Goal: Transaction & Acquisition: Purchase product/service

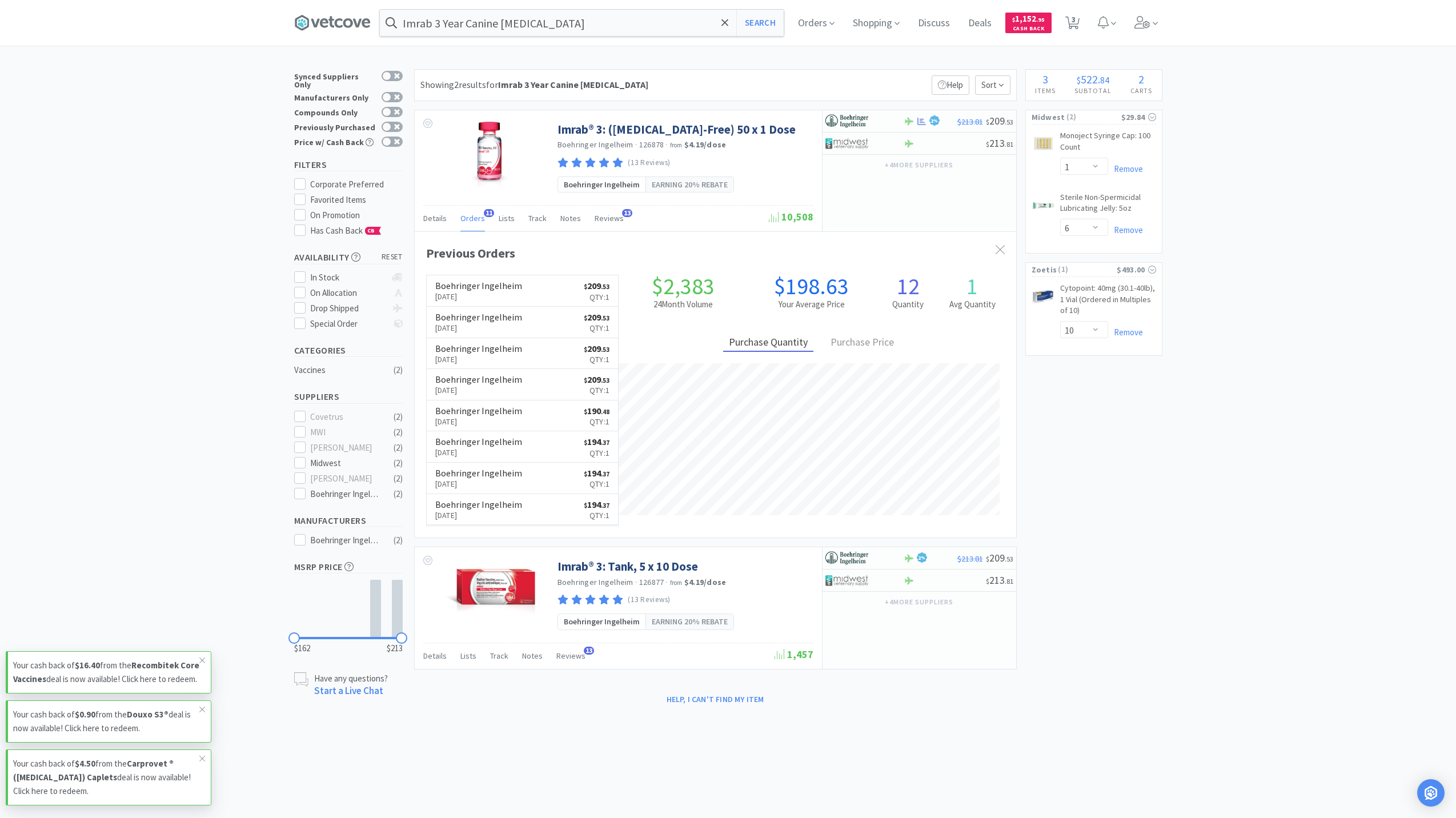
select select "1"
select select "6"
select select "10"
click at [1134, 17] on icon at bounding box center [1142, 22] width 16 height 13
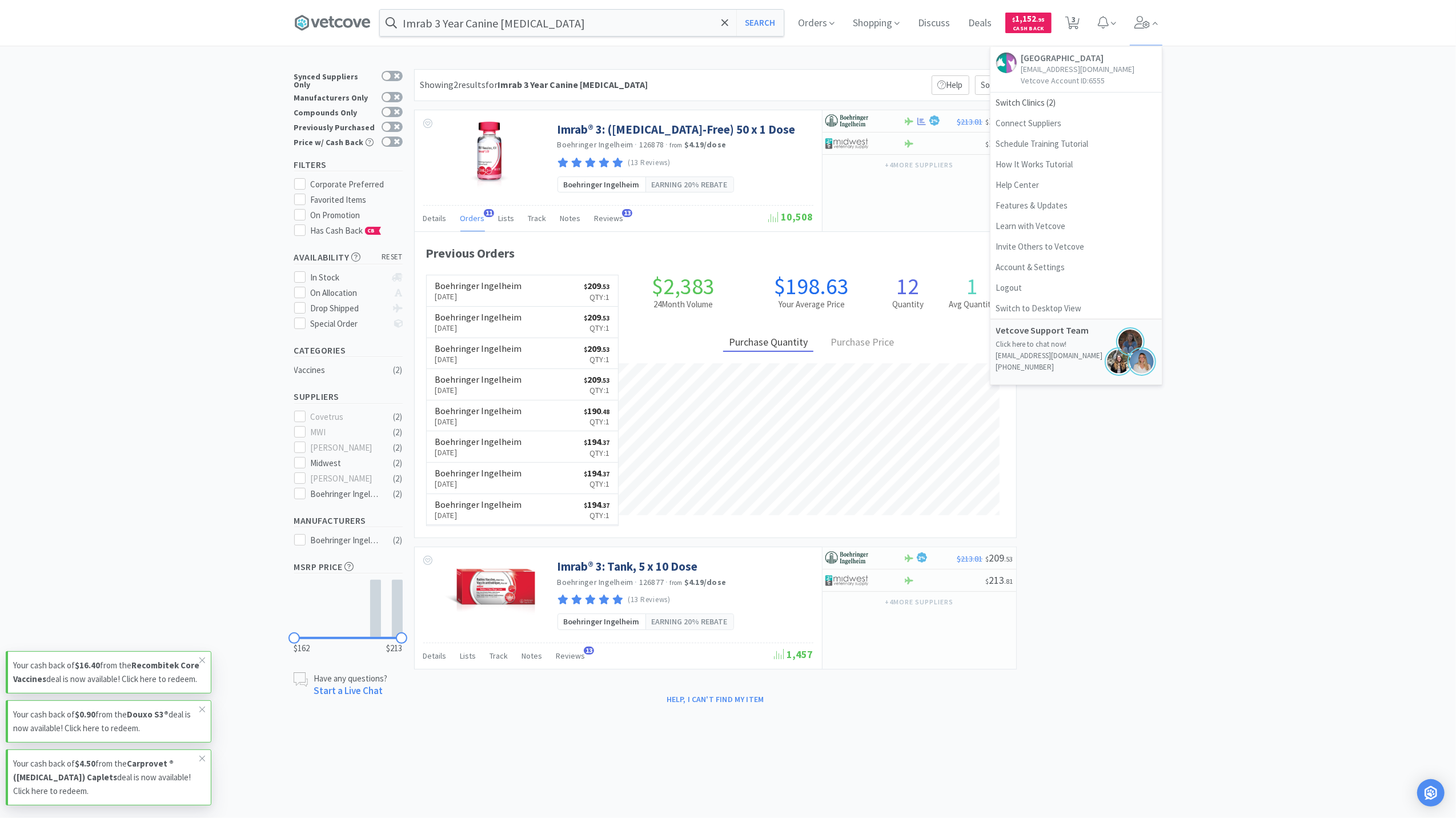
click at [1252, 149] on div "× Filter Results Synced Suppliers Only Manufacturers Only Compounds Only Previo…" at bounding box center [728, 388] width 1456 height 640
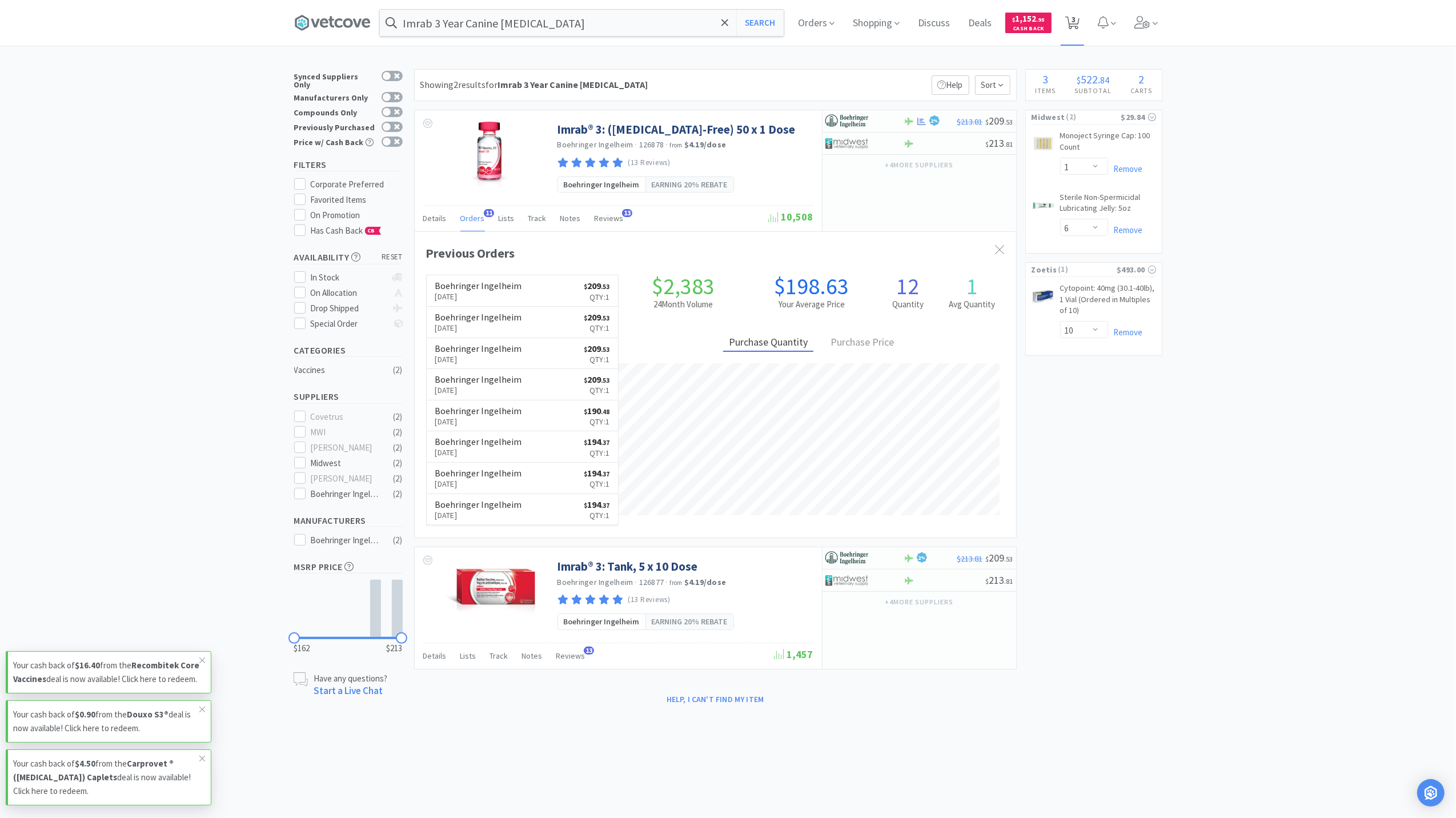
click at [1079, 28] on icon at bounding box center [1072, 23] width 14 height 13
select select "10"
select select "1"
select select "6"
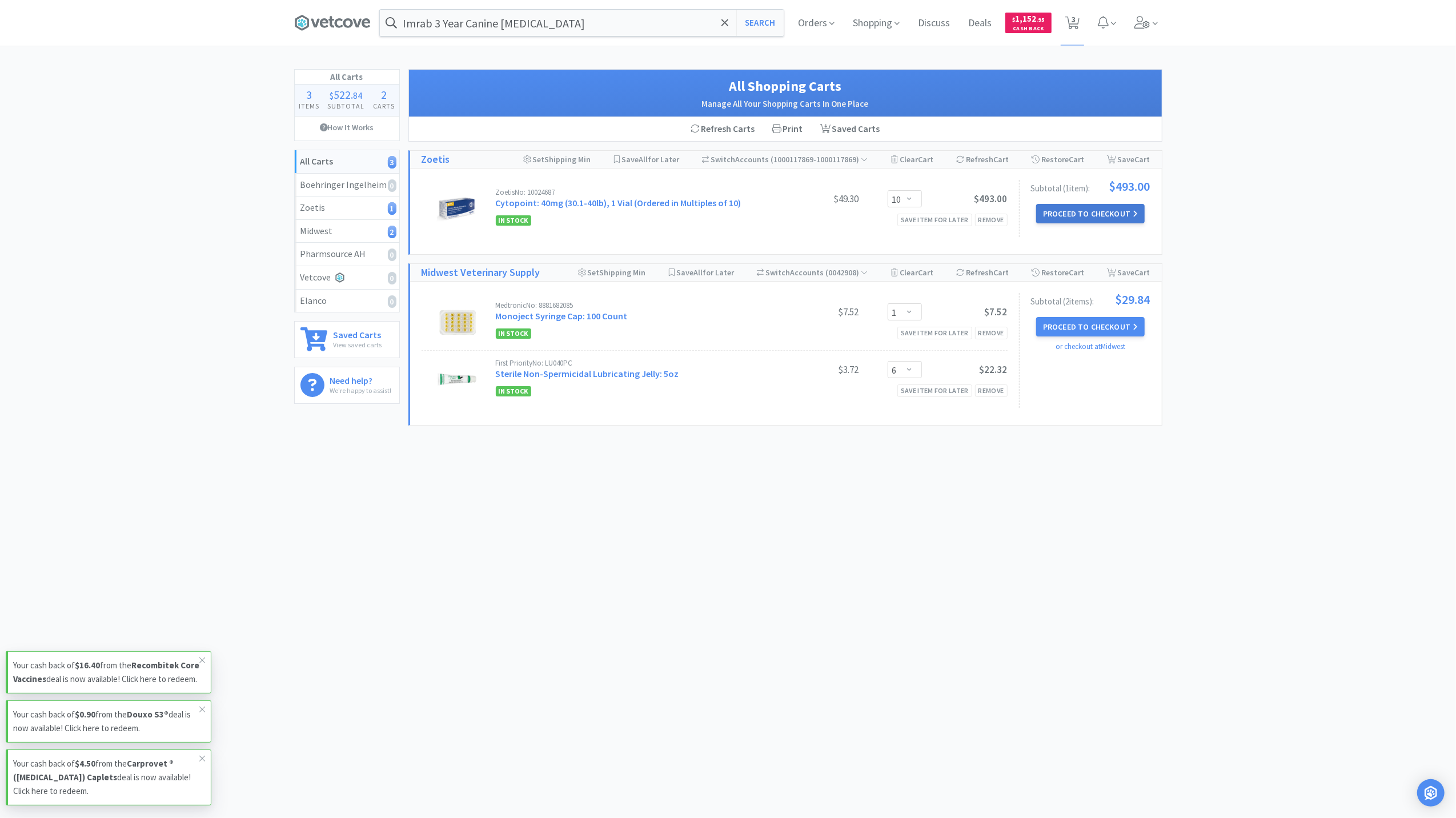
click at [1086, 217] on button "Proceed to Checkout" at bounding box center [1090, 214] width 108 height 20
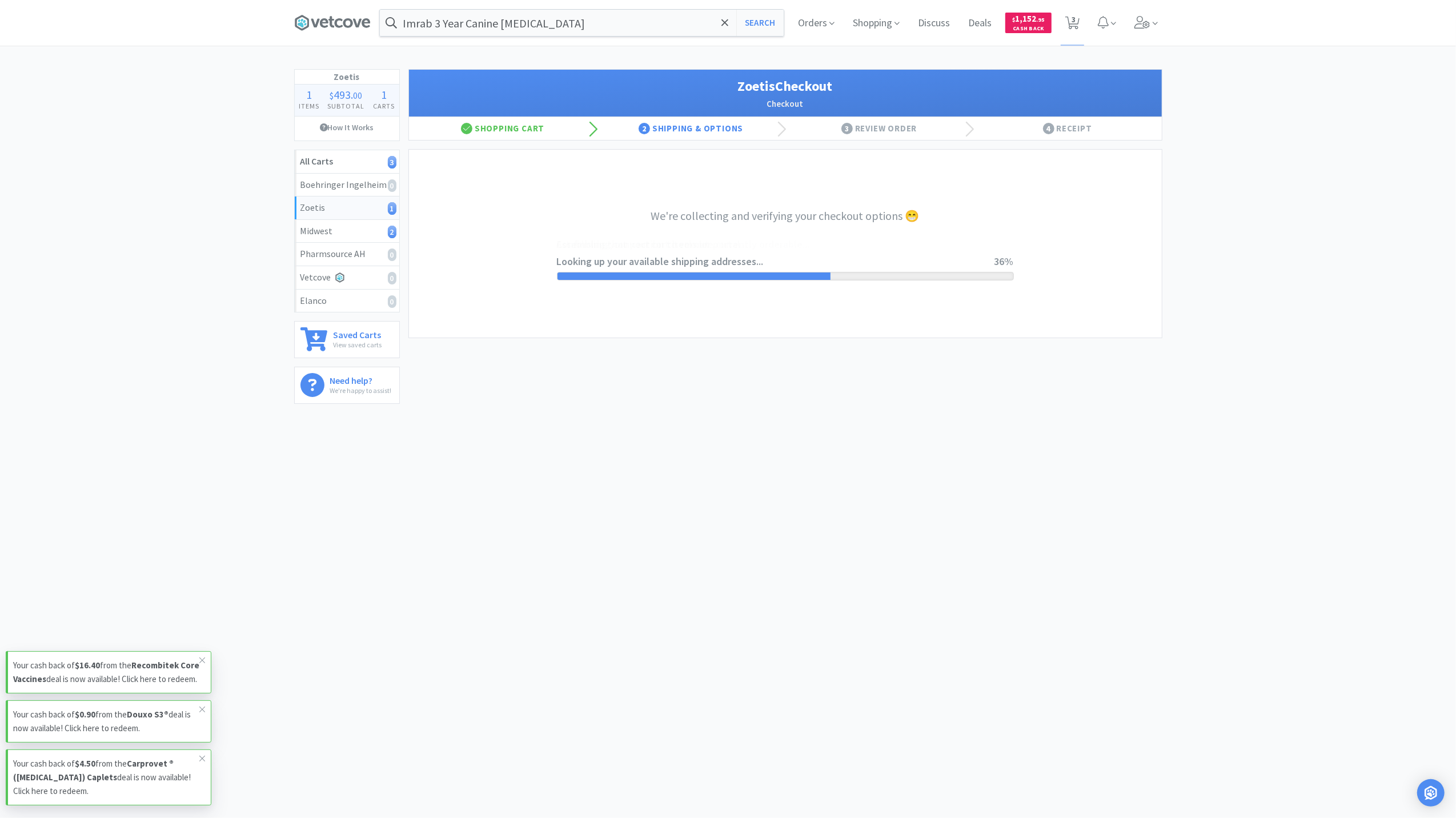
select select "invoice"
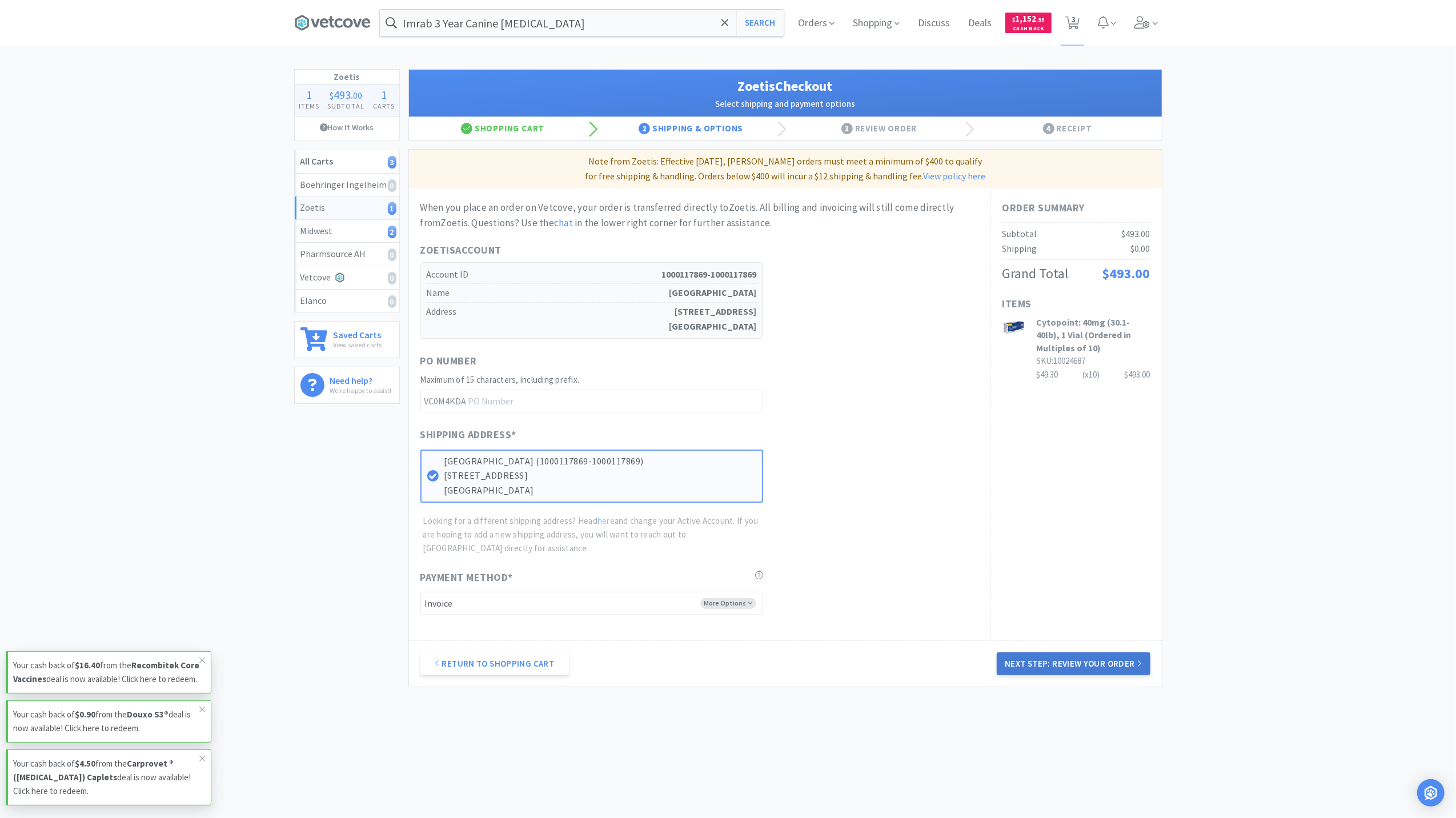
click at [1095, 672] on button "Next Step: Review Your Order" at bounding box center [1073, 664] width 153 height 23
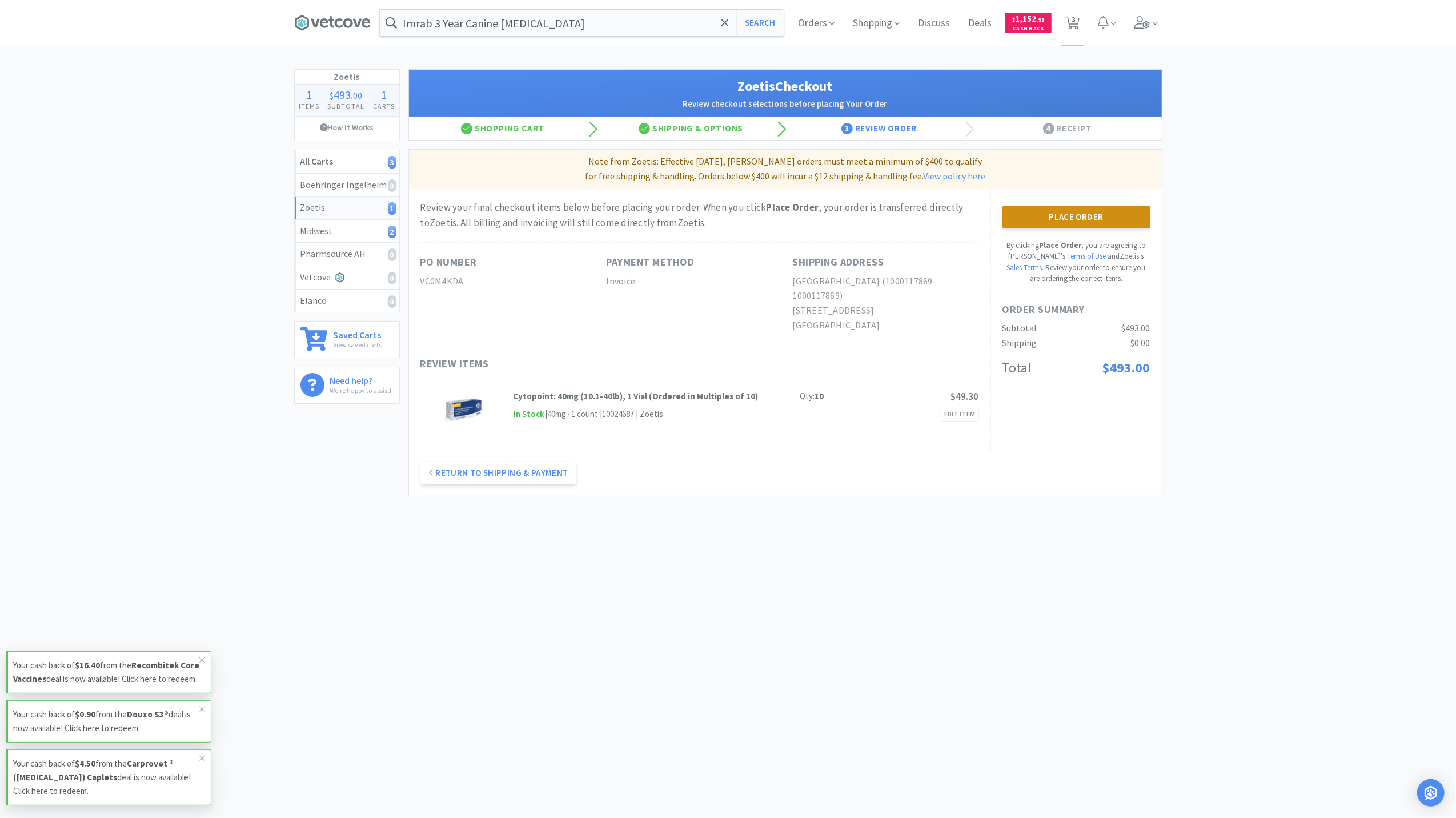
click at [1092, 221] on button "Place Order" at bounding box center [1076, 217] width 148 height 23
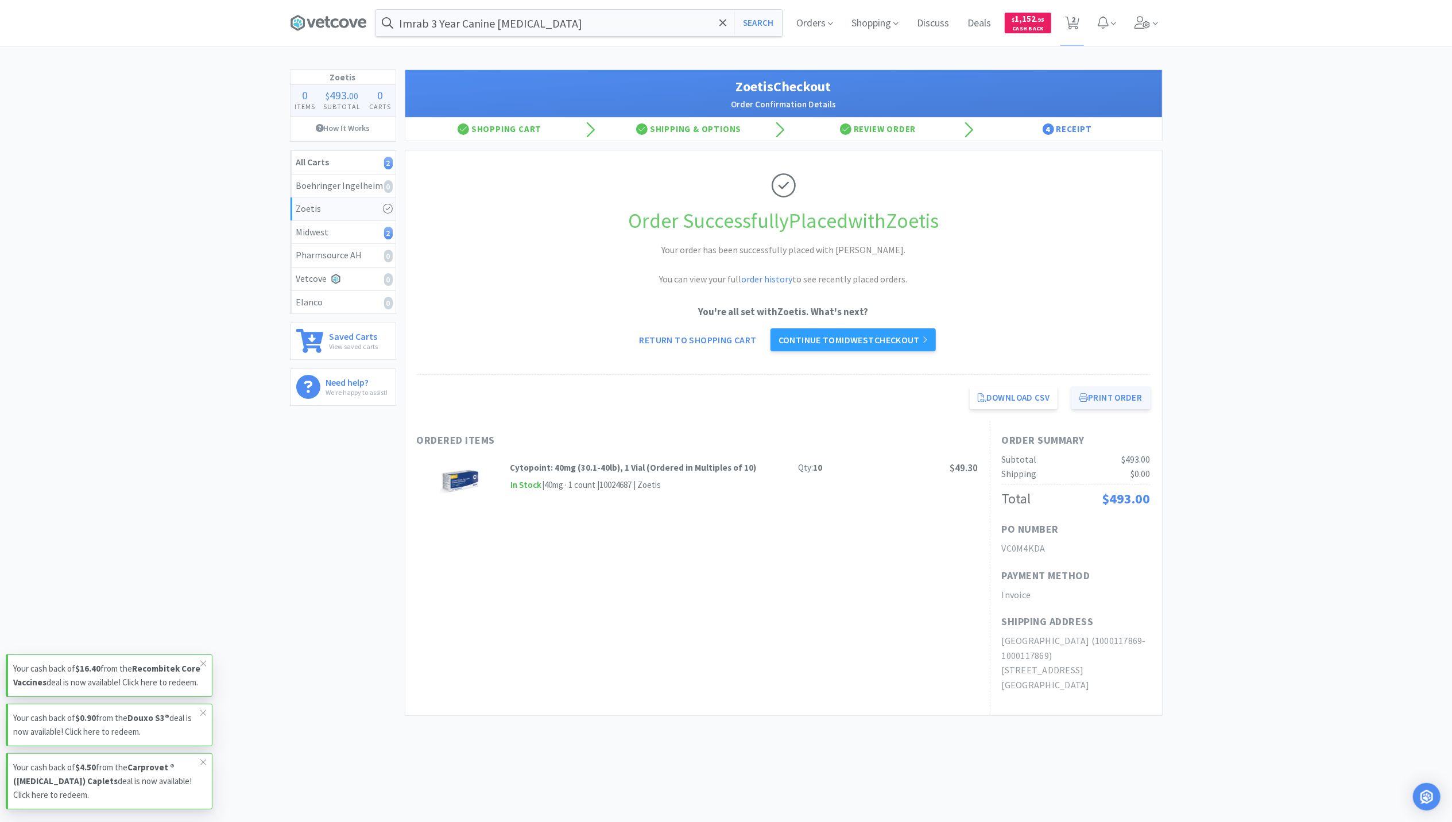
click at [1098, 401] on button "Print Order" at bounding box center [1110, 397] width 79 height 23
click at [1073, 24] on span "2" at bounding box center [1073, 20] width 4 height 46
select select "1"
select select "6"
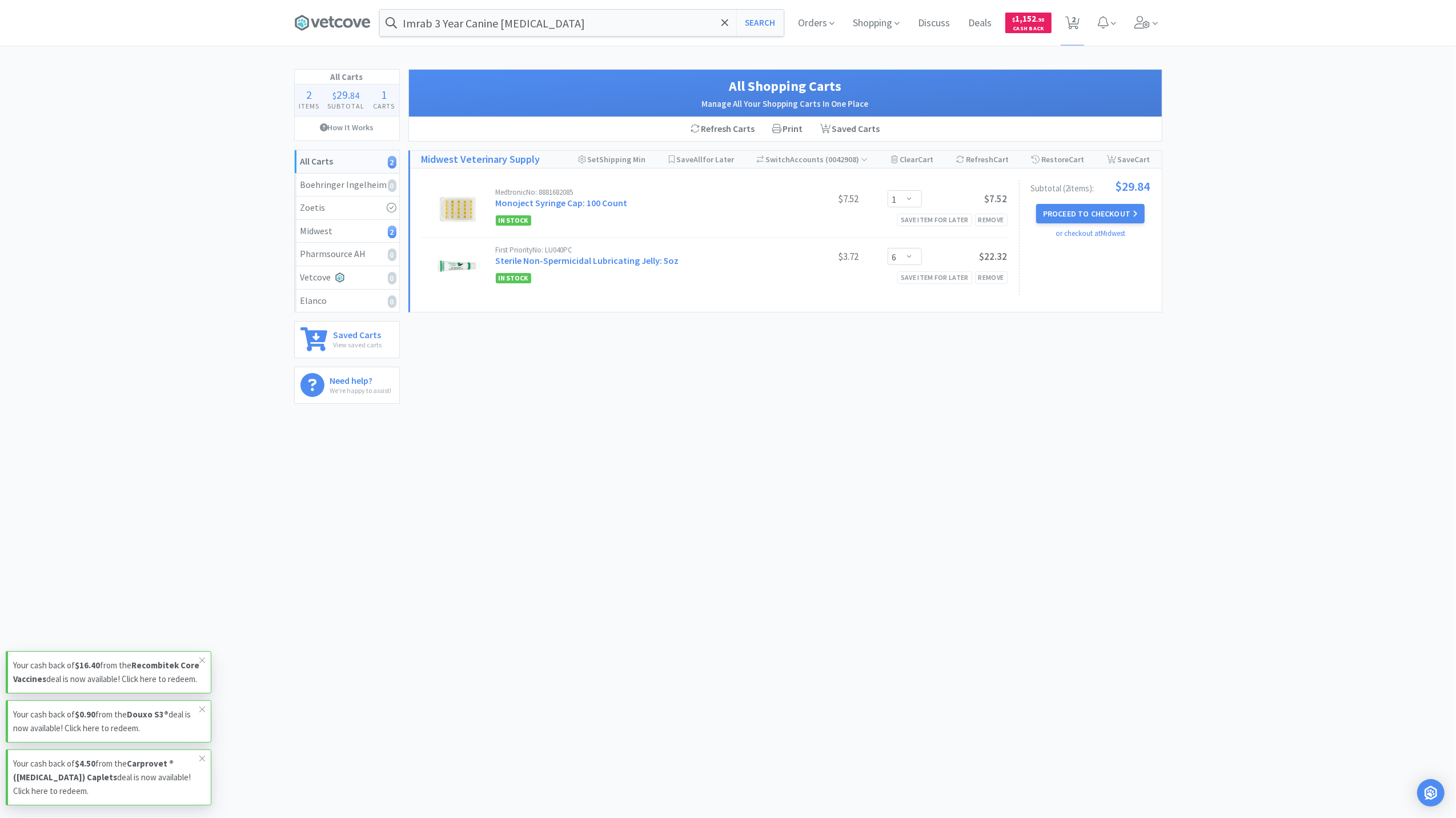
click at [1124, 510] on div "Imrab 3 Year Canine Rabies Search Orders Shopping Discuss Discuss Deals Deals $…" at bounding box center [728, 255] width 1456 height 510
click at [1146, 18] on icon at bounding box center [1142, 22] width 16 height 13
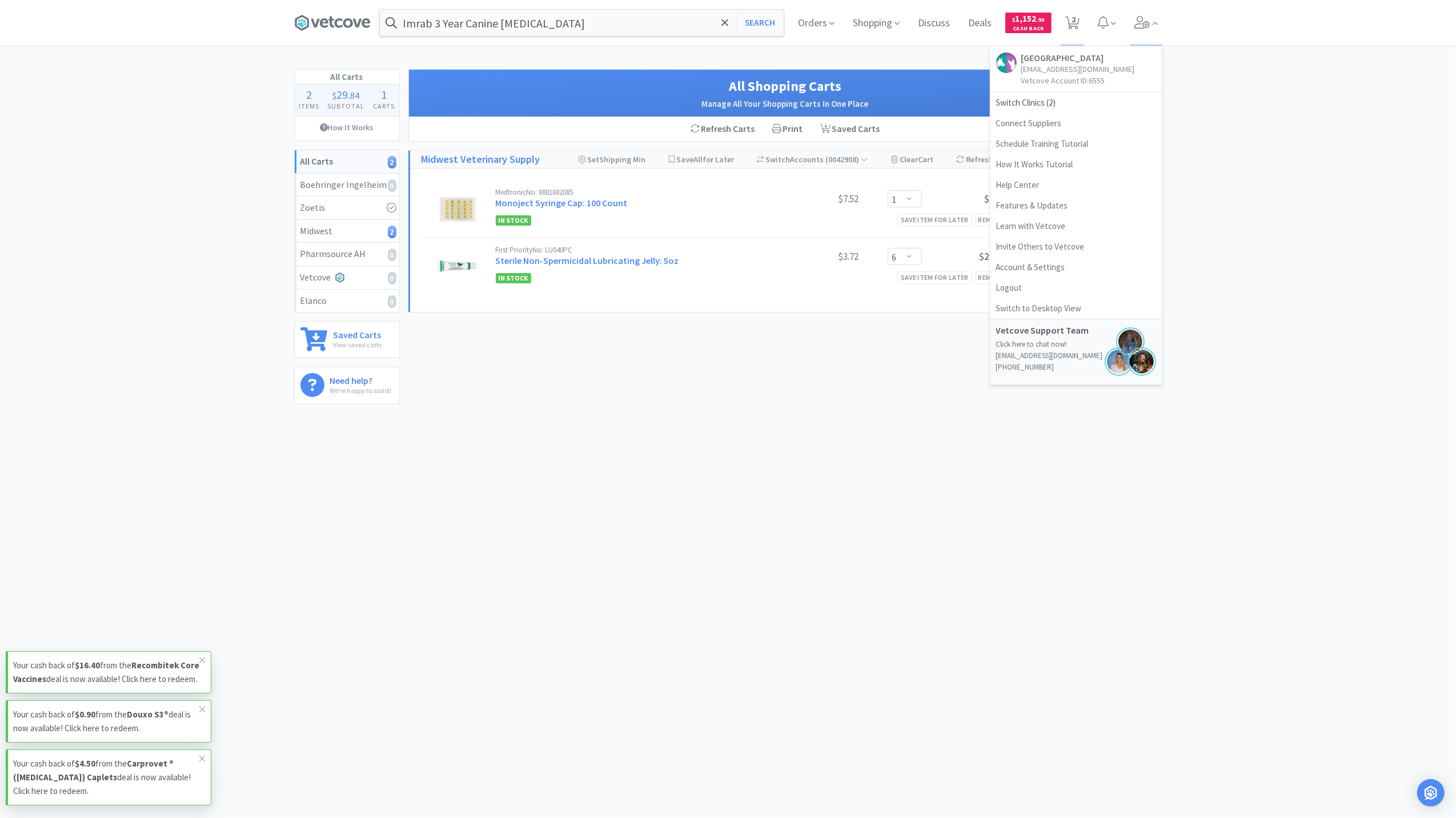
click at [1221, 121] on div "All Carts 2 Items $ 29 . 84 Subtotal 1 Carts How It Works All Carts 2 Boehringe…" at bounding box center [728, 240] width 1456 height 343
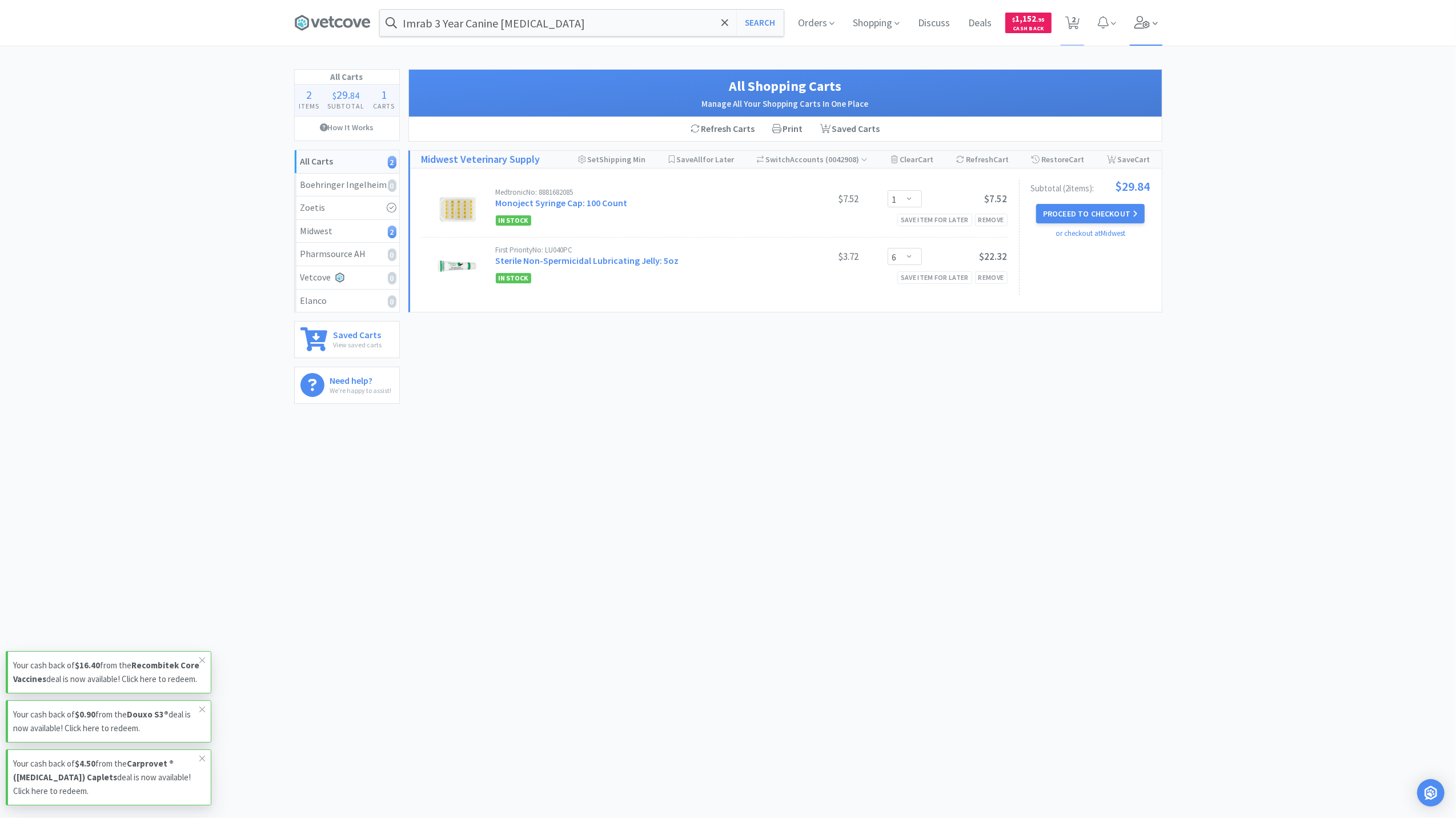
click at [1136, 21] on icon at bounding box center [1142, 22] width 16 height 13
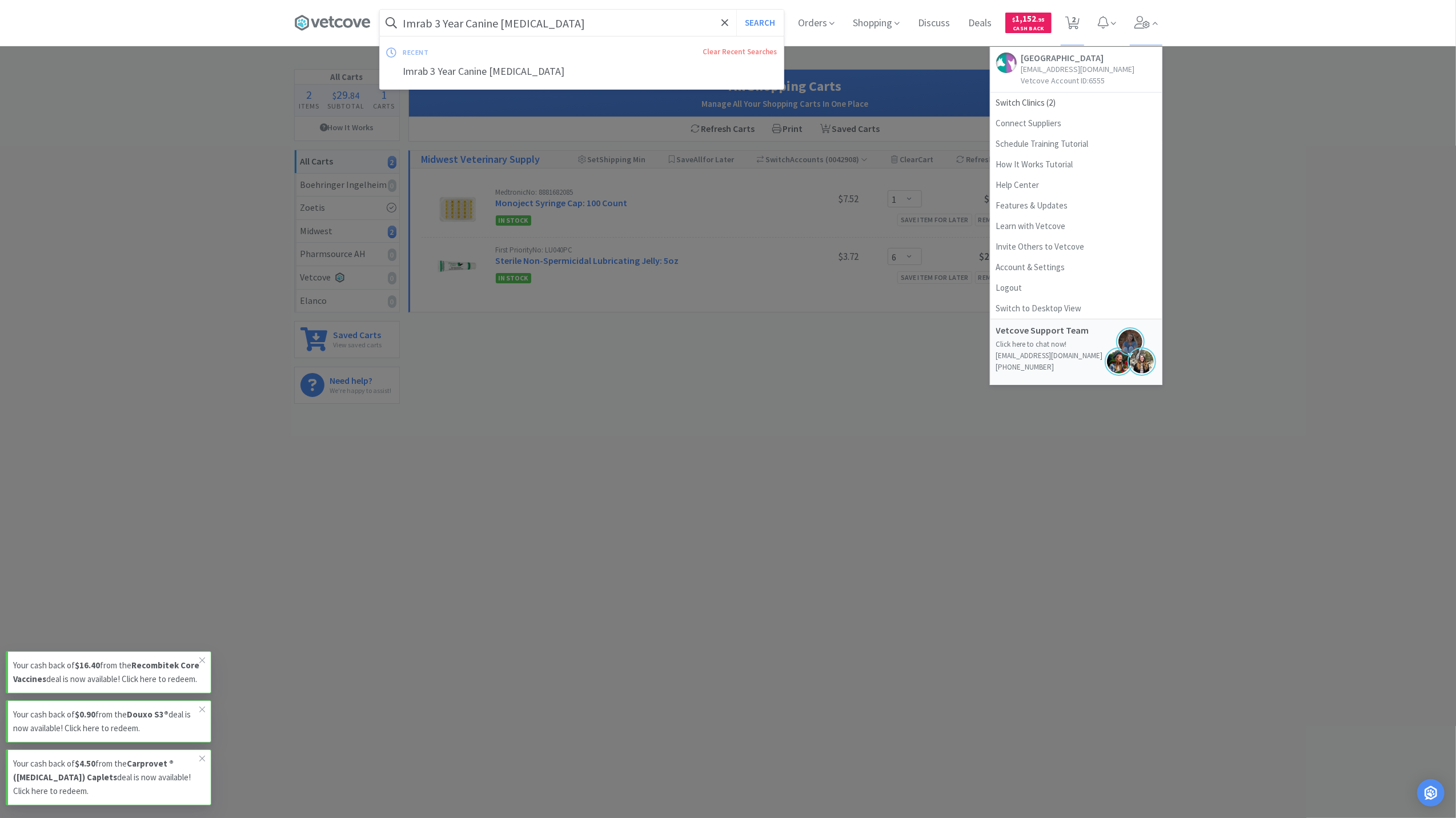
click at [599, 15] on input "Imrab 3 Year Canine Rabies" at bounding box center [582, 23] width 404 height 26
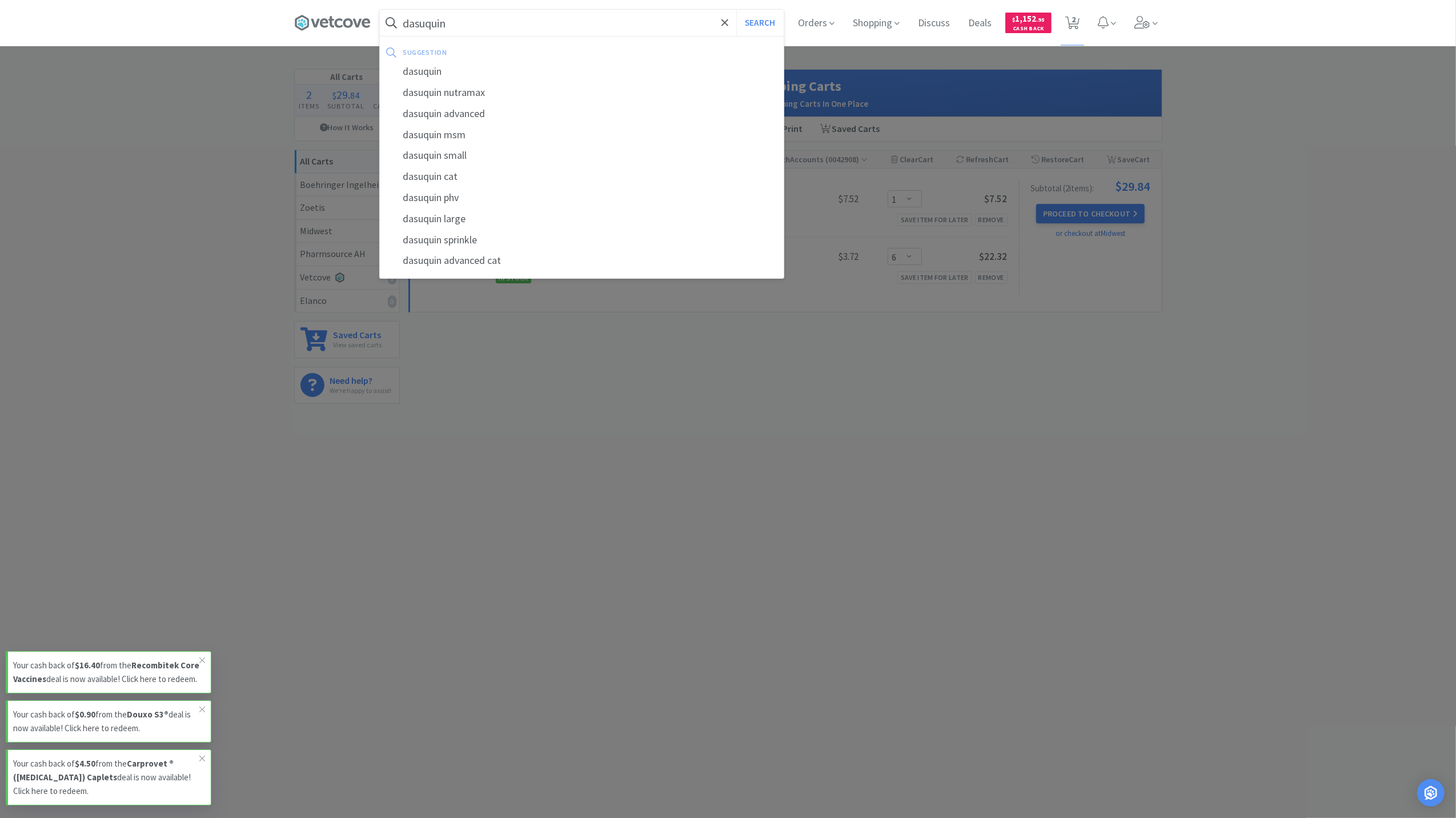
type input "dasuquin"
click at [736, 10] on button "Search" at bounding box center [760, 23] width 48 height 26
select select "1"
select select "6"
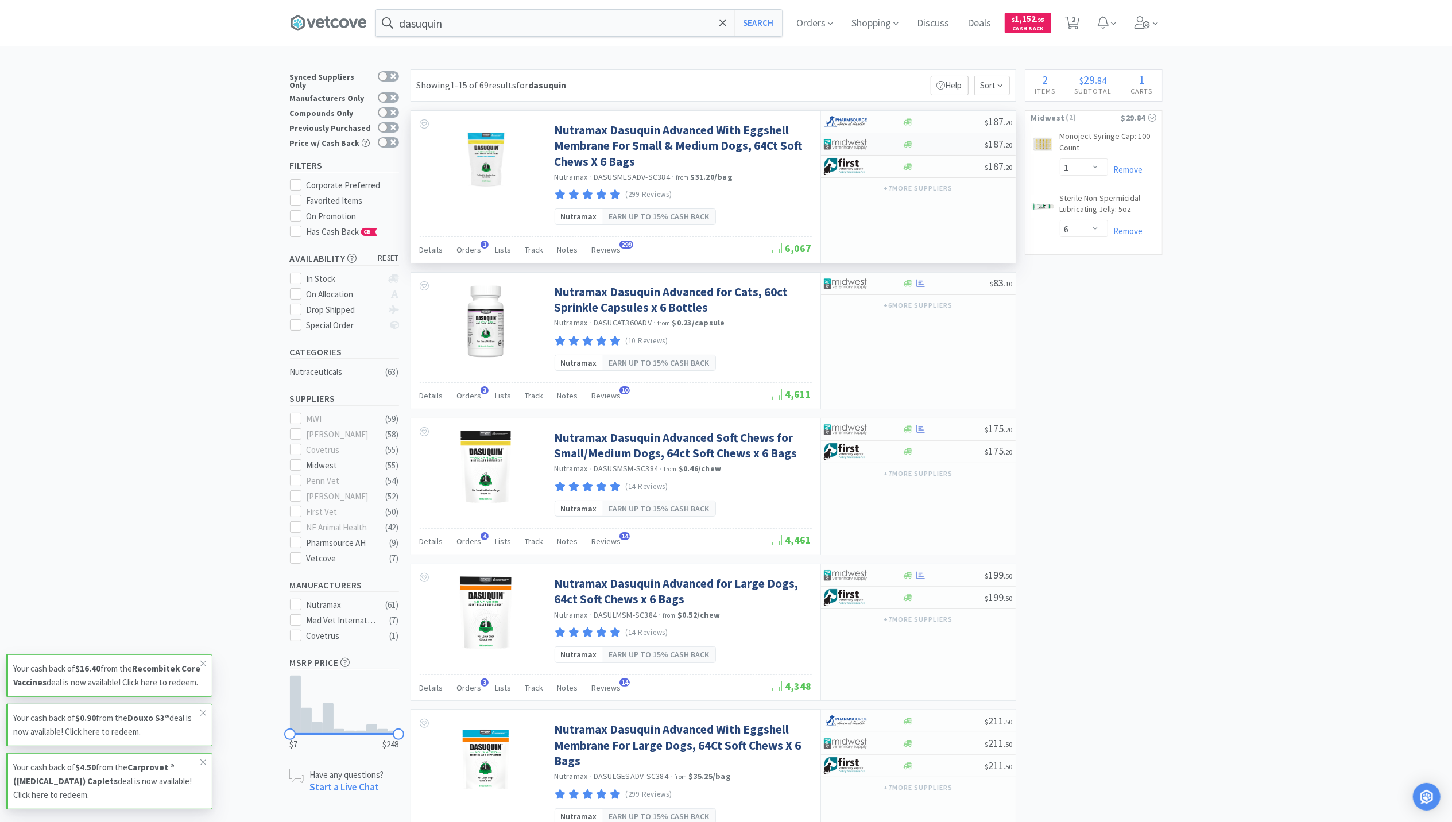
click at [907, 150] on div "$ 187 . 20" at bounding box center [918, 144] width 195 height 22
select select "1"
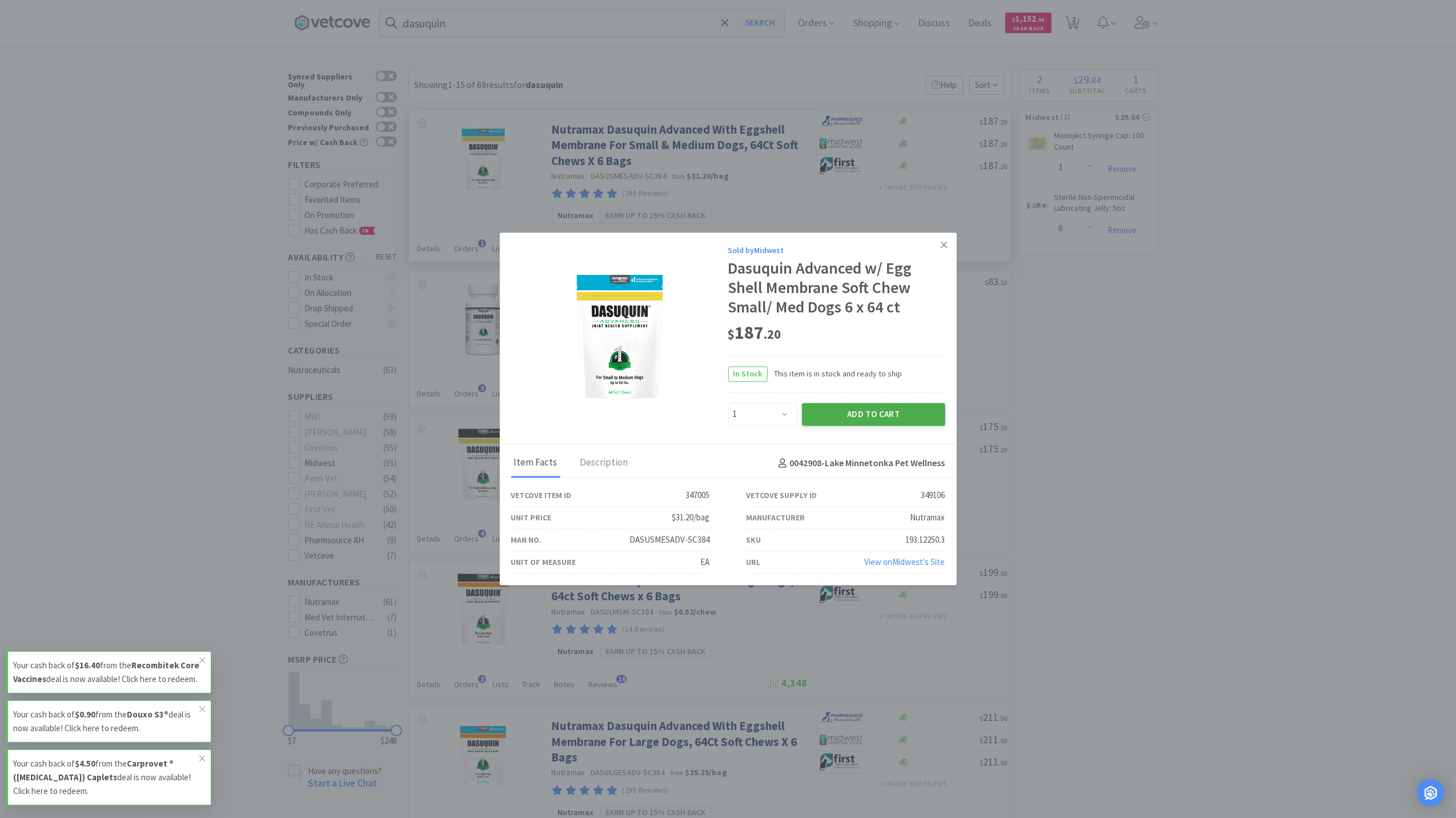
click at [855, 419] on button "Add to Cart" at bounding box center [873, 414] width 143 height 23
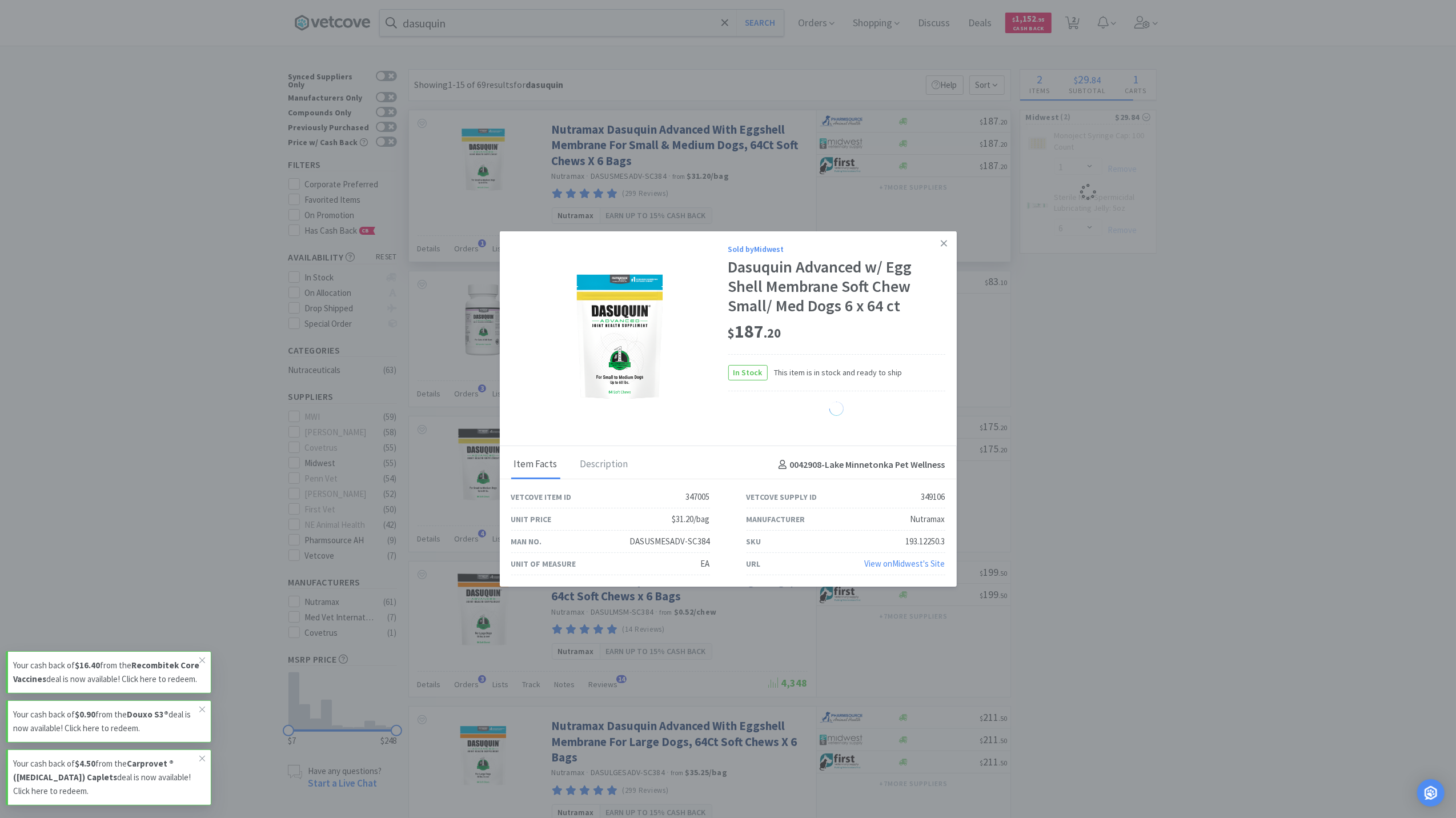
select select "1"
select select "6"
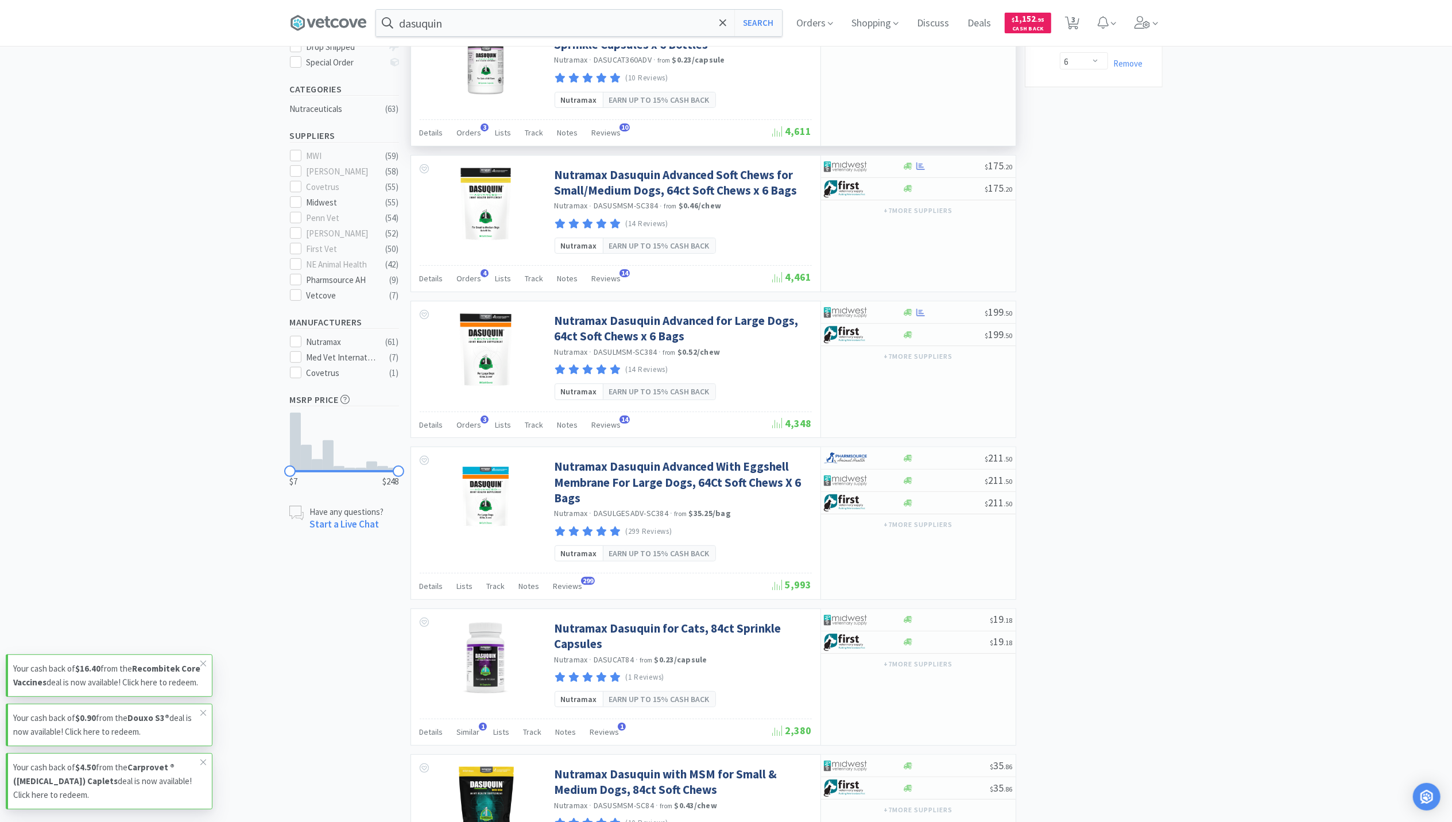
scroll to position [382, 0]
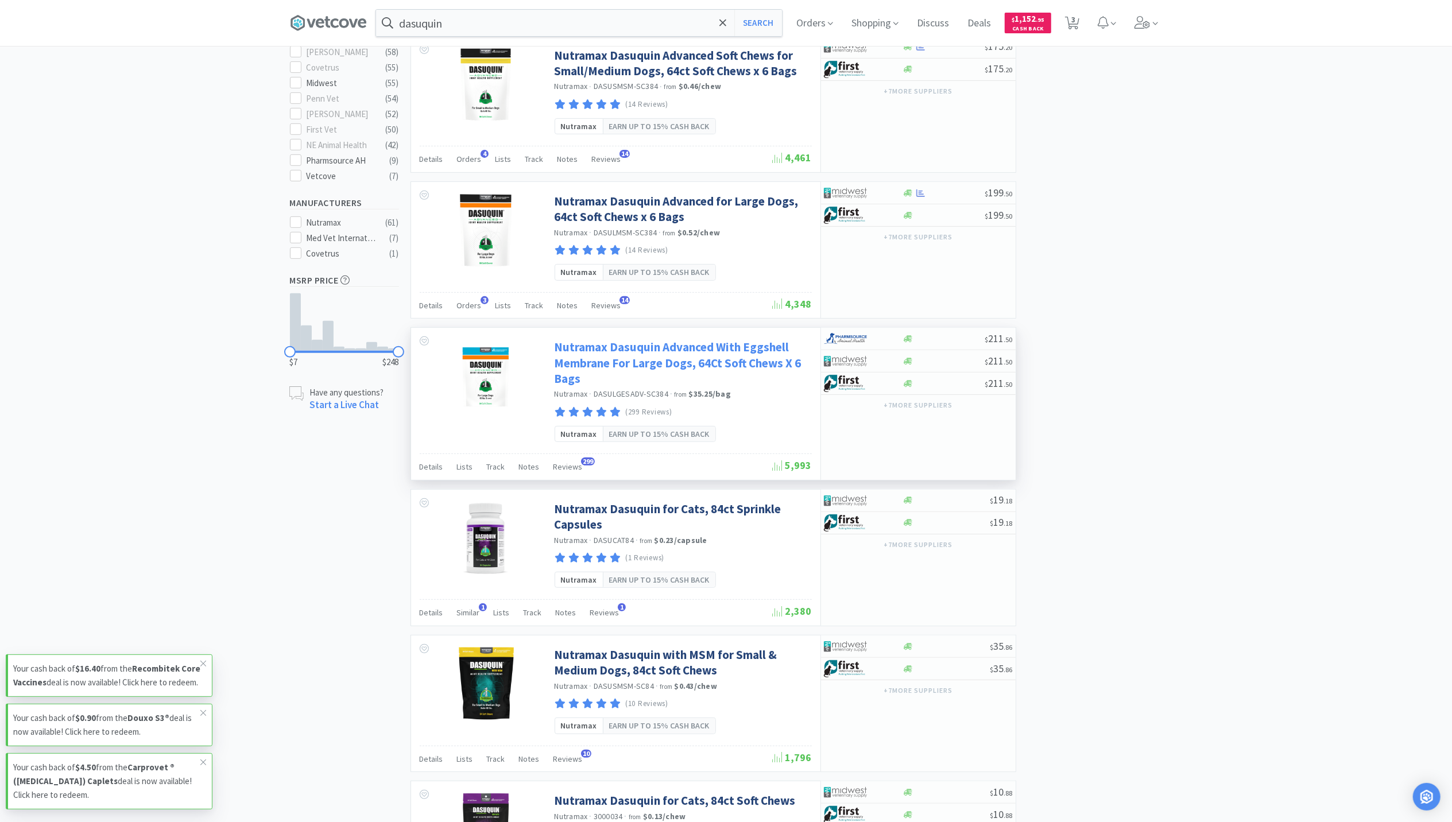
click at [642, 369] on link "Nutramax Dasuquin Advanced With Eggshell Membrane For Large Dogs, 64Ct Soft Che…" at bounding box center [682, 362] width 254 height 47
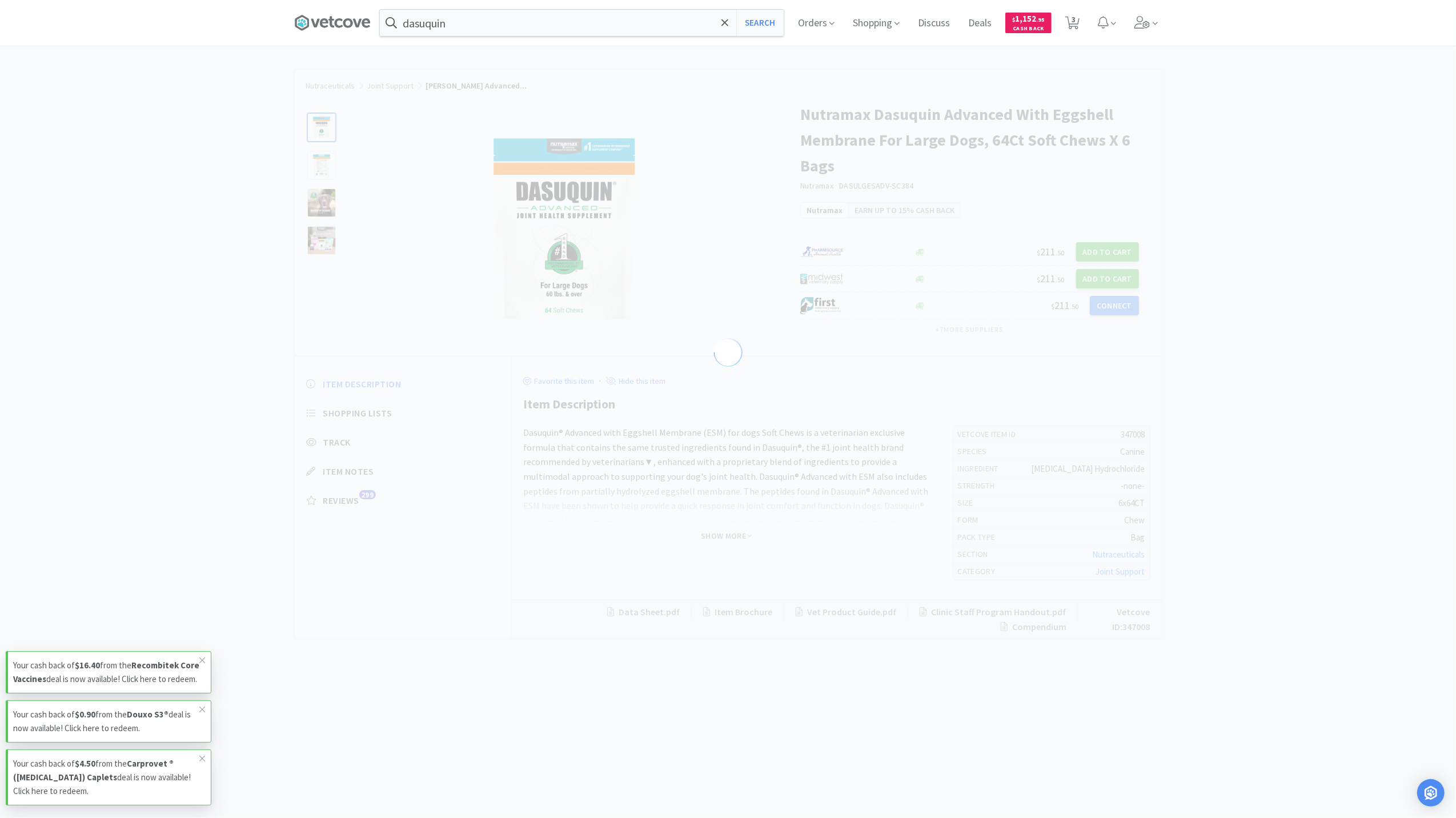
select select "347008"
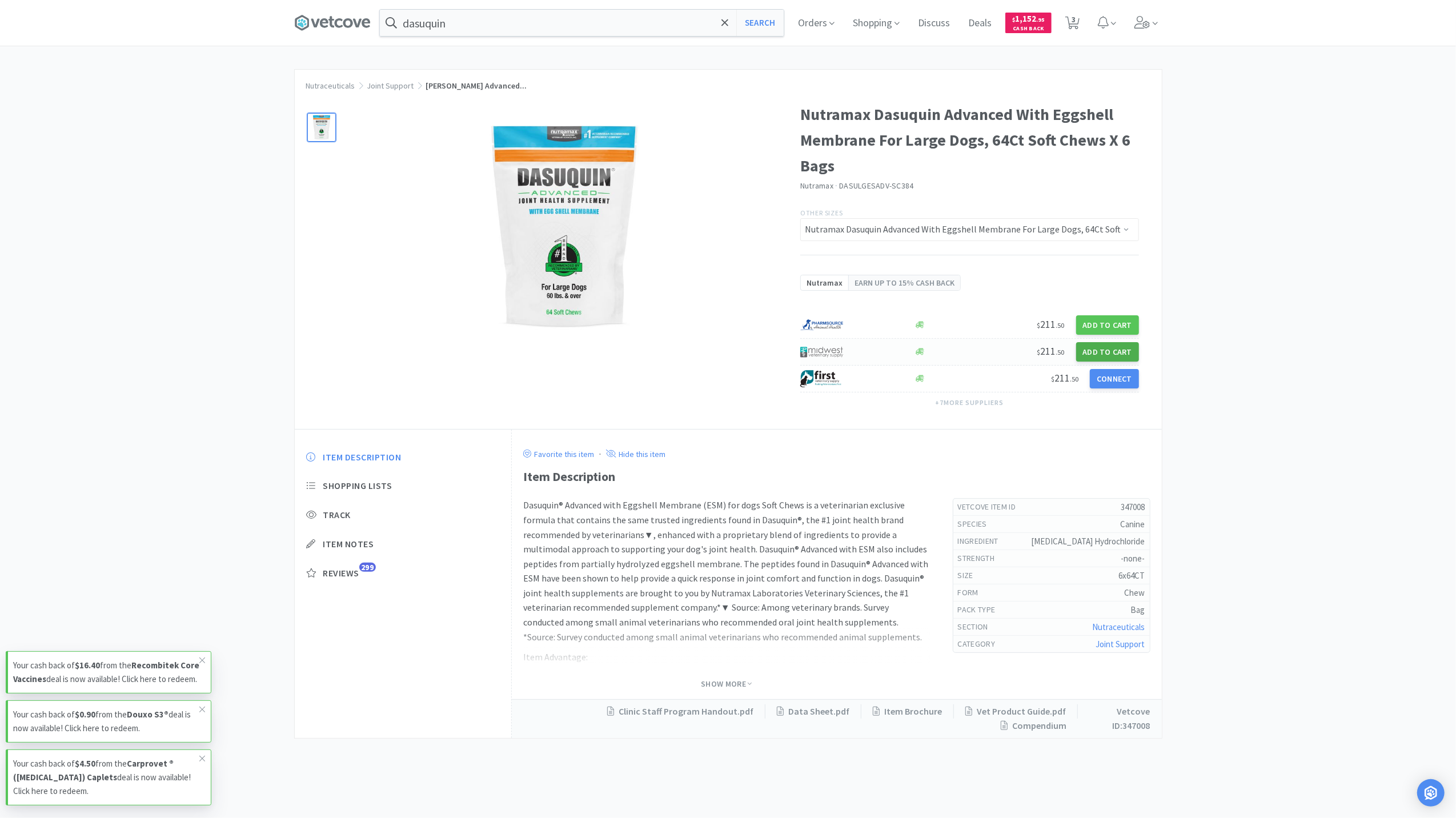
click at [1120, 349] on button "Add to Cart" at bounding box center [1107, 352] width 63 height 20
select select "1"
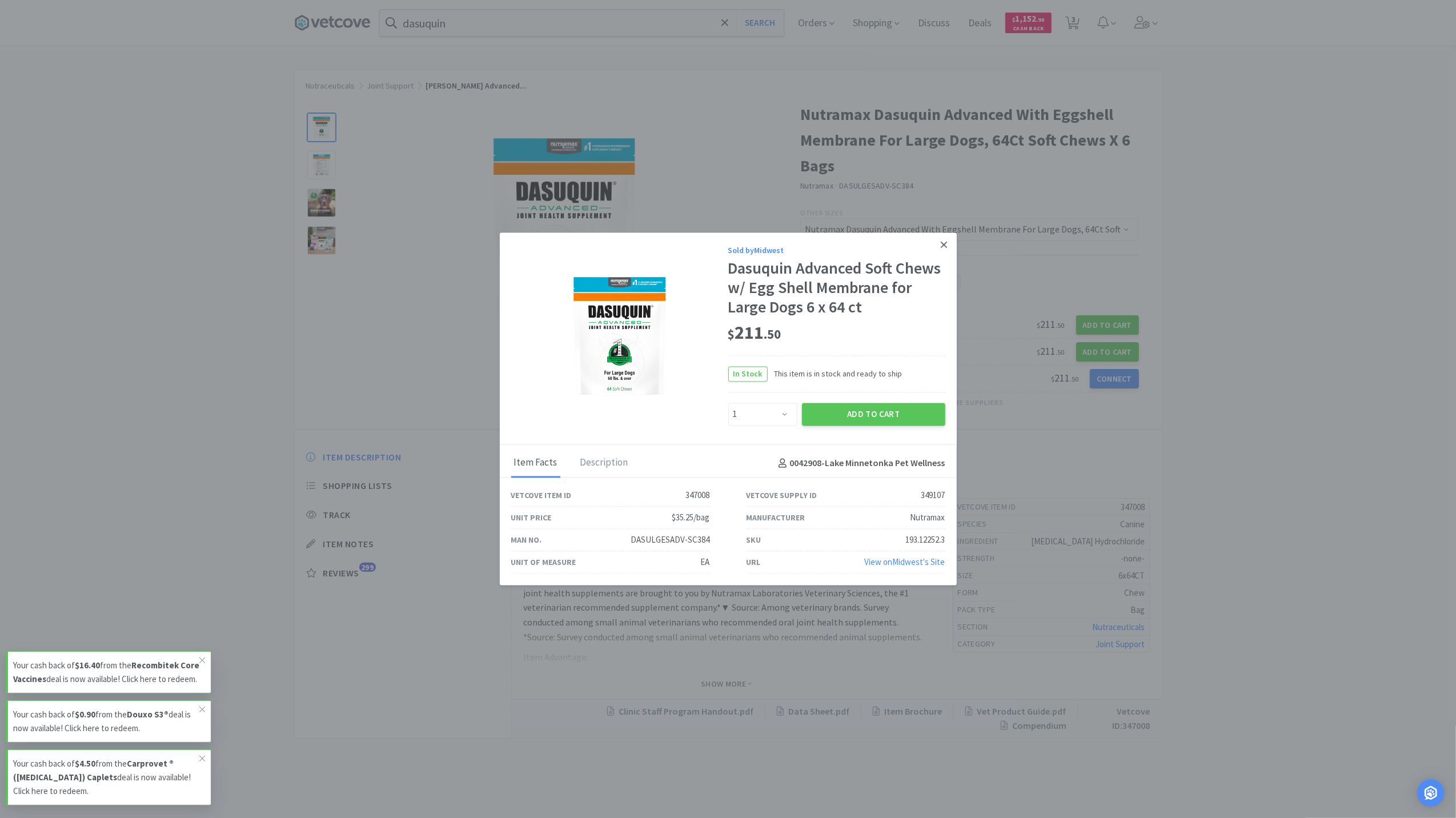
click at [940, 241] on link at bounding box center [944, 245] width 20 height 25
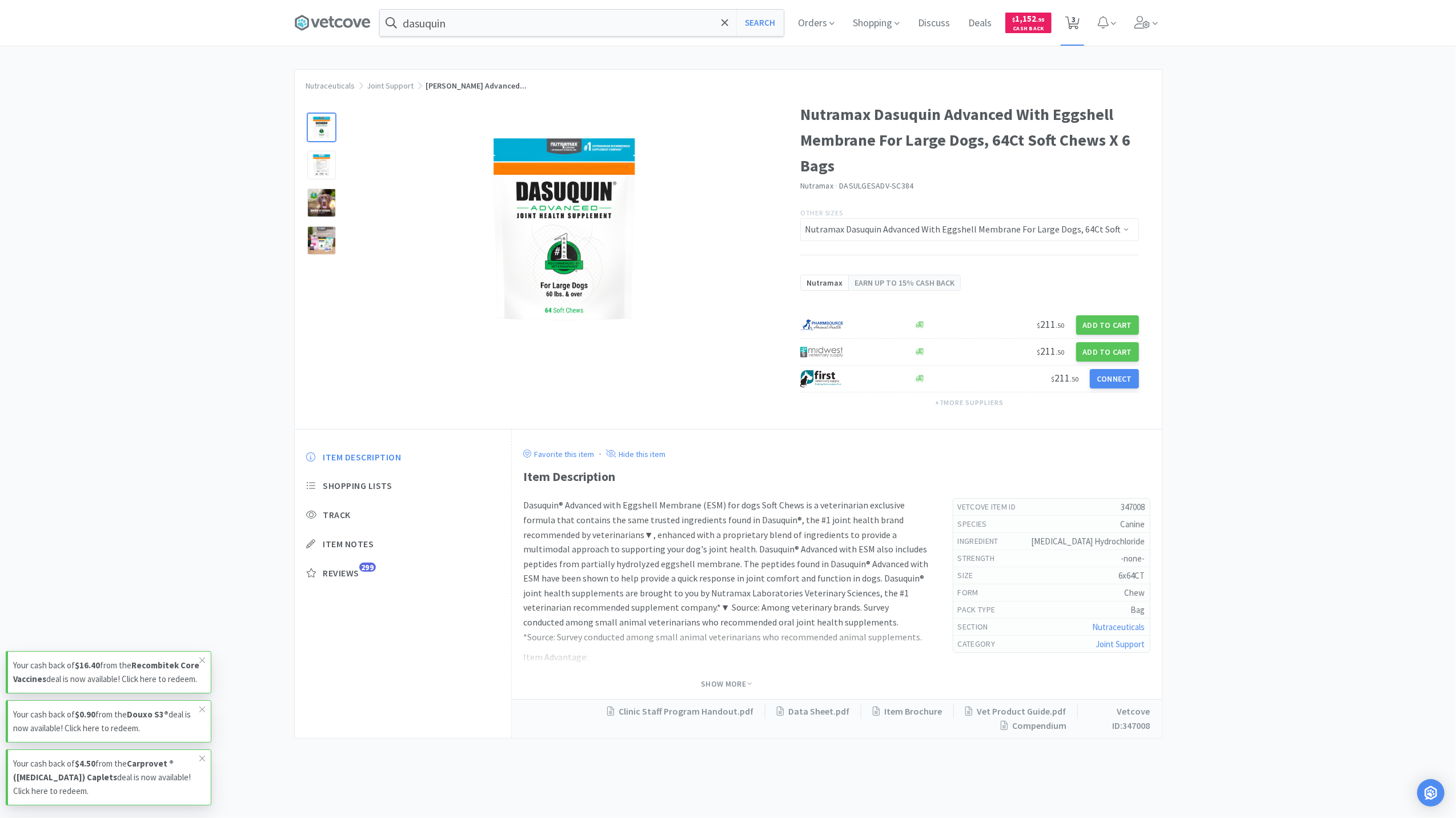
click at [1077, 25] on icon at bounding box center [1072, 23] width 14 height 13
select select "1"
select select "6"
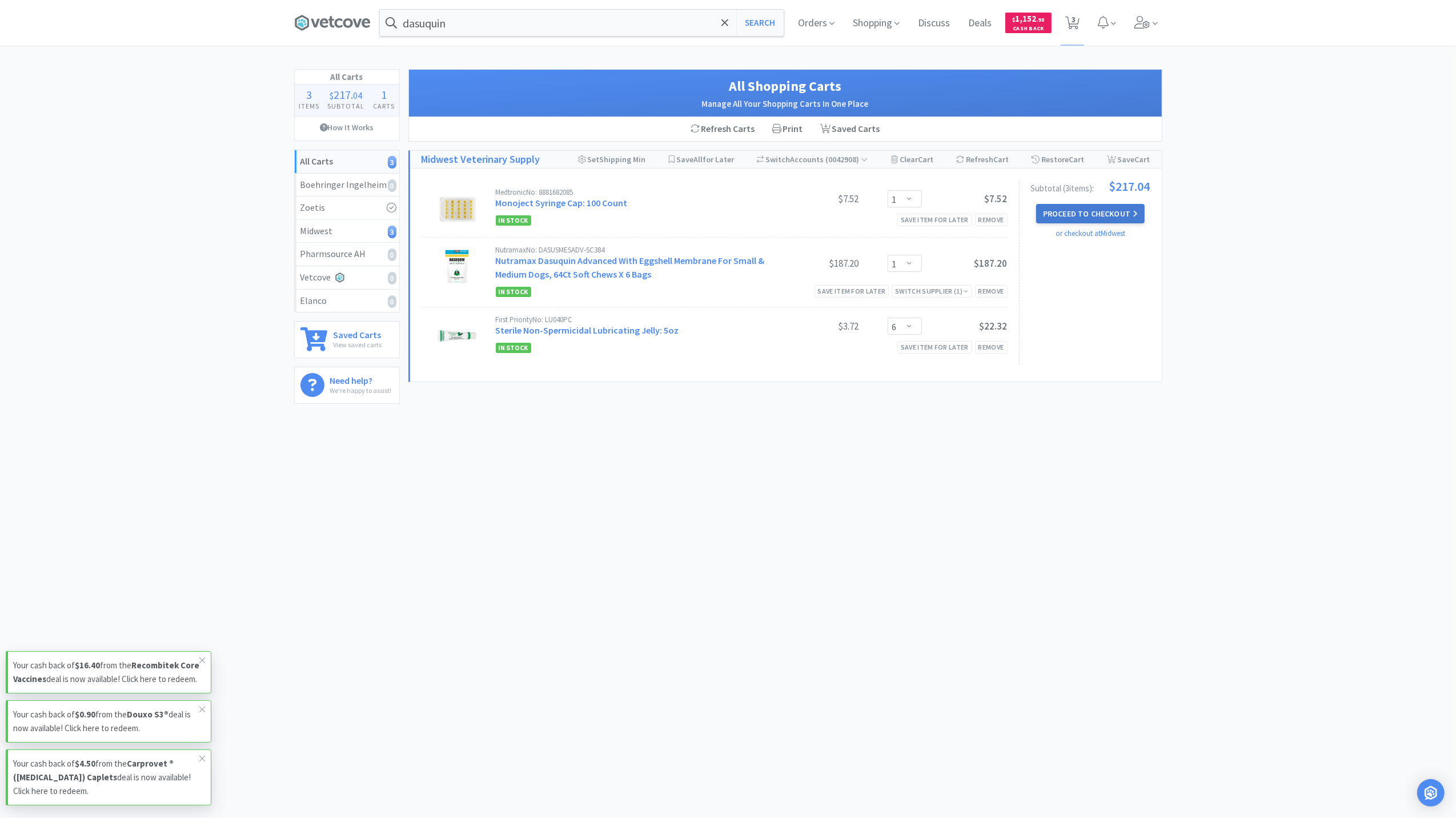
click at [1067, 219] on button "Proceed to Checkout" at bounding box center [1090, 214] width 108 height 20
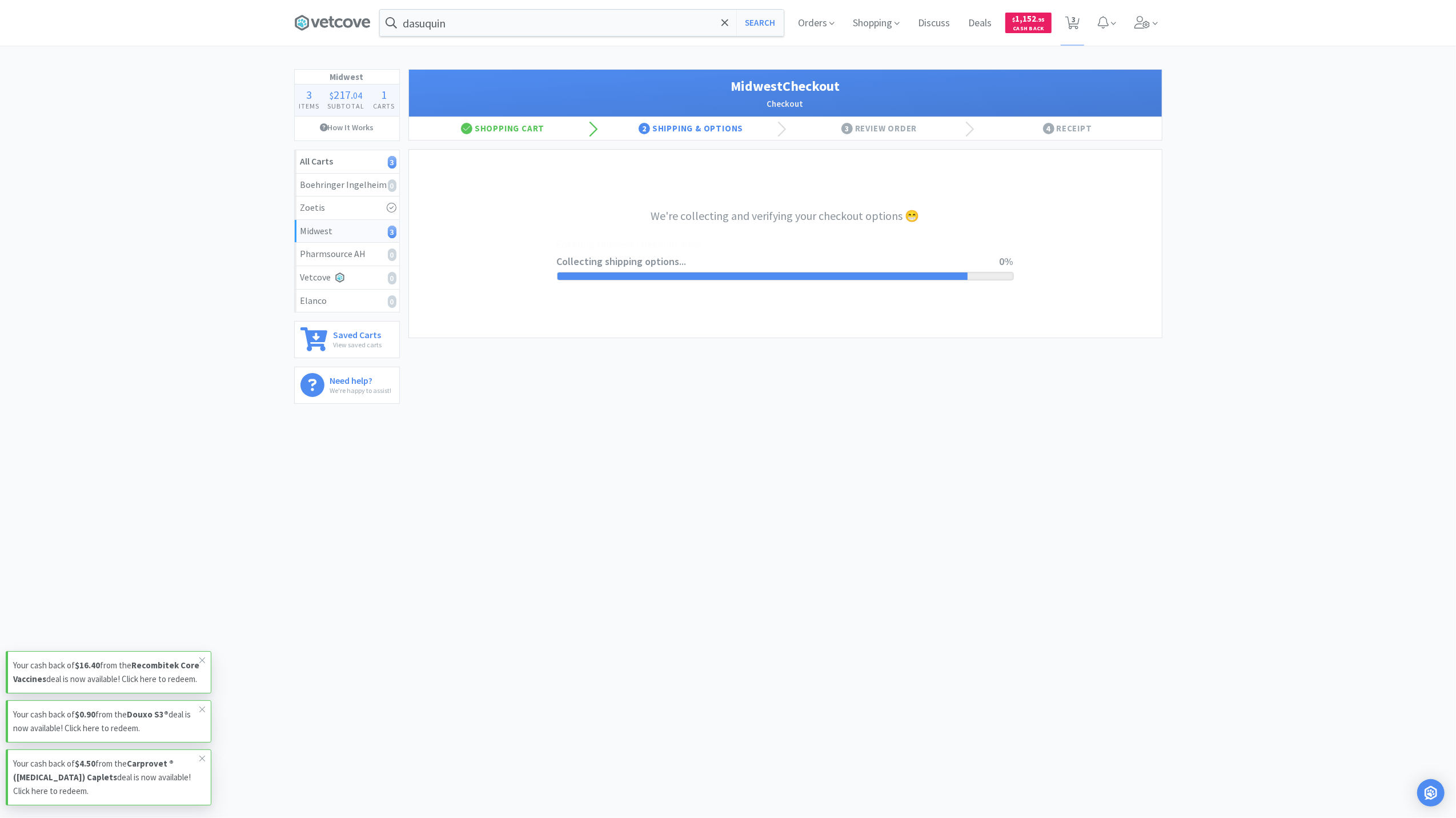
select select "3"
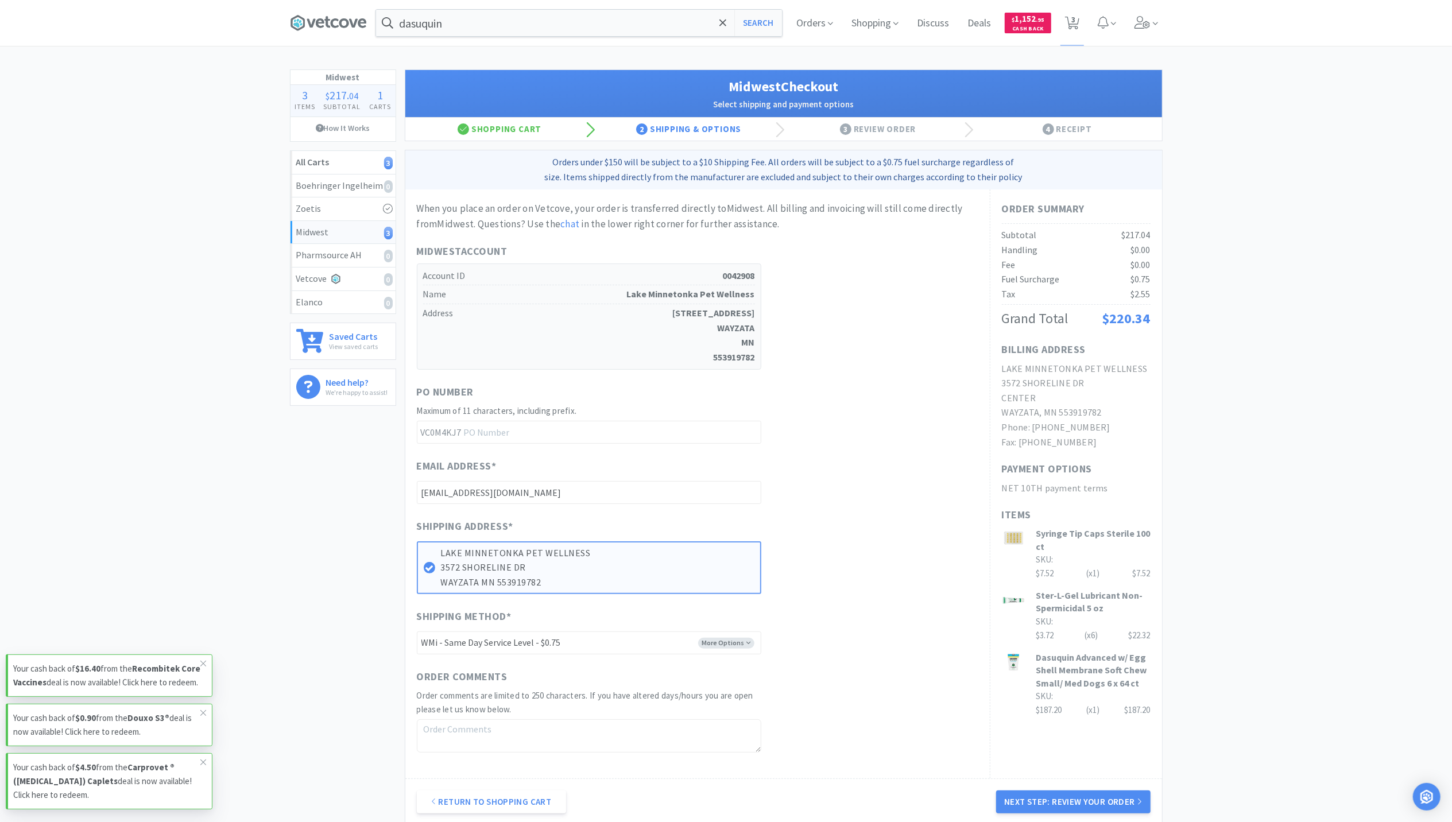
click at [1367, 332] on div "Midwest 3 Items $ 217 . 04 Subtotal 1 Carts How It Works All Carts 3 Boehringer…" at bounding box center [726, 457] width 1452 height 776
click at [1066, 800] on button "Next Step: Review Your Order" at bounding box center [1073, 802] width 154 height 23
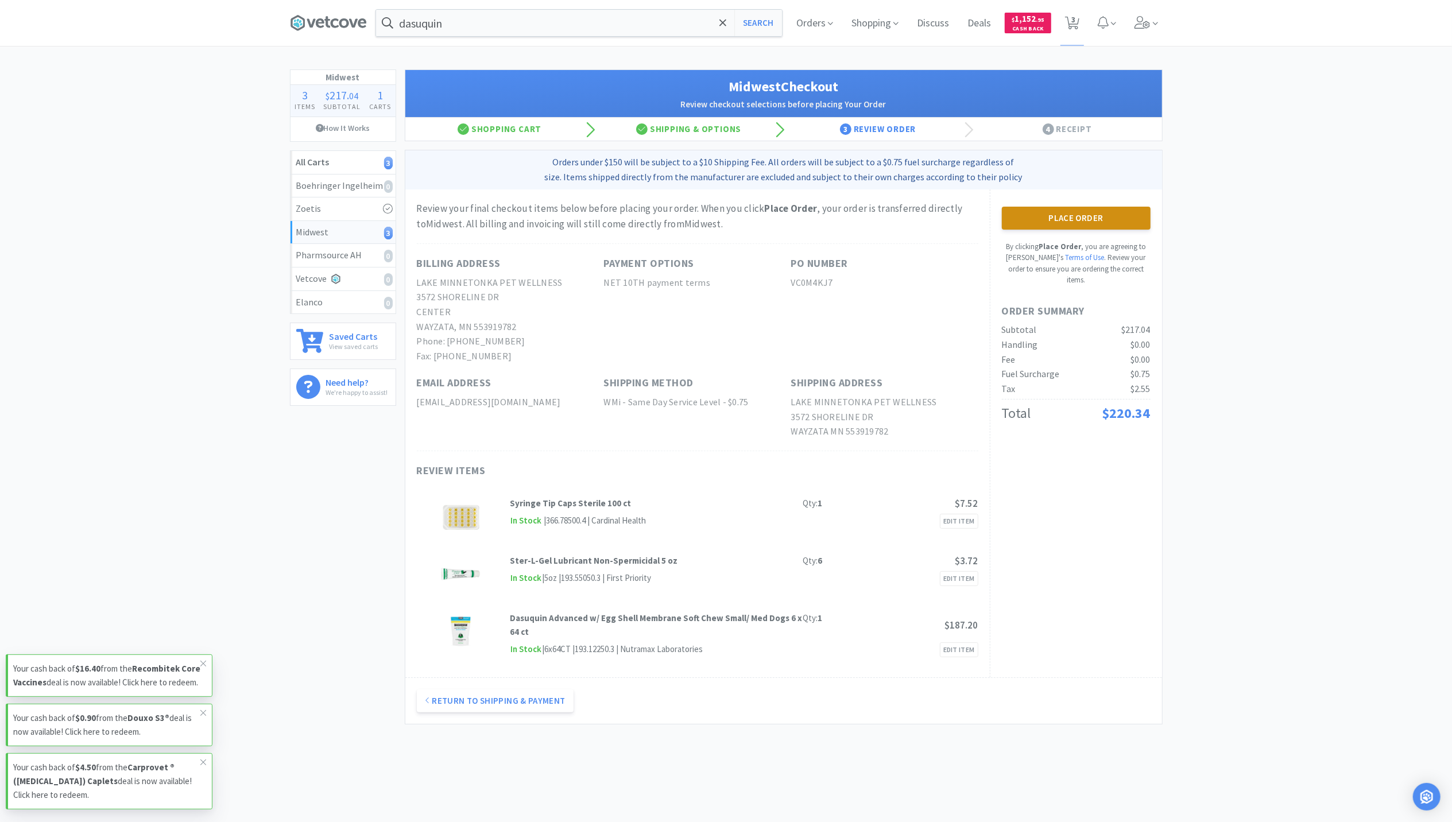
click at [1104, 221] on button "Place Order" at bounding box center [1076, 218] width 149 height 23
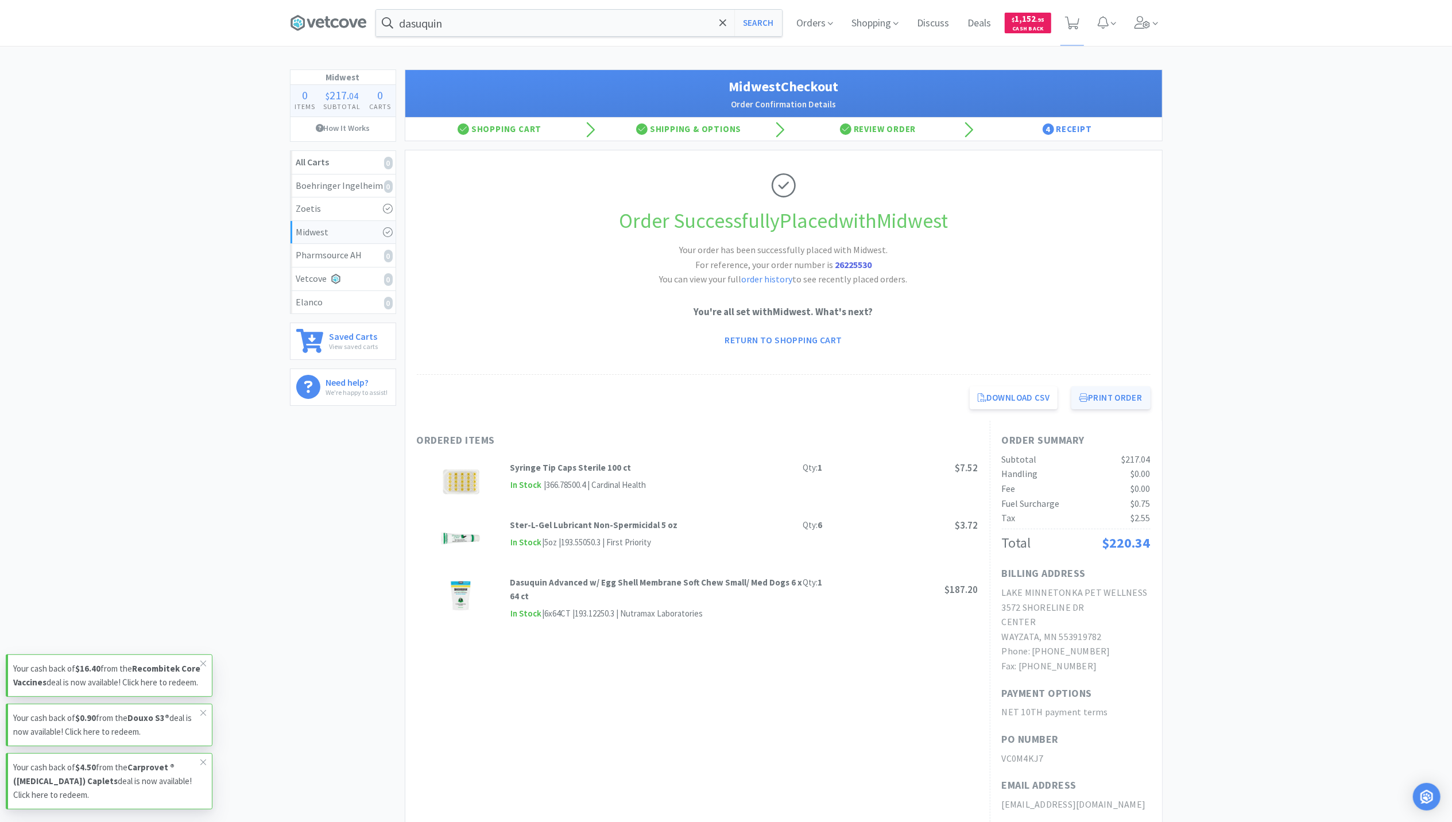
click at [1112, 403] on button "Print Order" at bounding box center [1110, 397] width 79 height 23
click at [327, 29] on icon at bounding box center [328, 22] width 77 height 17
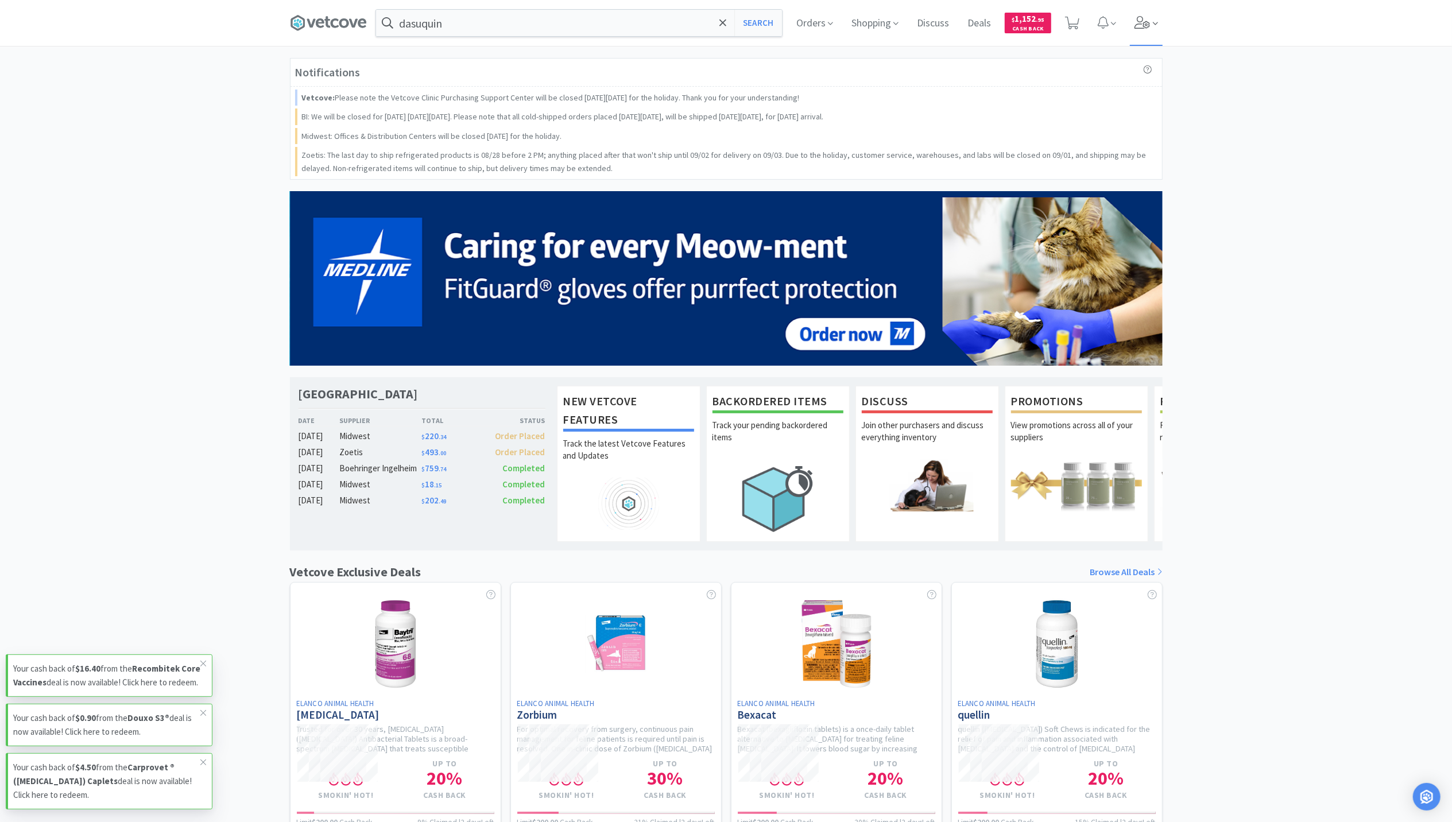
click at [1146, 28] on icon at bounding box center [1143, 22] width 16 height 13
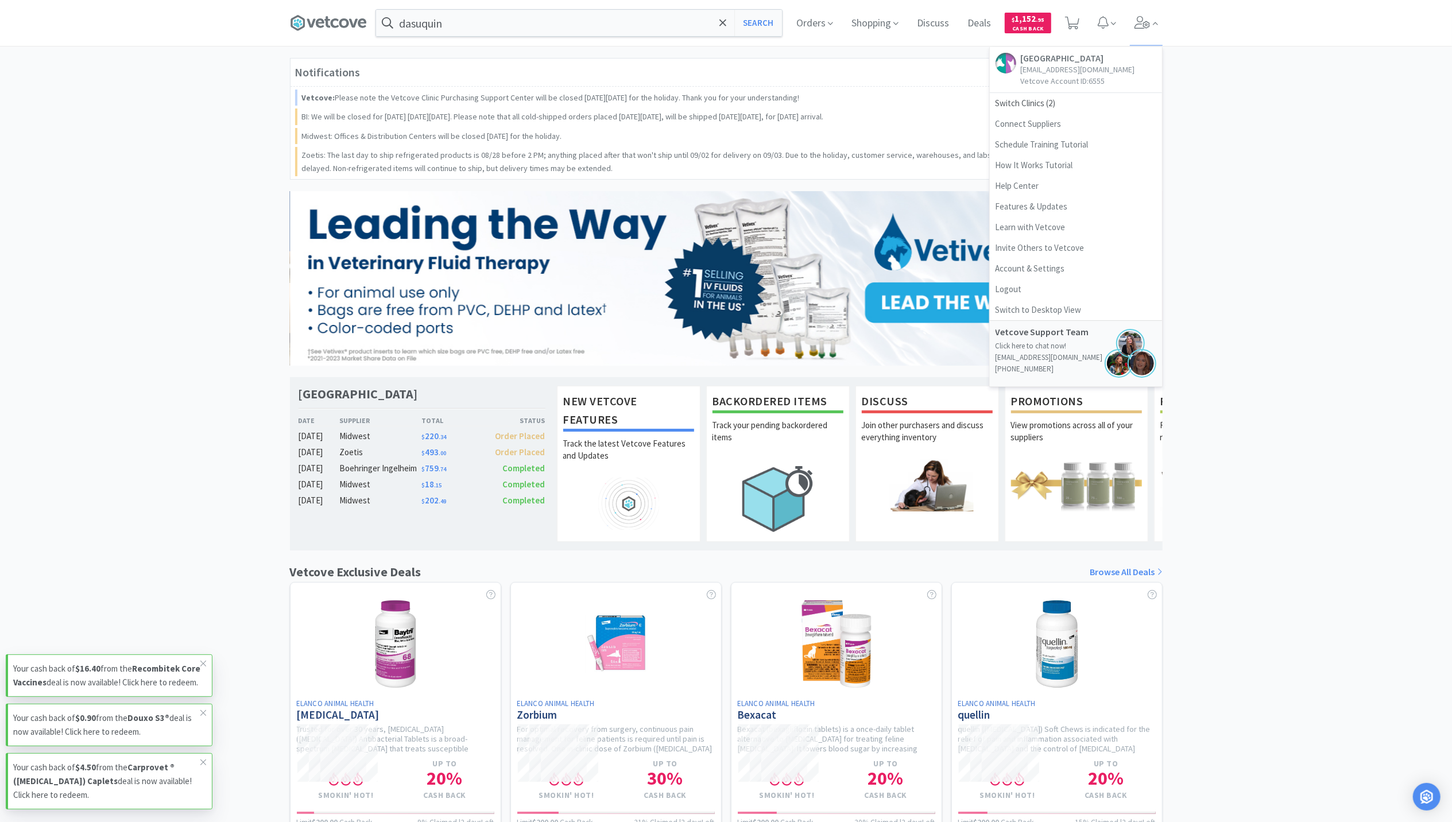
click at [1249, 136] on div "Notifications Vetcove: Please note the Vetcove Clinic Purchasing Support Center…" at bounding box center [726, 561] width 1452 height 1007
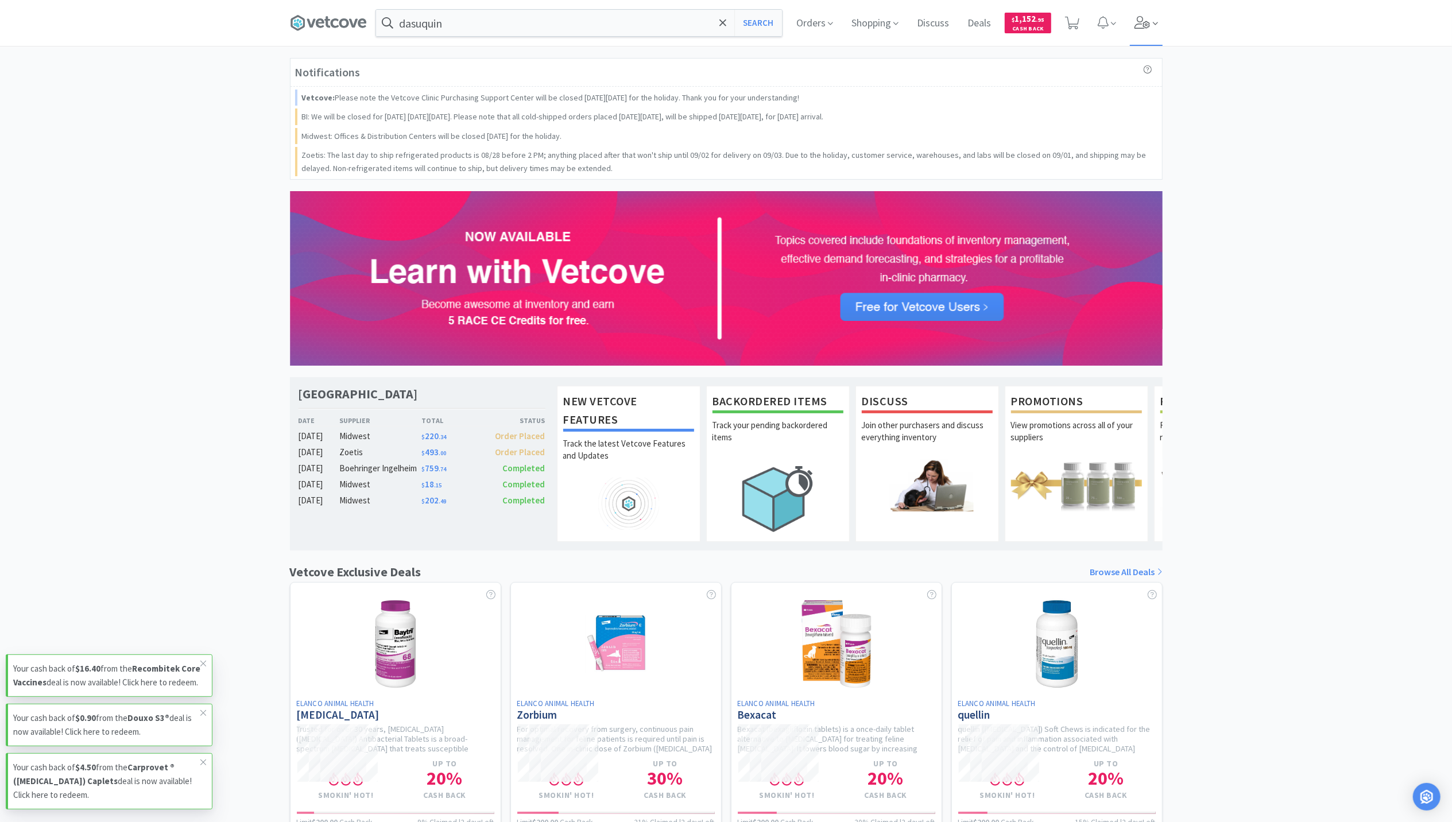
click at [1151, 30] on span at bounding box center [1146, 23] width 33 height 46
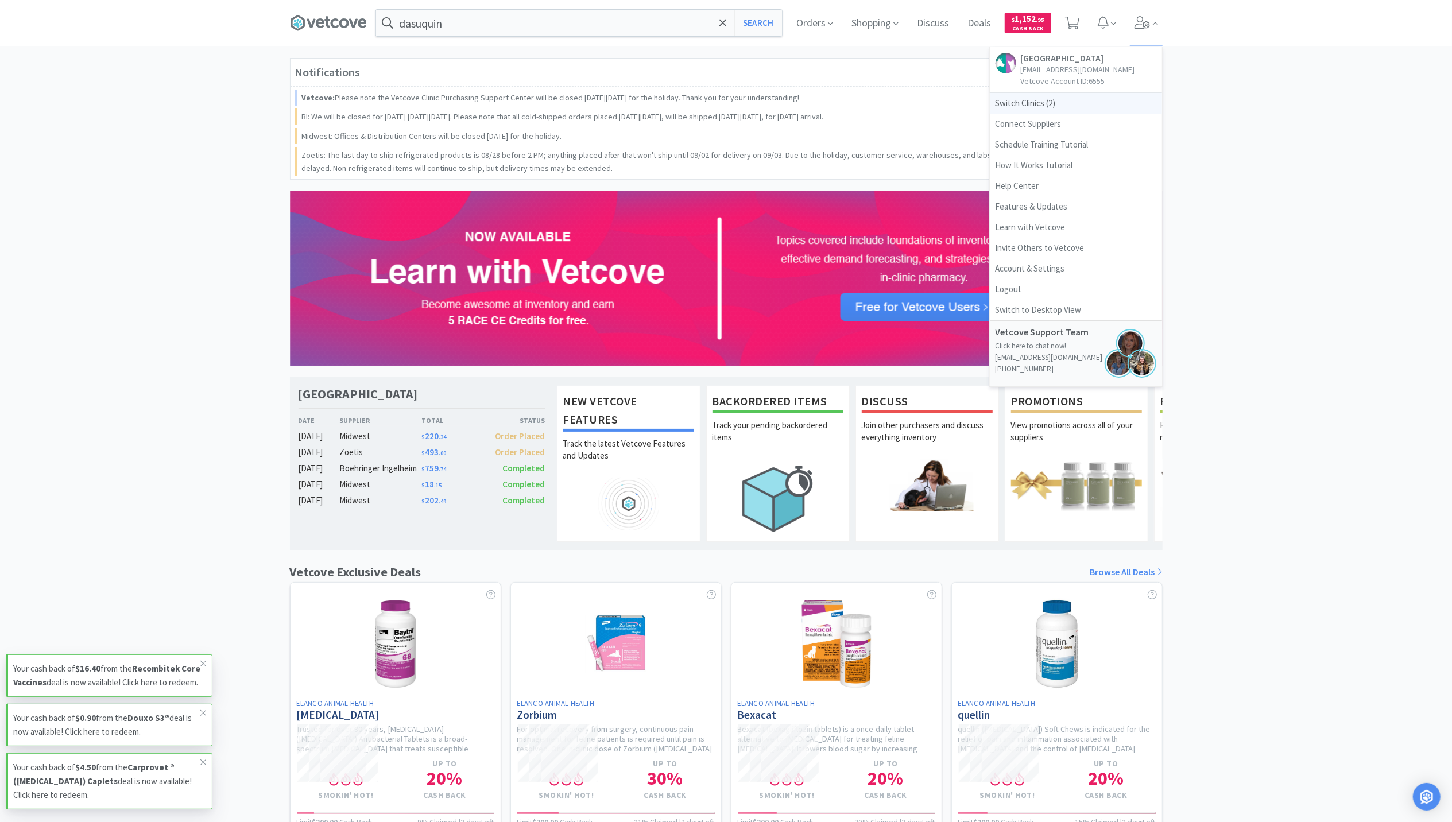
click at [1026, 106] on span "Switch Clinics ( 2 )" at bounding box center [1076, 103] width 172 height 21
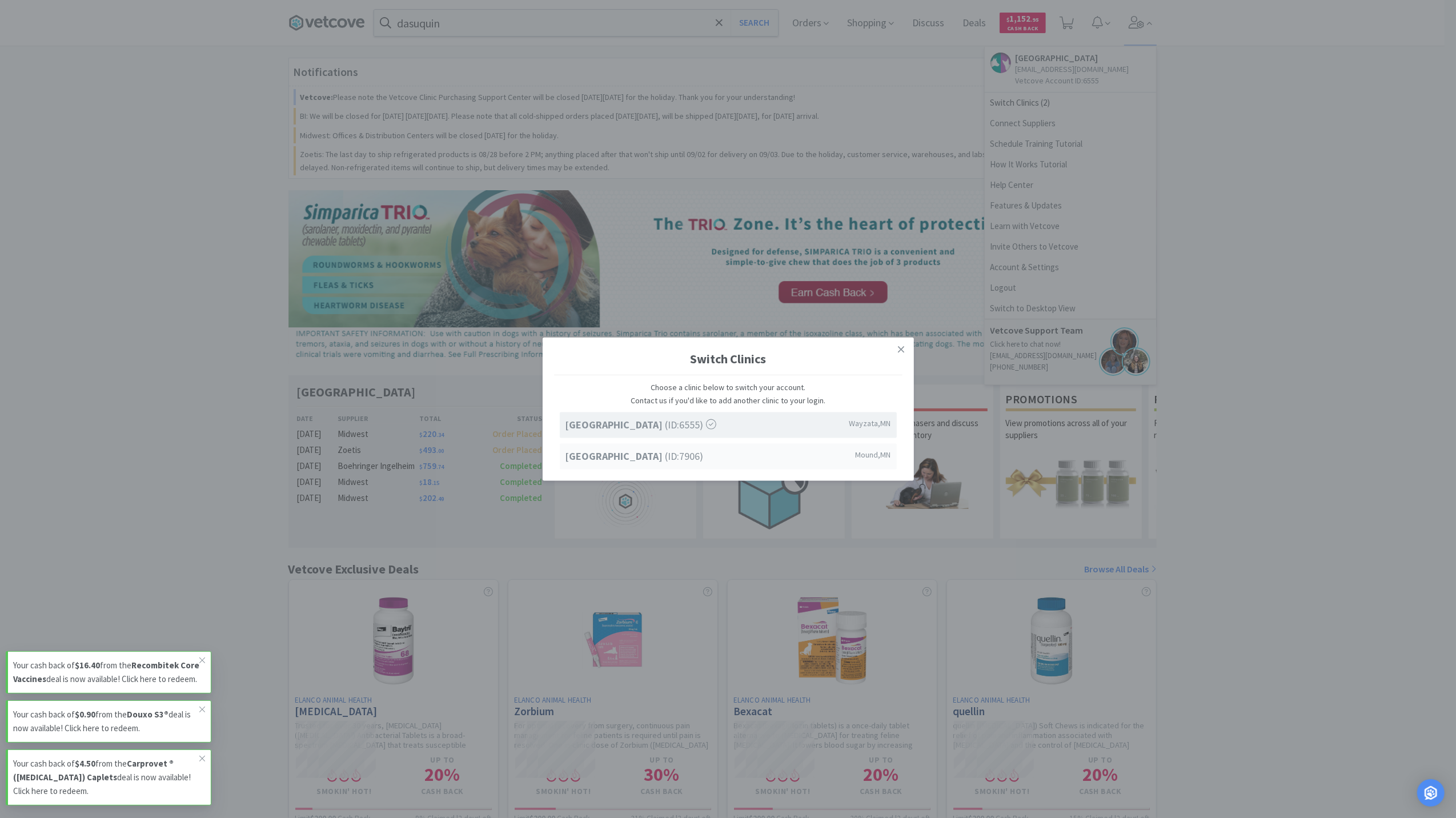
click at [637, 460] on strong "[GEOGRAPHIC_DATA]" at bounding box center [615, 455] width 99 height 13
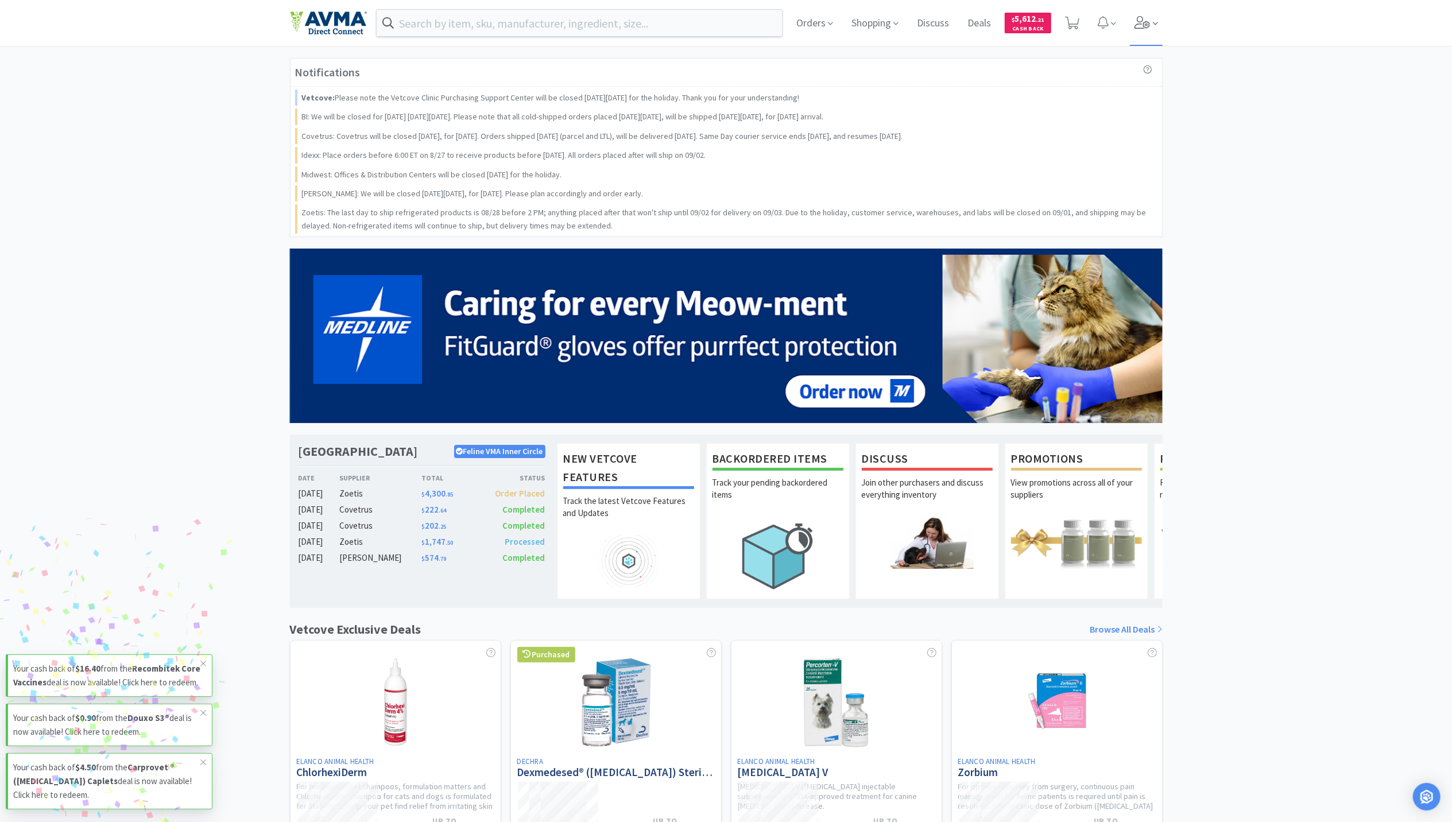
click at [1138, 25] on icon at bounding box center [1143, 22] width 16 height 13
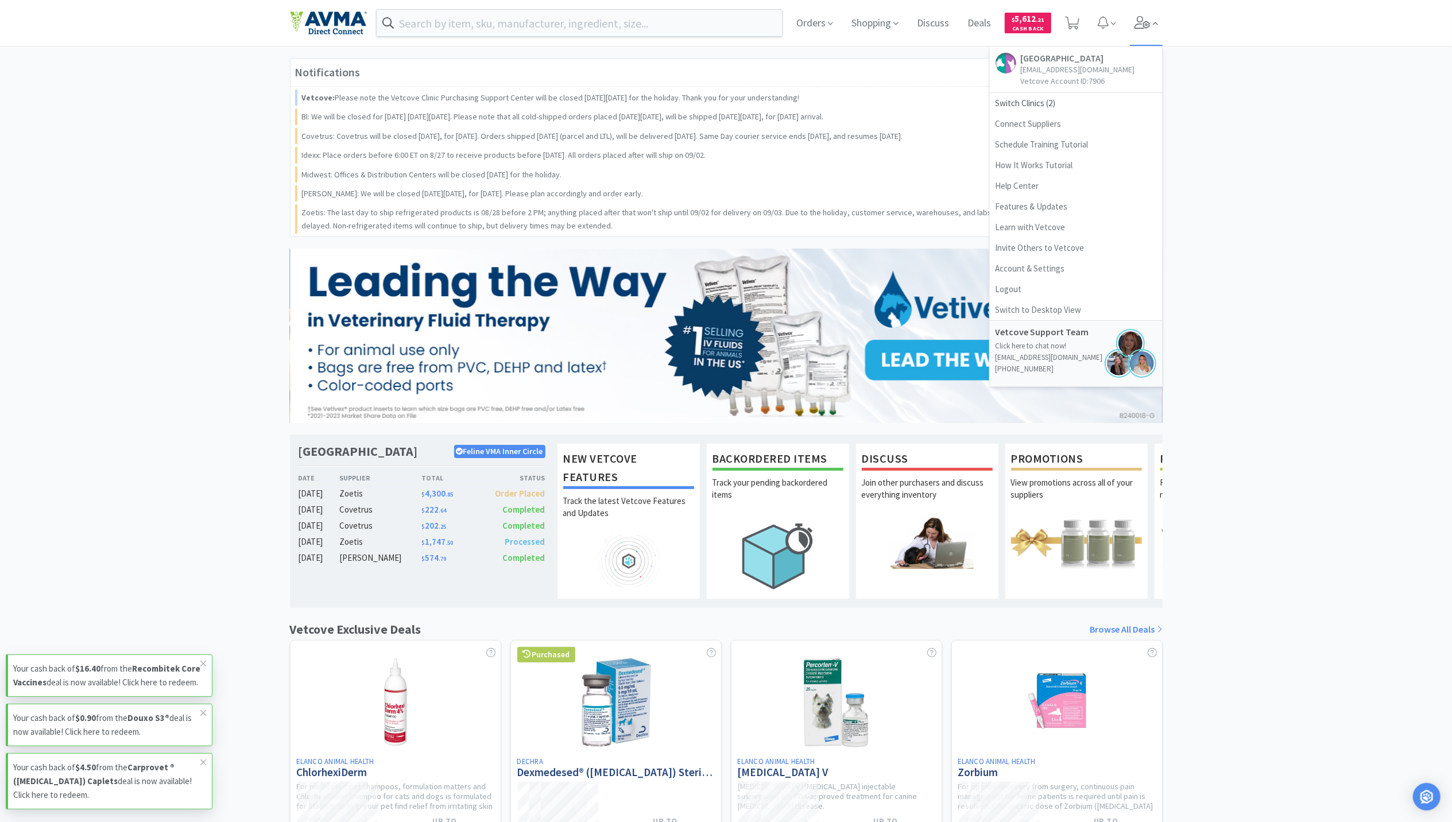
click at [1140, 19] on icon at bounding box center [1143, 22] width 16 height 13
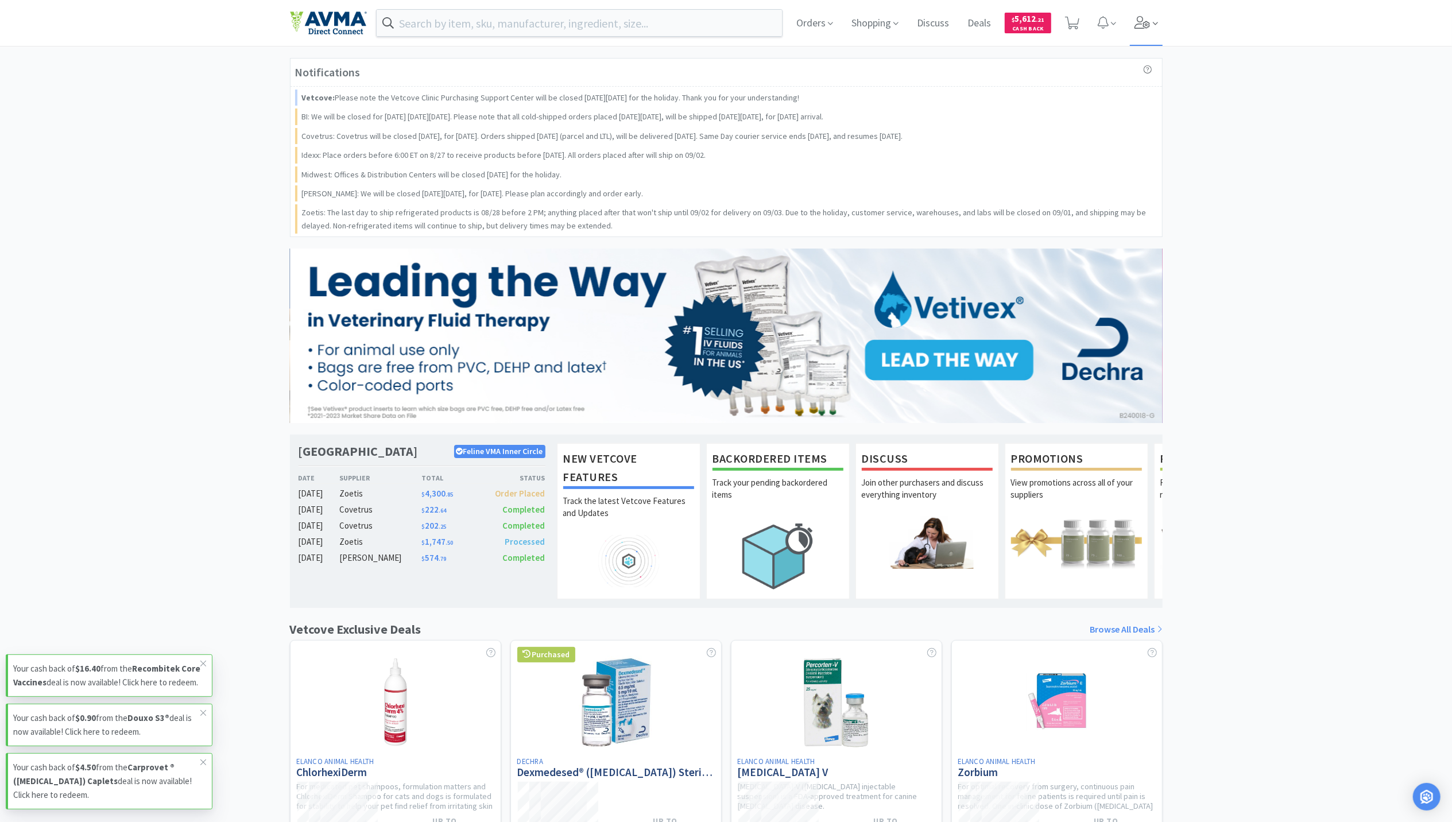
click at [1139, 21] on icon at bounding box center [1143, 22] width 16 height 13
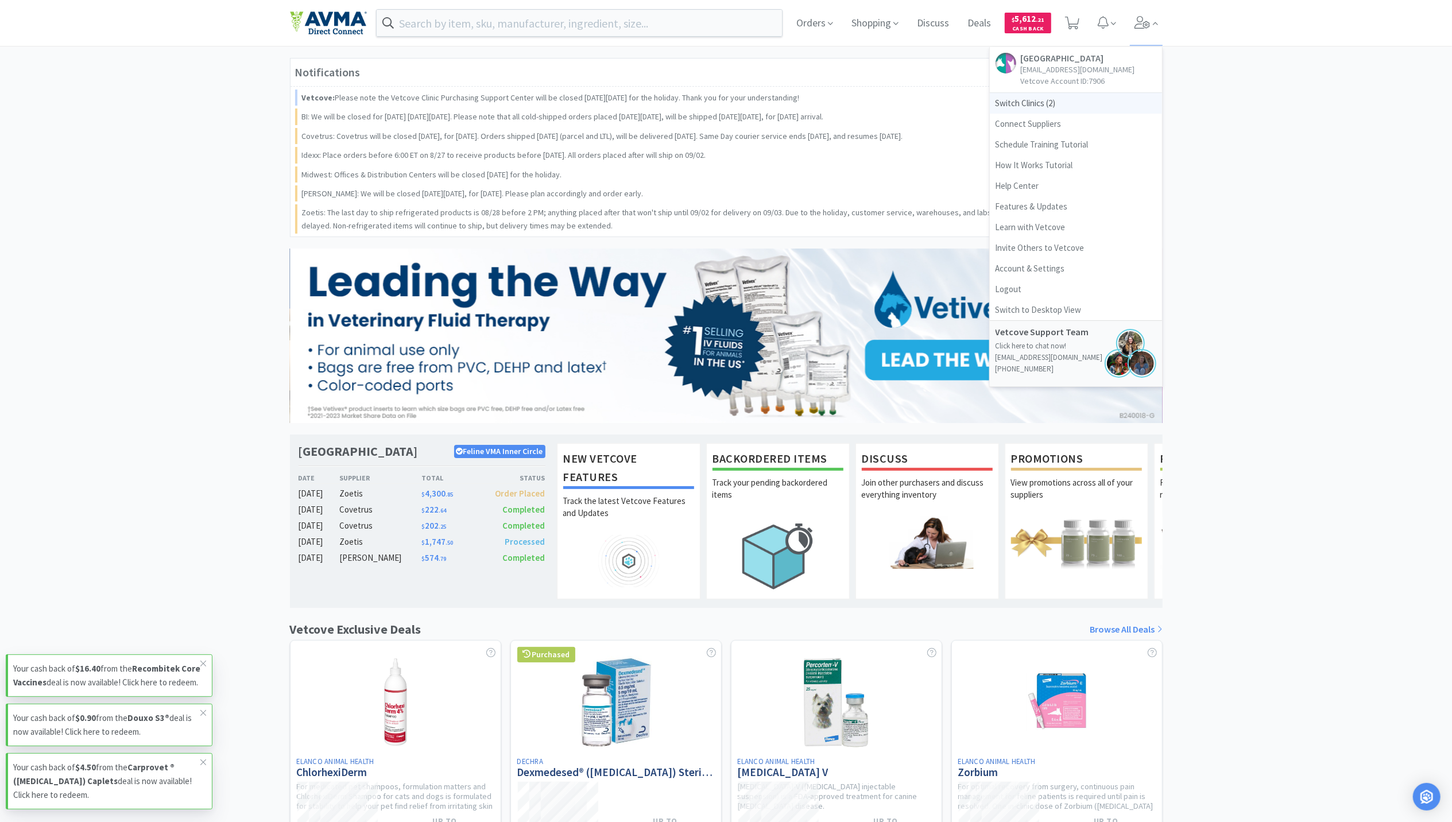
click at [1034, 110] on span "Switch Clinics ( 2 )" at bounding box center [1076, 103] width 172 height 21
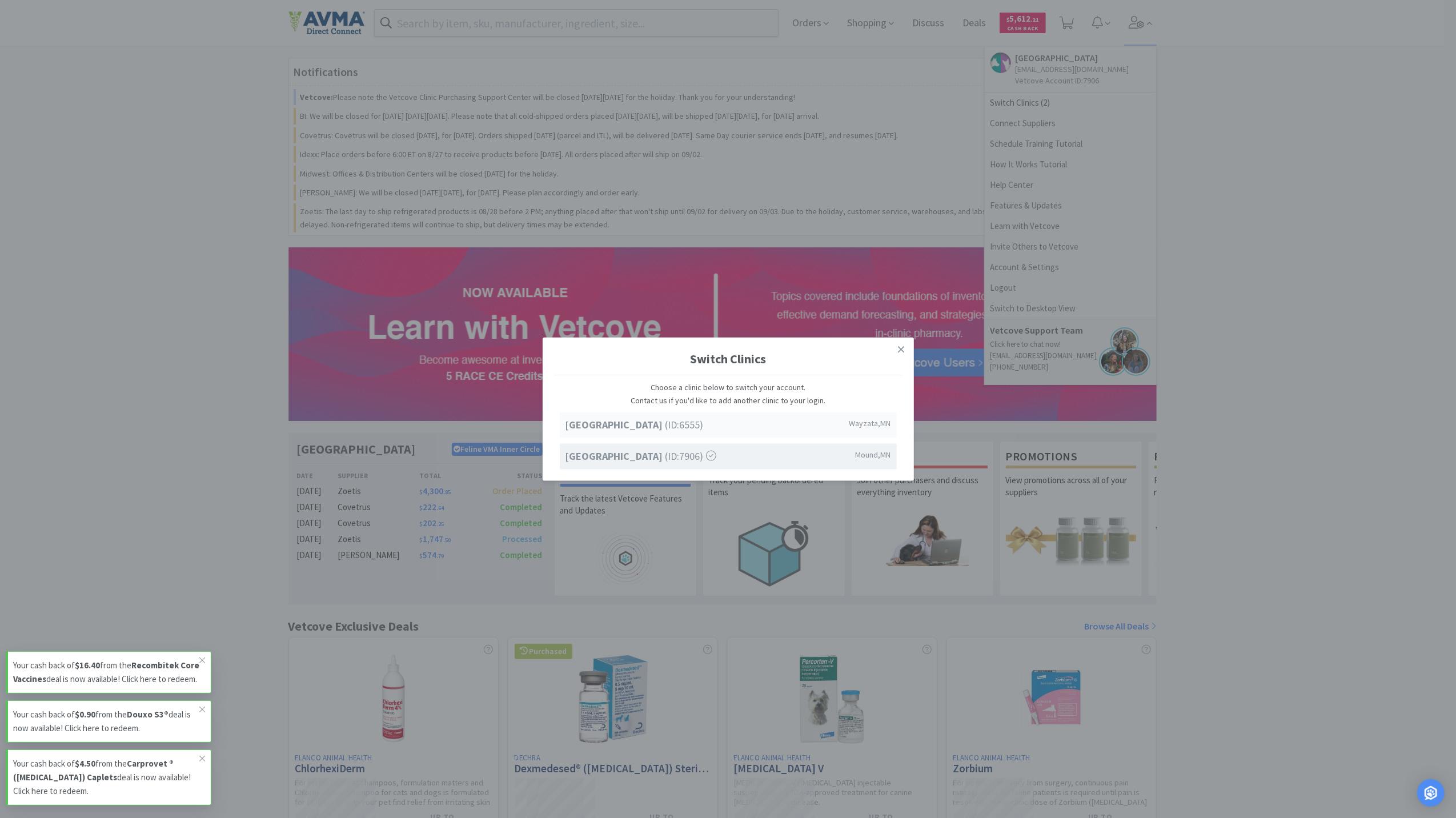
click at [649, 433] on div "Lake Minnetonka Pet Wellness Center (ID: 6555 ) Wayzata , MN" at bounding box center [728, 426] width 337 height 26
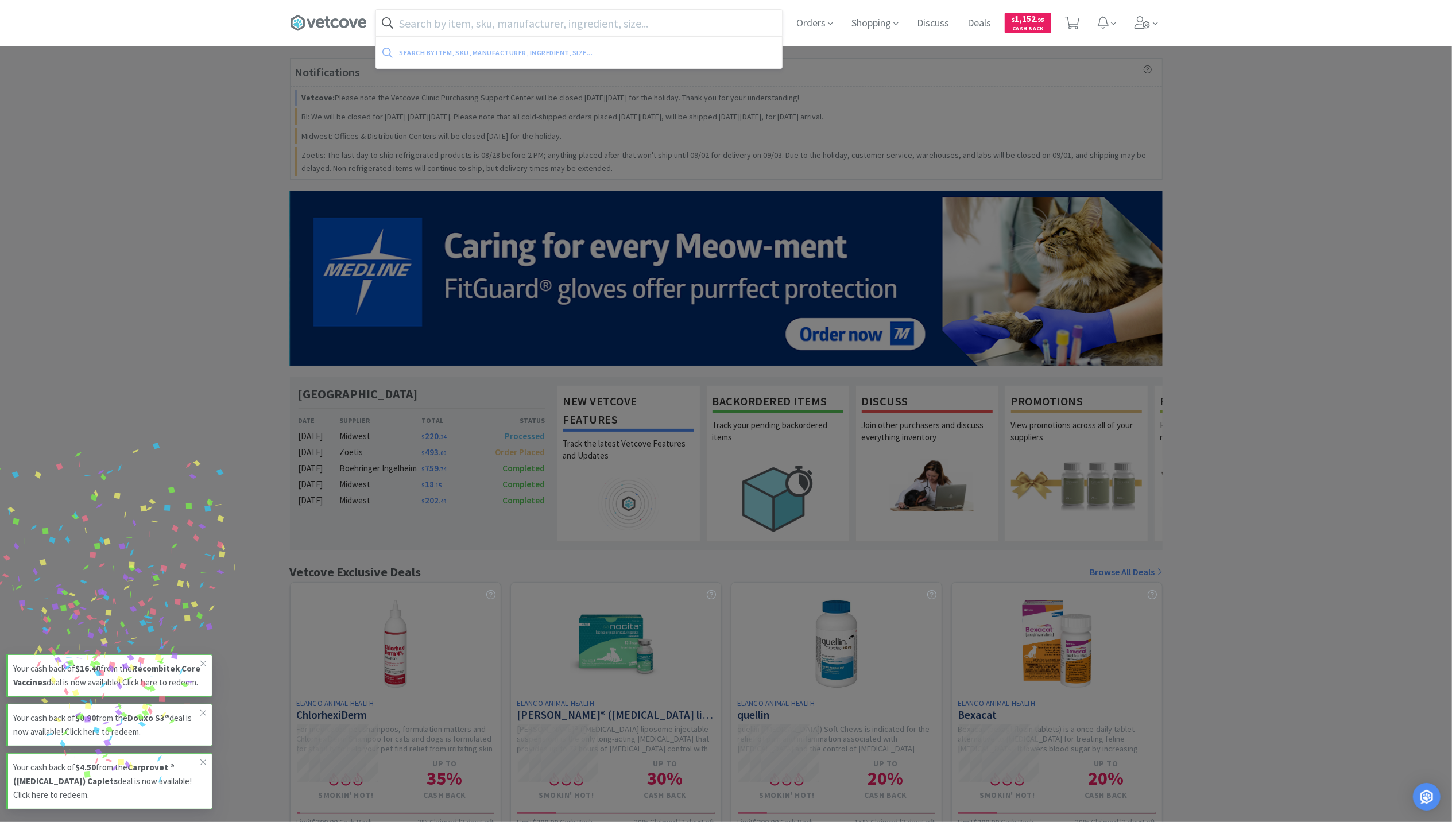
click at [417, 17] on input "text" at bounding box center [579, 23] width 406 height 26
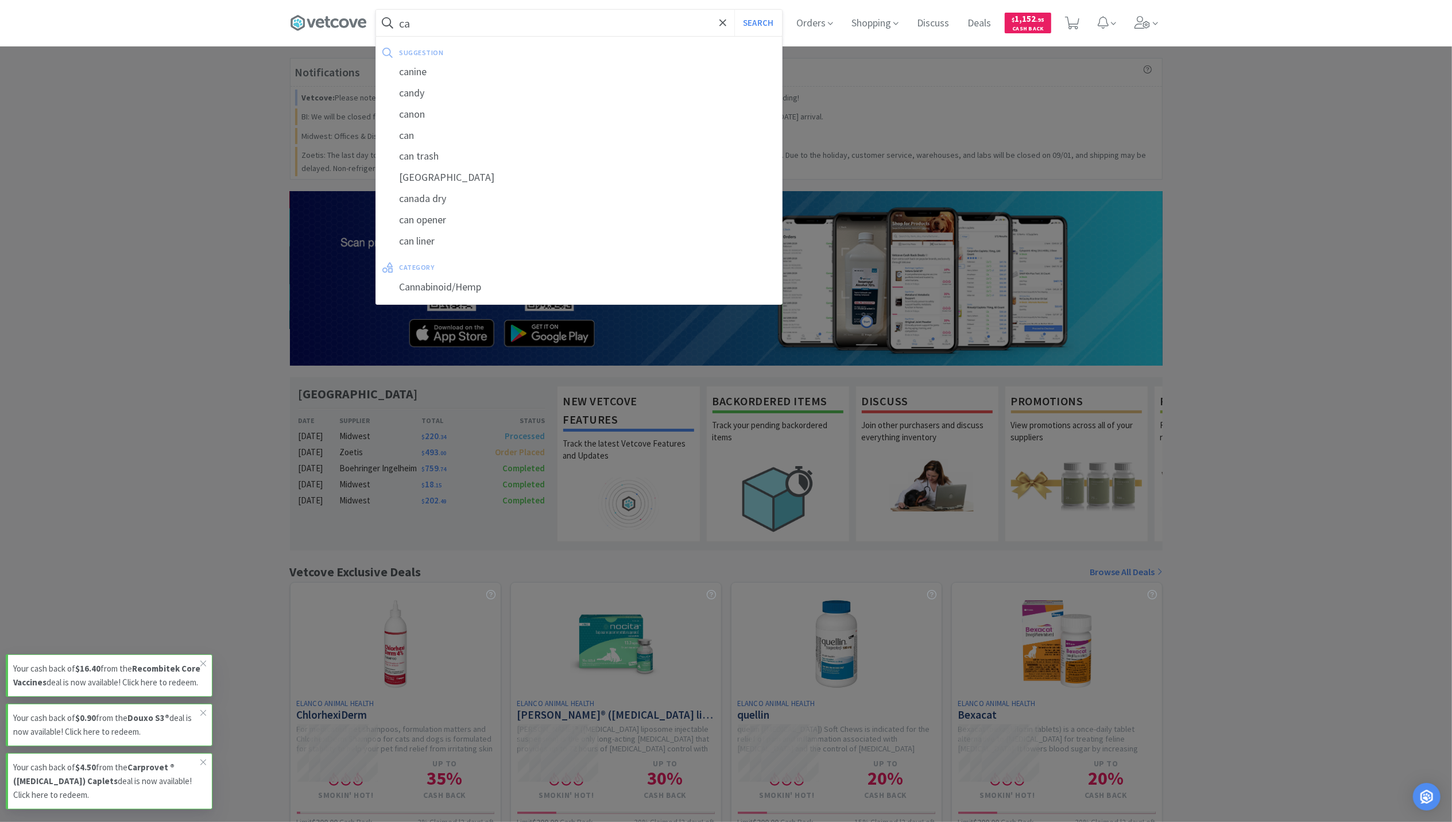
type input "c"
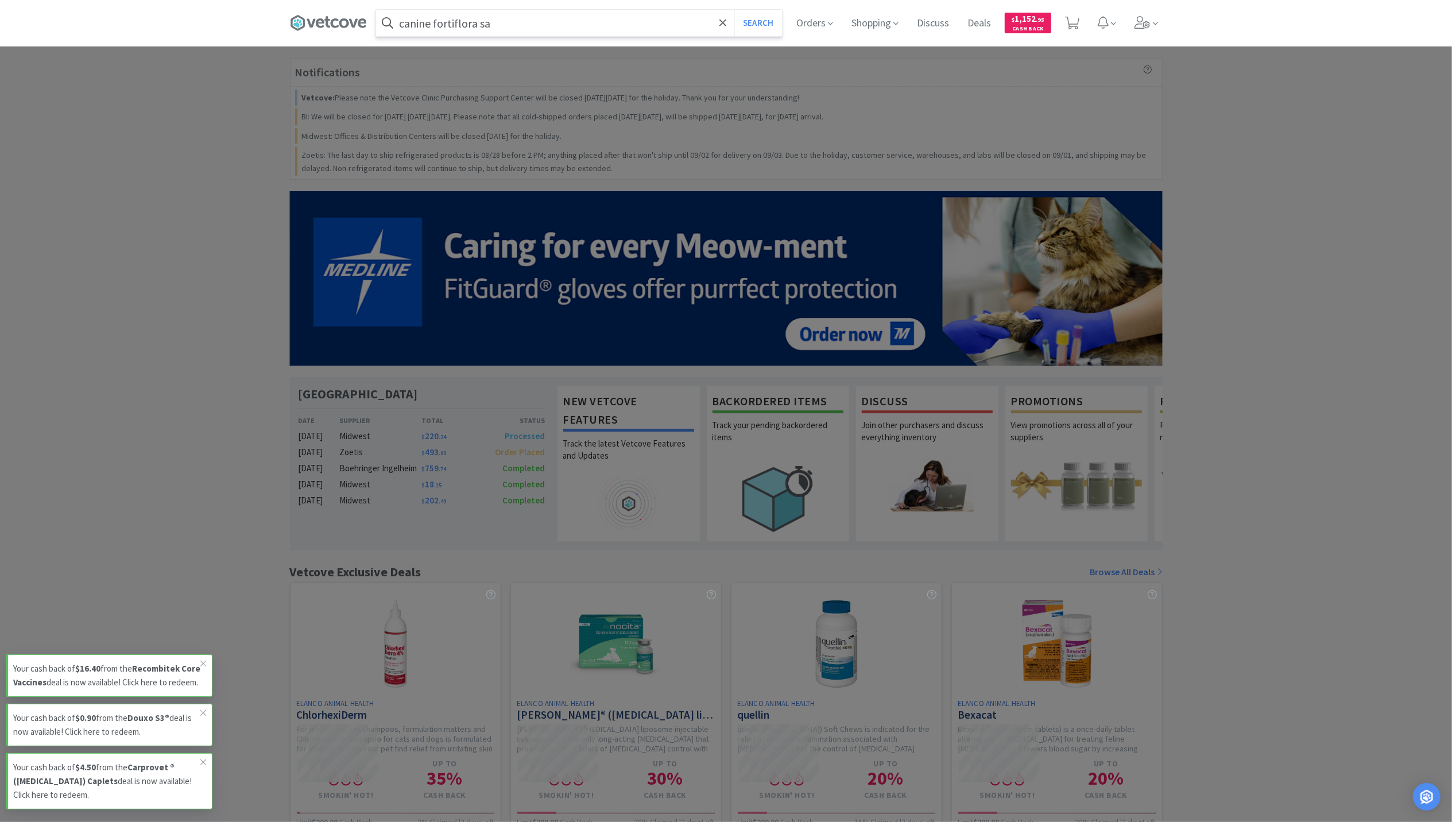
type input "canine fortiflora sa"
click at [734, 10] on button "Search" at bounding box center [758, 23] width 48 height 26
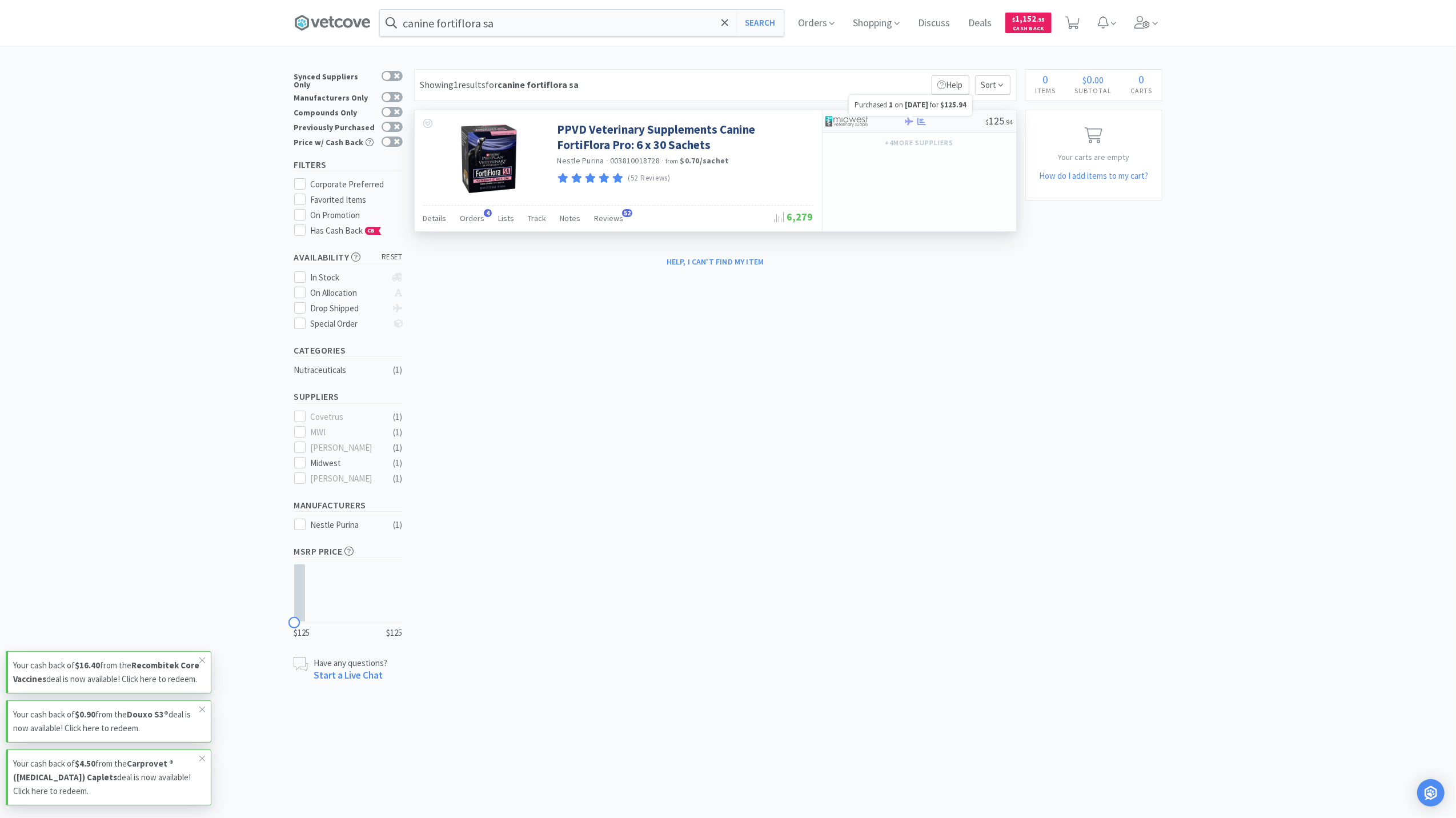
click at [921, 122] on icon at bounding box center [921, 121] width 9 height 9
select select "1"
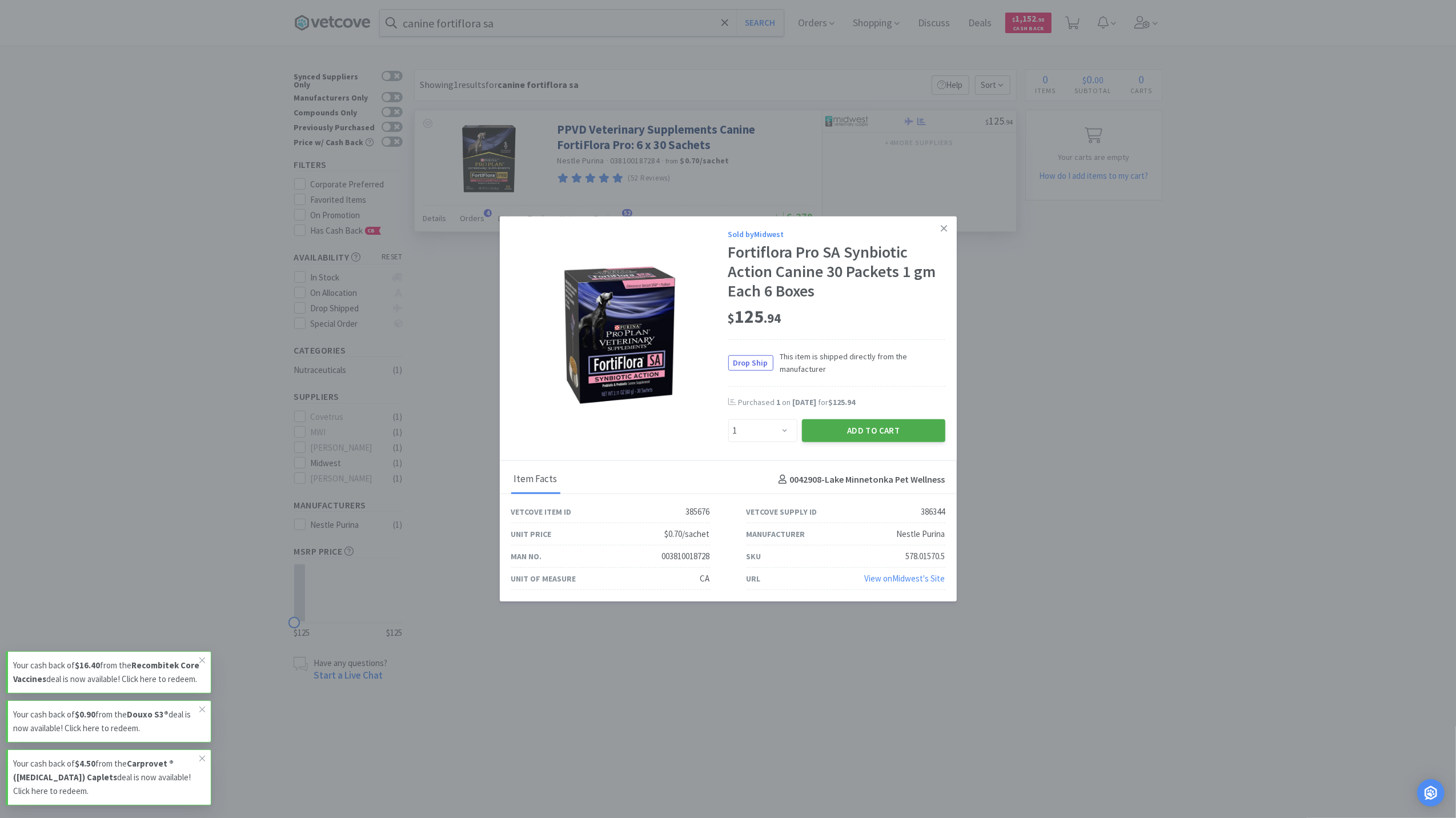
click at [871, 433] on button "Add to Cart" at bounding box center [873, 430] width 143 height 23
select select "1"
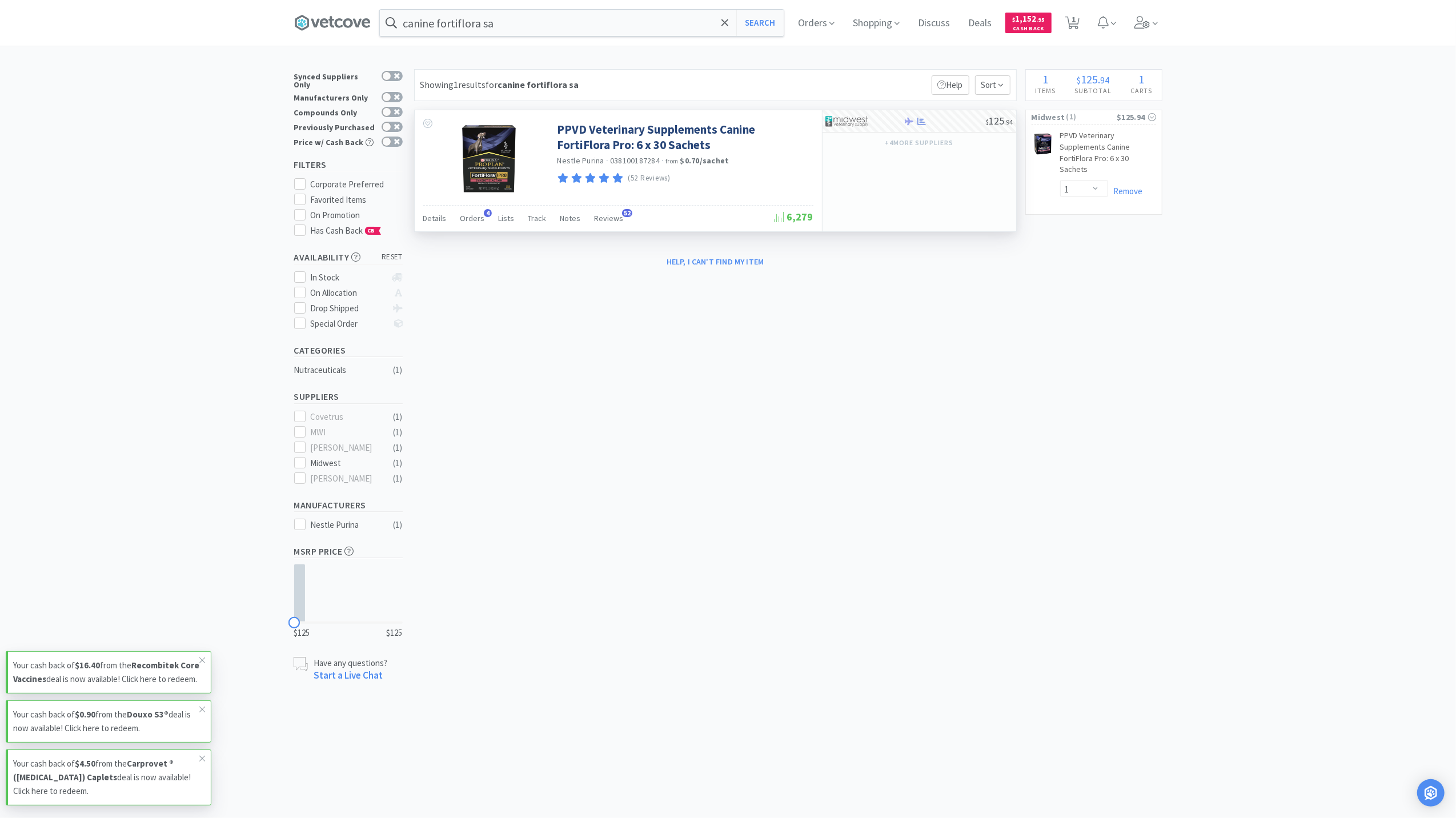
click at [1356, 211] on div "× Filter Results Synced Suppliers Only Manufacturers Only Compounds Only Previo…" at bounding box center [728, 375] width 1456 height 614
click at [825, 290] on div "× Filter Results Synced Suppliers Only Manufacturers Only Compounds Only Previo…" at bounding box center [728, 375] width 868 height 614
click at [1074, 24] on span "1" at bounding box center [1073, 20] width 4 height 46
select select "1"
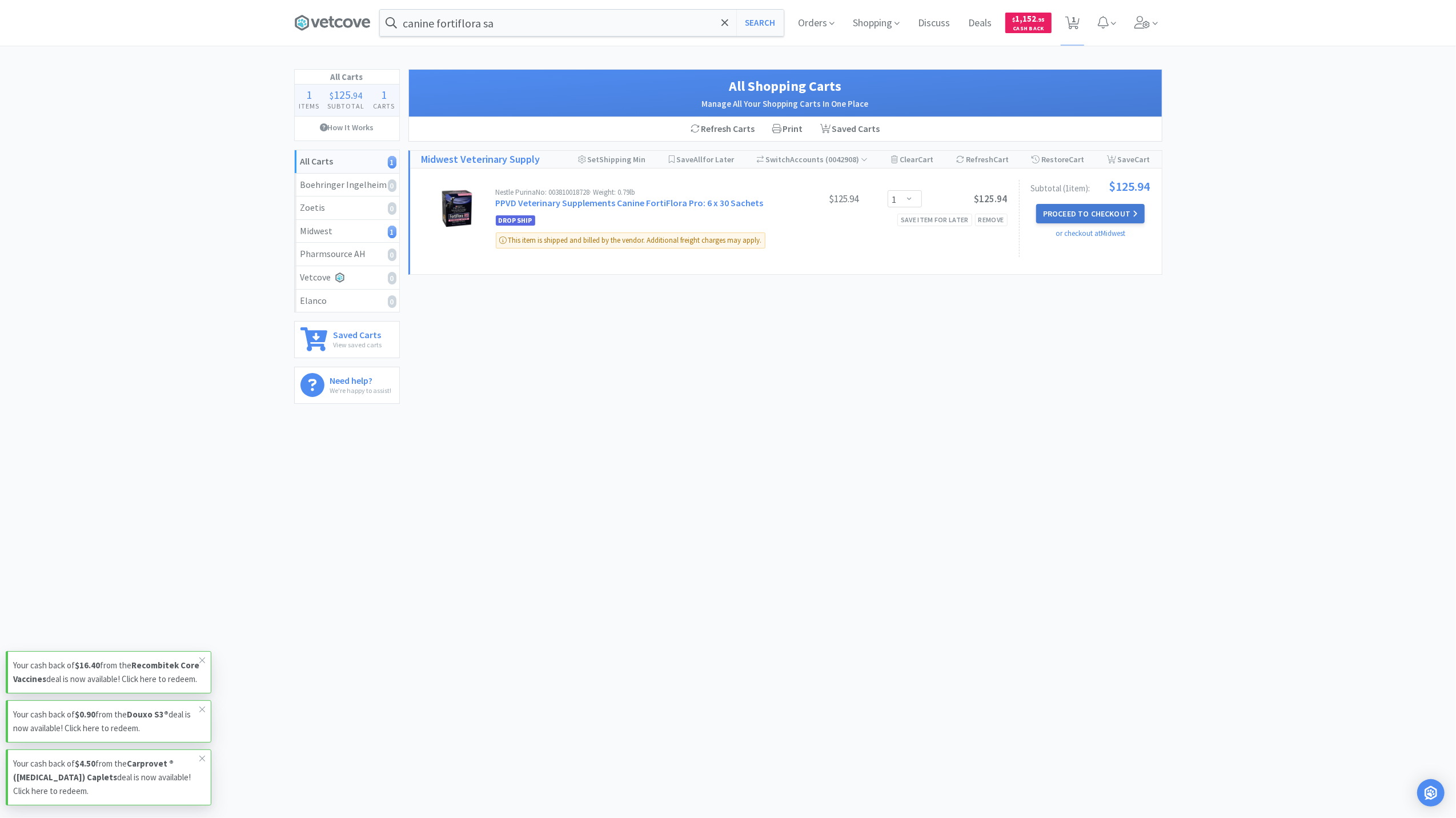
click at [1091, 215] on button "Proceed to Checkout" at bounding box center [1090, 214] width 108 height 20
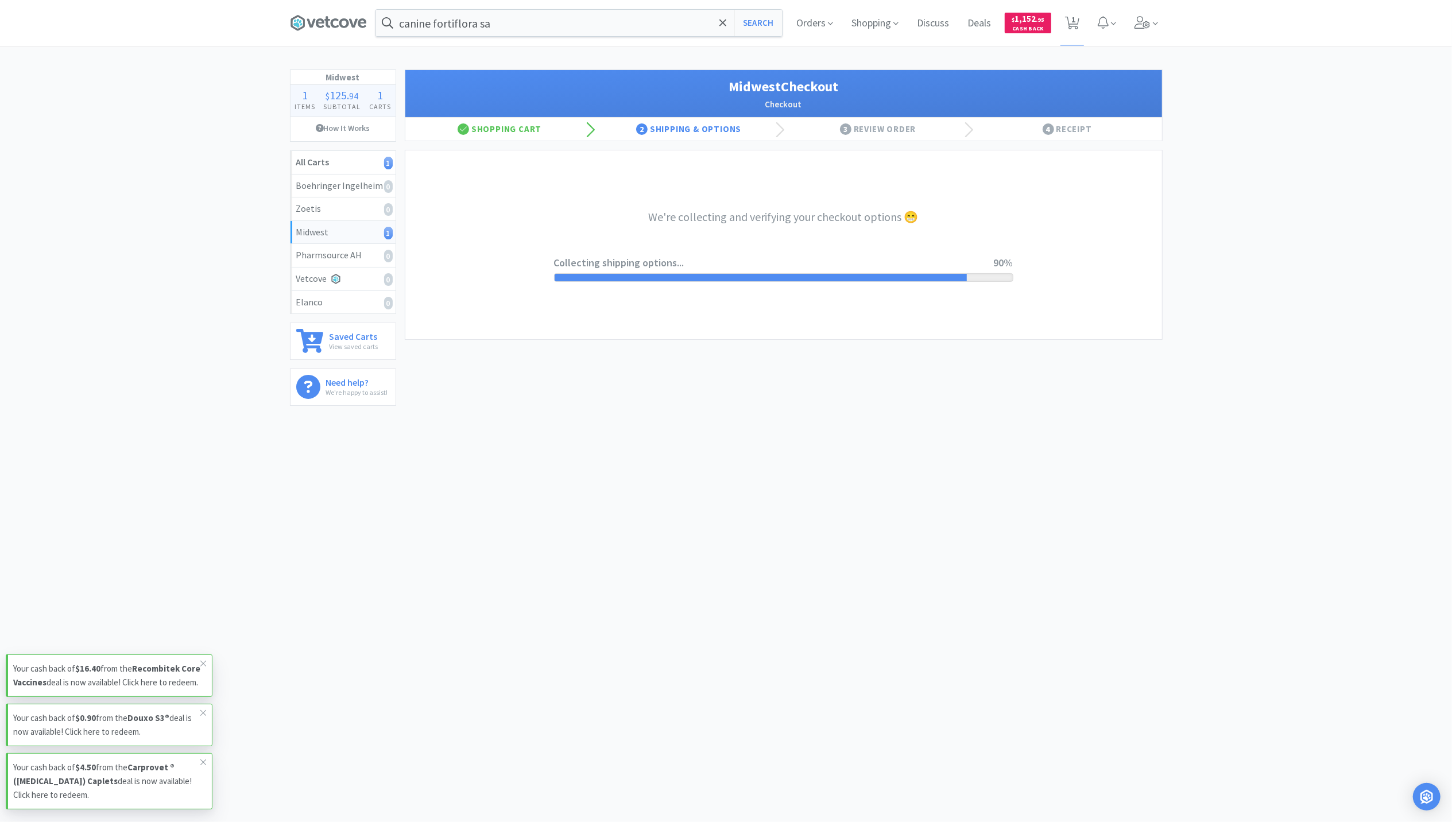
select select "3"
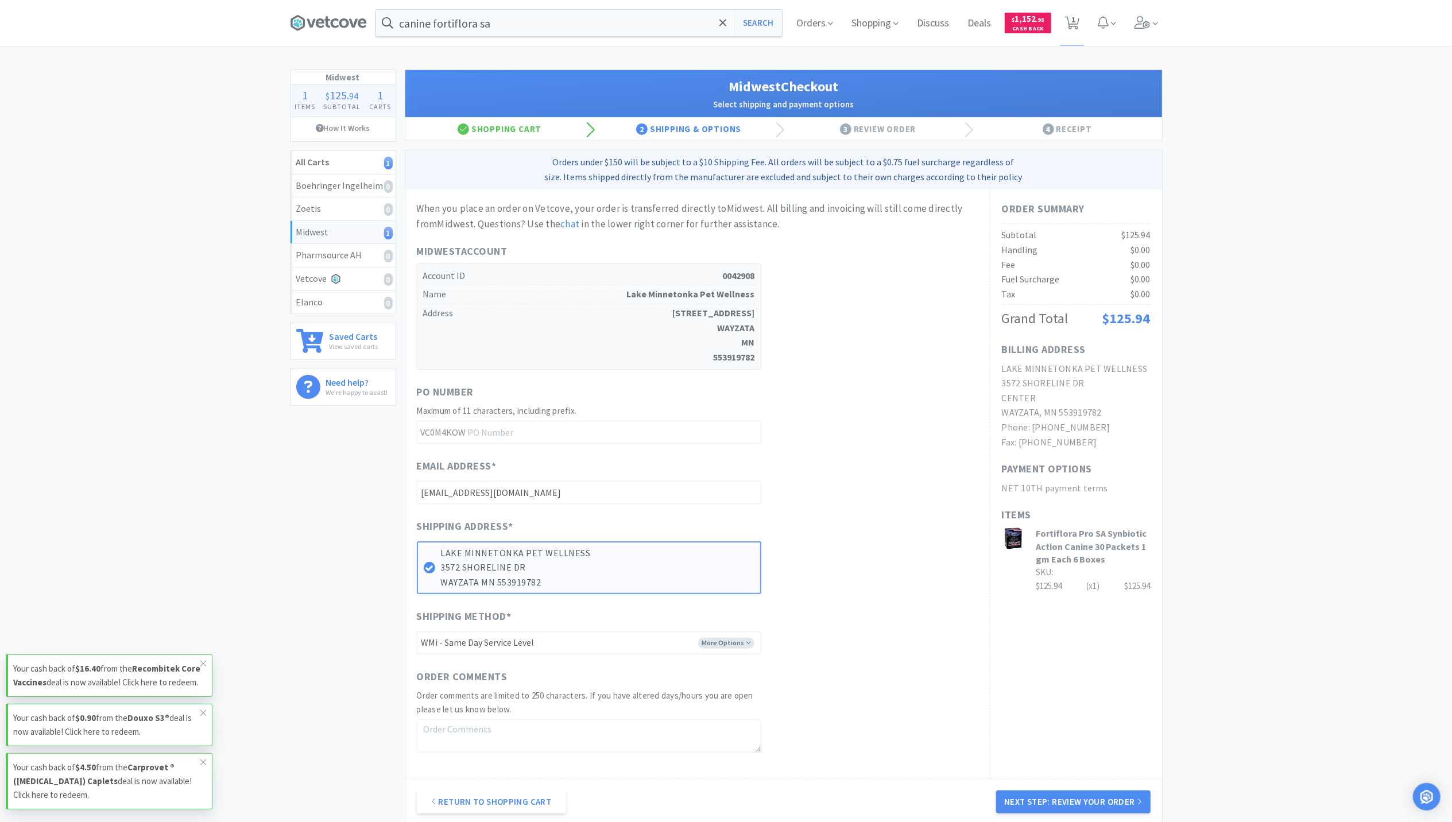
click at [1131, 790] on div "Return to Shopping Cart Next Step: Review Your Order" at bounding box center [783, 802] width 757 height 47
click at [1121, 806] on button "Next Step: Review Your Order" at bounding box center [1073, 802] width 154 height 23
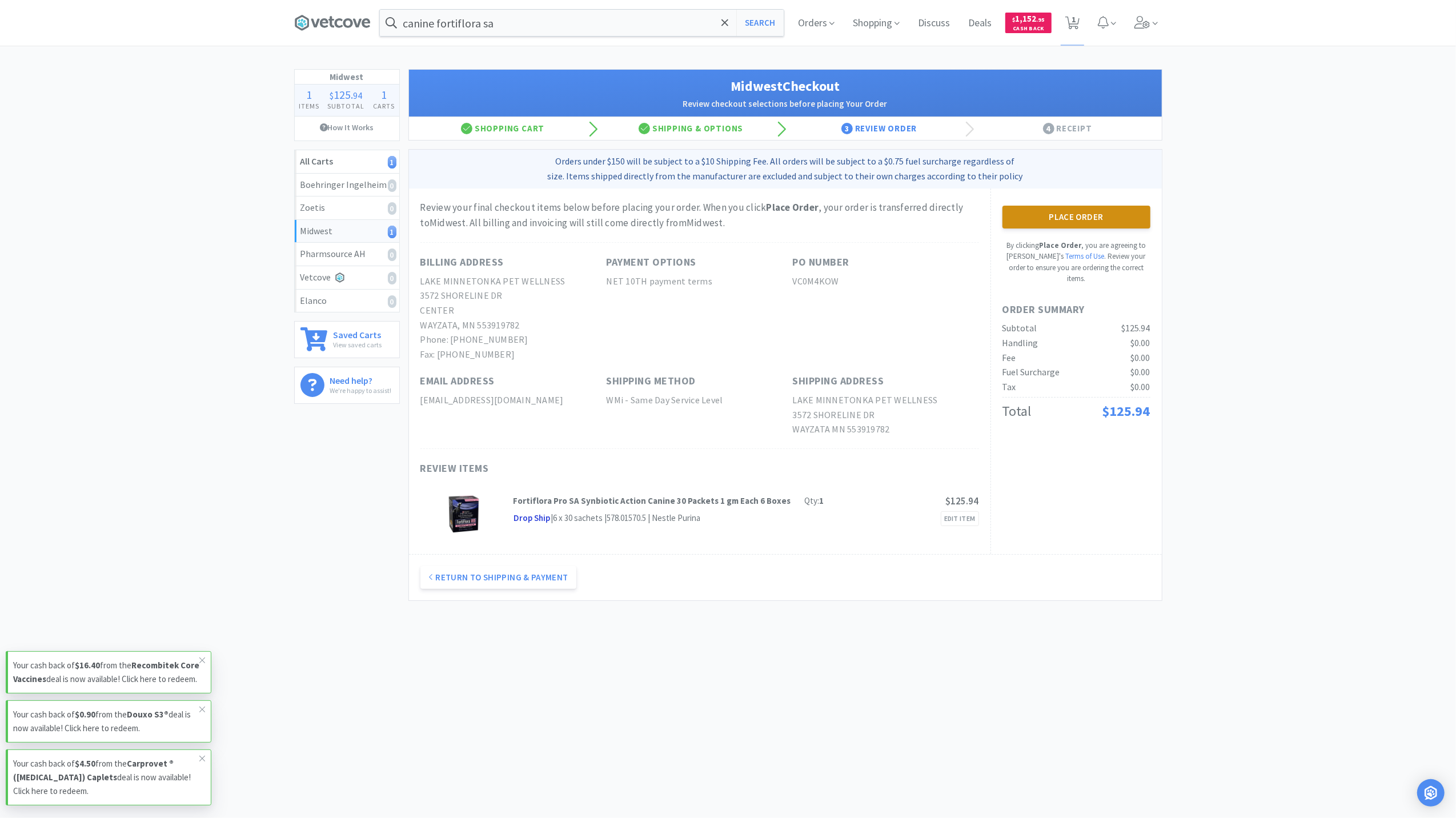
click at [1099, 215] on button "Place Order" at bounding box center [1076, 217] width 148 height 23
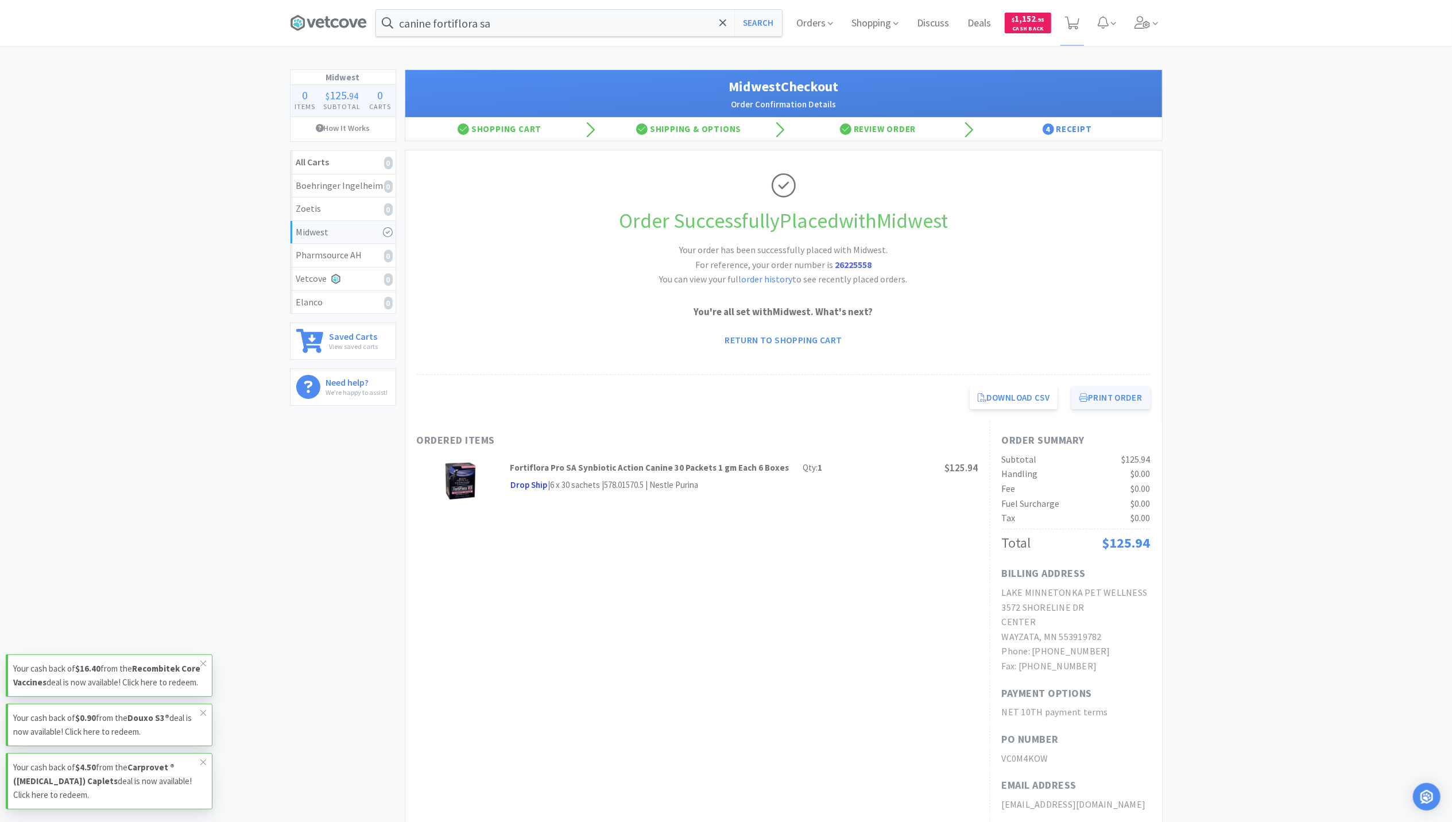
click at [1114, 396] on button "Print Order" at bounding box center [1110, 397] width 79 height 23
click at [304, 14] on icon at bounding box center [328, 22] width 77 height 17
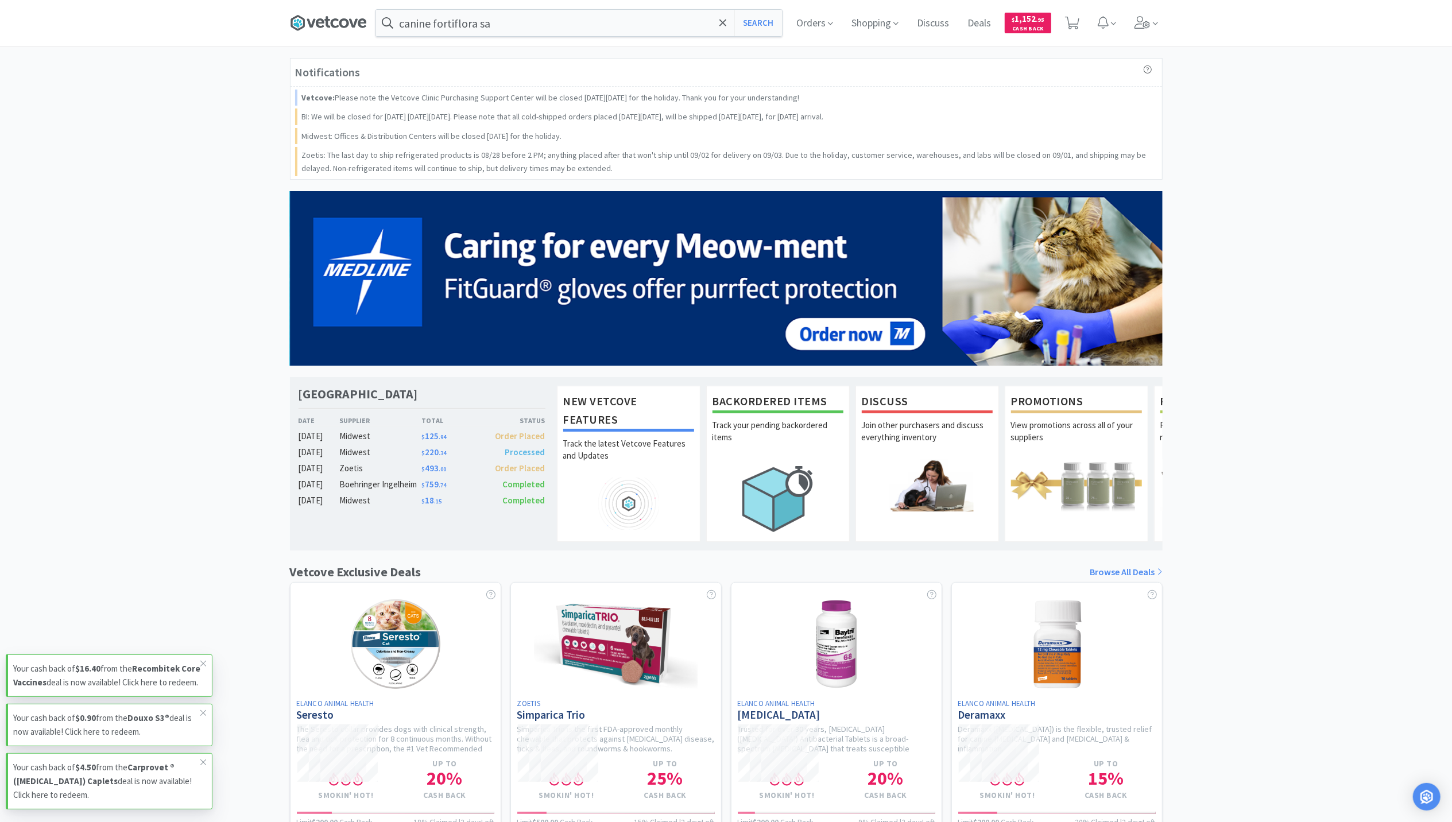
click at [304, 14] on icon at bounding box center [328, 22] width 77 height 17
click at [1137, 20] on icon at bounding box center [1143, 22] width 16 height 13
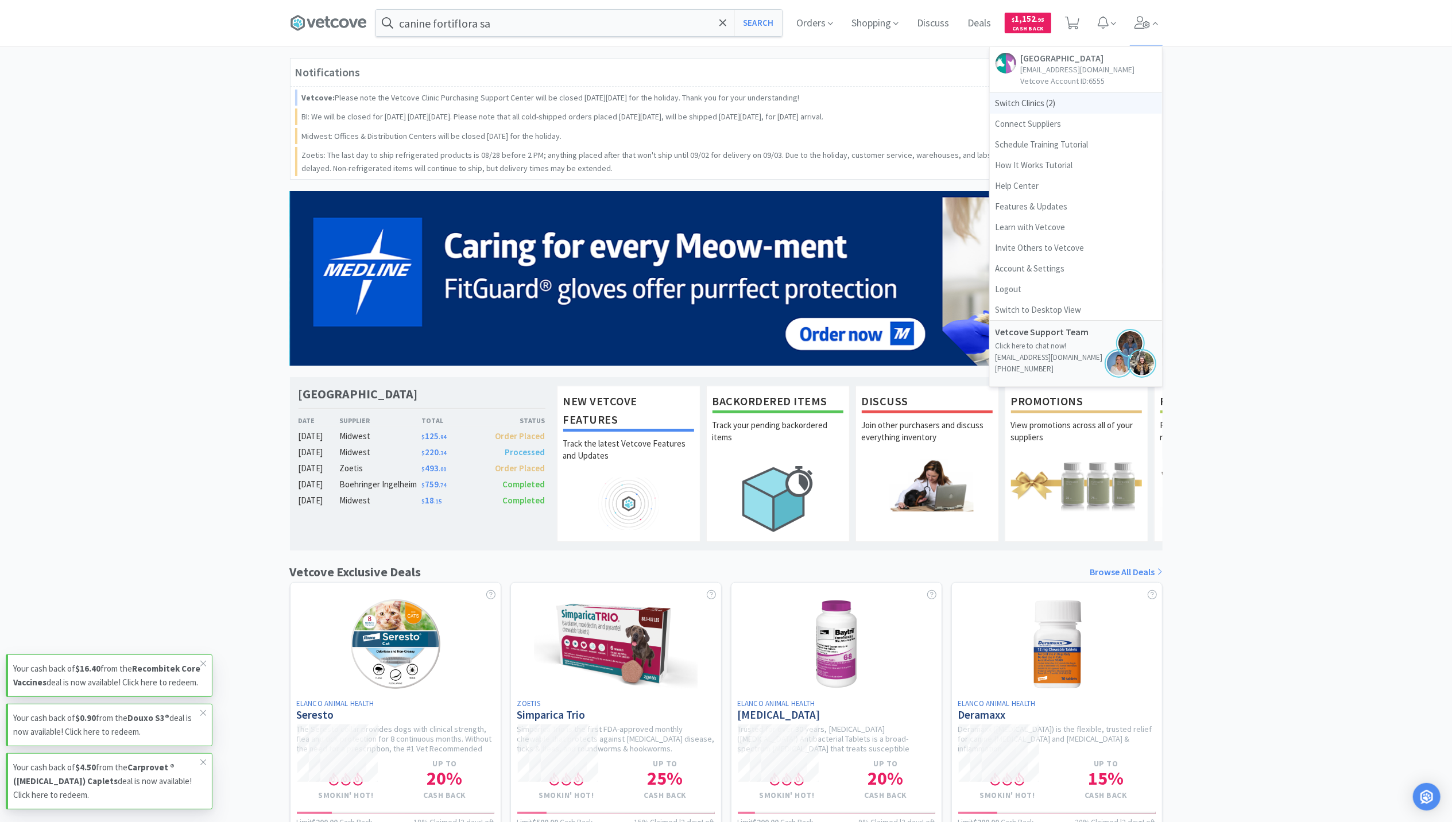
click at [1021, 111] on span "Switch Clinics ( 2 )" at bounding box center [1076, 103] width 172 height 21
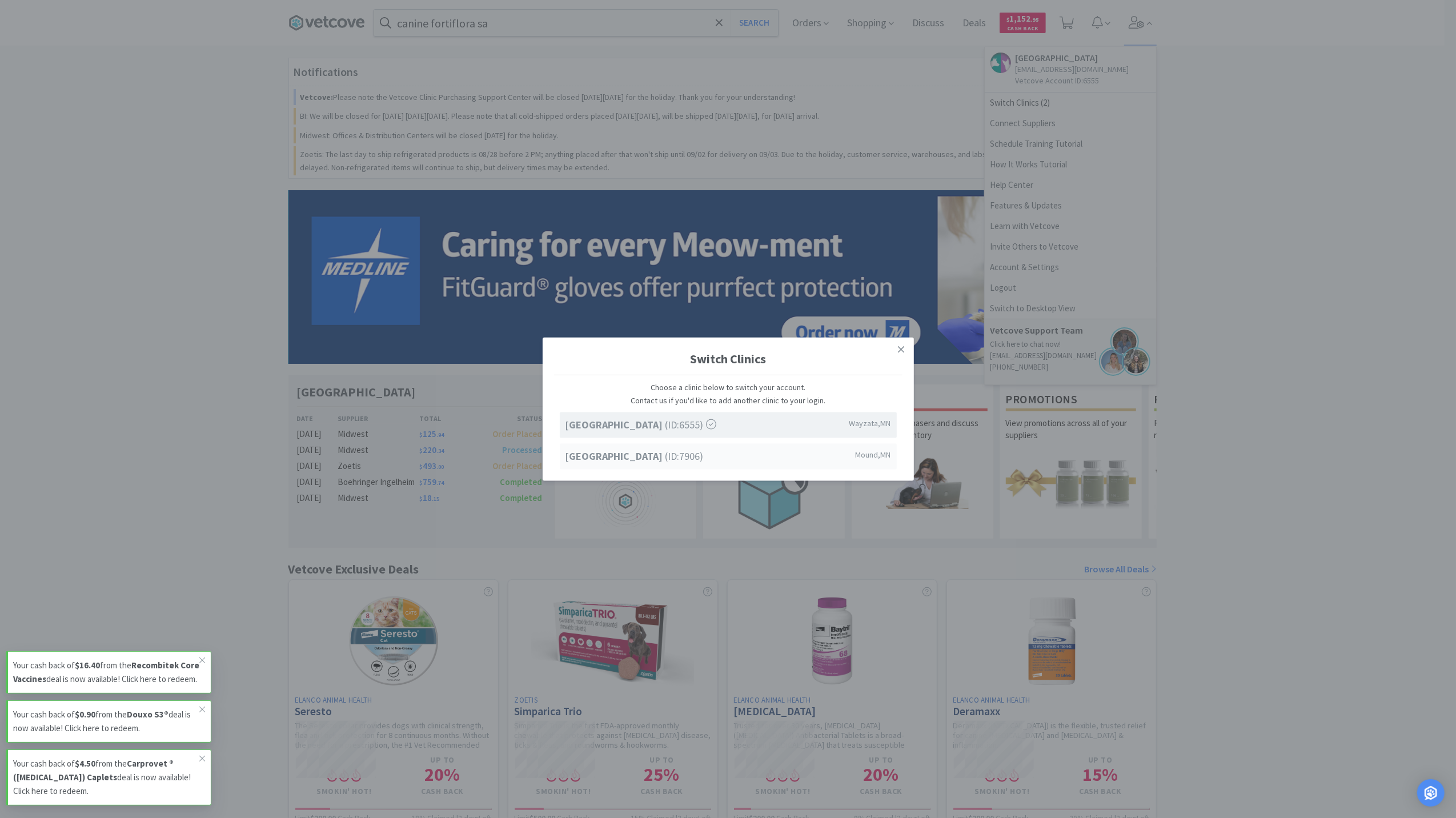
click at [665, 456] on strong "[GEOGRAPHIC_DATA]" at bounding box center [615, 455] width 99 height 13
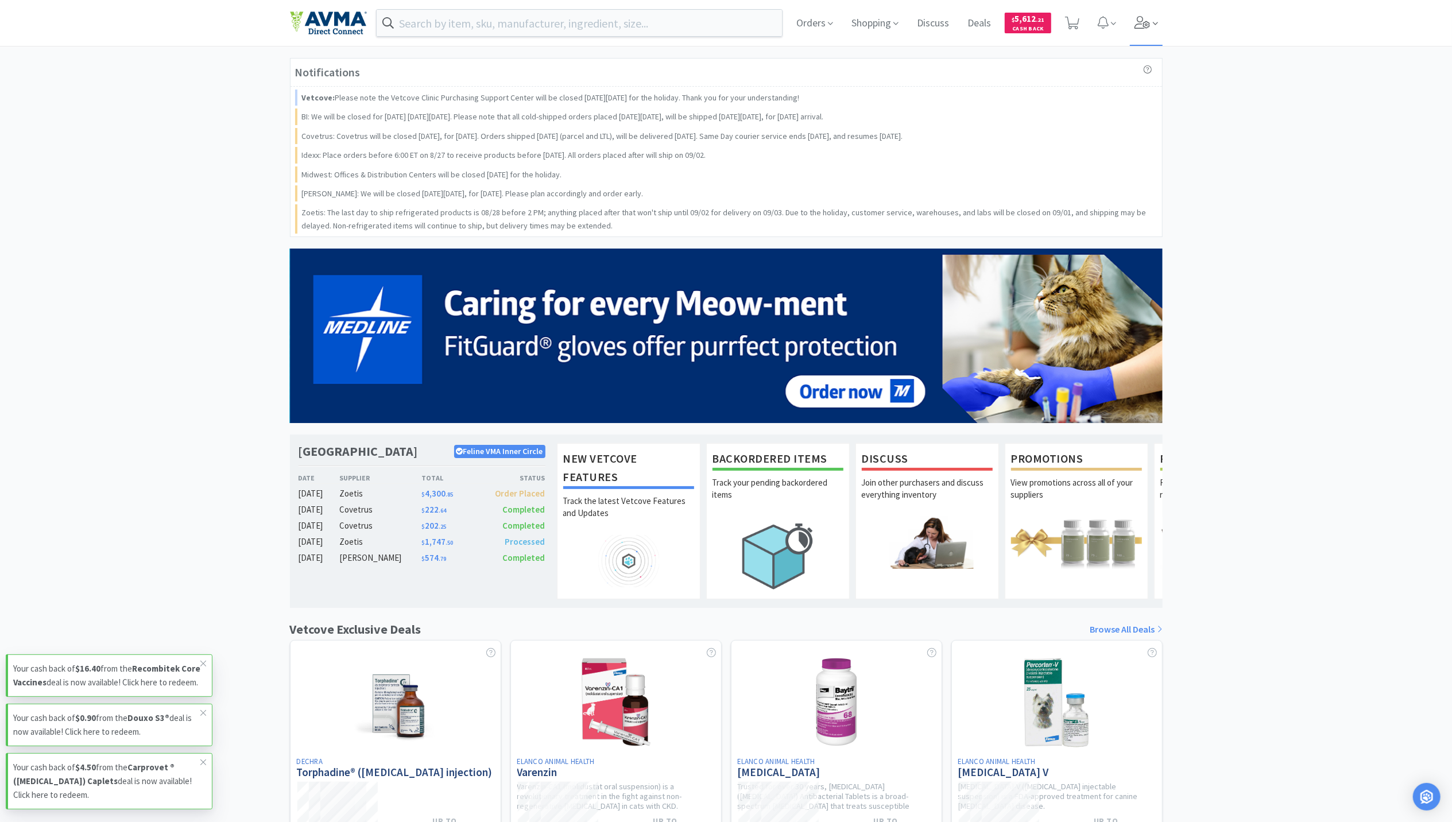
click at [1151, 20] on span at bounding box center [1146, 23] width 33 height 46
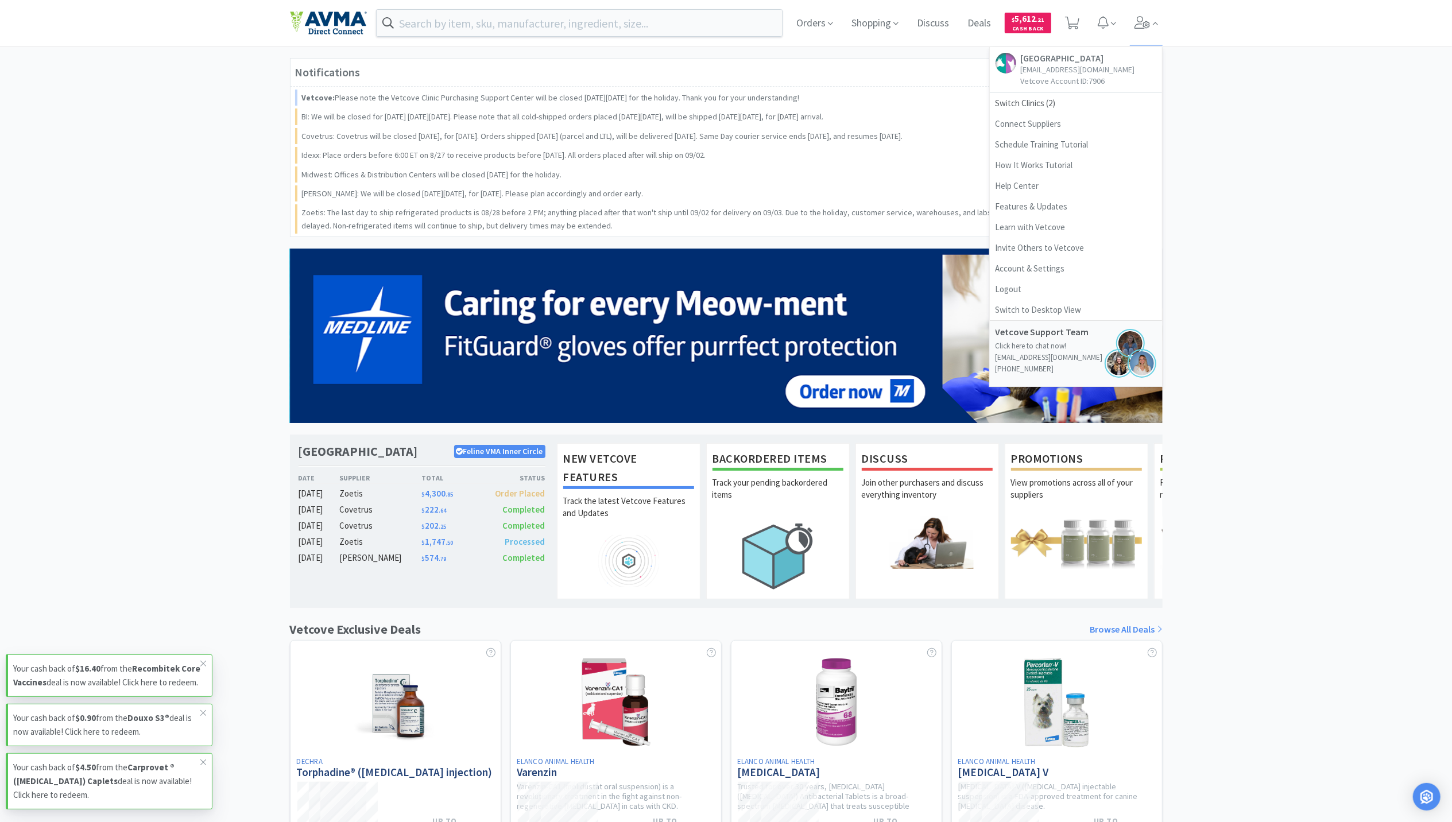
drag, startPoint x: 1018, startPoint y: 111, endPoint x: 1300, endPoint y: 110, distance: 281.9
click at [1300, 110] on div "Orders Shopping Discuss Discuss Deals Deals $ 5,612 . 21 Cash Back Westonka Ani…" at bounding box center [726, 561] width 1452 height 1123
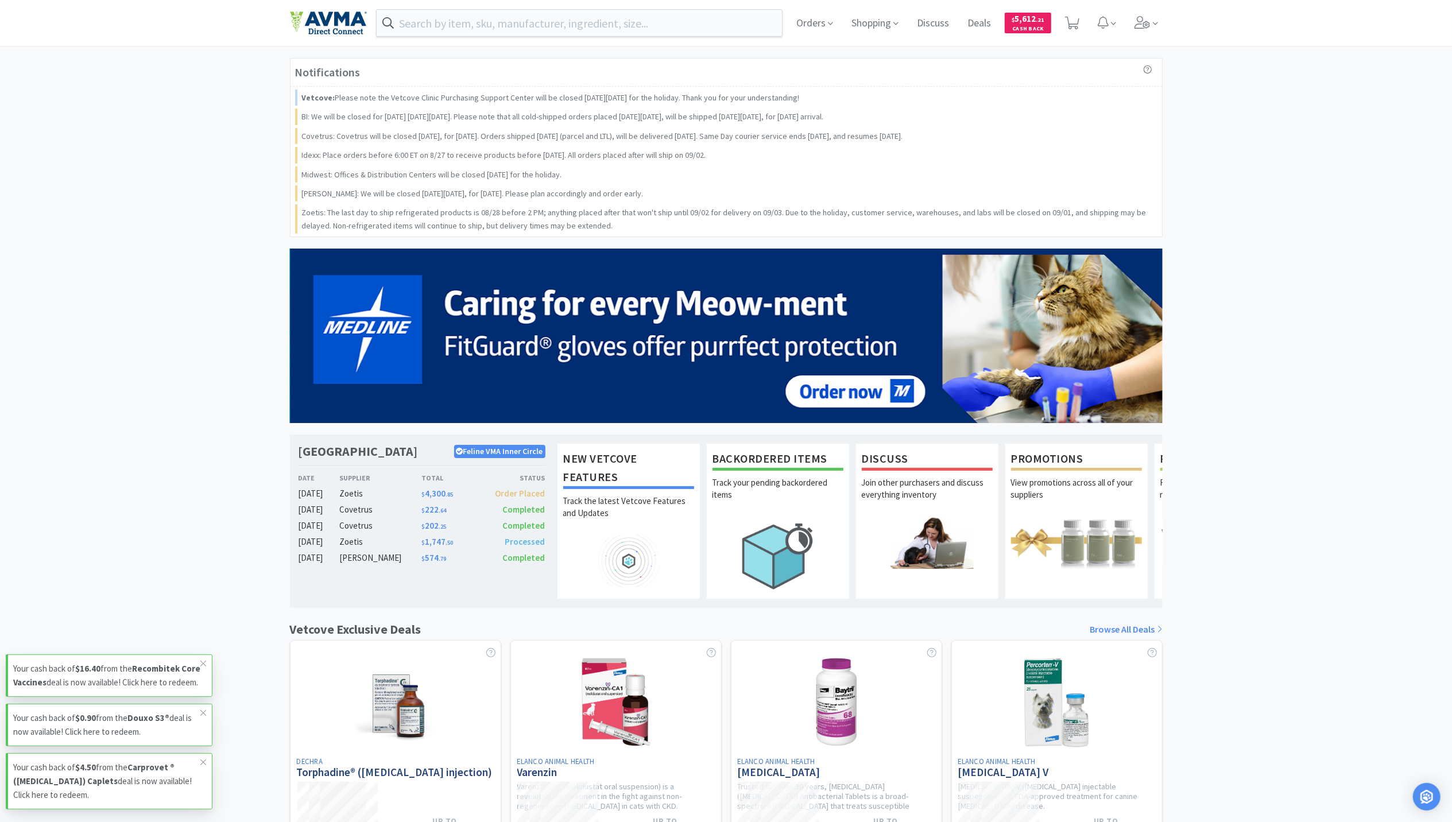
click at [1300, 110] on div "Notifications Vetcove: Please note the Vetcove Clinic Purchasing Support Center…" at bounding box center [726, 590] width 1452 height 1065
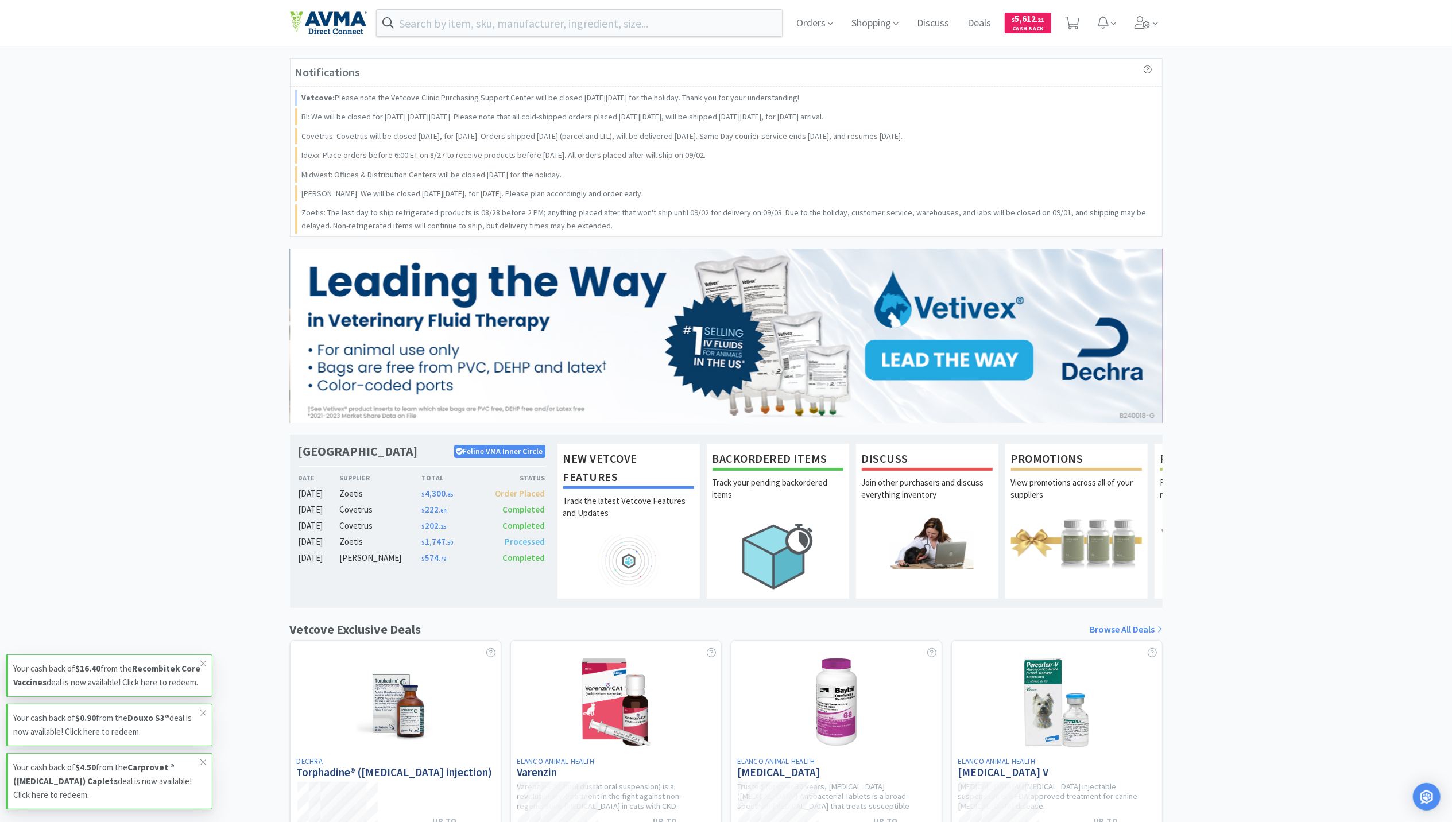
click at [295, 21] on img at bounding box center [328, 23] width 77 height 24
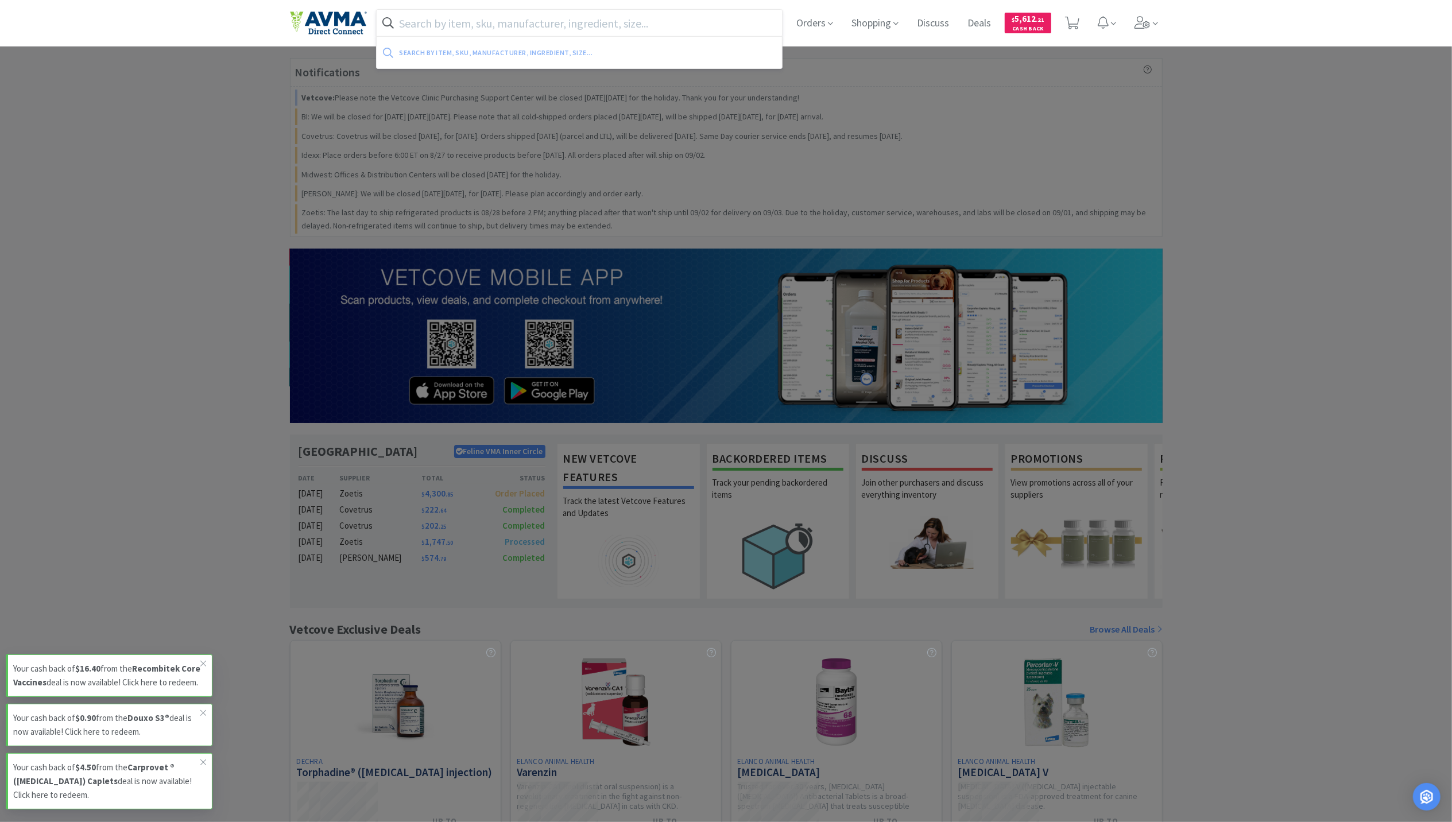
click at [520, 26] on input "text" at bounding box center [580, 23] width 406 height 26
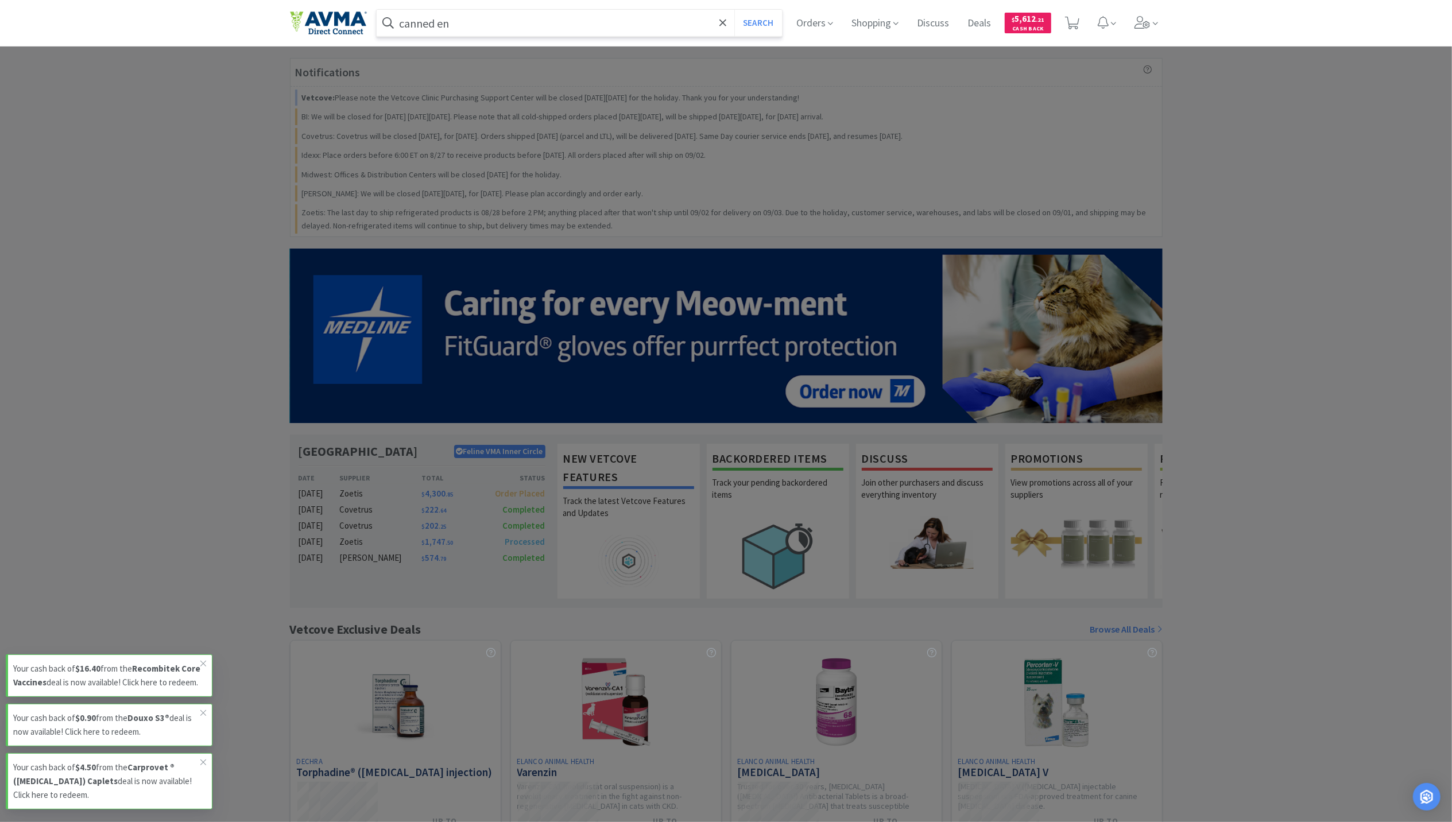
type input "canned en"
click at [734, 10] on button "Search" at bounding box center [758, 23] width 48 height 26
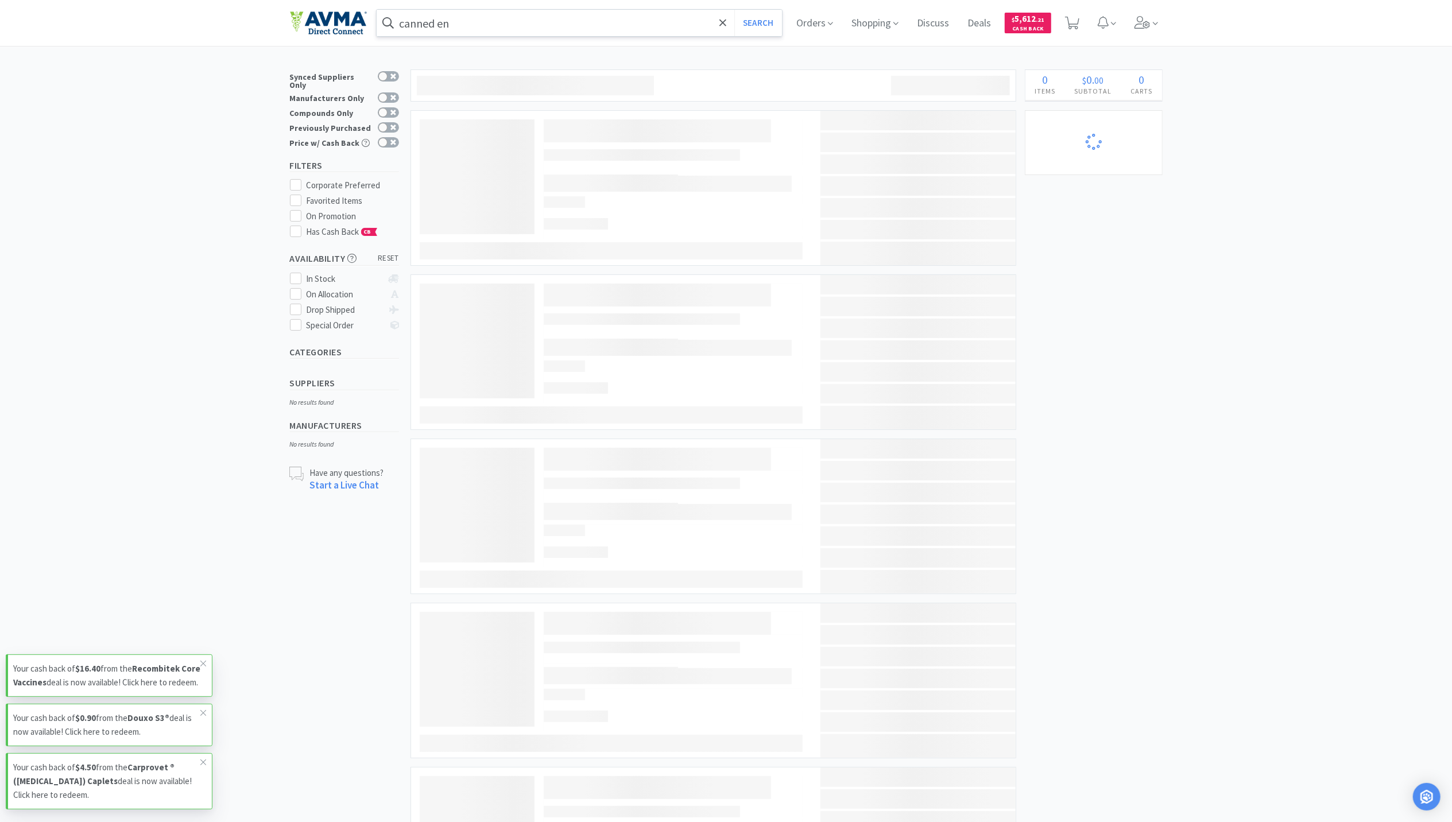
select select "2"
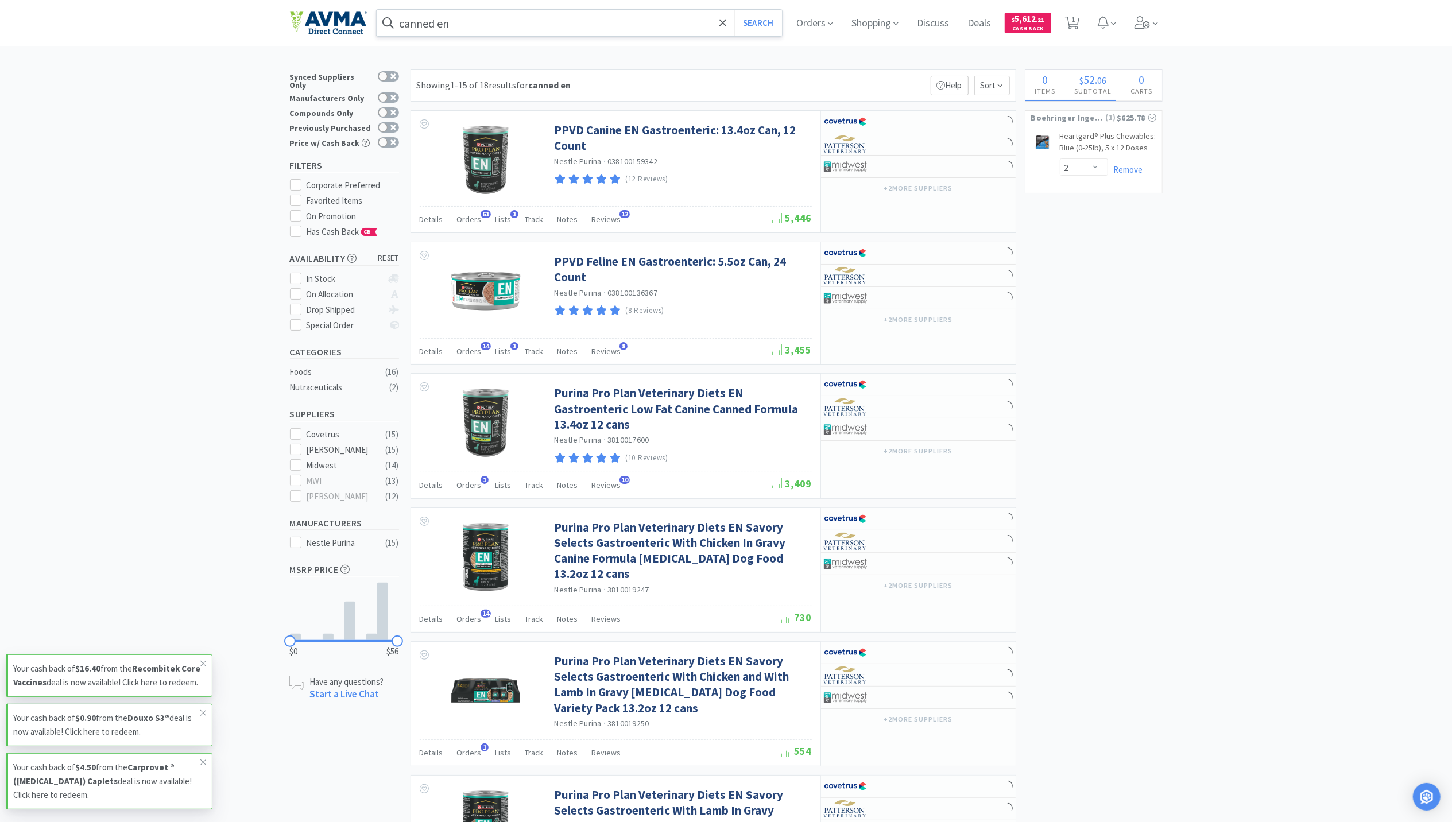
select select "2"
select select "3"
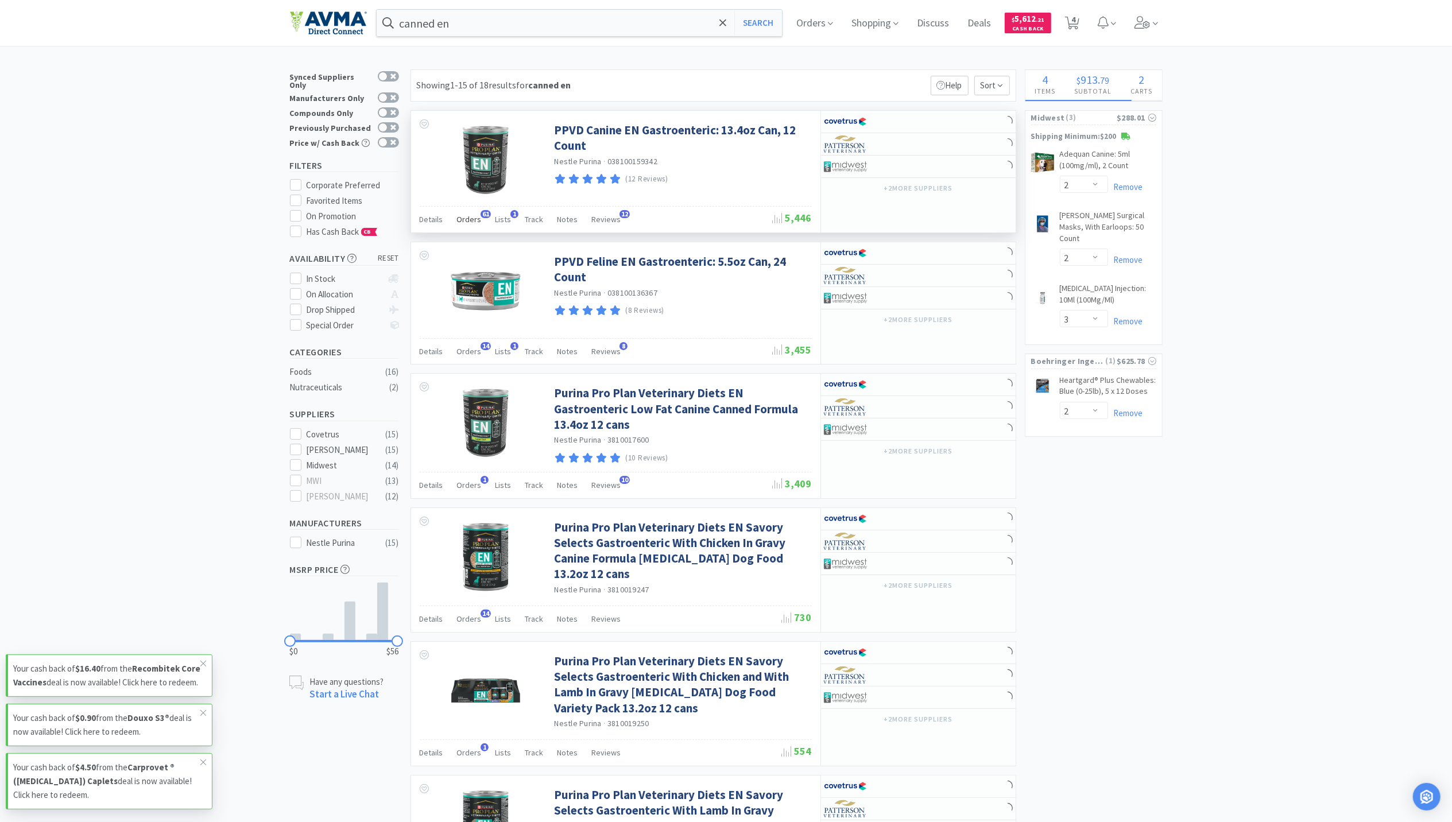
click at [460, 226] on div "Orders 61" at bounding box center [469, 221] width 25 height 22
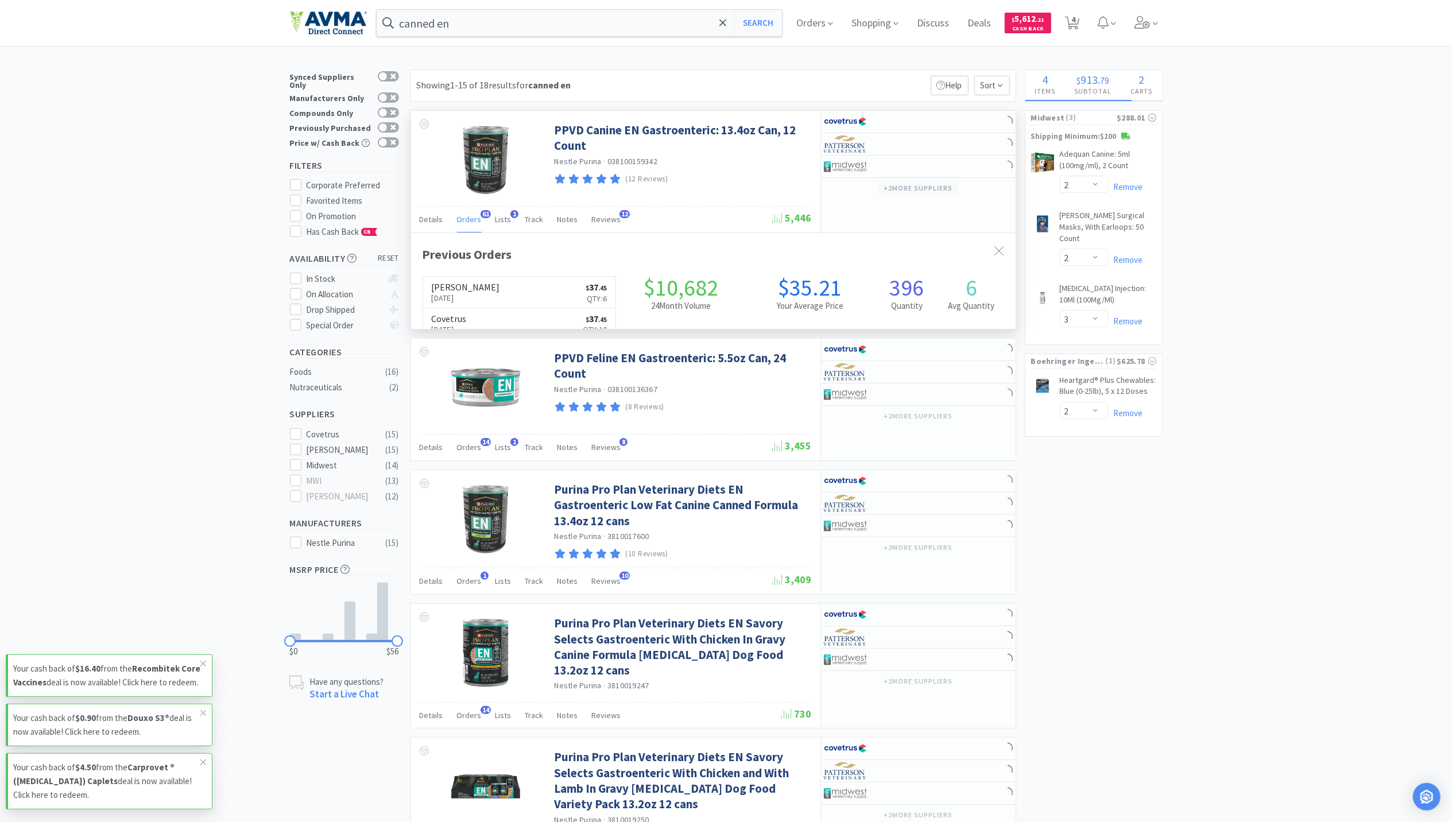
scroll to position [308, 605]
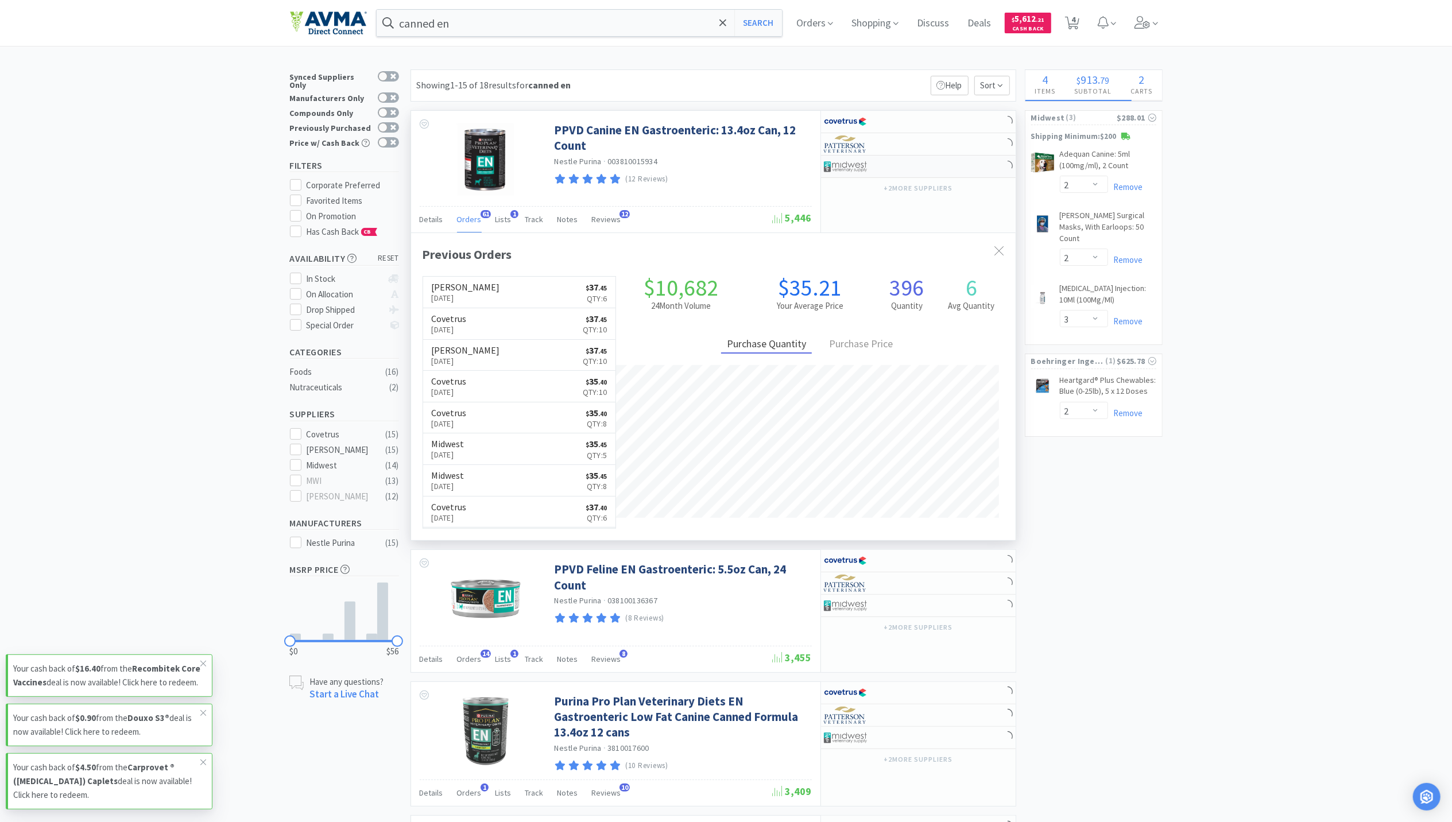
select select "1"
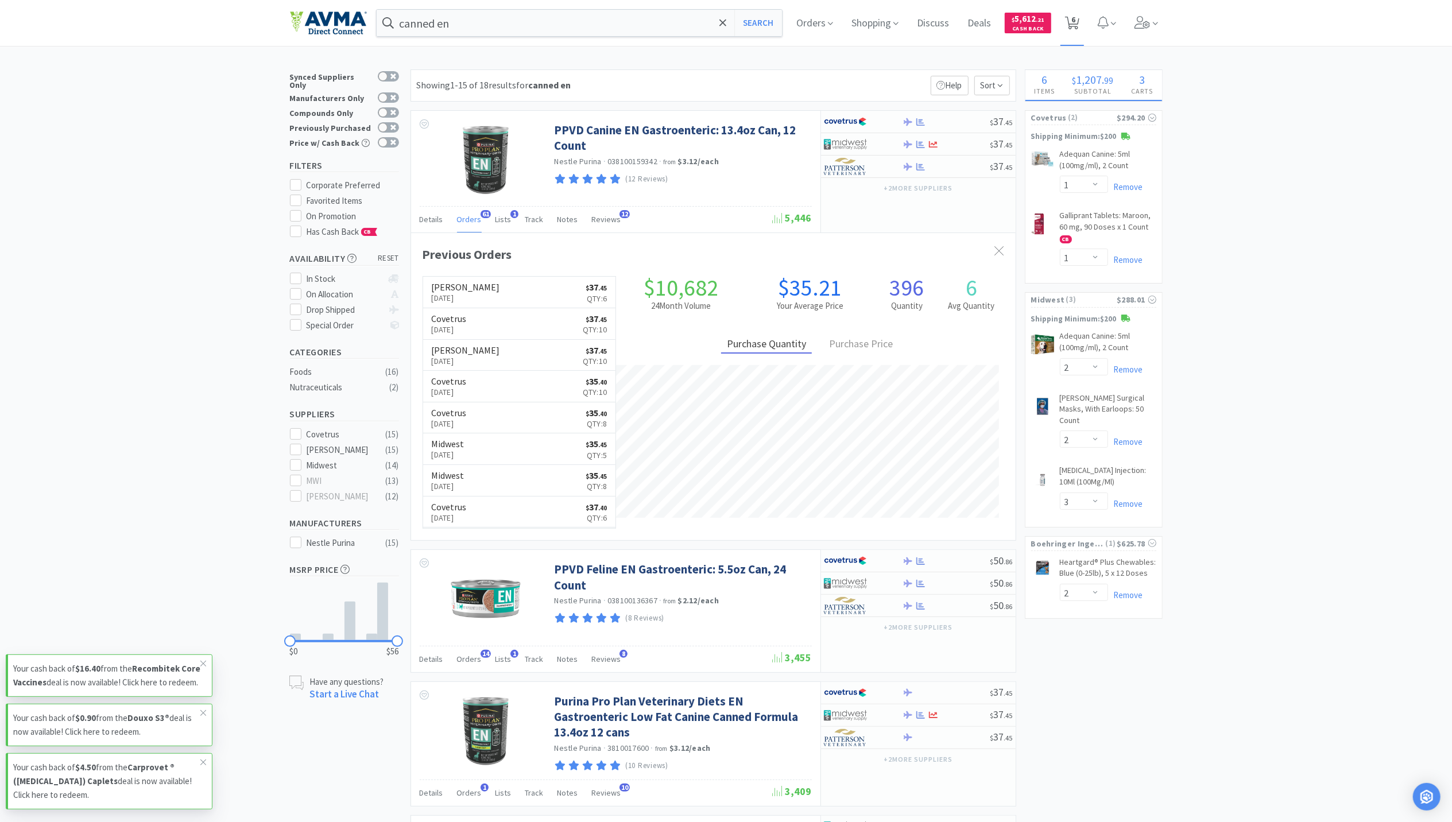
click at [1076, 19] on icon at bounding box center [1072, 23] width 14 height 13
select select "2"
select select "1"
select select "2"
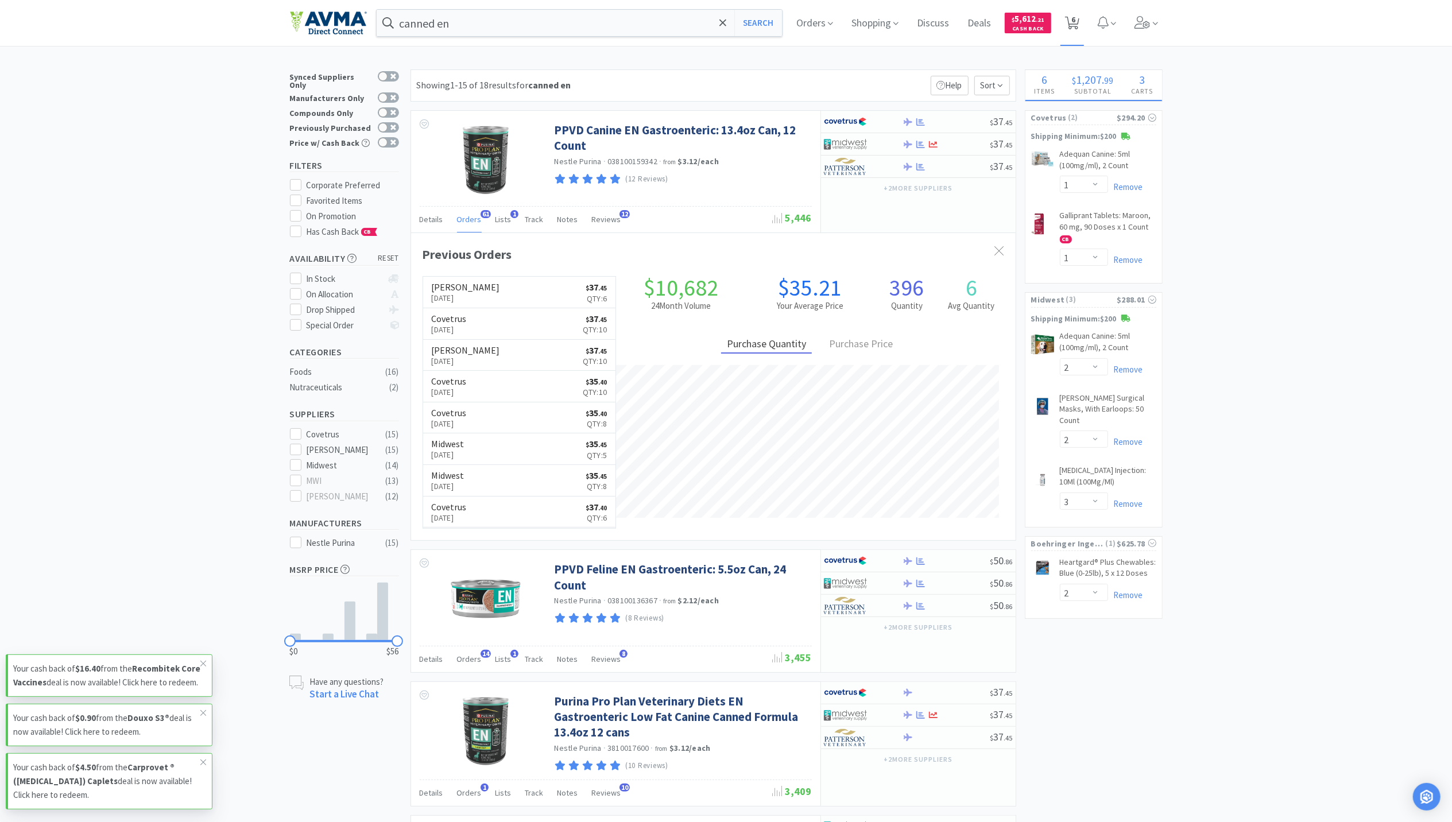
select select "2"
select select "3"
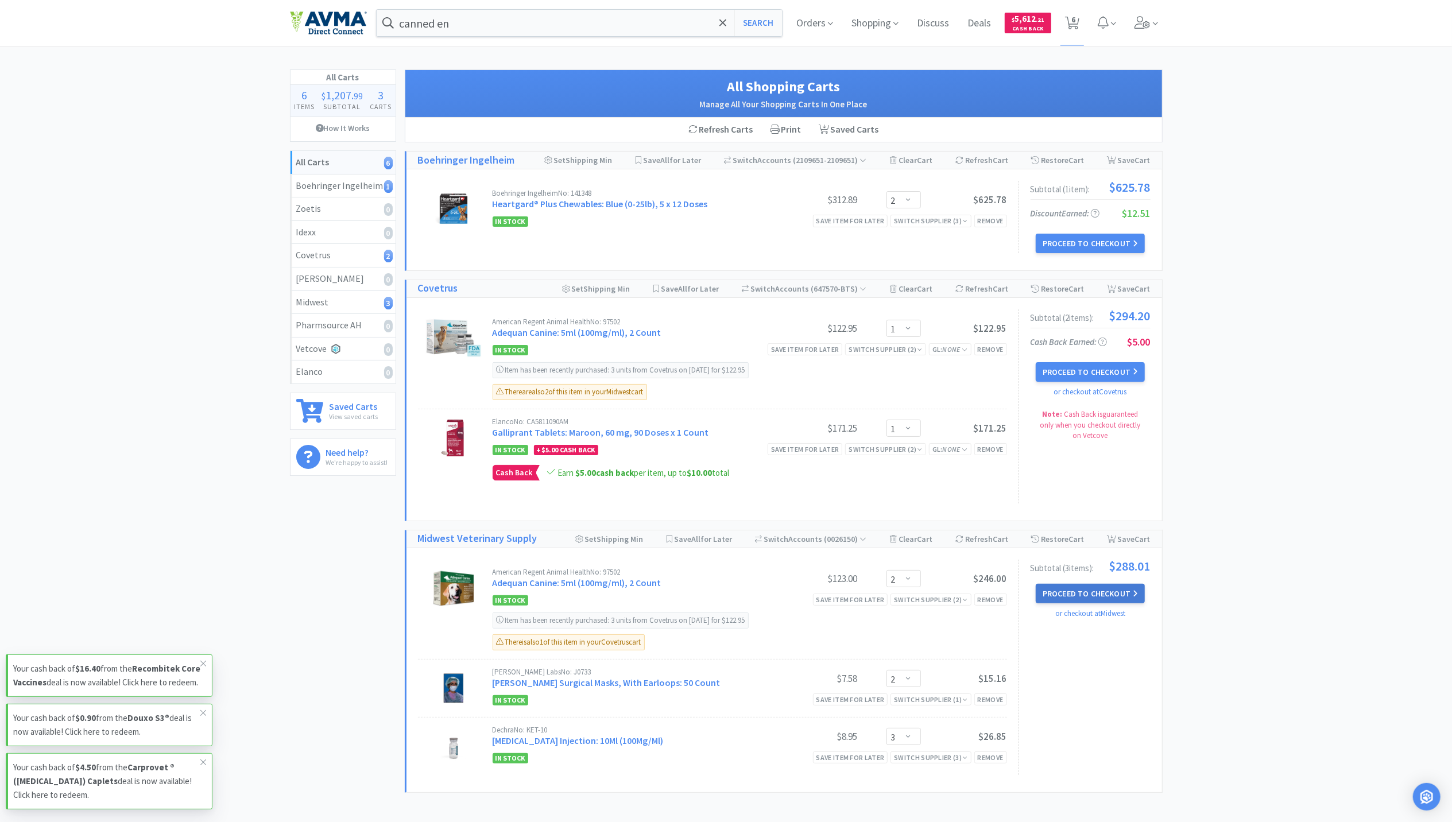
click at [1115, 598] on button "Proceed to Checkout" at bounding box center [1090, 594] width 109 height 20
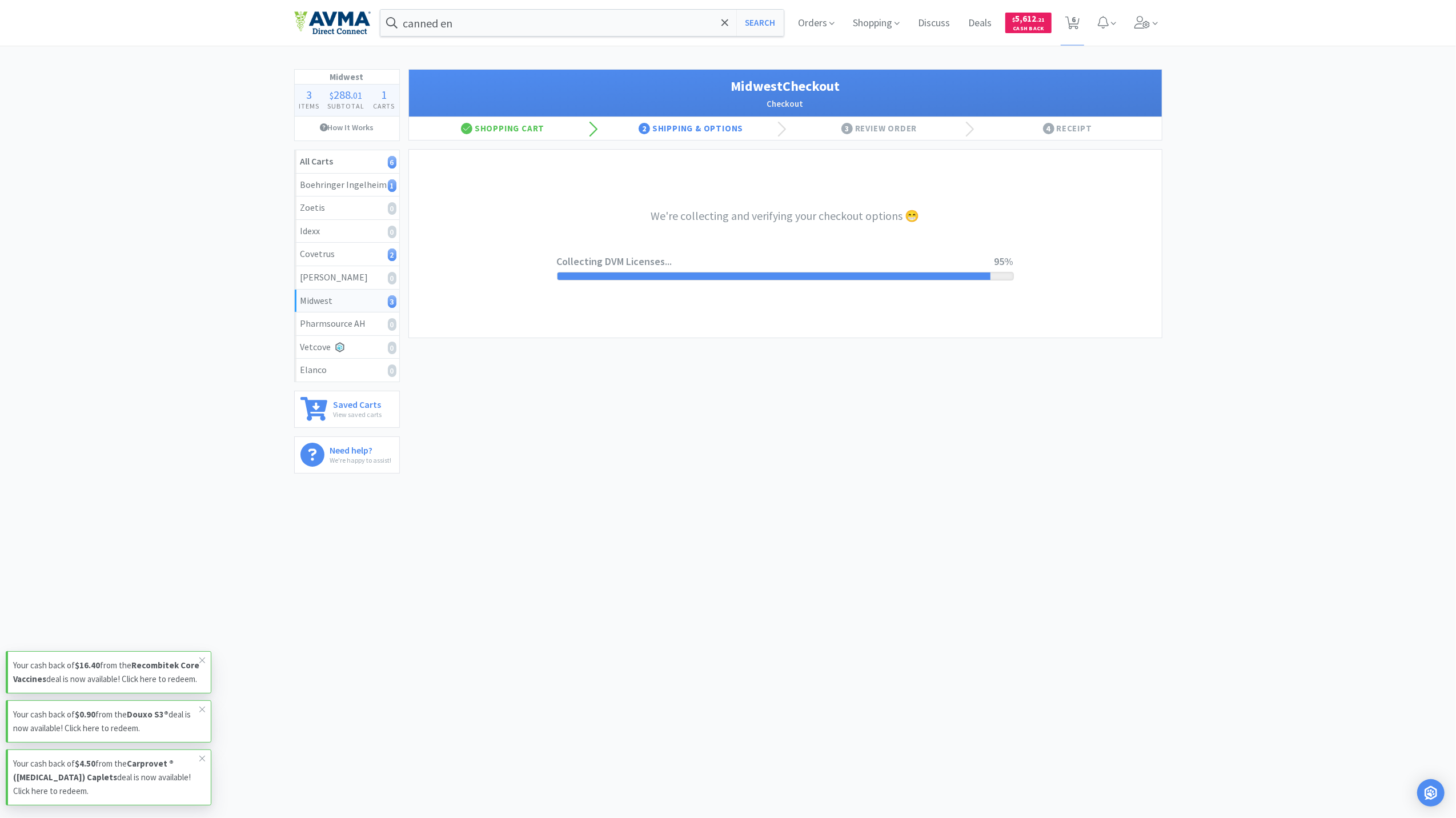
select select "3"
select select "0"
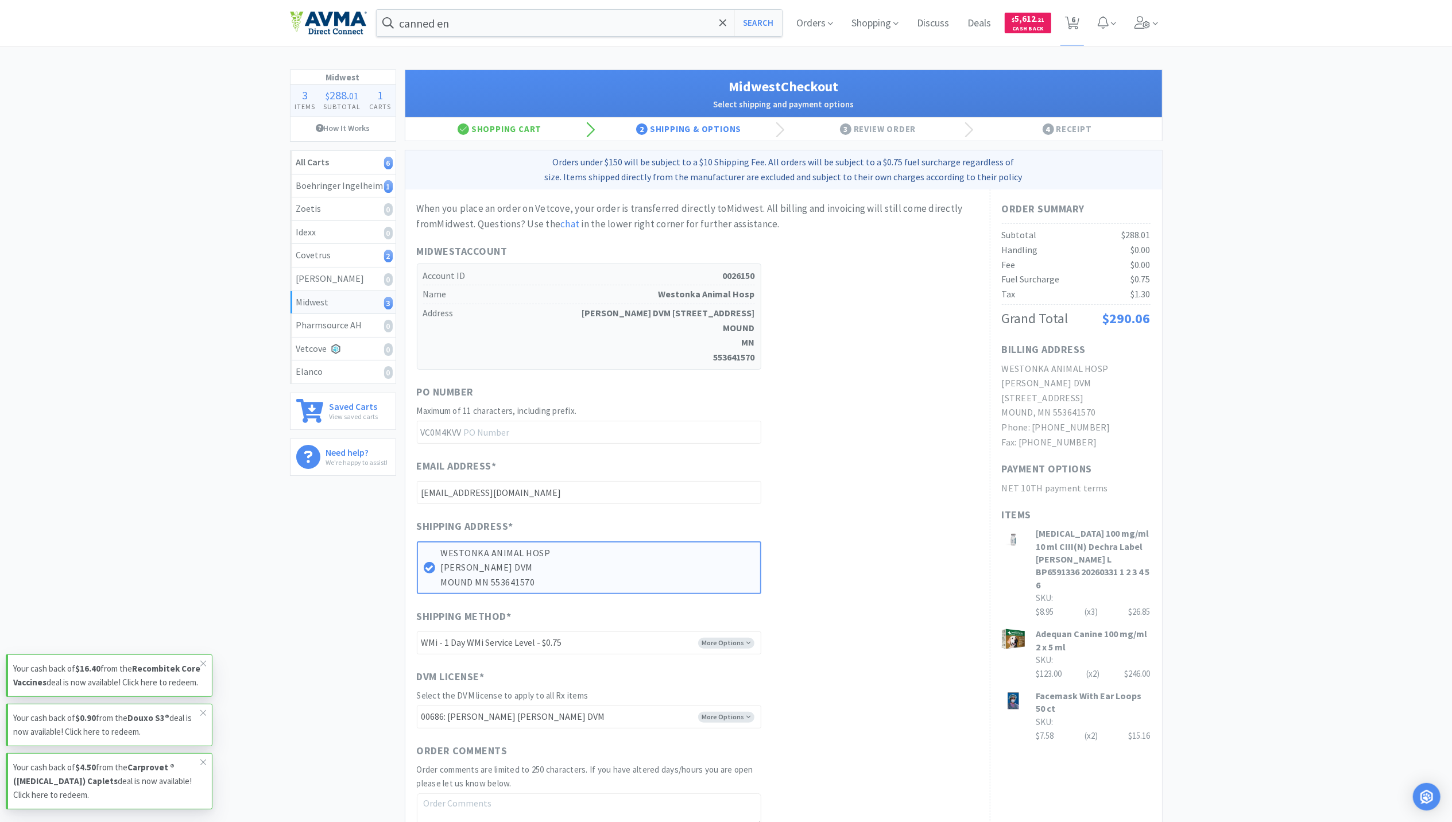
scroll to position [196, 0]
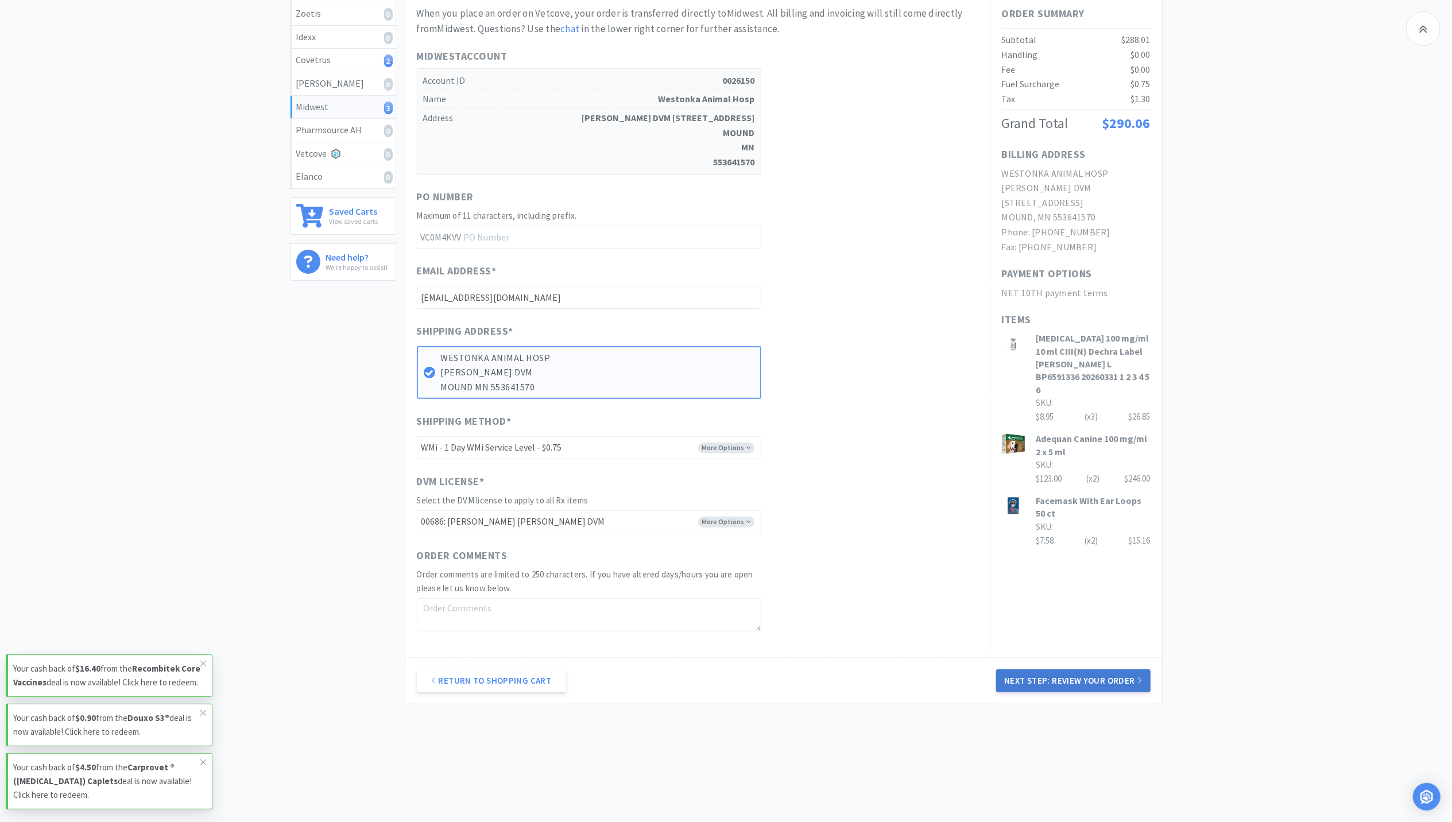
click at [1096, 671] on button "Next Step: Review Your Order" at bounding box center [1073, 681] width 154 height 23
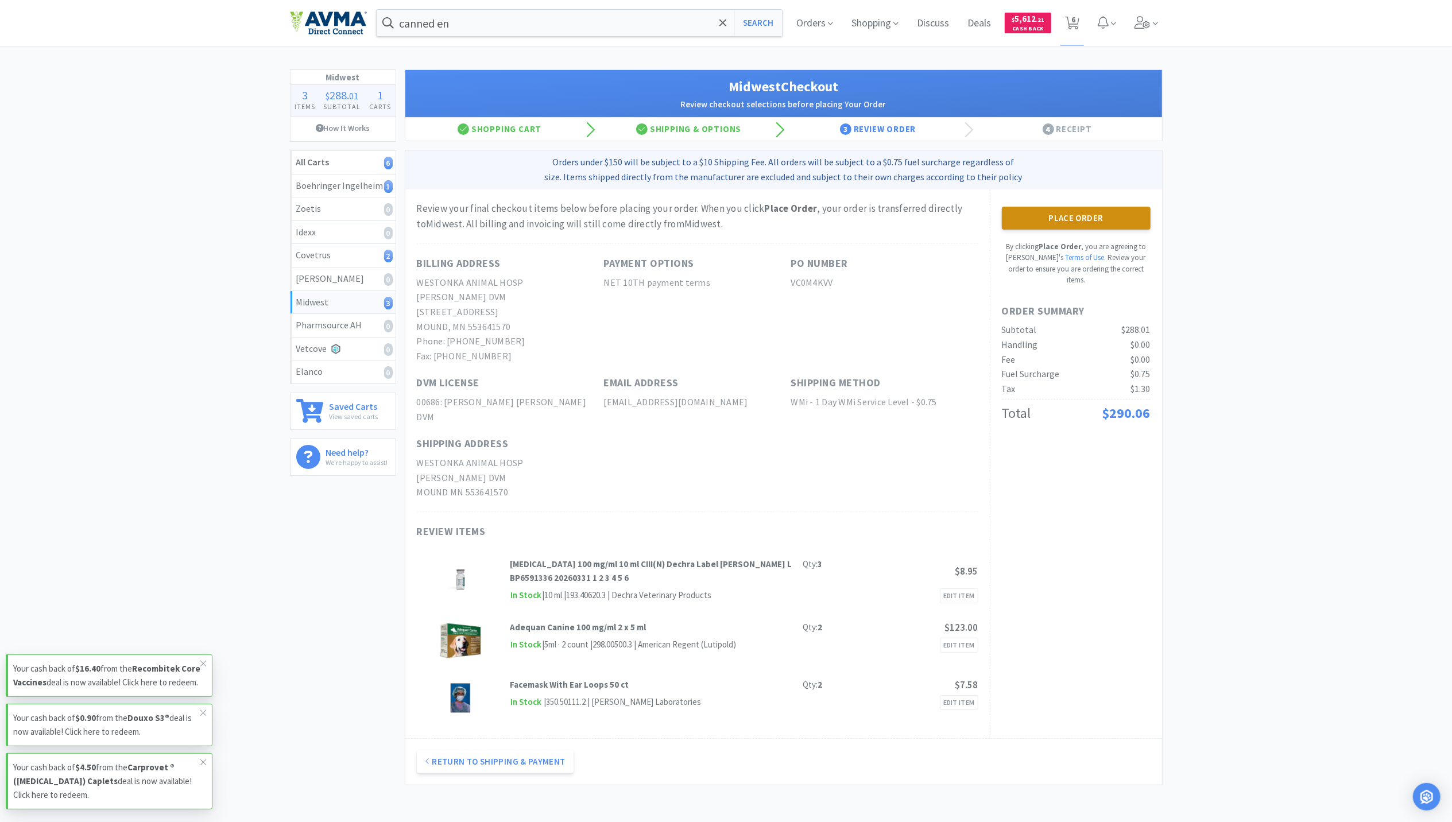
click at [1112, 221] on button "Place Order" at bounding box center [1076, 218] width 149 height 23
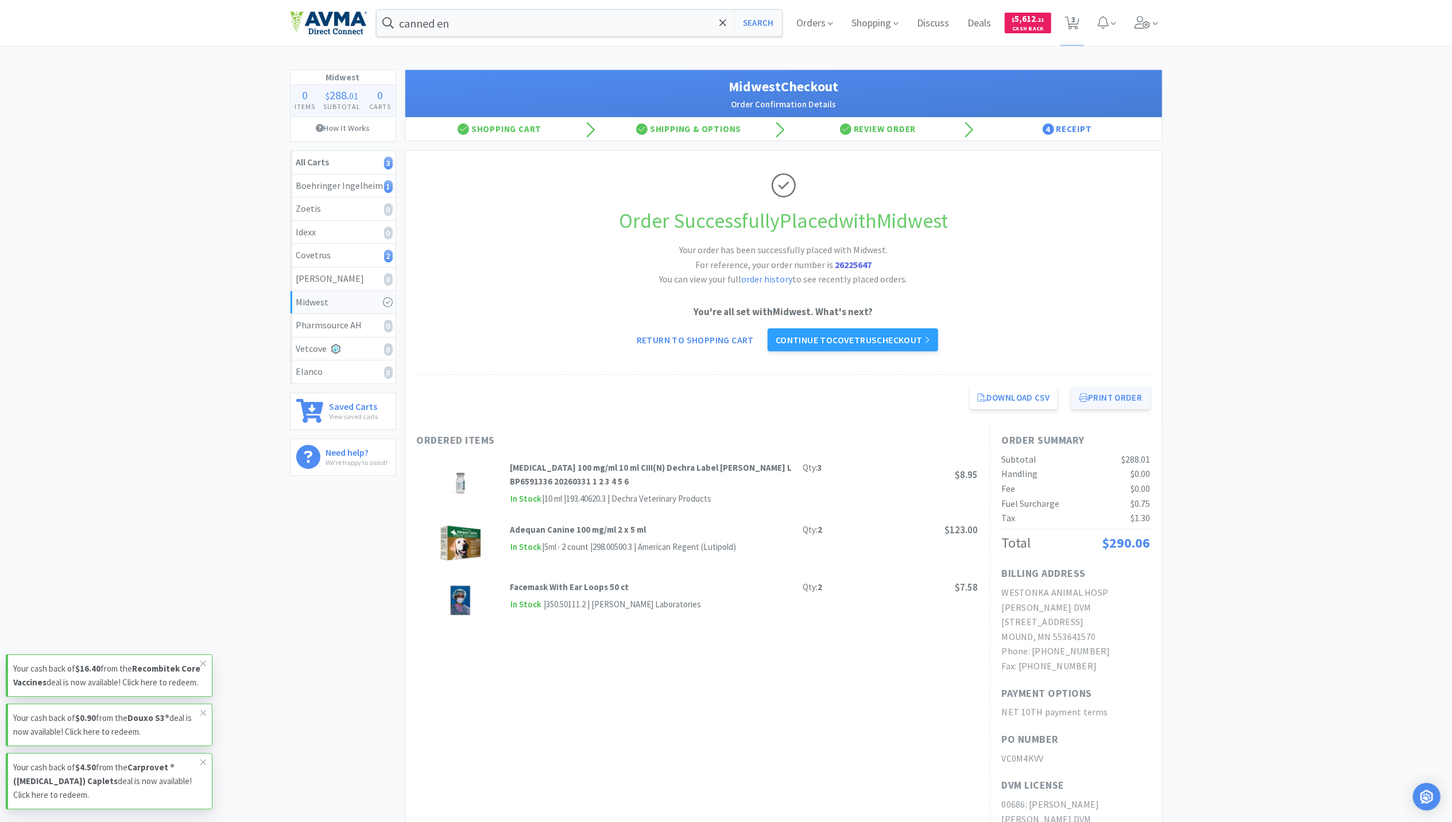
click at [1107, 404] on button "Print Order" at bounding box center [1110, 397] width 79 height 23
click at [1078, 24] on icon at bounding box center [1072, 23] width 14 height 13
select select "2"
select select "1"
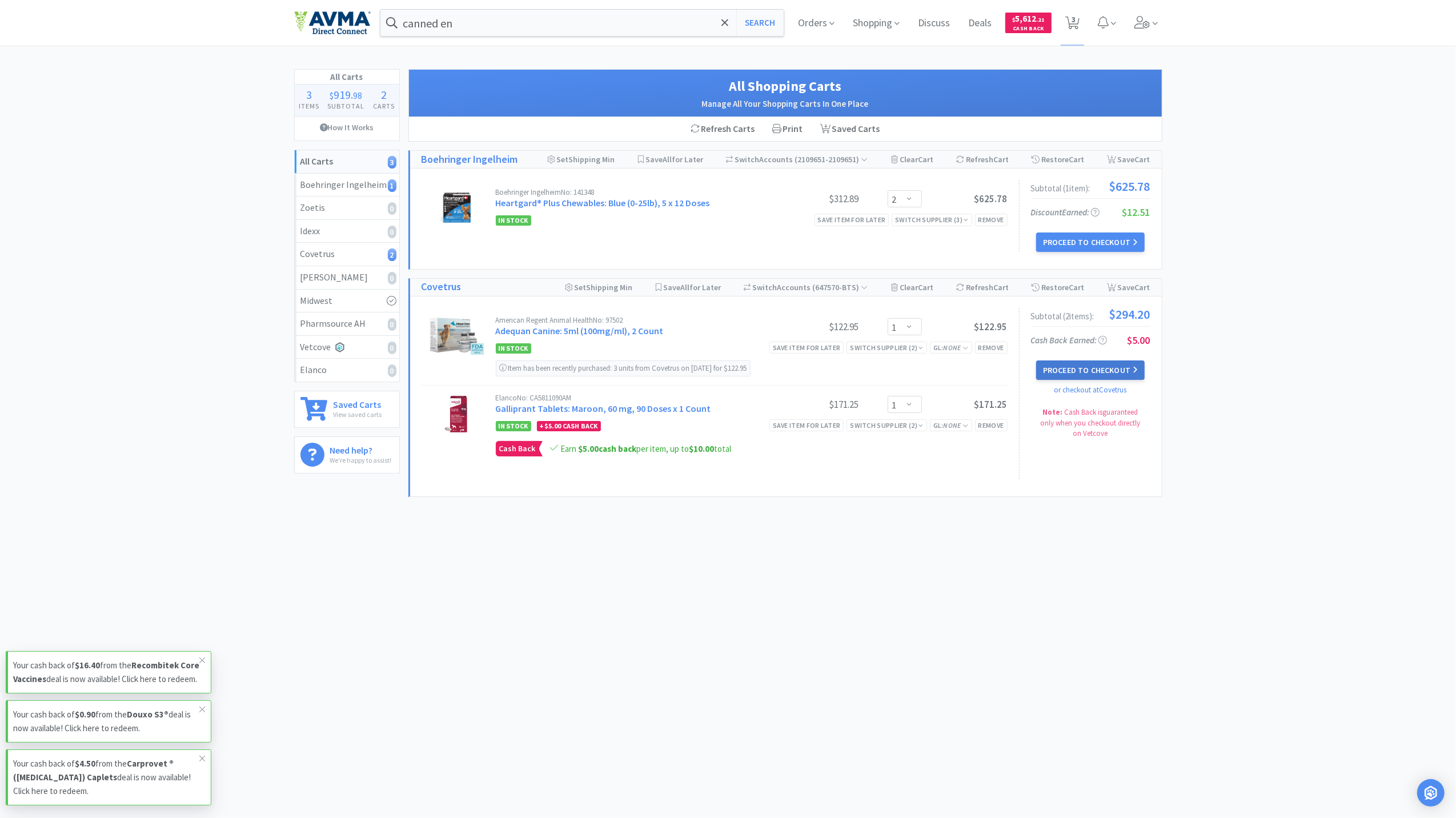
click at [1075, 368] on button "Proceed to Checkout" at bounding box center [1090, 370] width 108 height 20
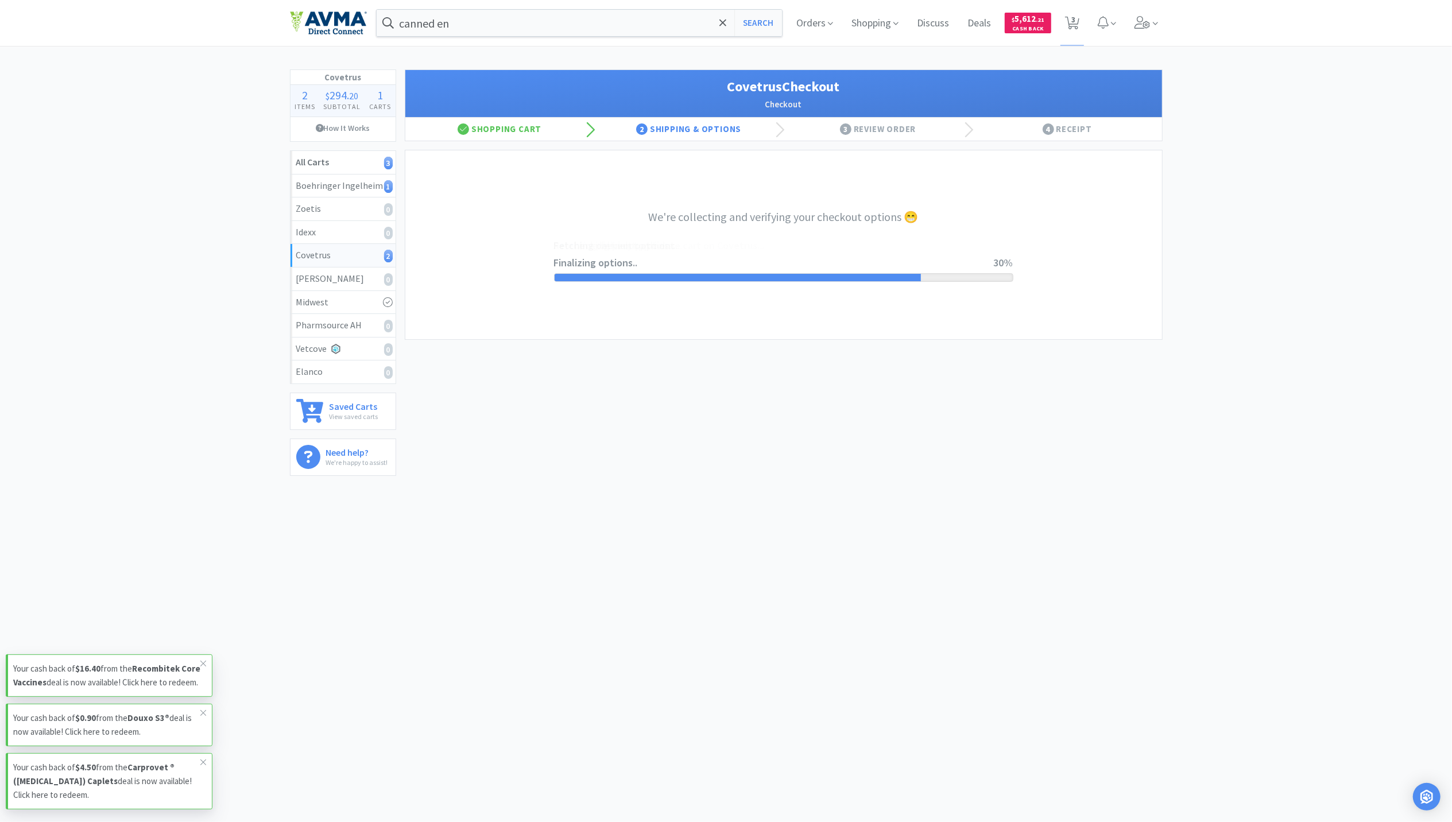
select select "ACCOUNT"
select select "cvt-standard-net"
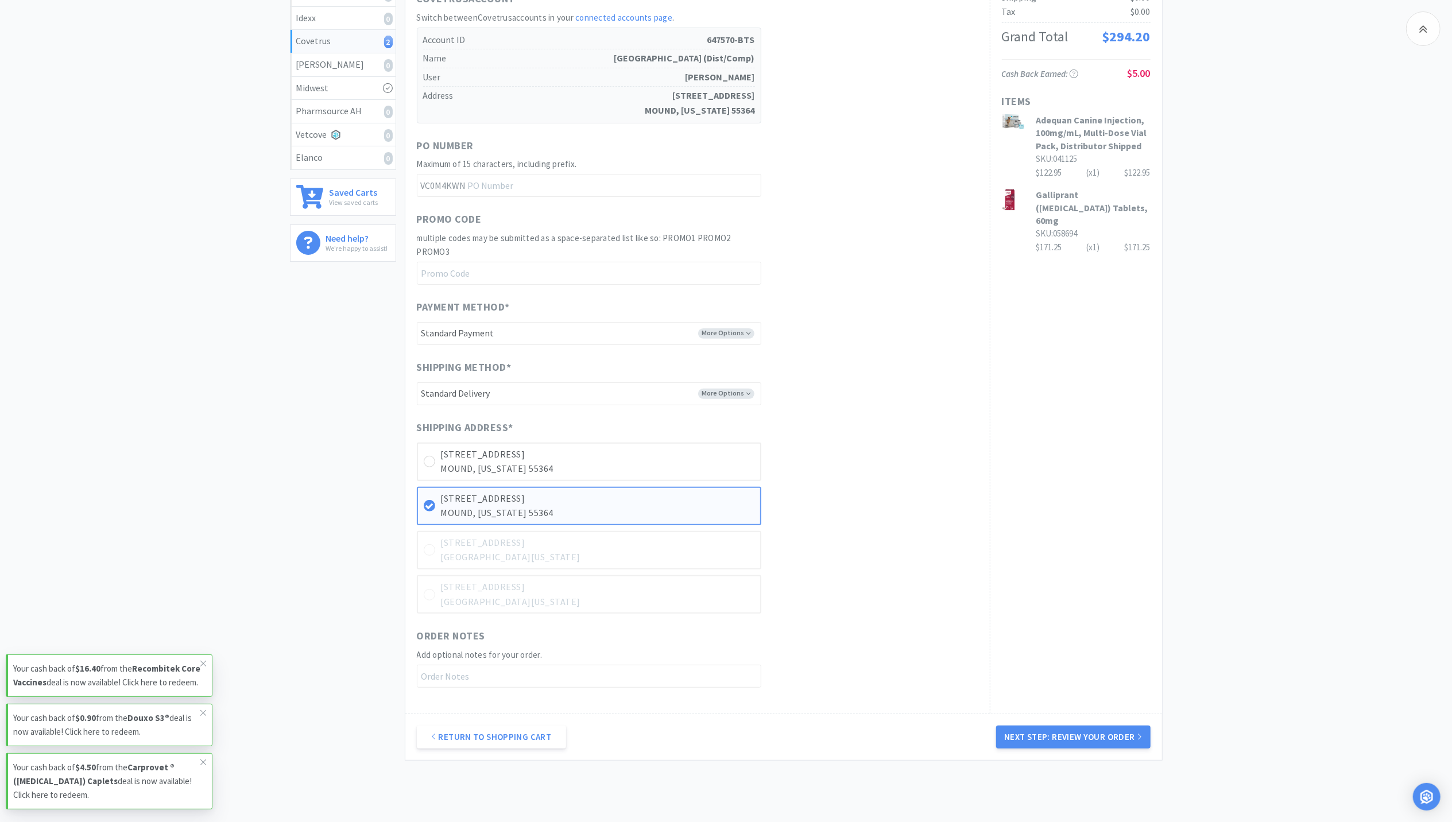
scroll to position [230, 0]
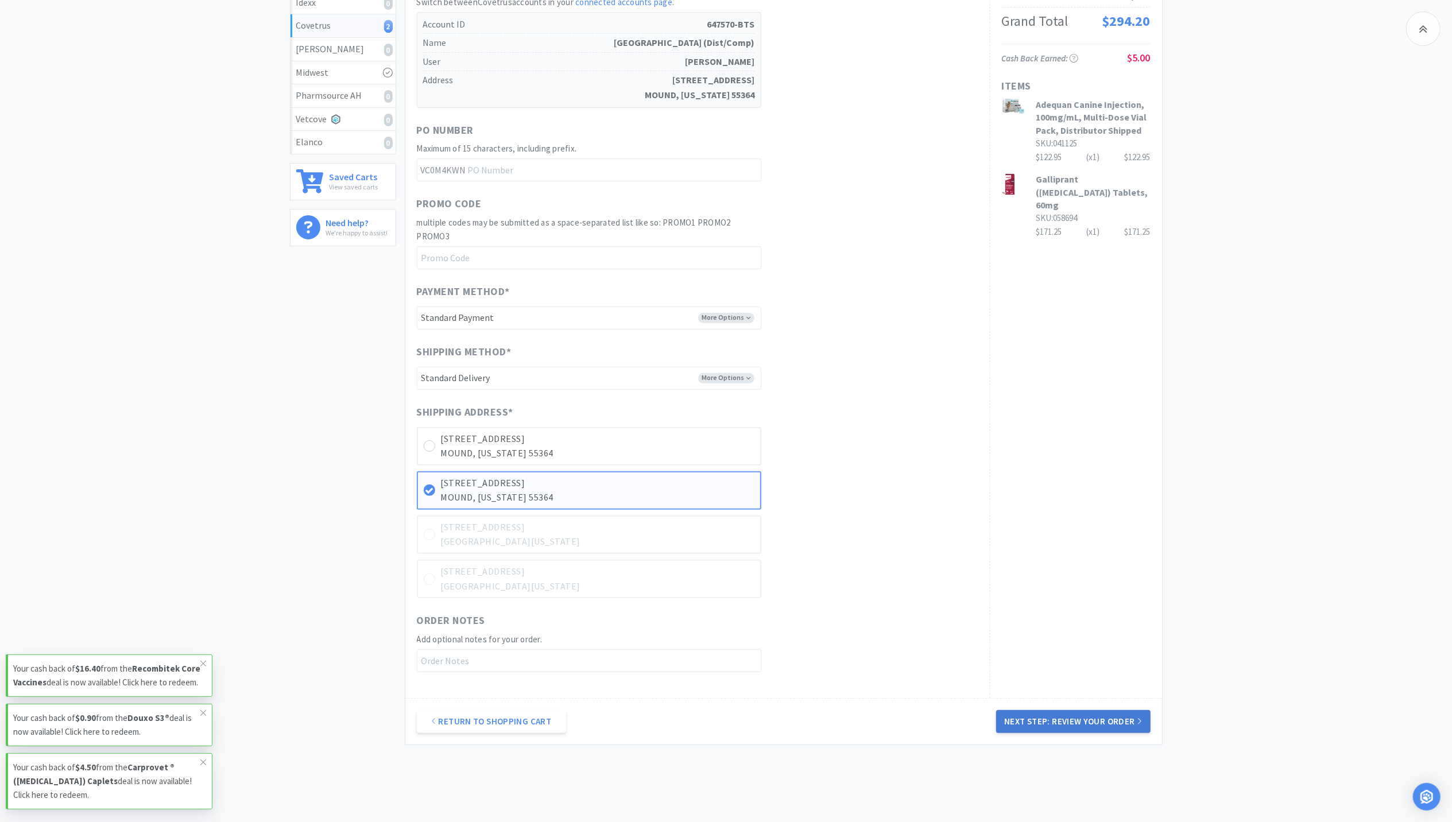
click at [1107, 724] on button "Next Step: Review Your Order" at bounding box center [1073, 721] width 154 height 23
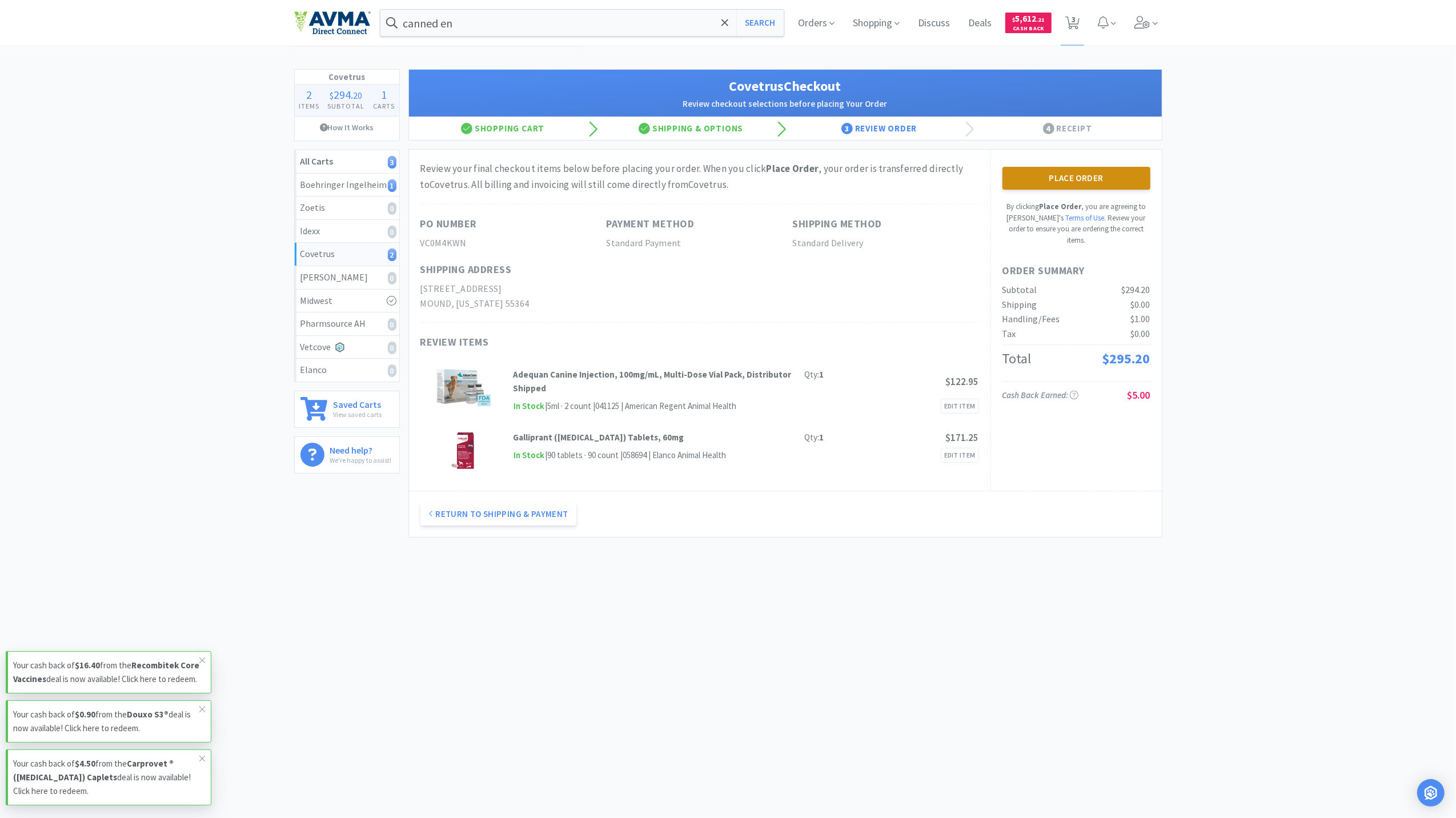
click at [1095, 179] on button "Place Order" at bounding box center [1076, 178] width 148 height 23
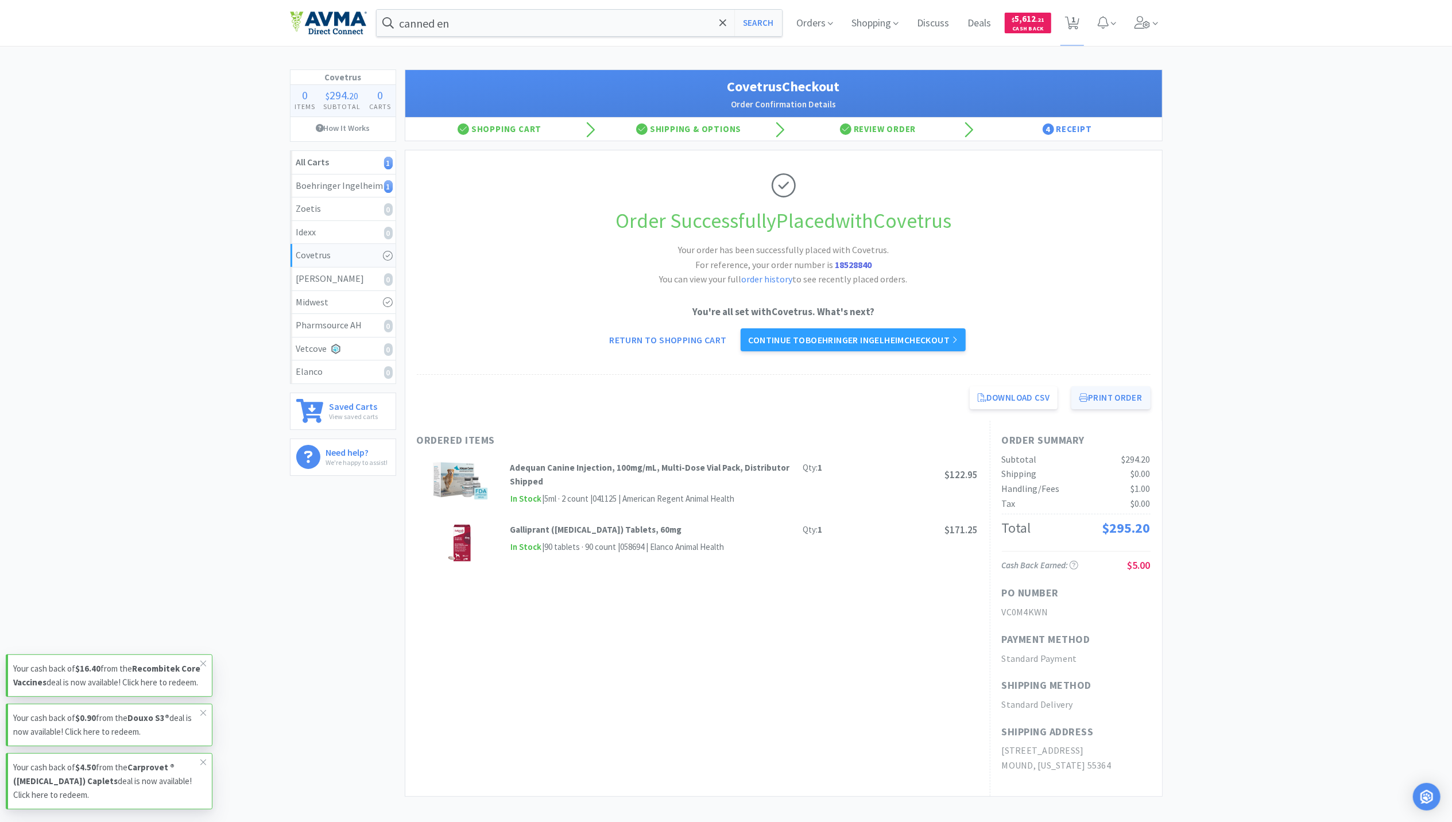
click at [1106, 403] on button "Print Order" at bounding box center [1110, 397] width 79 height 23
click at [1080, 26] on span "1" at bounding box center [1073, 23] width 24 height 46
select select "2"
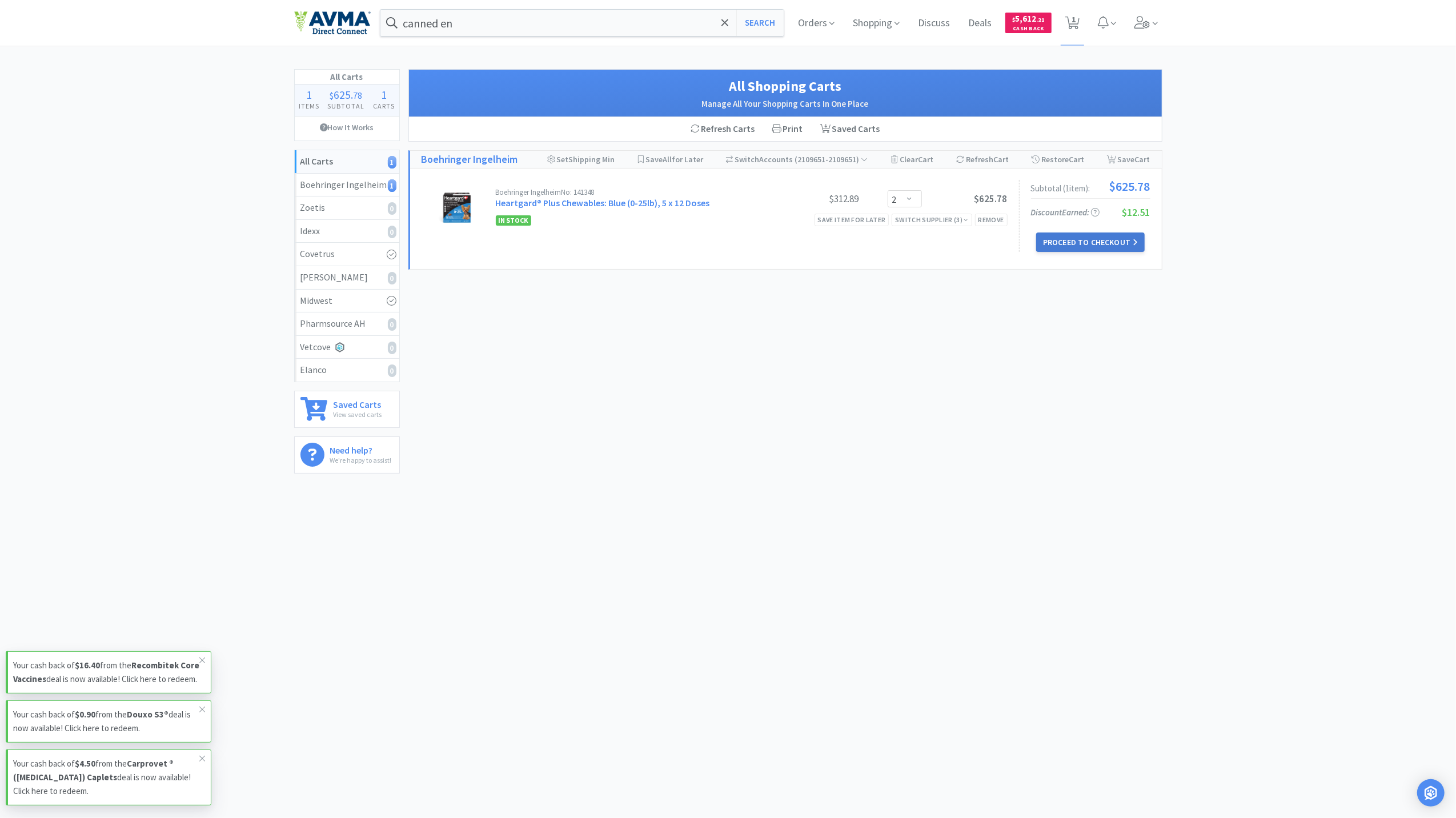
click at [1088, 248] on button "Proceed to Checkout" at bounding box center [1090, 243] width 108 height 20
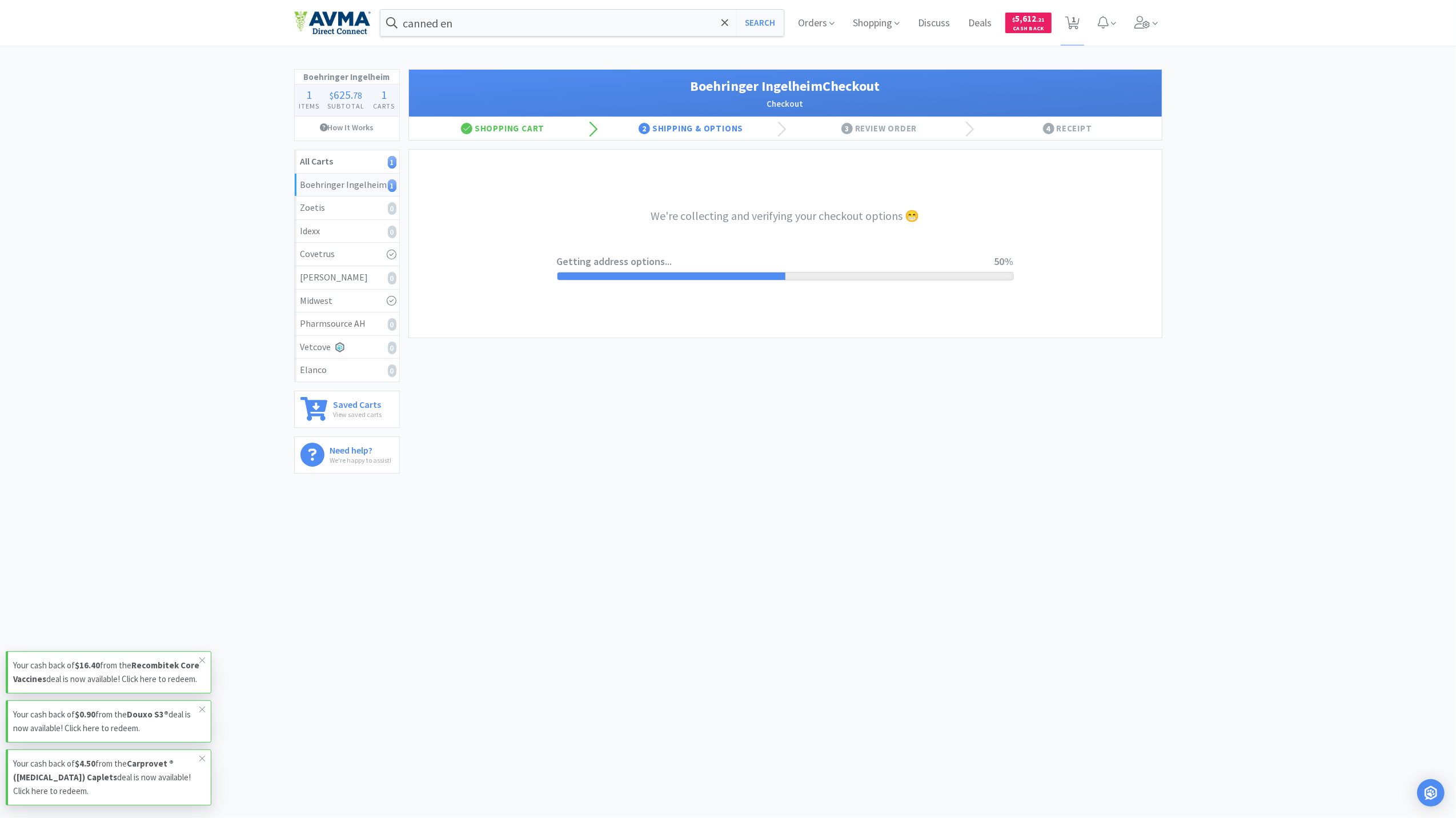
select select "invoice"
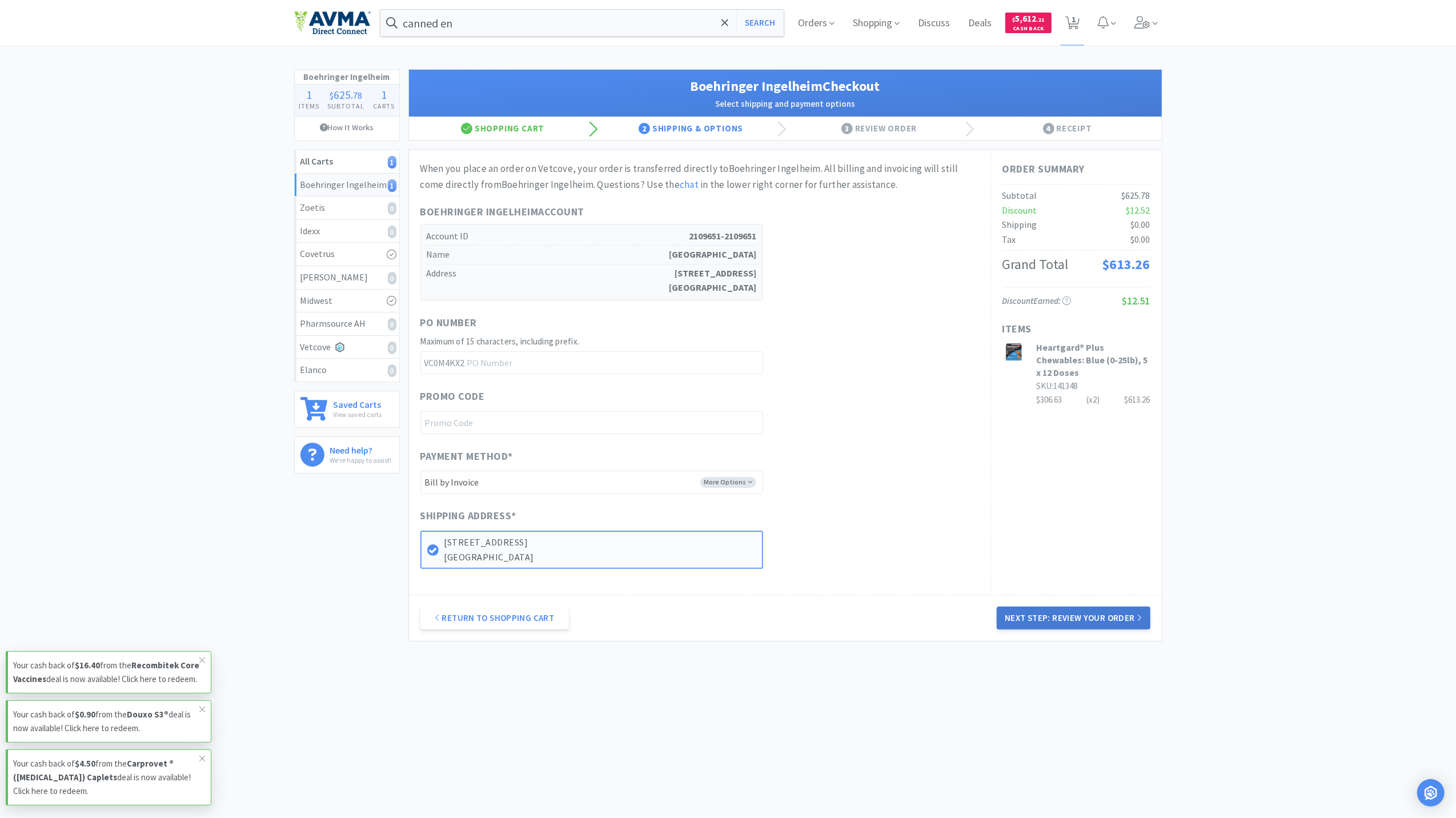
click at [1108, 616] on button "Next Step: Review Your Order" at bounding box center [1073, 618] width 153 height 23
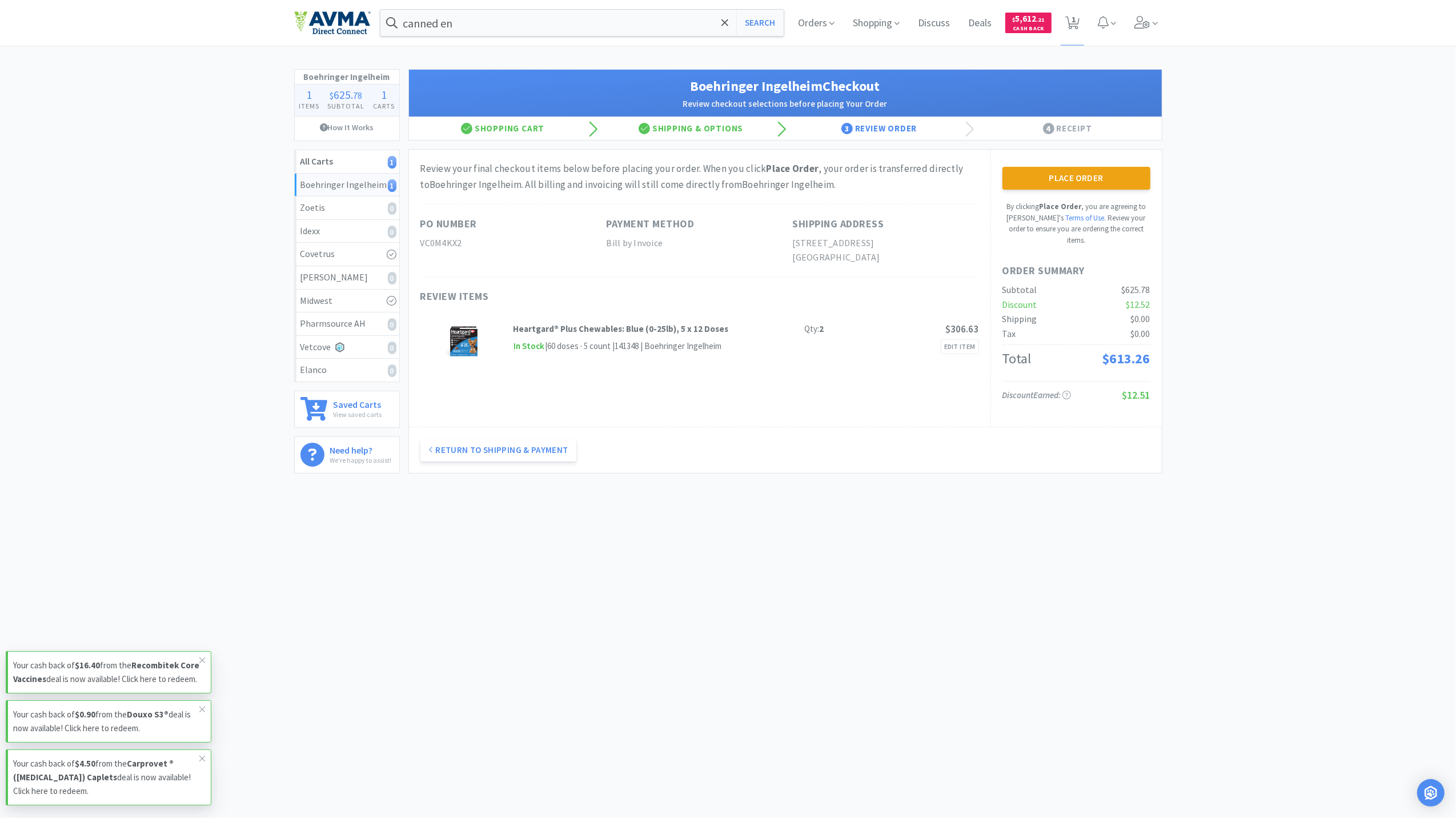
click at [1092, 192] on div "Place Order By clicking Place Order , you are agreeing to Vetcove's Terms of Us…" at bounding box center [1076, 206] width 148 height 79
click at [1095, 176] on button "Place Order" at bounding box center [1076, 178] width 148 height 23
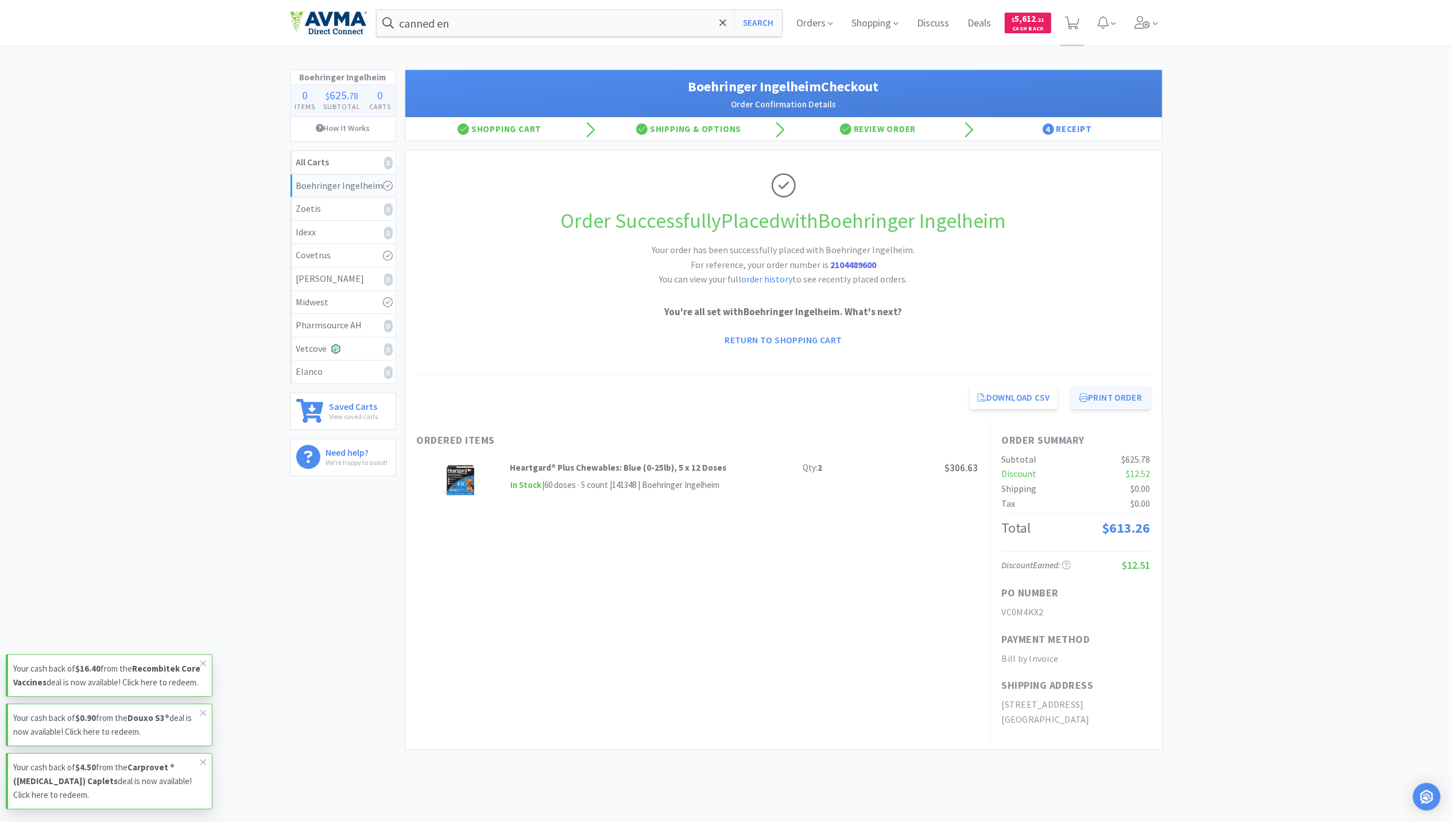
click at [1128, 405] on button "Print Order" at bounding box center [1110, 397] width 79 height 23
click at [1131, 24] on span at bounding box center [1146, 23] width 33 height 46
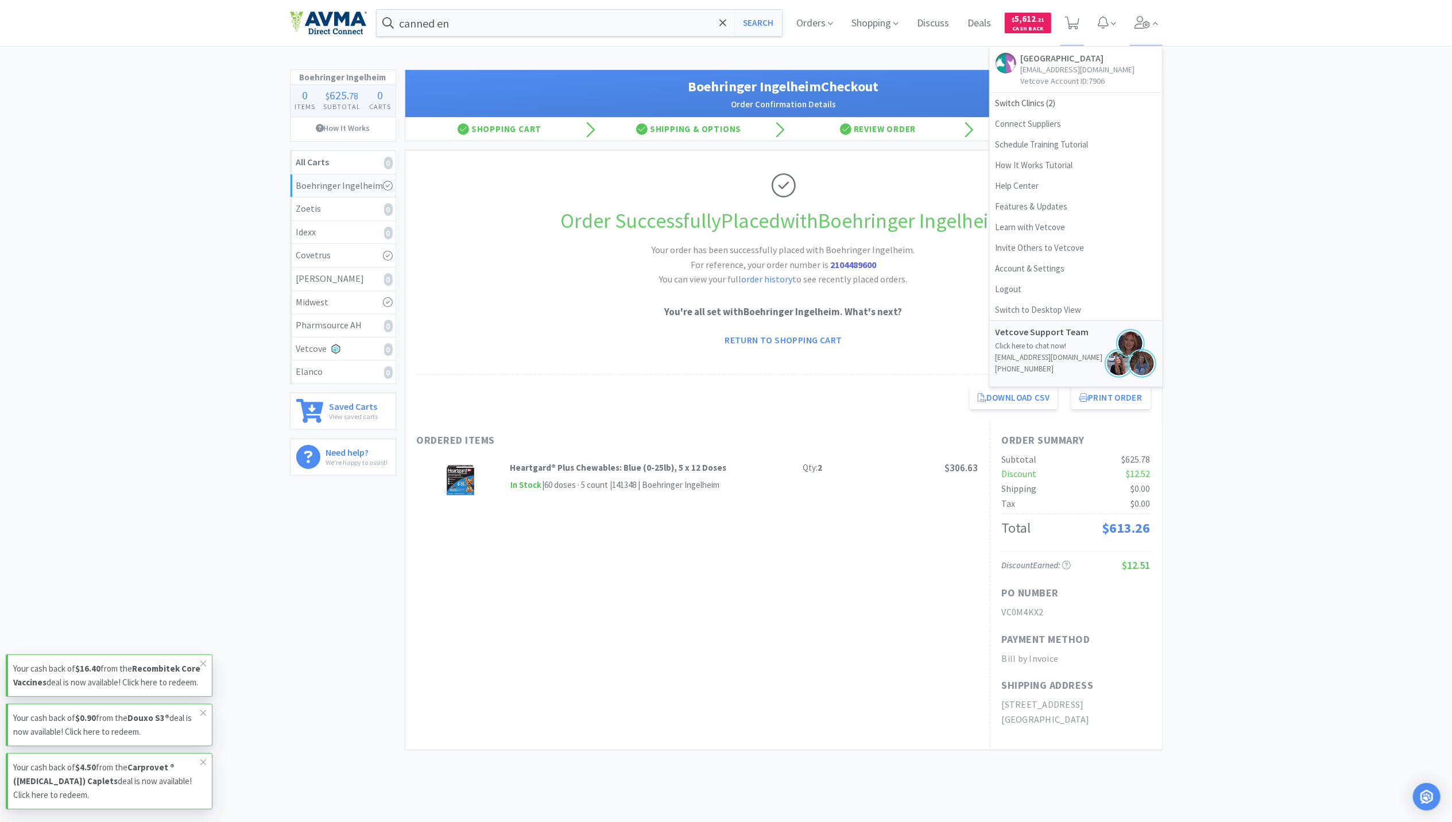
click at [345, 21] on img at bounding box center [328, 23] width 77 height 24
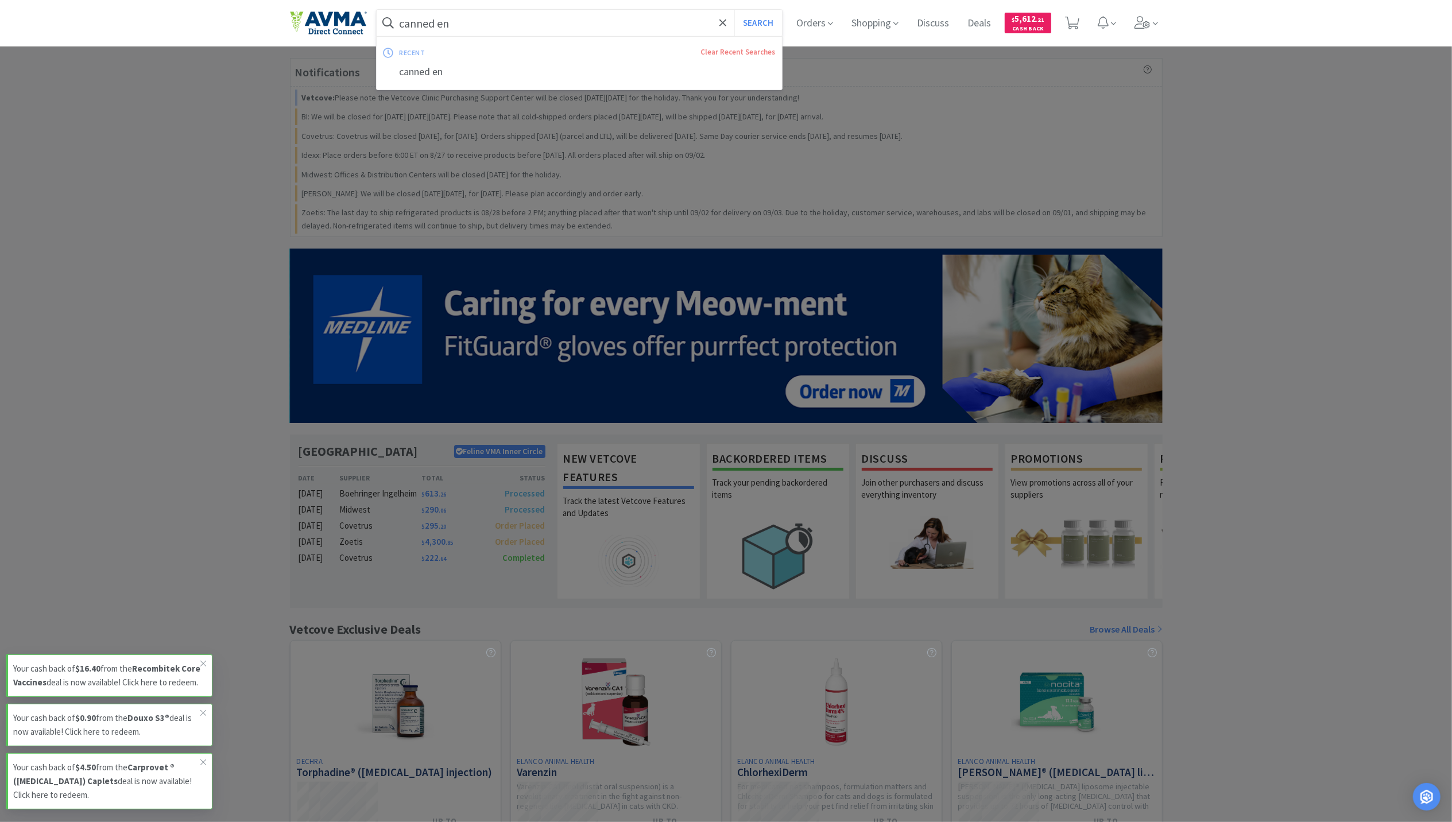
click at [487, 15] on input "canned en" at bounding box center [580, 23] width 406 height 26
click at [481, 24] on input "canned en" at bounding box center [580, 23] width 406 height 26
click at [734, 10] on button "Search" at bounding box center [758, 23] width 48 height 26
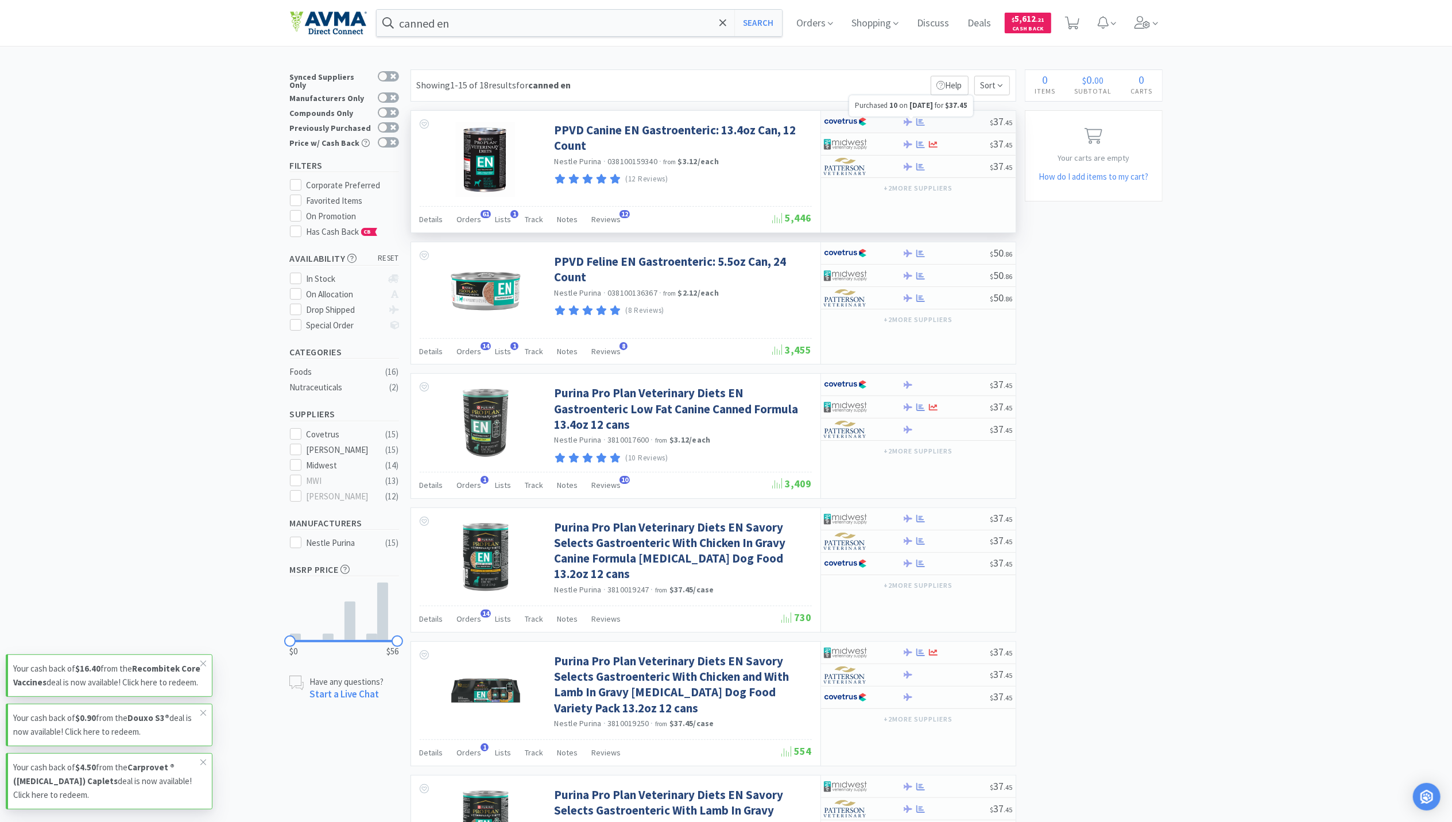
click at [924, 124] on icon at bounding box center [920, 122] width 9 height 9
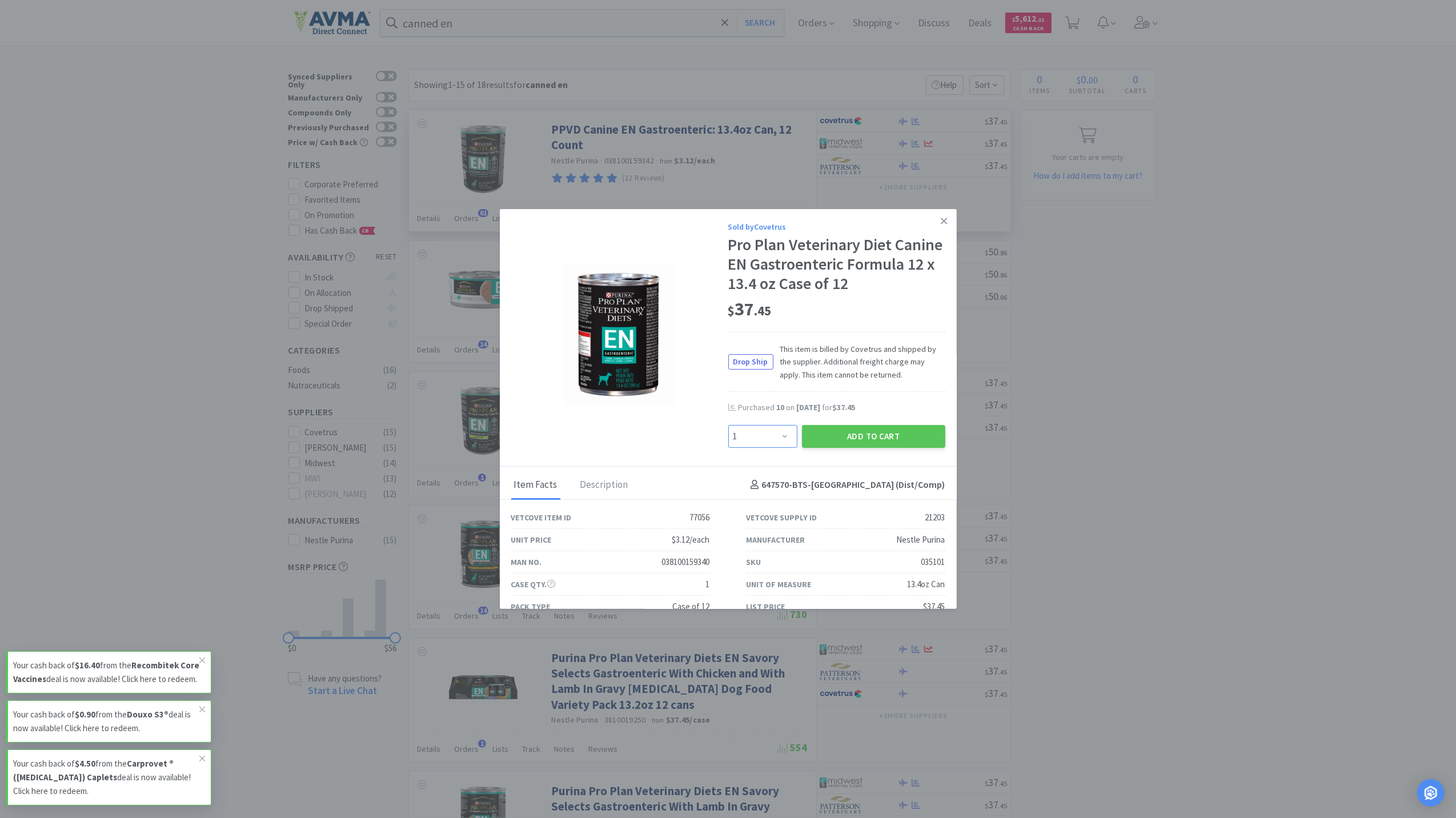
click at [775, 448] on select "Enter Quantity 1 2 3 4 5 6 7 8 9 10 11 12 13 14 15 16 17 18 19 20 Enter Quantity" at bounding box center [762, 436] width 69 height 23
select select "10"
click at [728, 444] on select "Enter Quantity 1 2 3 4 5 6 7 8 9 10 11 12 13 14 15 16 17 18 19 20 Enter Quantity" at bounding box center [762, 436] width 69 height 23
click at [901, 448] on button "Add to Cart" at bounding box center [873, 436] width 143 height 23
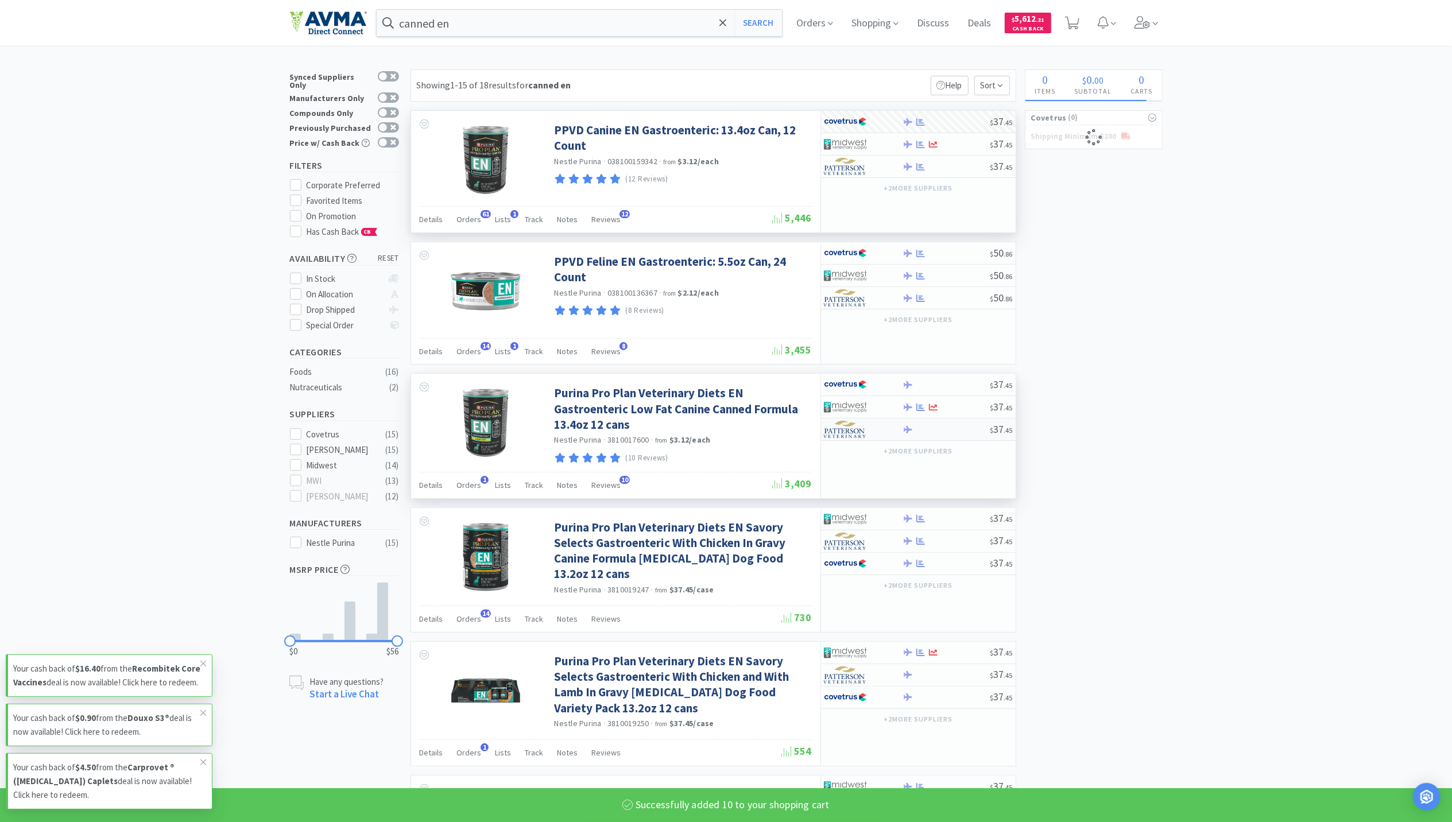
select select "10"
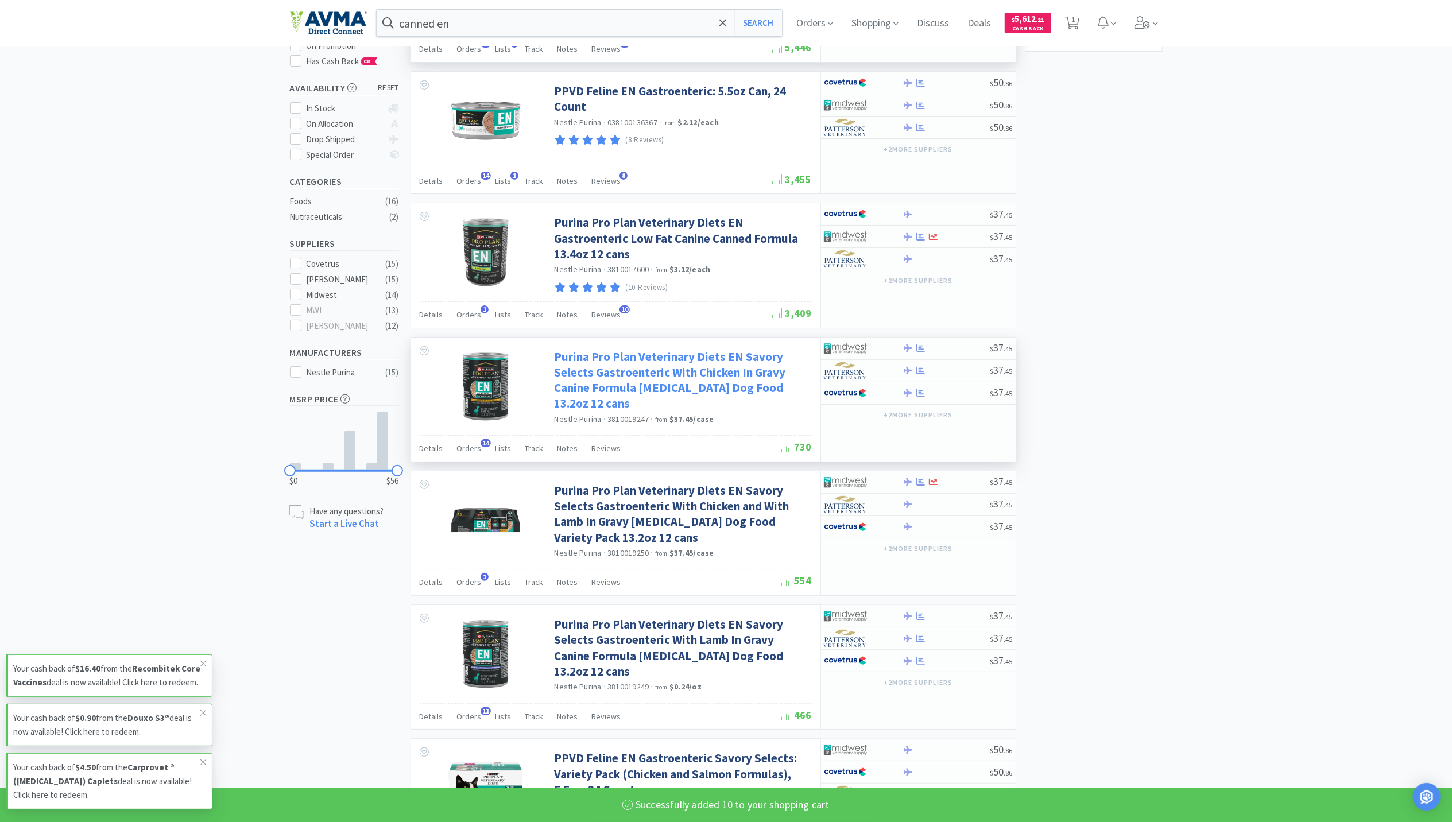
scroll to position [459, 0]
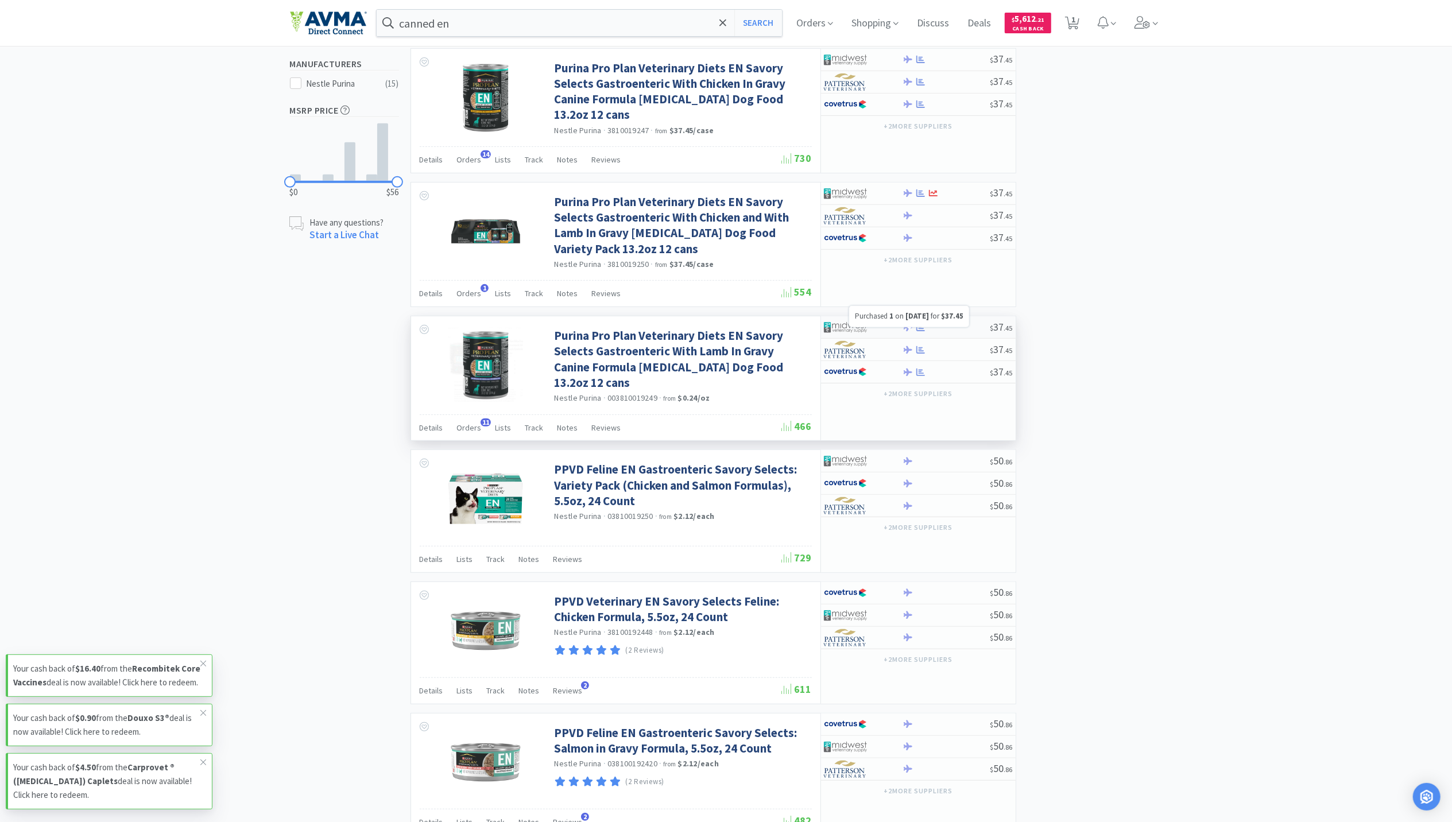
click at [919, 331] on icon at bounding box center [920, 327] width 9 height 7
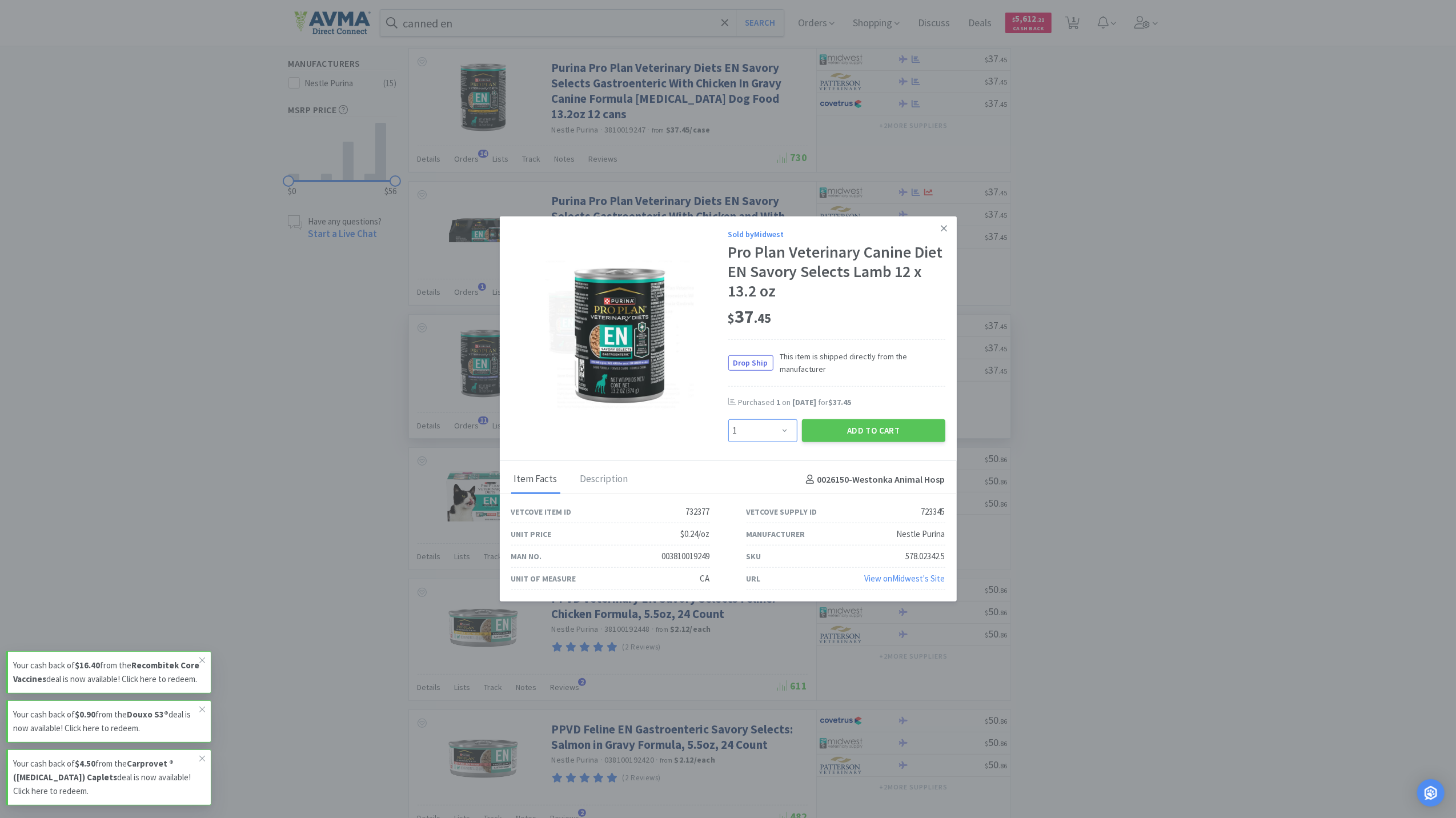
click at [782, 428] on select "Enter Quantity 1 2 3 4 5 6 7 8 9 10 11 12 13 14 15 16 17 18 19 20 Enter Quantity" at bounding box center [762, 430] width 69 height 23
select select "5"
click at [728, 419] on select "Enter Quantity 1 2 3 4 5 6 7 8 9 10 11 12 13 14 15 16 17 18 19 20 Enter Quantity" at bounding box center [762, 430] width 69 height 23
click at [892, 433] on button "Add to Cart" at bounding box center [873, 430] width 143 height 23
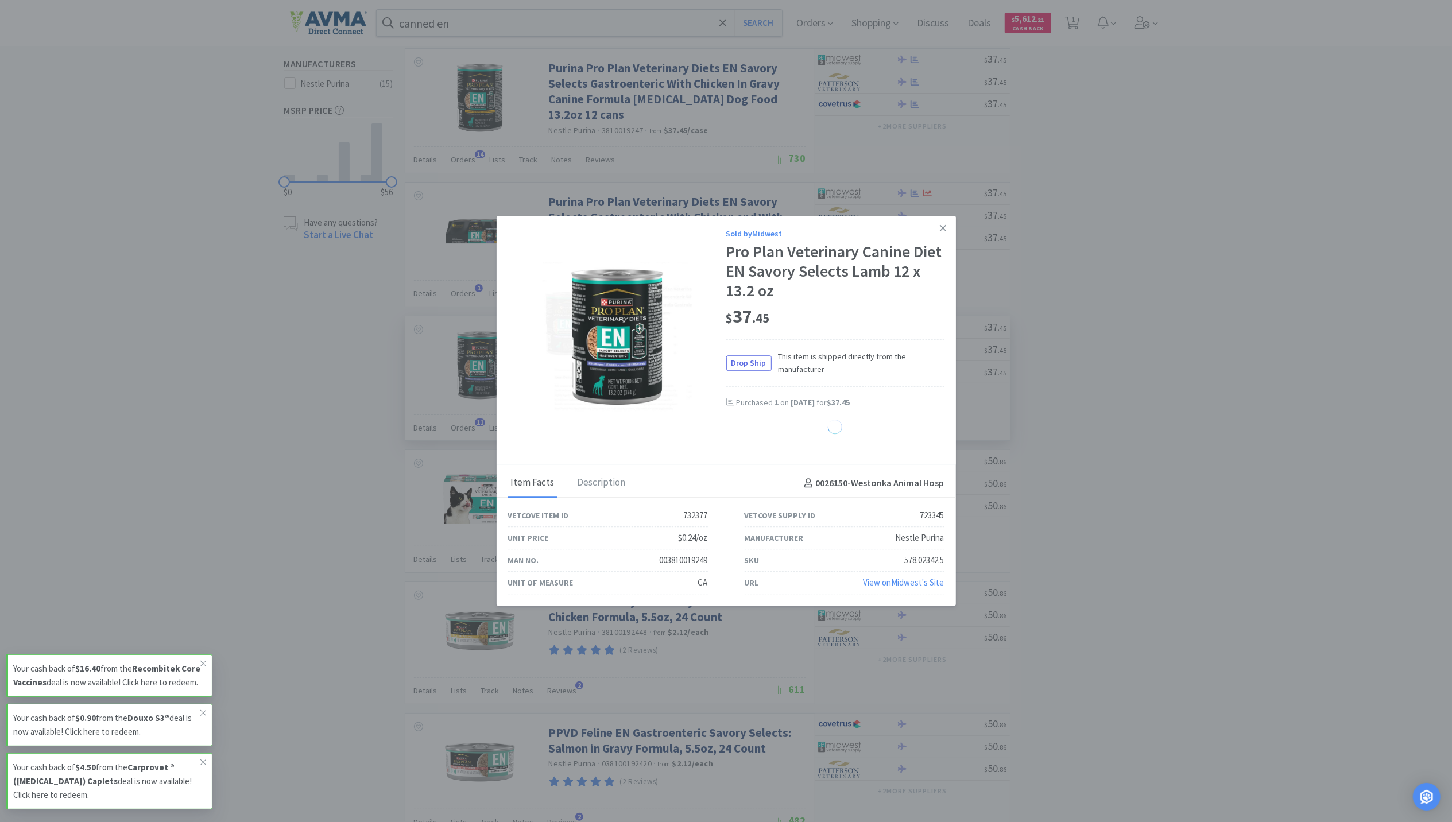
select select "5"
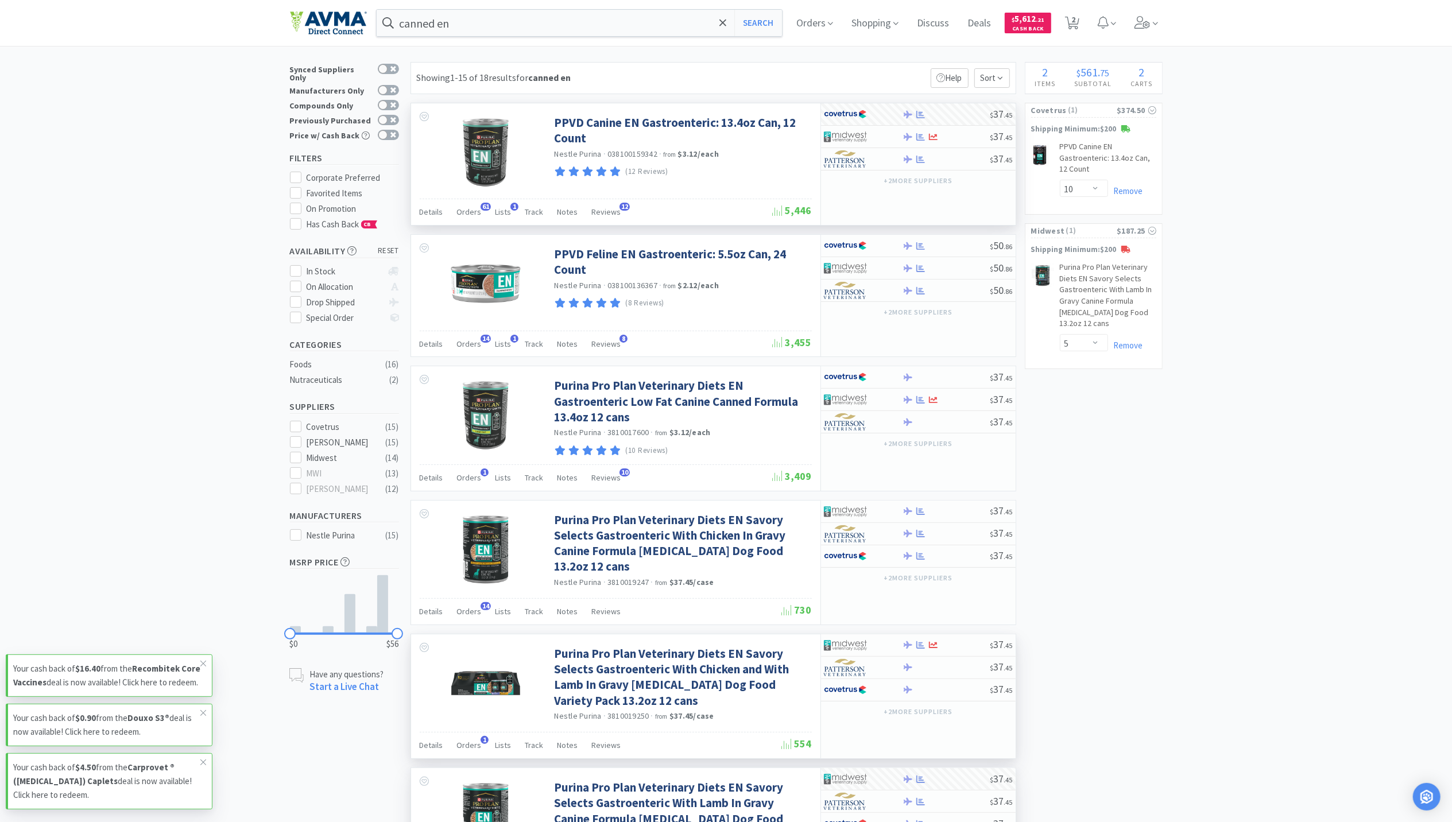
scroll to position [0, 0]
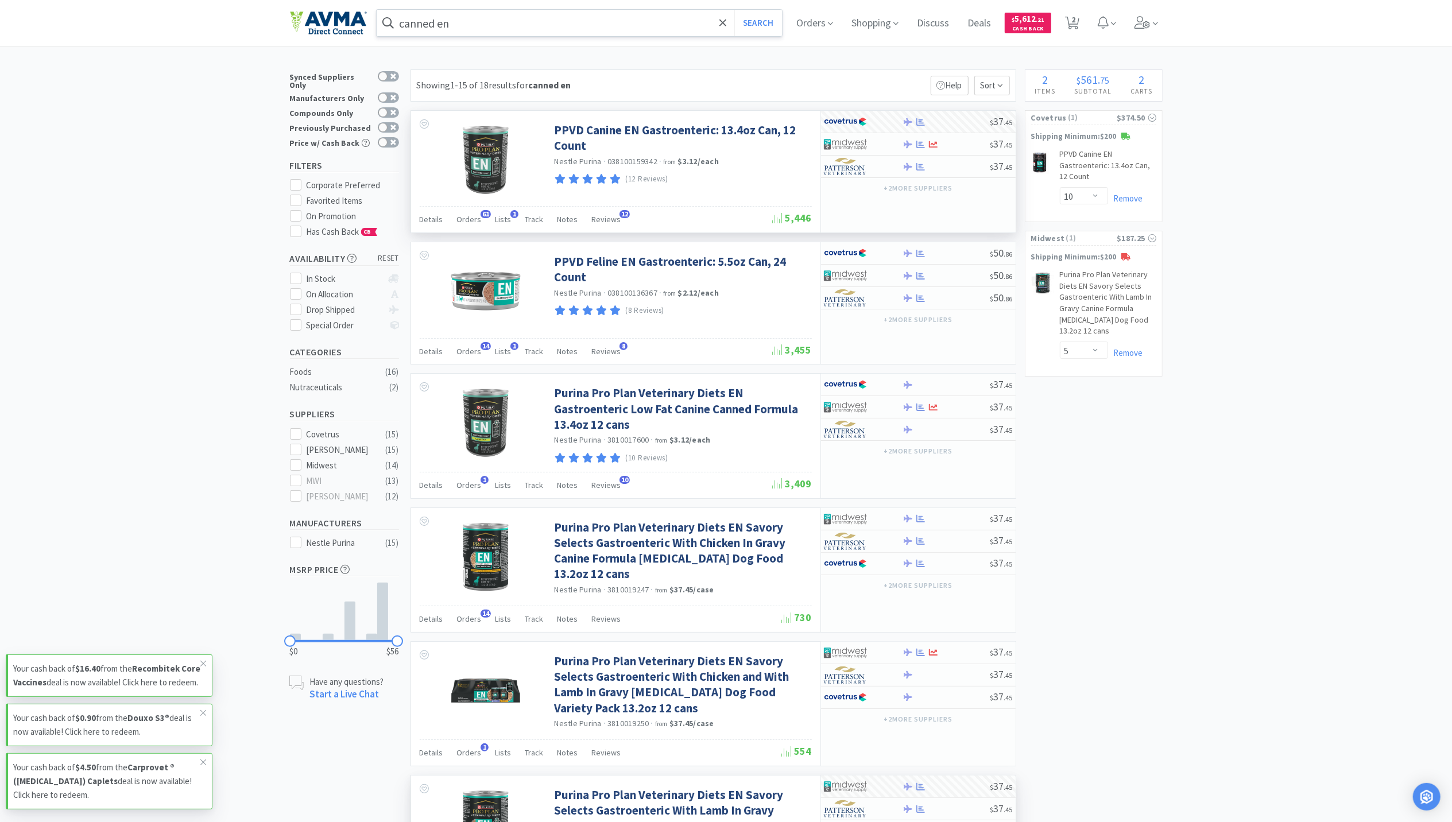
click at [545, 14] on input "canned en" at bounding box center [580, 23] width 406 height 26
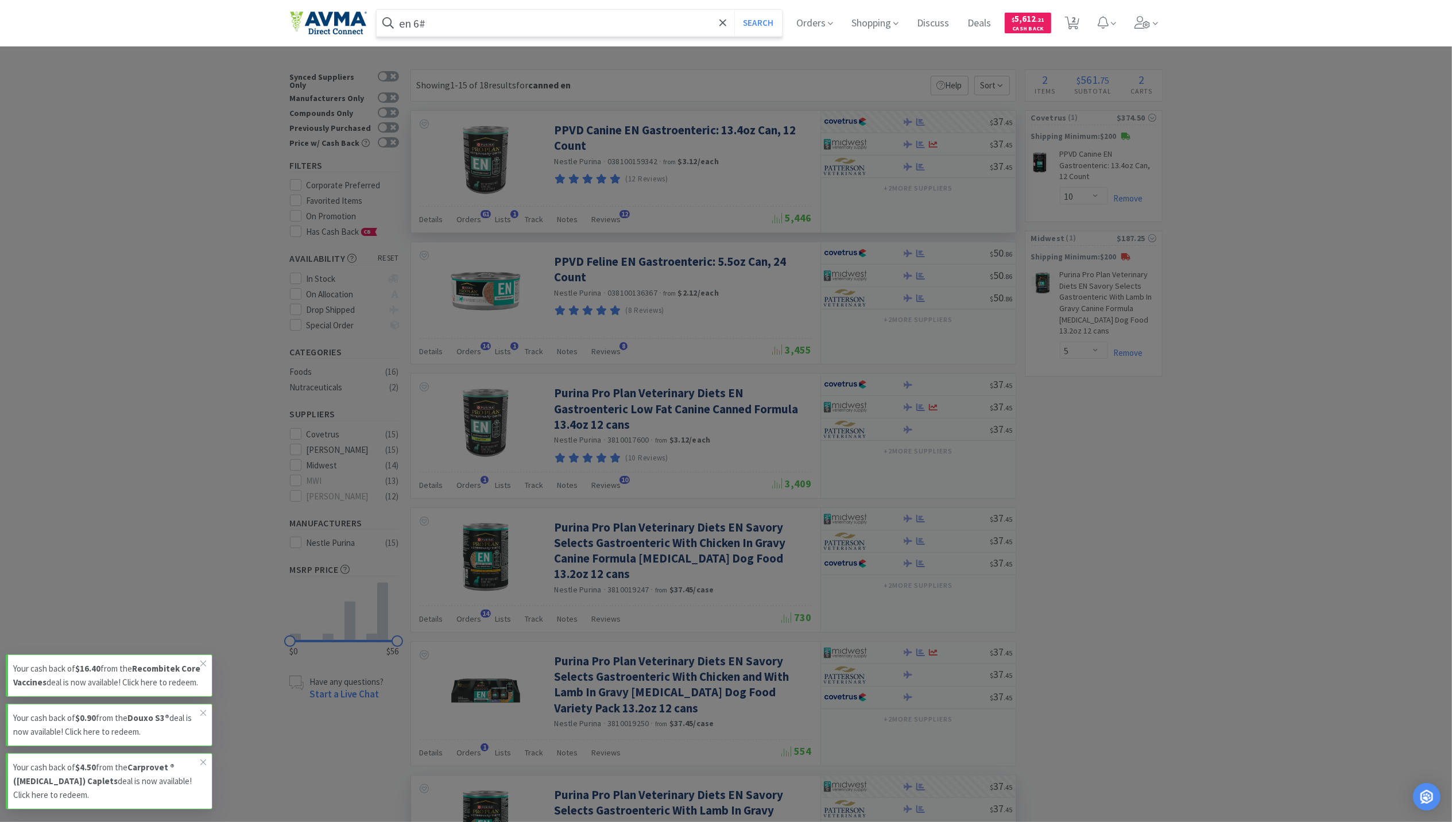
click at [734, 10] on button "Search" at bounding box center [758, 23] width 48 height 26
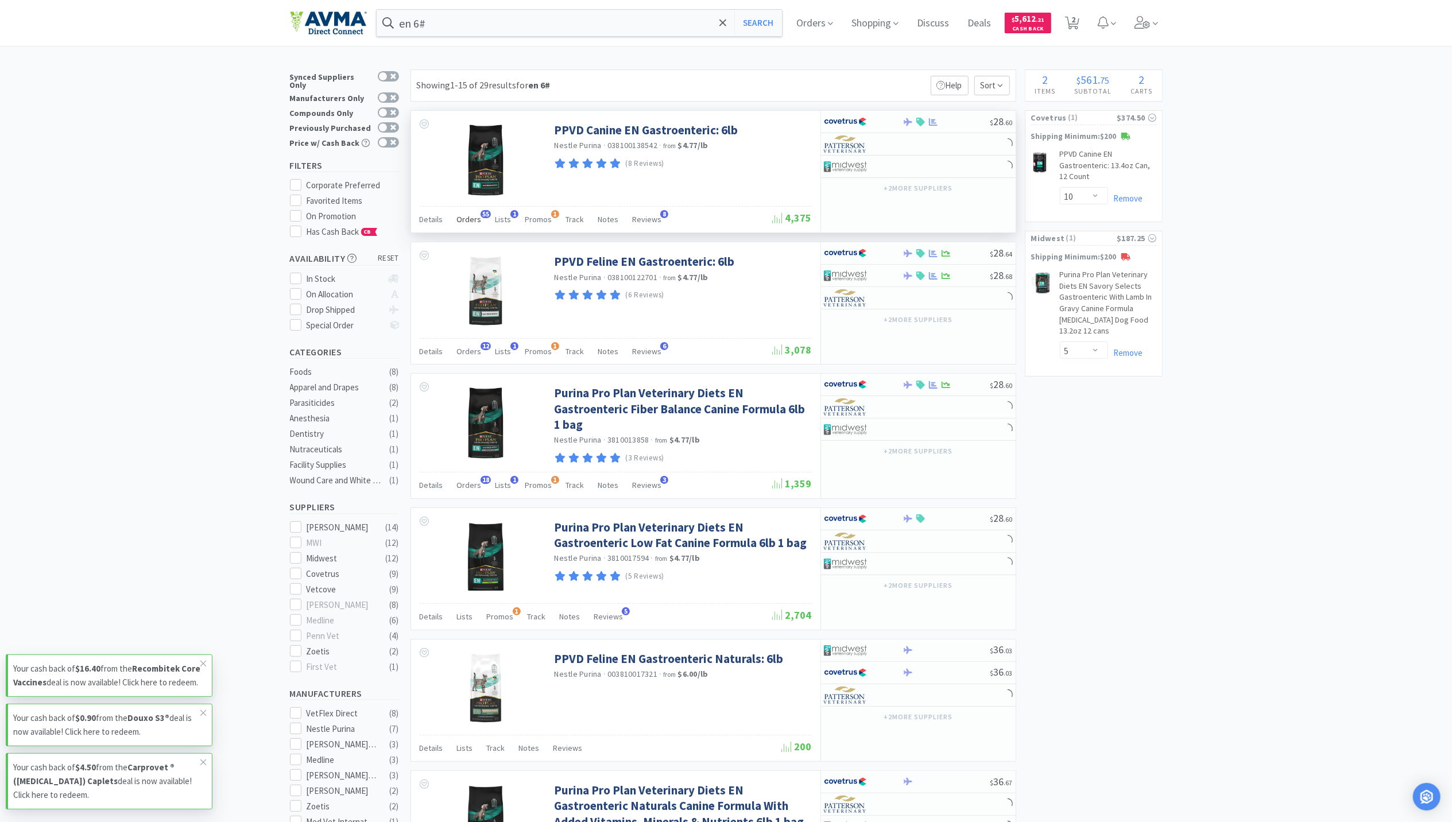
click at [467, 222] on span "Orders" at bounding box center [469, 219] width 25 height 10
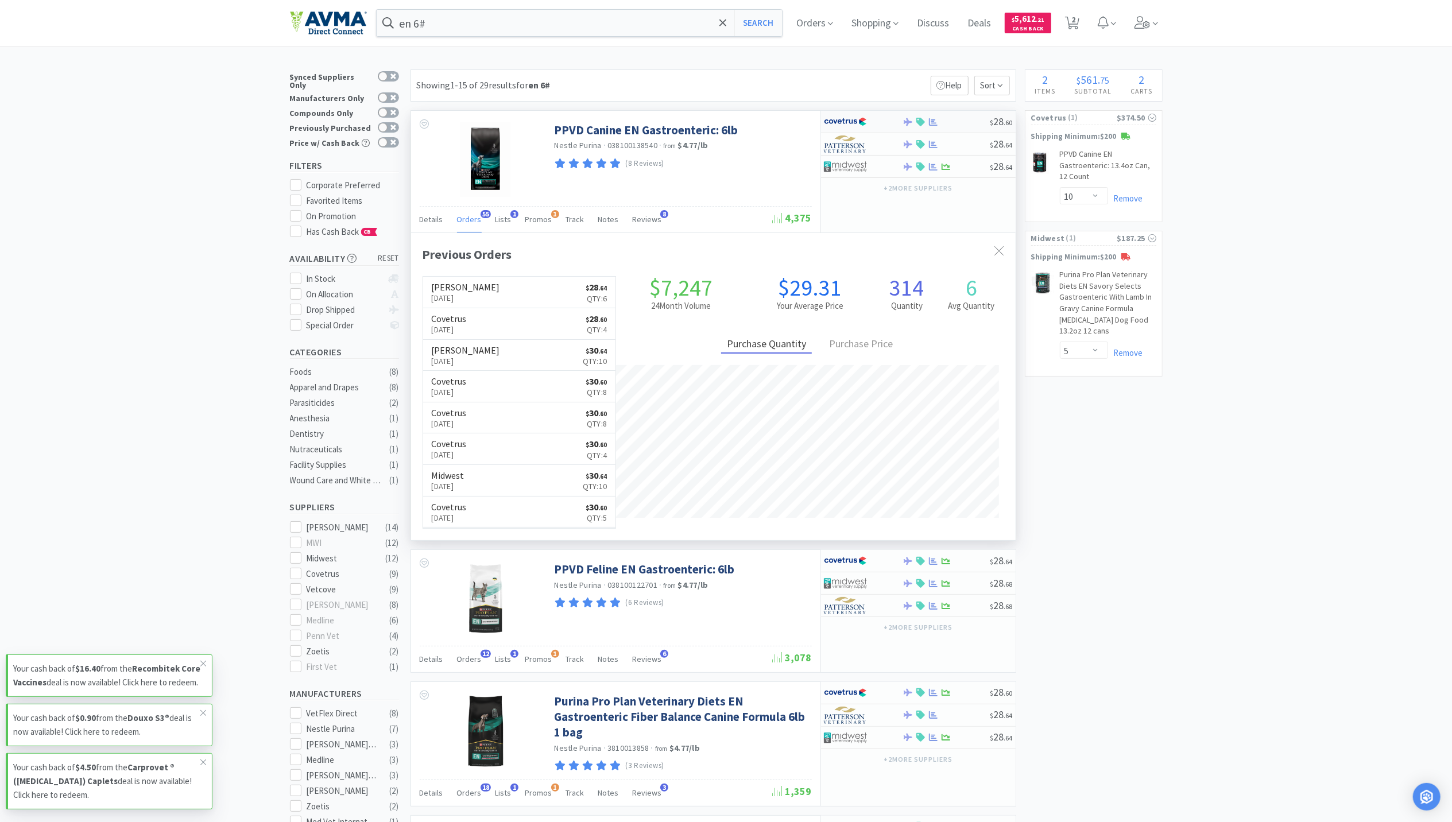
scroll to position [308, 605]
click at [1128, 358] on link "Remove" at bounding box center [1125, 352] width 35 height 11
click at [575, 28] on input "en 6#" at bounding box center [580, 23] width 406 height 26
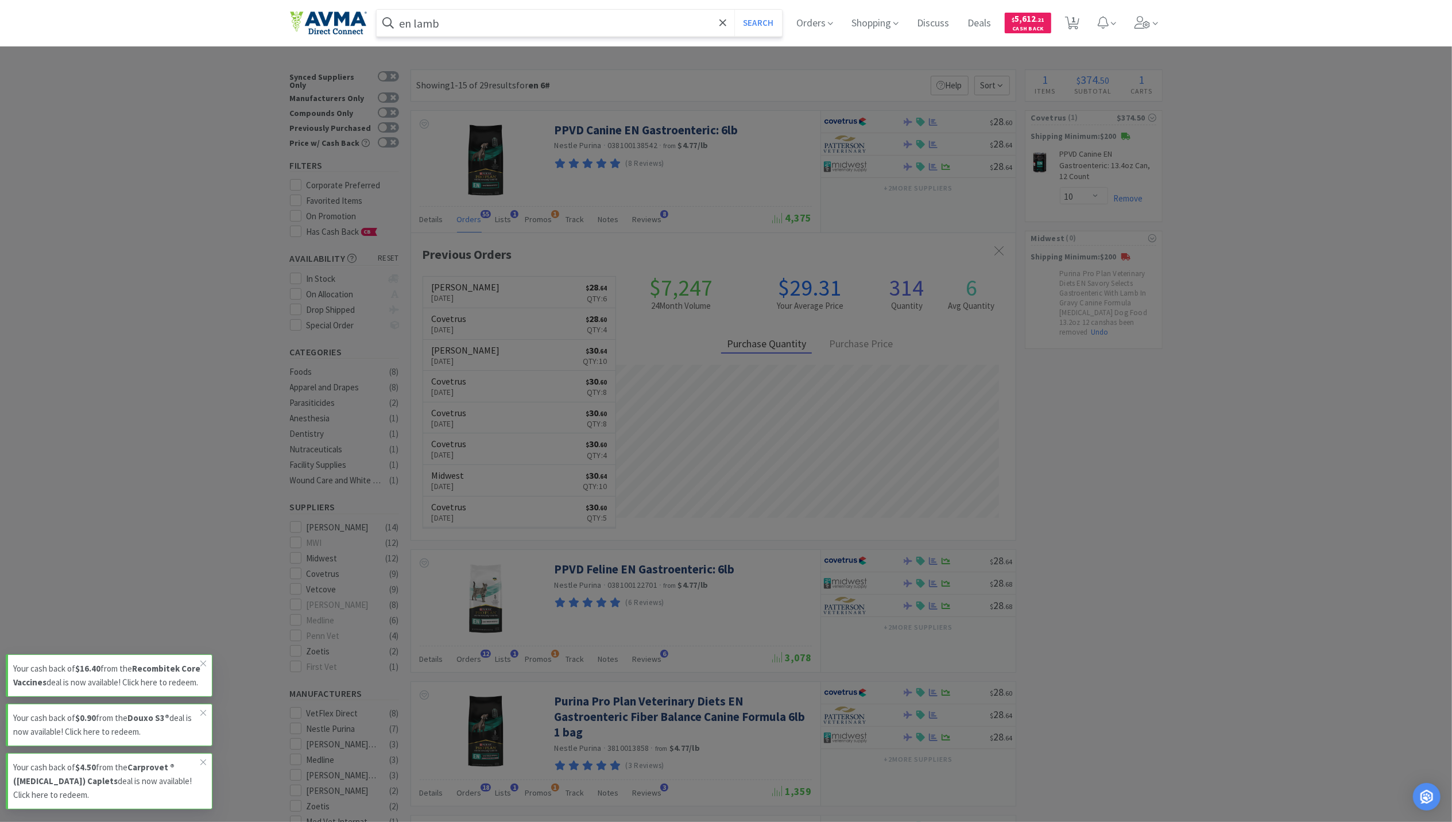
click at [734, 10] on button "Search" at bounding box center [758, 23] width 48 height 26
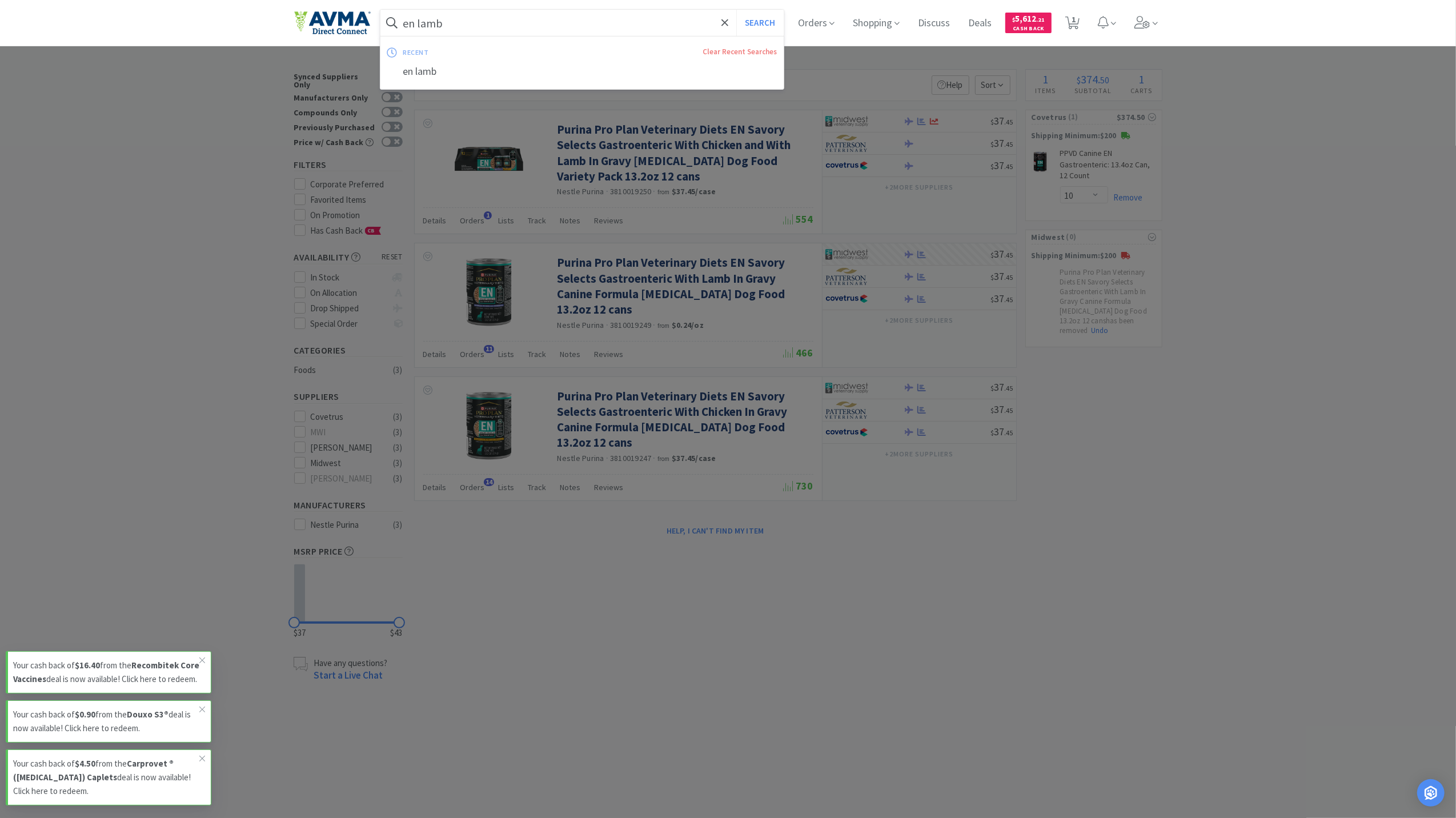
click at [457, 23] on input "en lamb" at bounding box center [582, 23] width 404 height 26
type input "en canned"
click at [736, 10] on button "Search" at bounding box center [760, 23] width 48 height 26
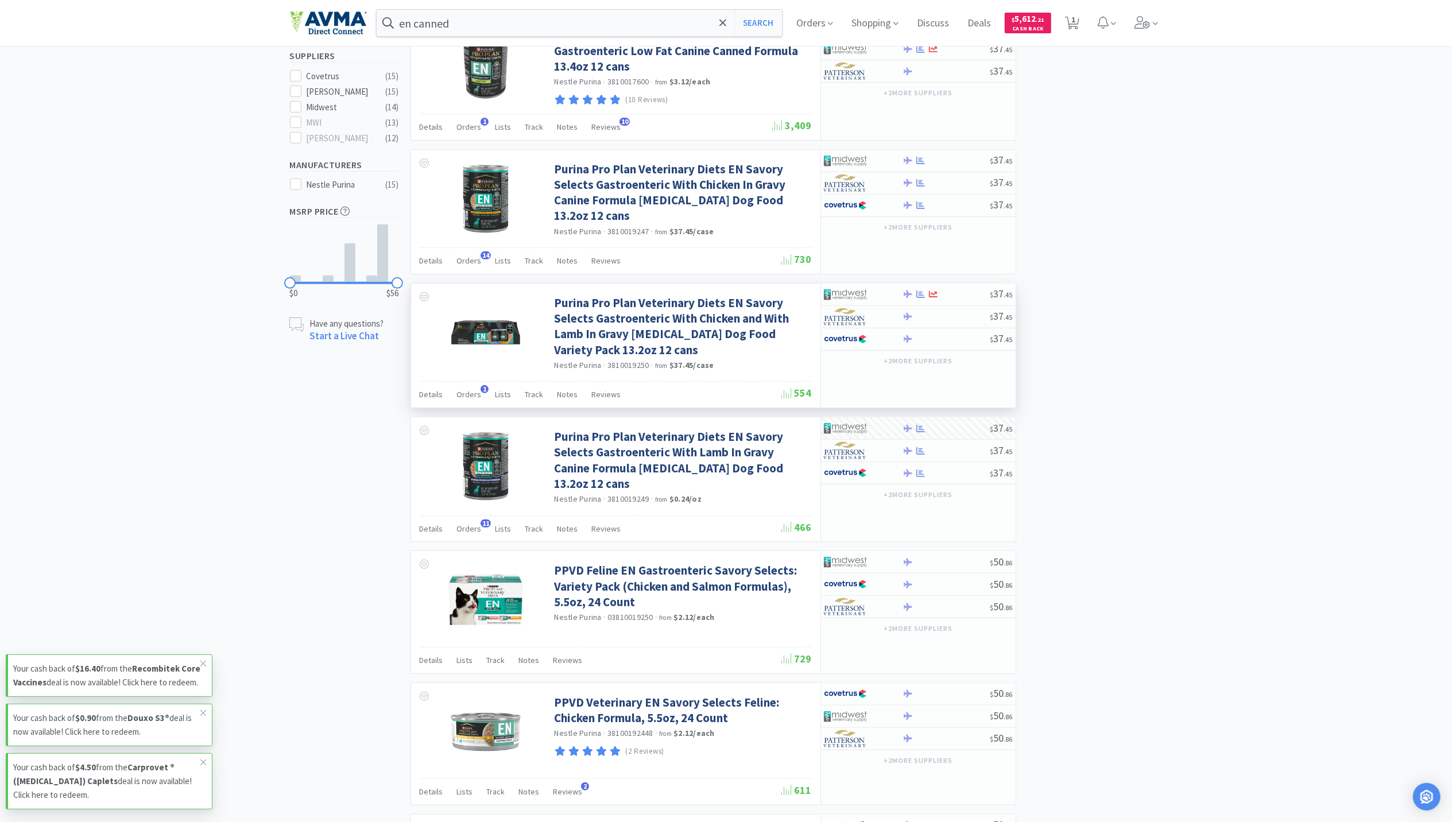
scroll to position [459, 0]
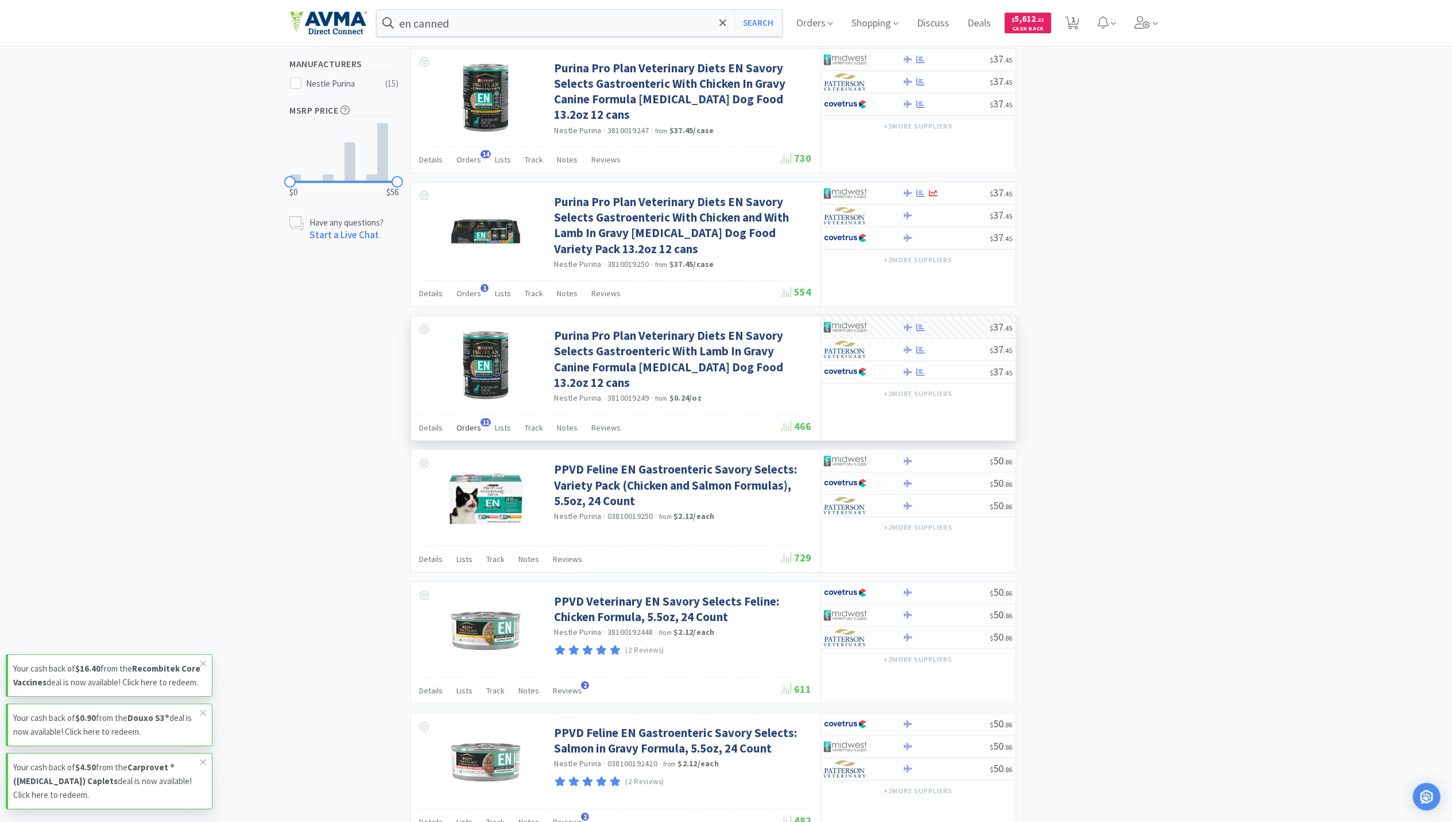
click at [465, 430] on span "Orders" at bounding box center [469, 428] width 25 height 10
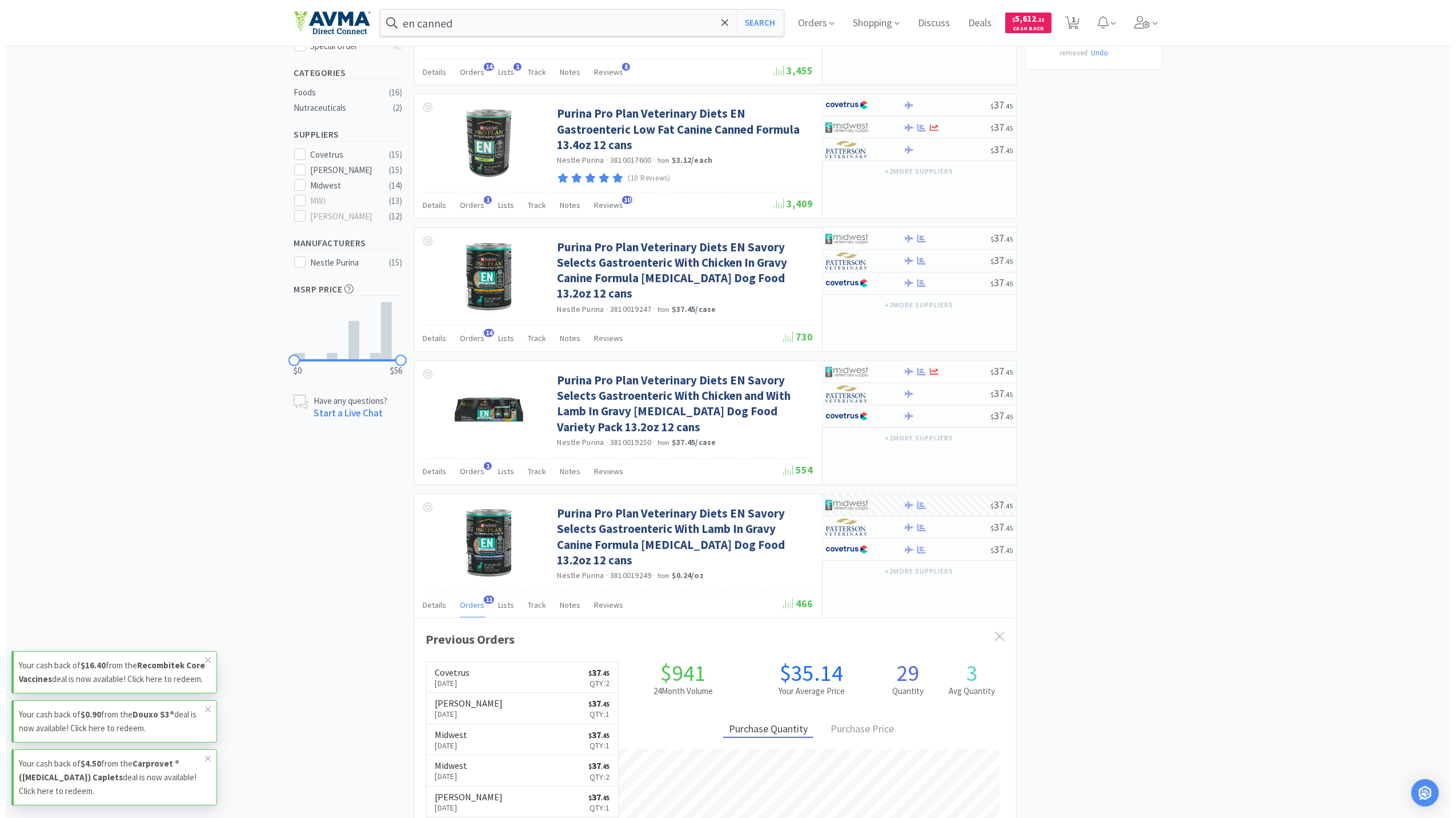
scroll to position [609, 0]
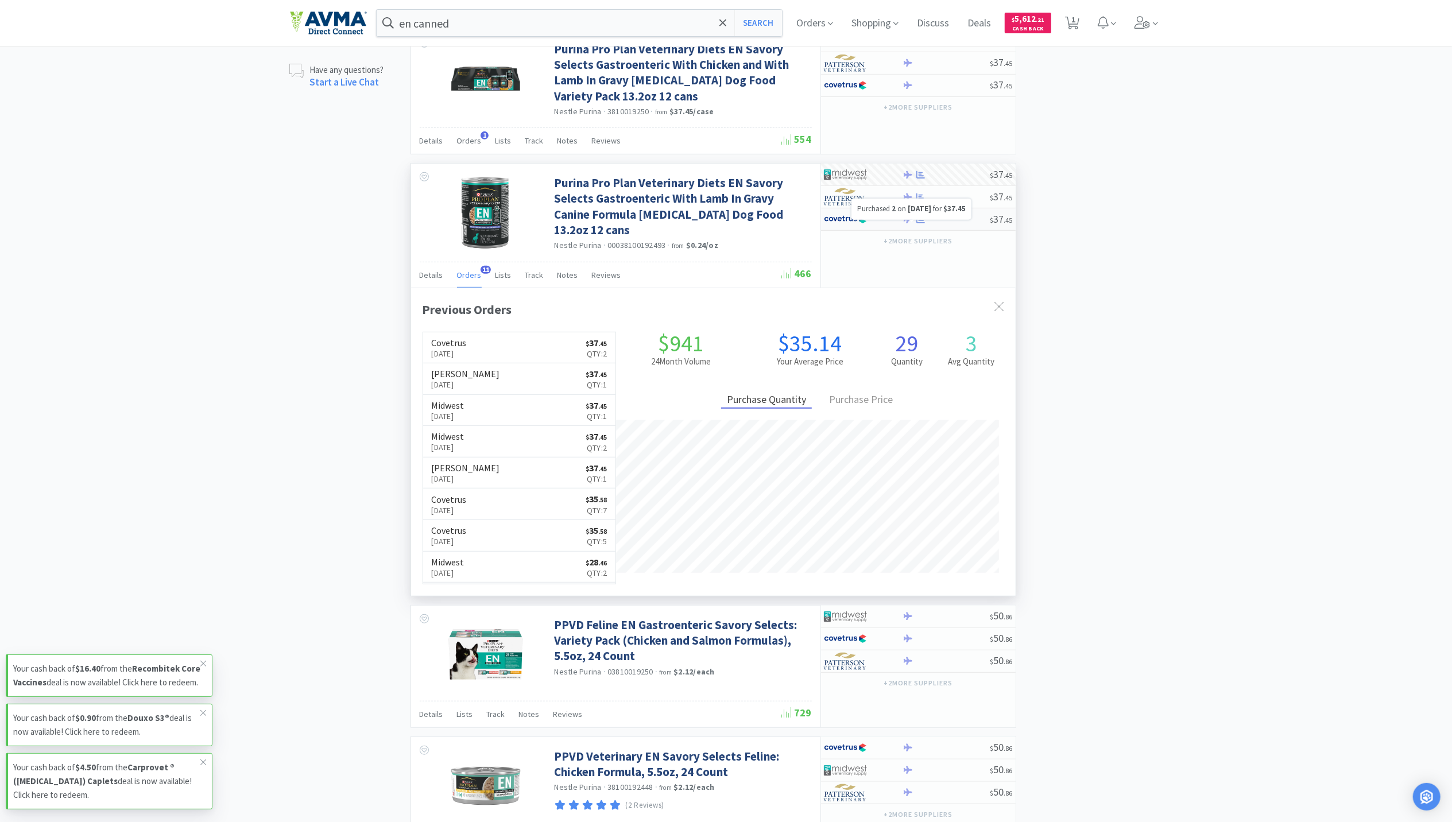
click at [921, 223] on icon at bounding box center [920, 219] width 9 height 7
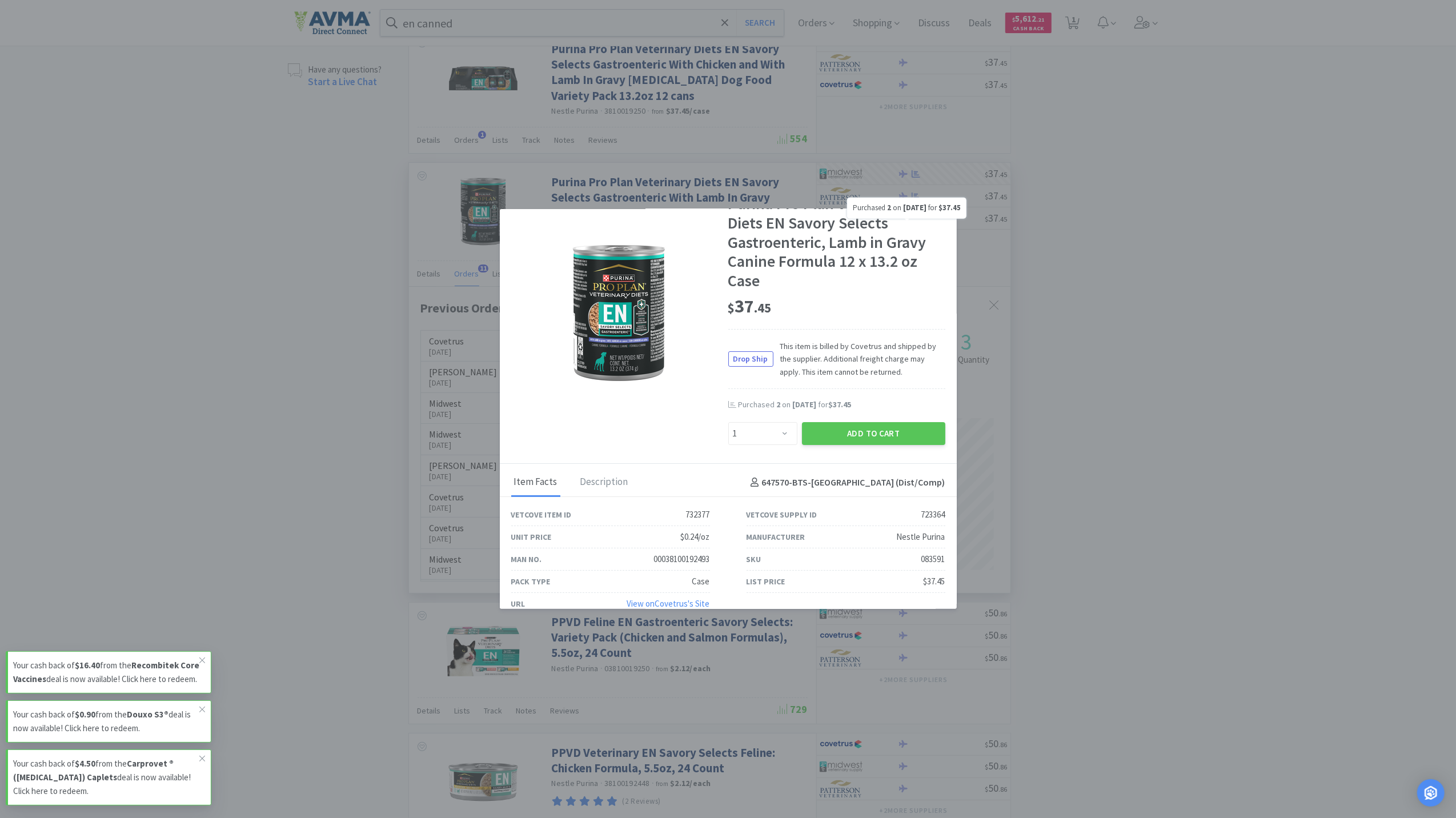
scroll to position [60, 0]
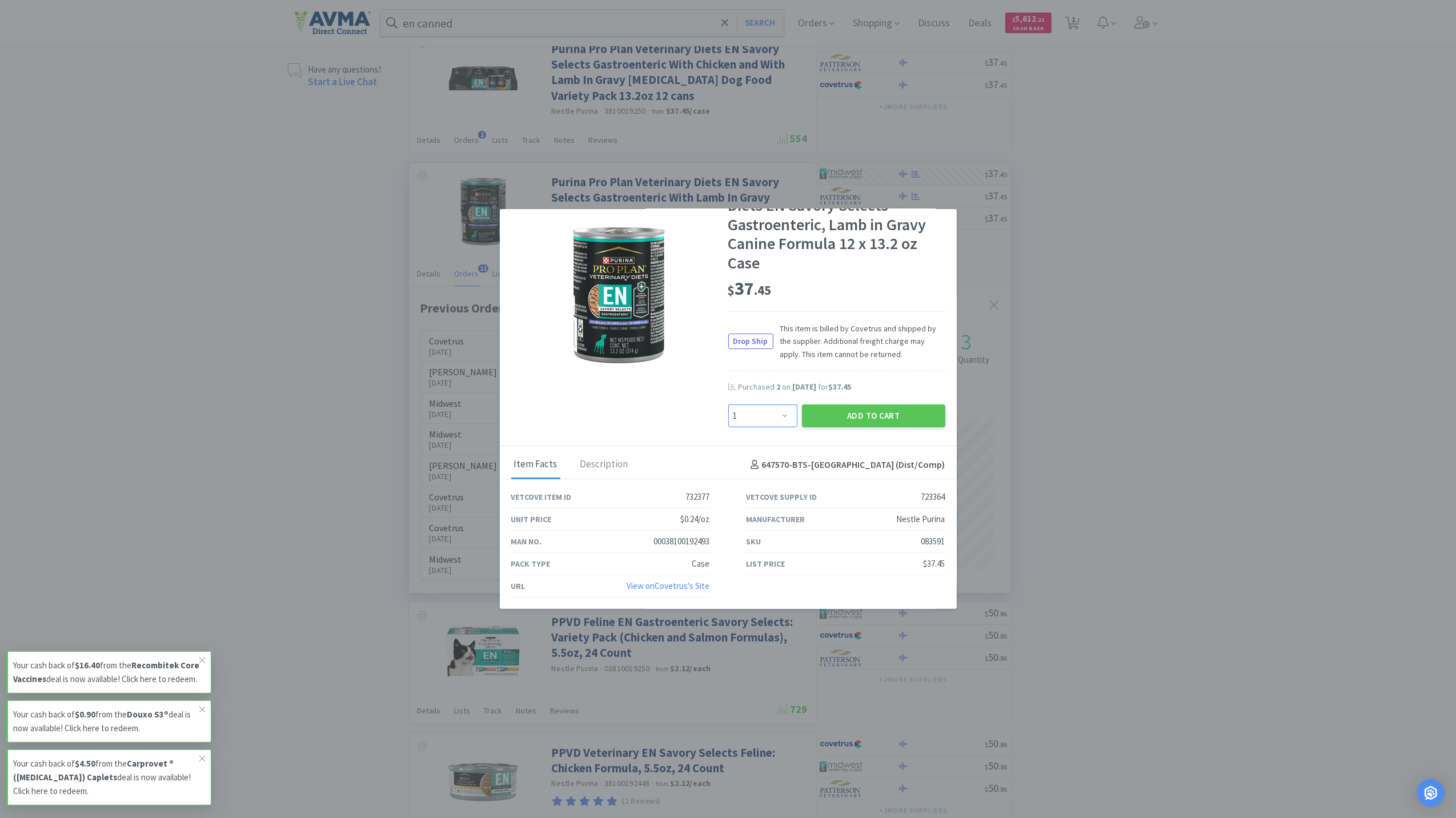
click at [775, 416] on select "Enter Quantity 1 2 3 4 5 6 7 8 9 10 11 12 13 14 15 16 17 18 19 20 Enter Quantity" at bounding box center [762, 416] width 69 height 23
select select "5"
click at [728, 405] on select "Enter Quantity 1 2 3 4 5 6 7 8 9 10 11 12 13 14 15 16 17 18 19 20 Enter Quantity" at bounding box center [762, 416] width 69 height 23
click at [899, 417] on button "Add to Cart" at bounding box center [873, 416] width 143 height 23
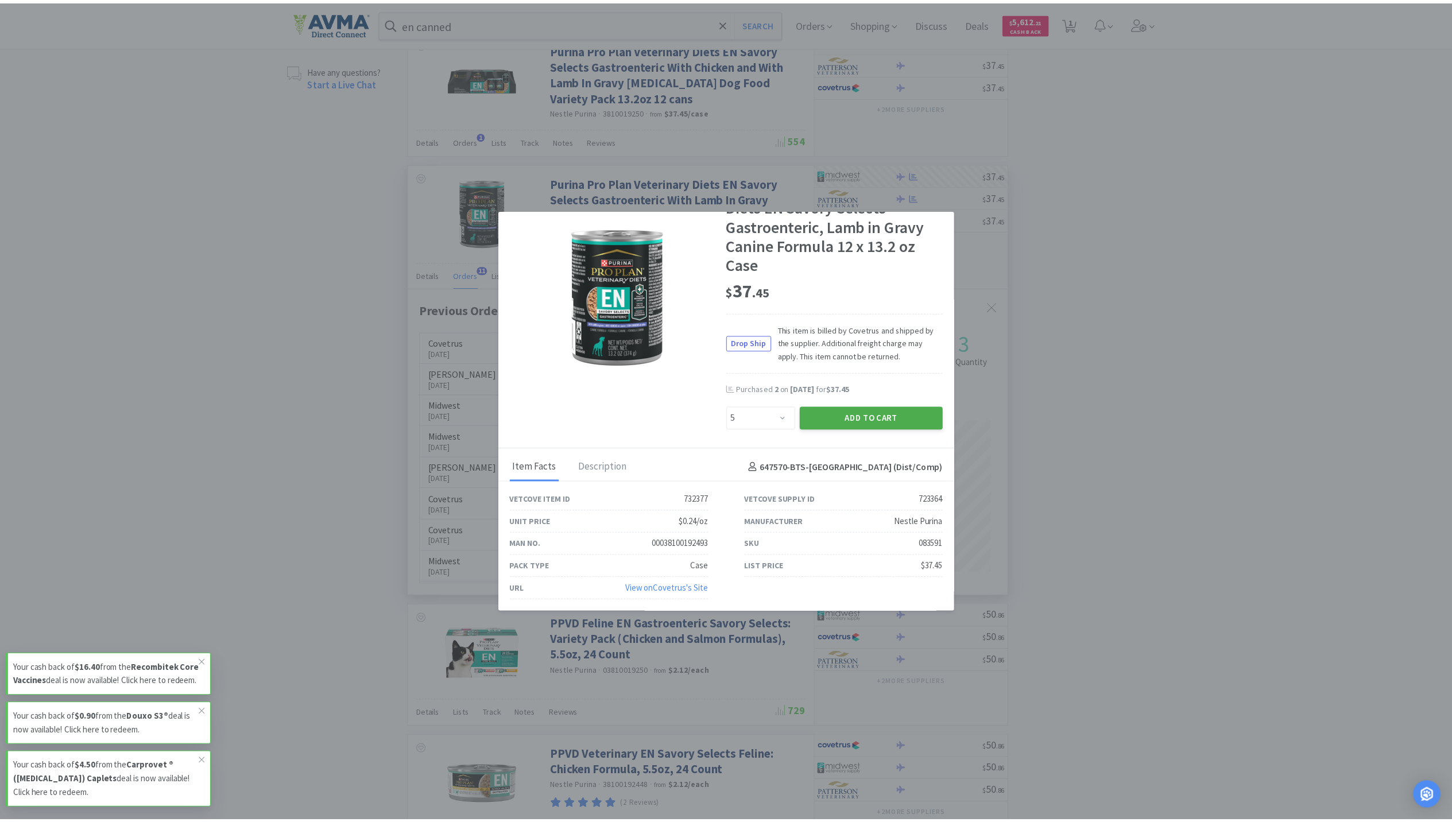
scroll to position [62, 0]
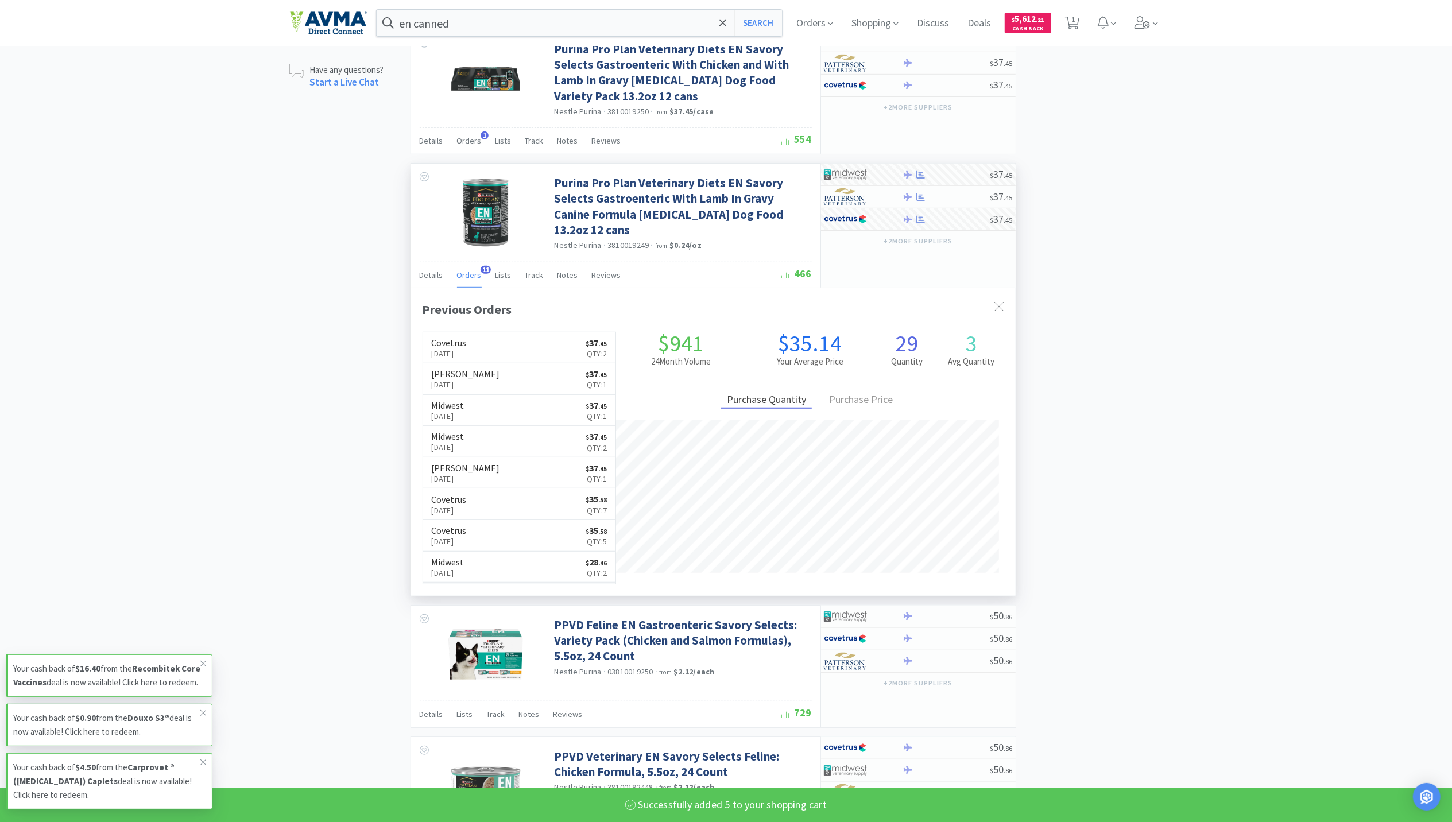
select select "5"
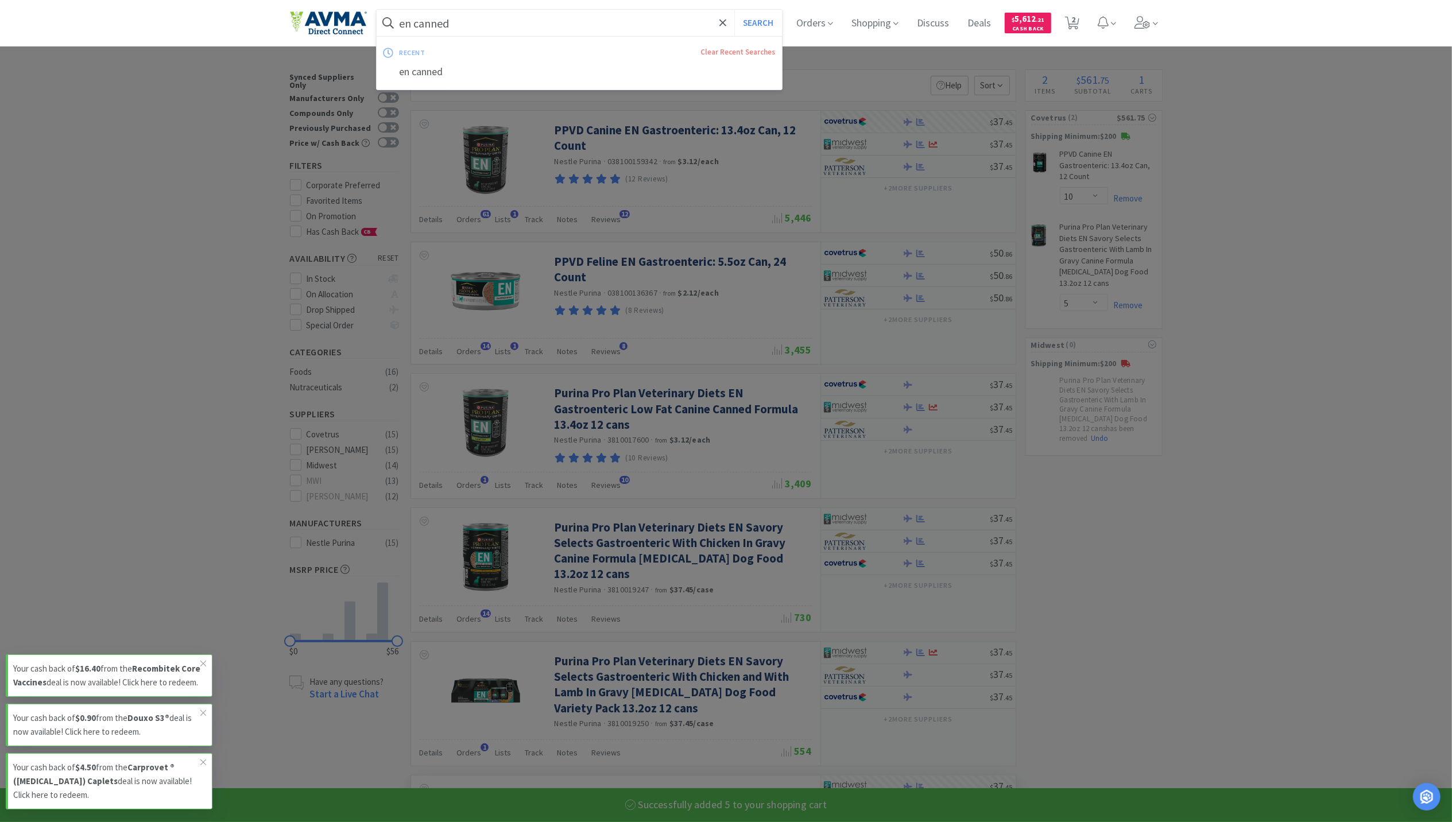
click at [463, 14] on input "en canned" at bounding box center [580, 23] width 406 height 26
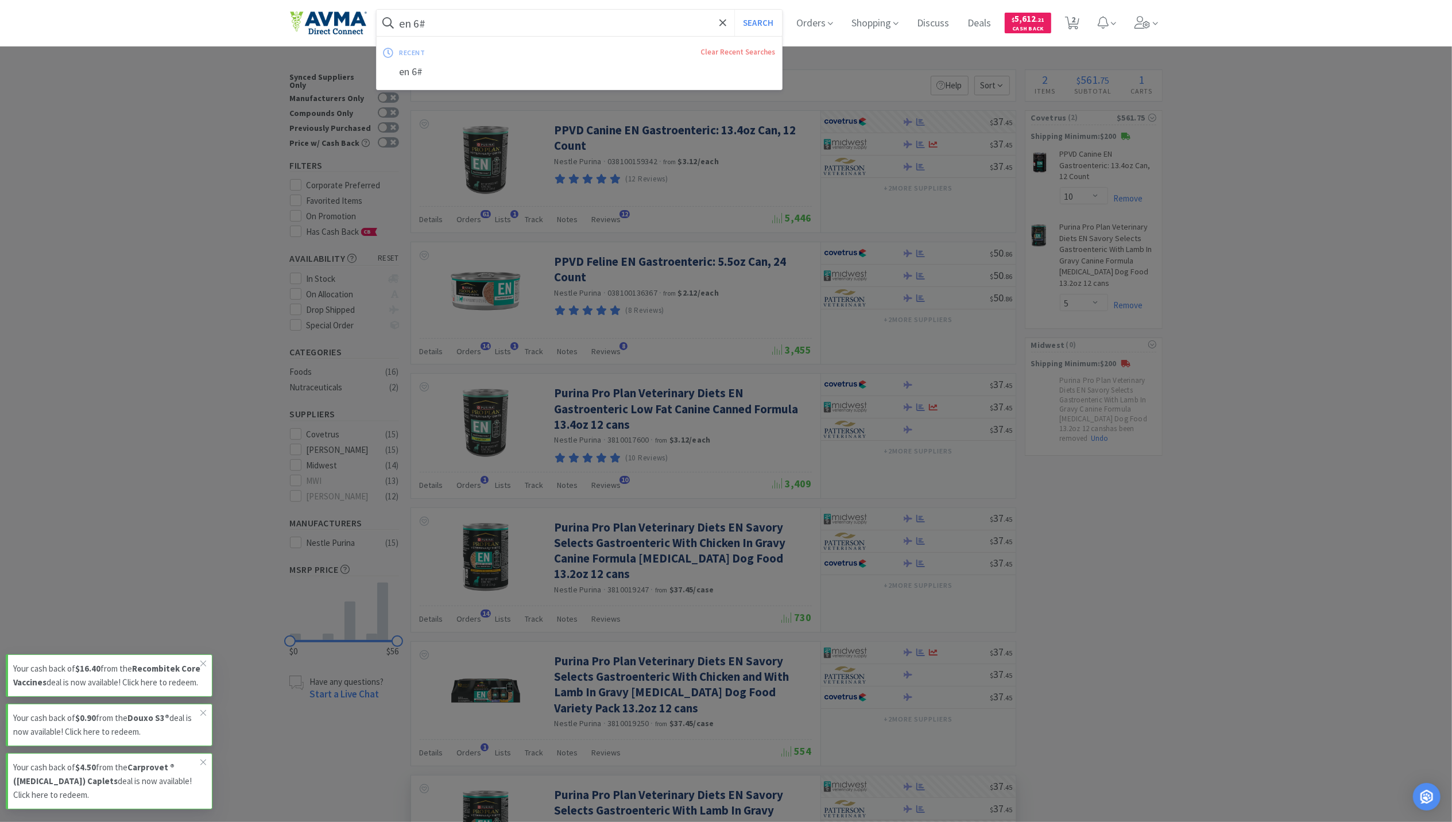
type input "en 6#"
click at [734, 10] on button "Search" at bounding box center [758, 23] width 48 height 26
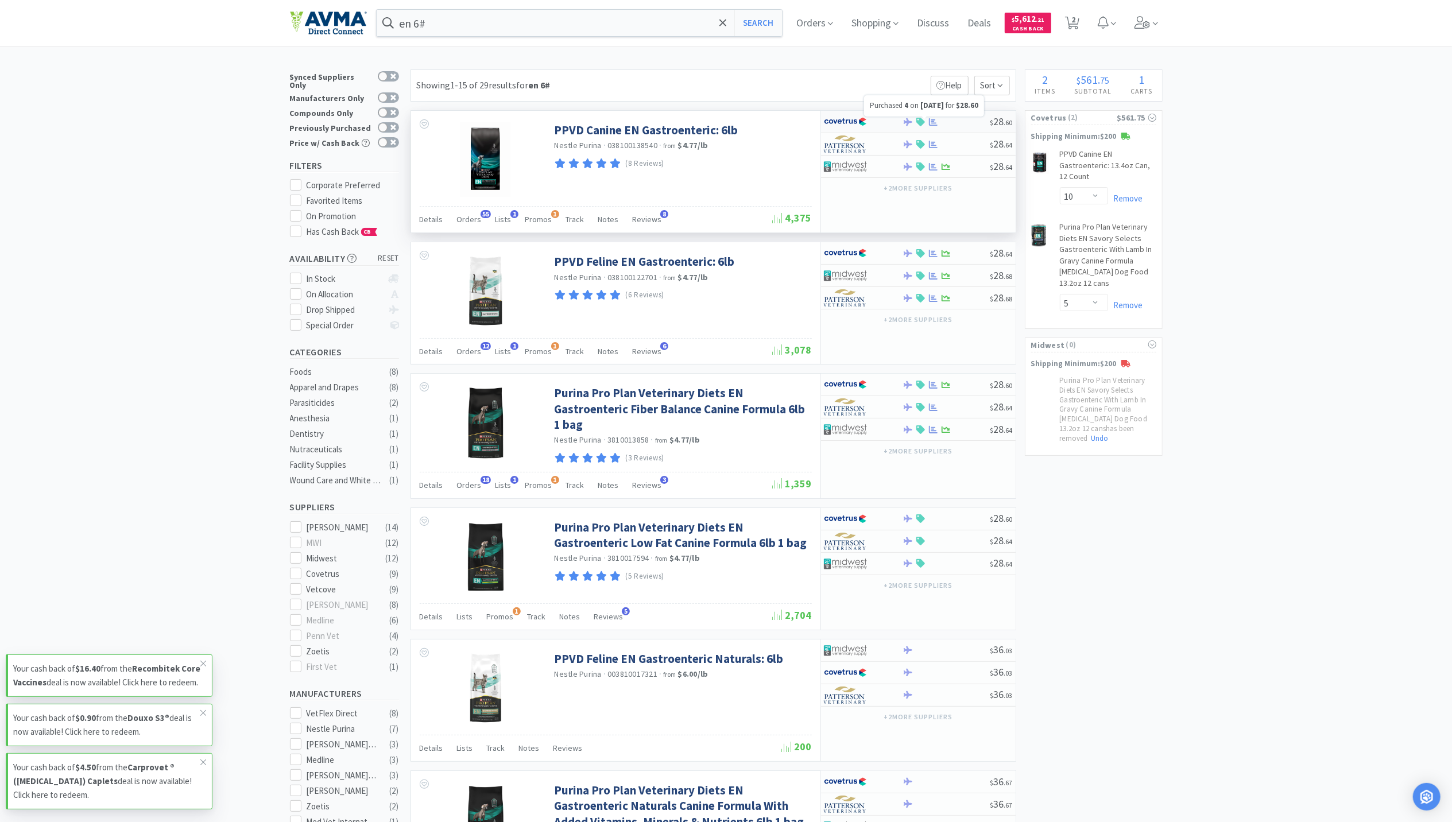
click at [934, 125] on icon at bounding box center [933, 122] width 9 height 9
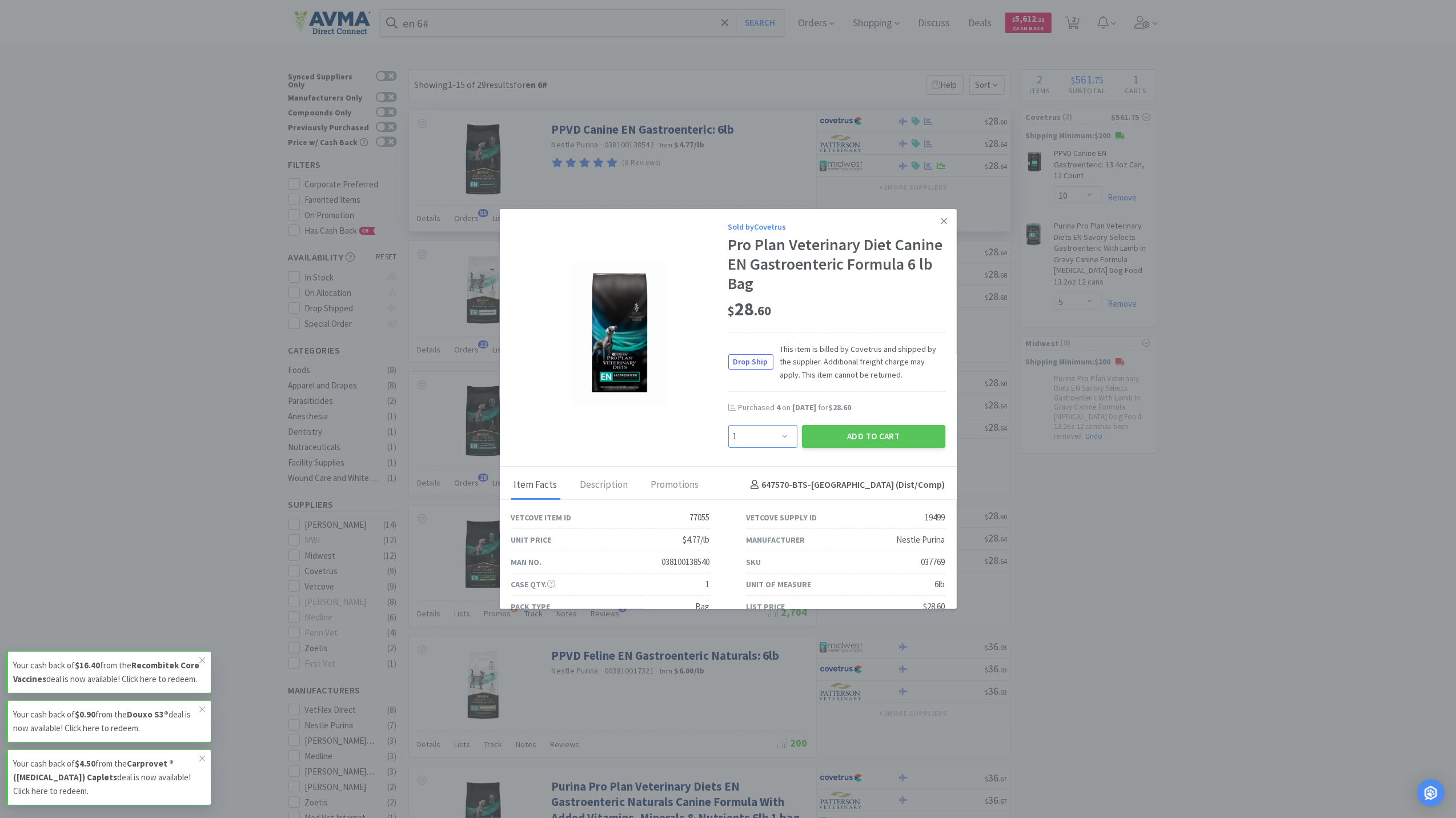
click at [772, 438] on select "Enter Quantity 1 2 3 4 5 6 7 8 9 10 11 12 13 14 15 16 17 18 19 20 Enter Quantity" at bounding box center [762, 436] width 69 height 23
select select "4"
click at [728, 425] on select "Enter Quantity 1 2 3 4 5 6 7 8 9 10 11 12 13 14 15 16 17 18 19 20 Enter Quantity" at bounding box center [762, 436] width 69 height 23
click at [880, 442] on button "Add to Cart" at bounding box center [873, 436] width 143 height 23
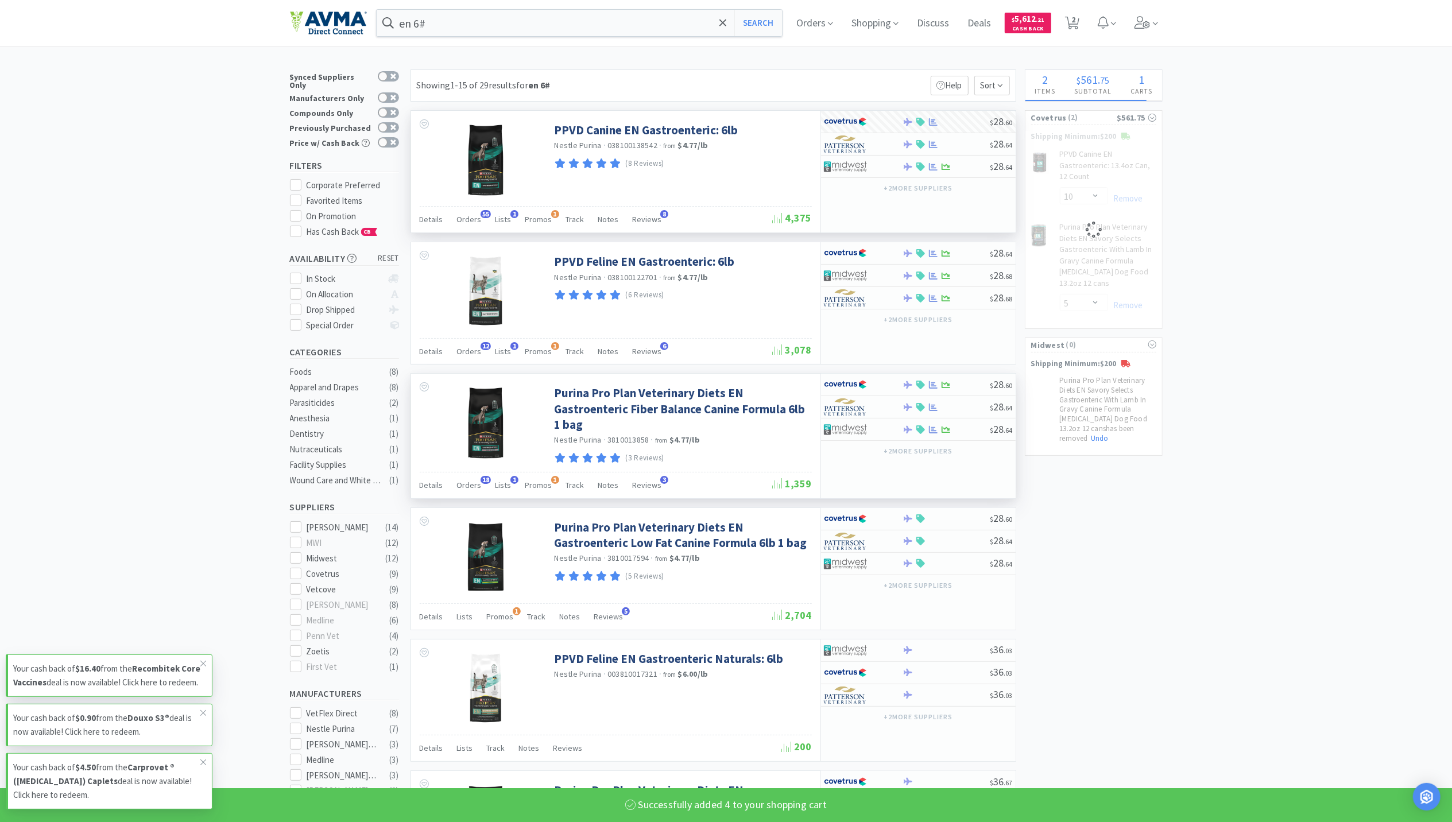
select select "4"
select select "5"
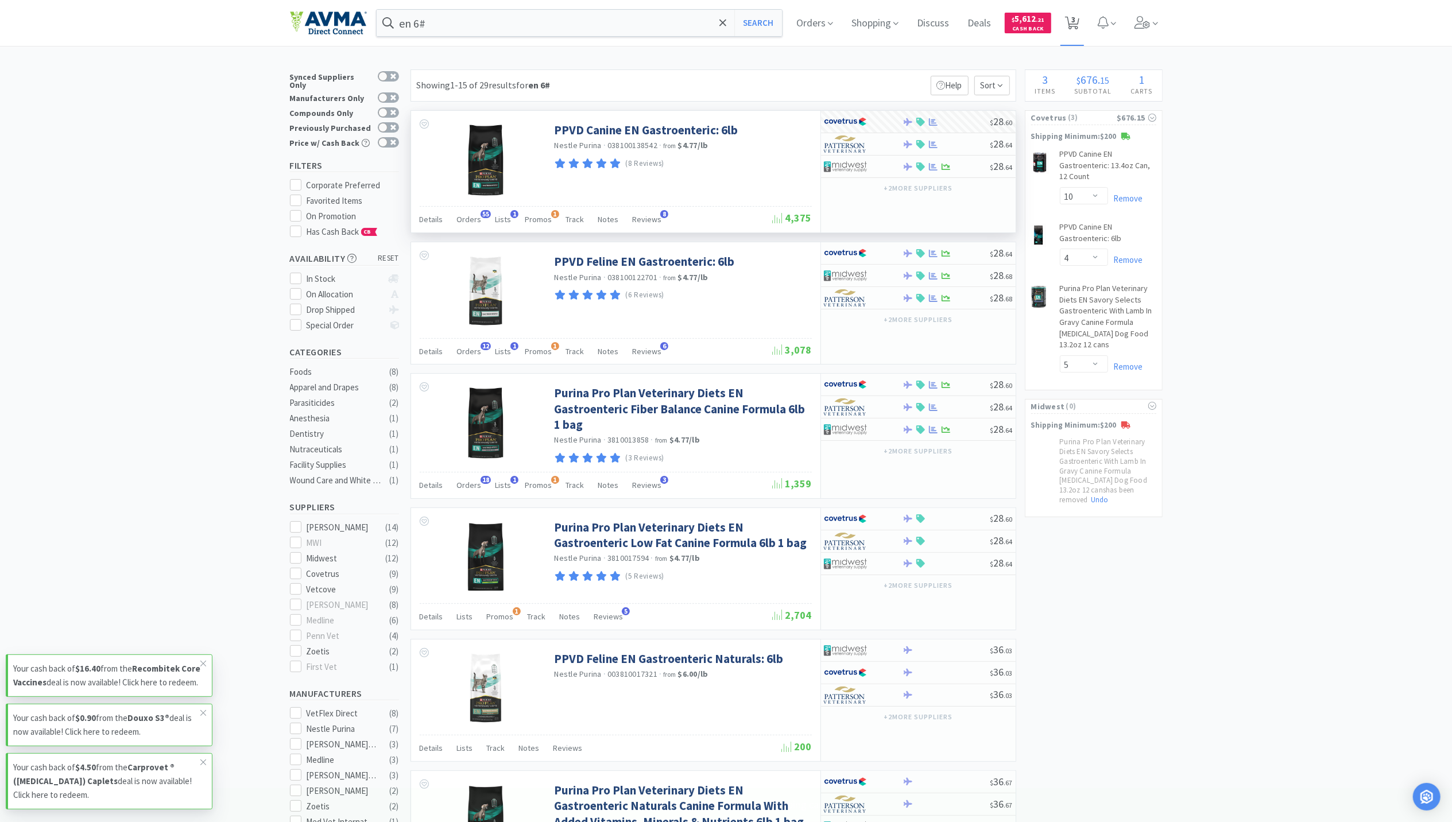
click at [1080, 18] on icon at bounding box center [1072, 23] width 14 height 13
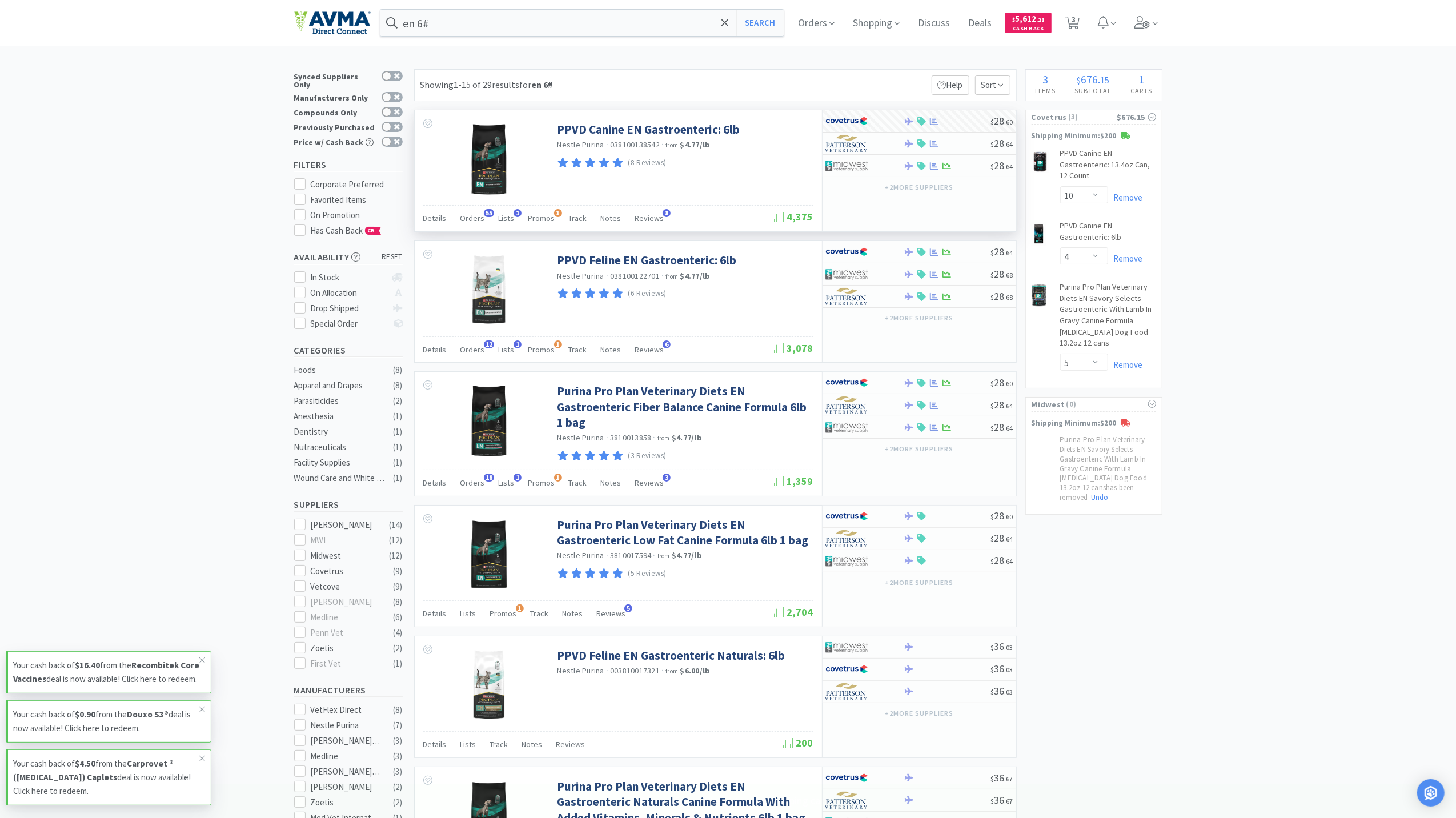
select select "10"
select select "4"
select select "5"
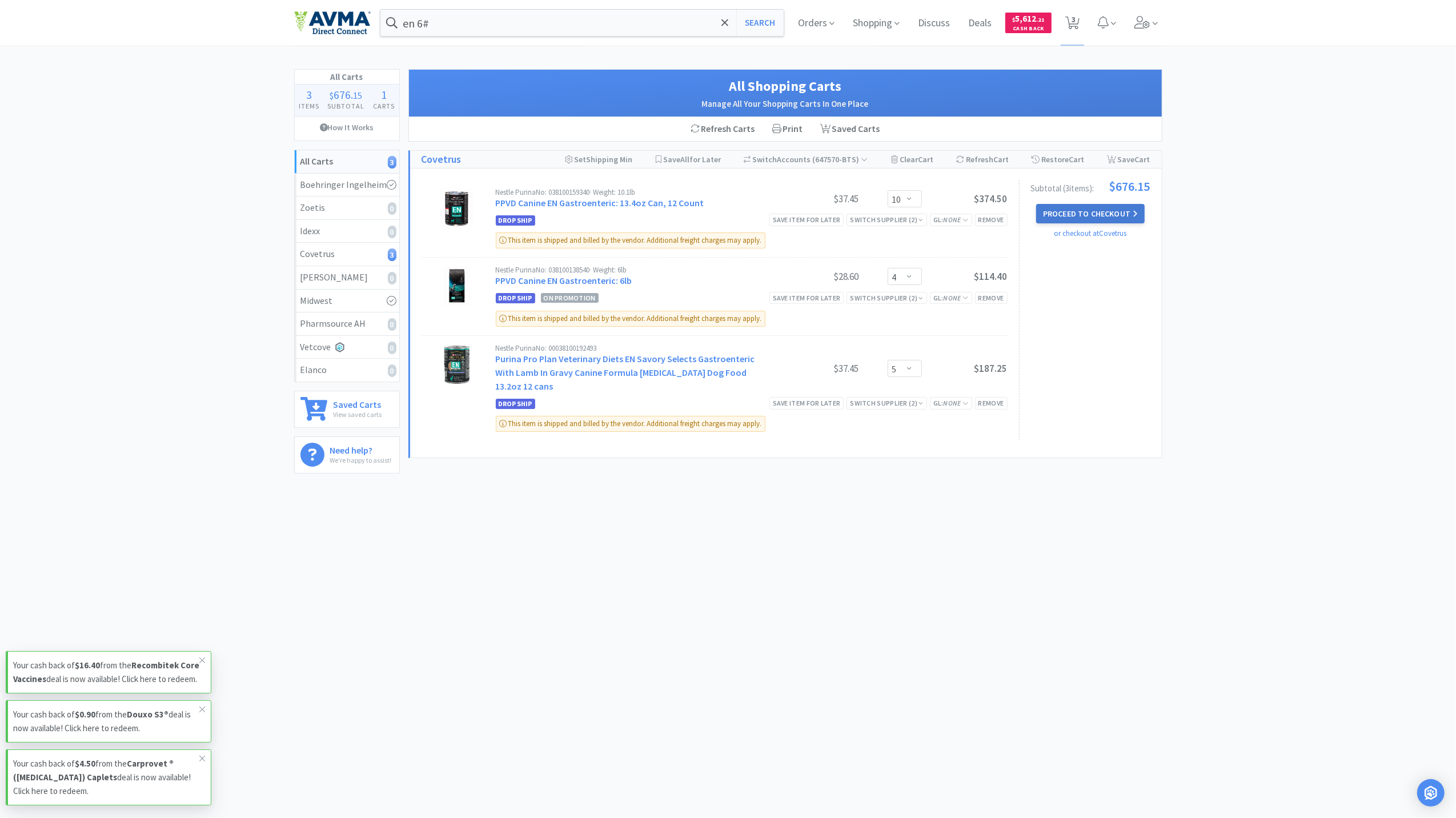
click at [1096, 213] on button "Proceed to Checkout" at bounding box center [1090, 214] width 108 height 20
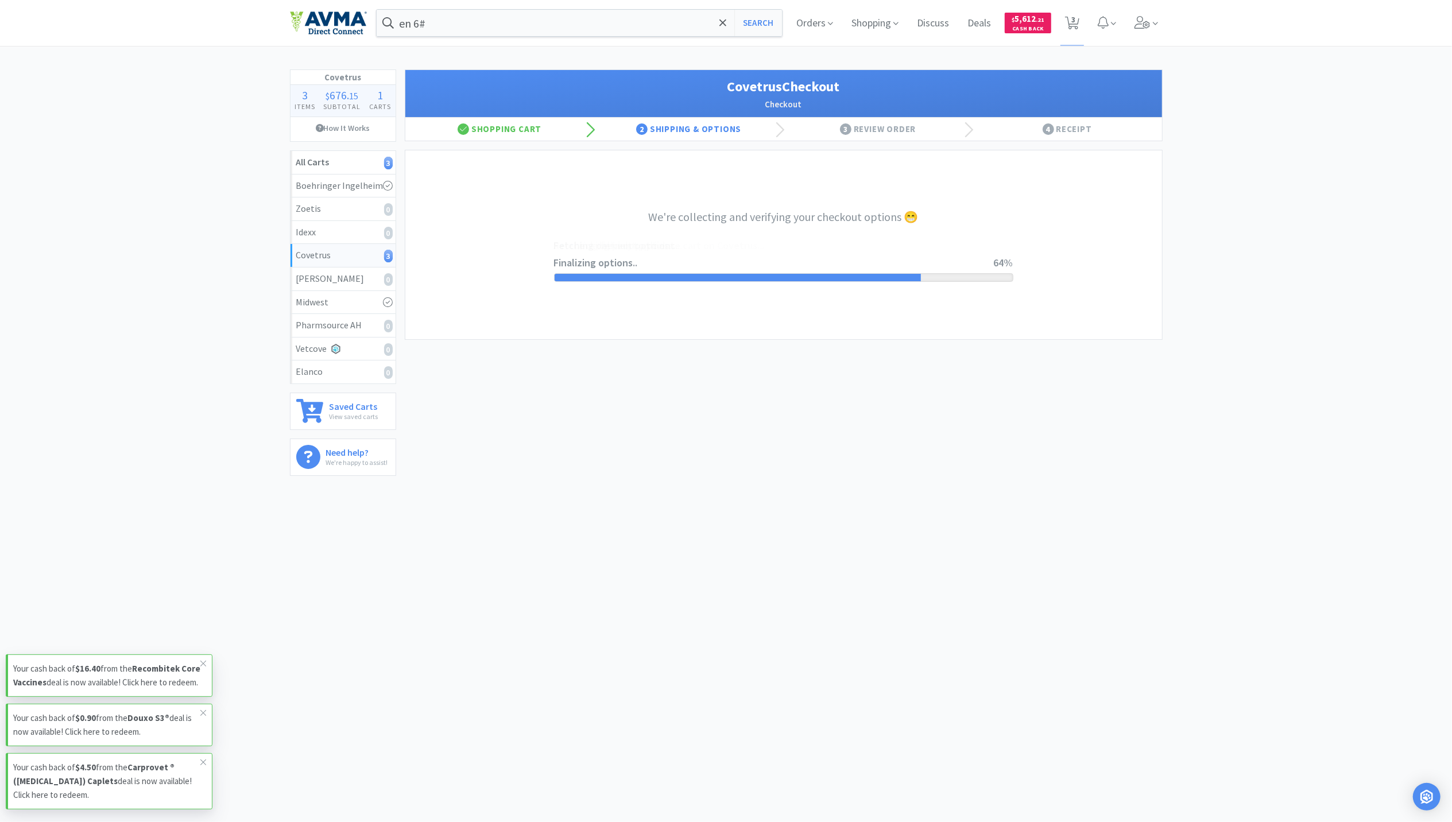
select select "ACCOUNT"
select select "cvt-standard-net"
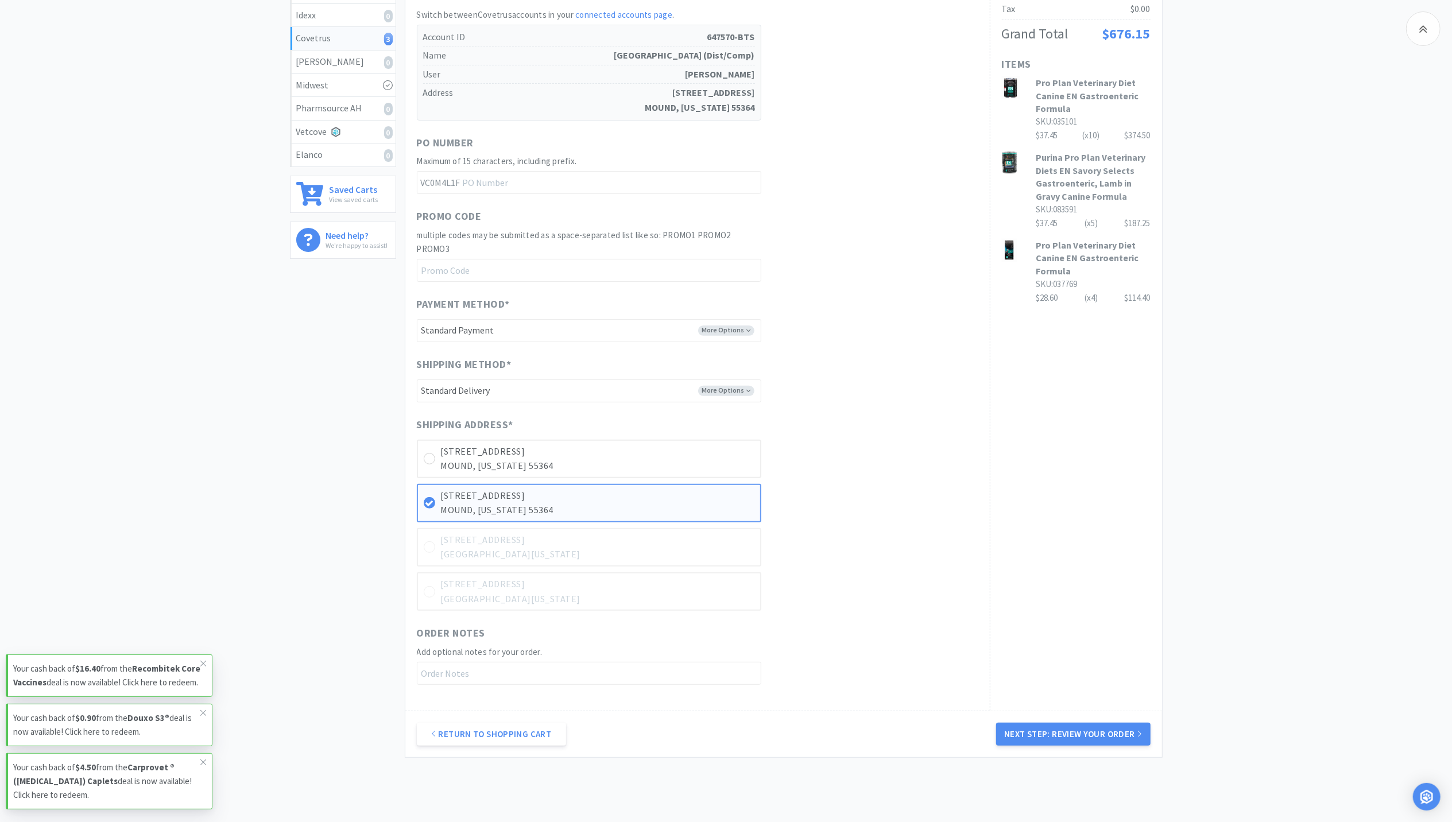
scroll to position [269, 0]
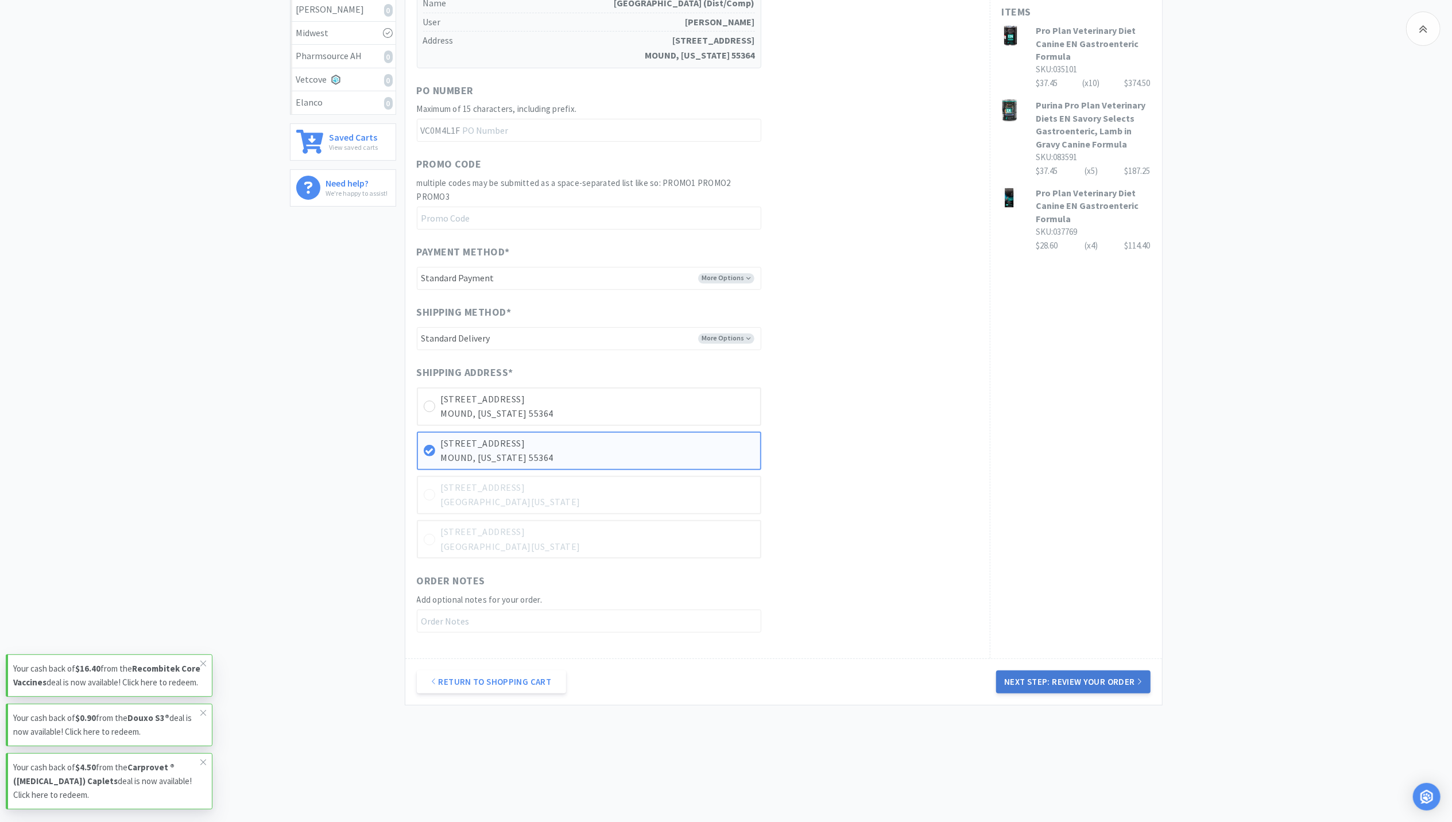
click at [1069, 678] on button "Next Step: Review Your Order" at bounding box center [1073, 682] width 154 height 23
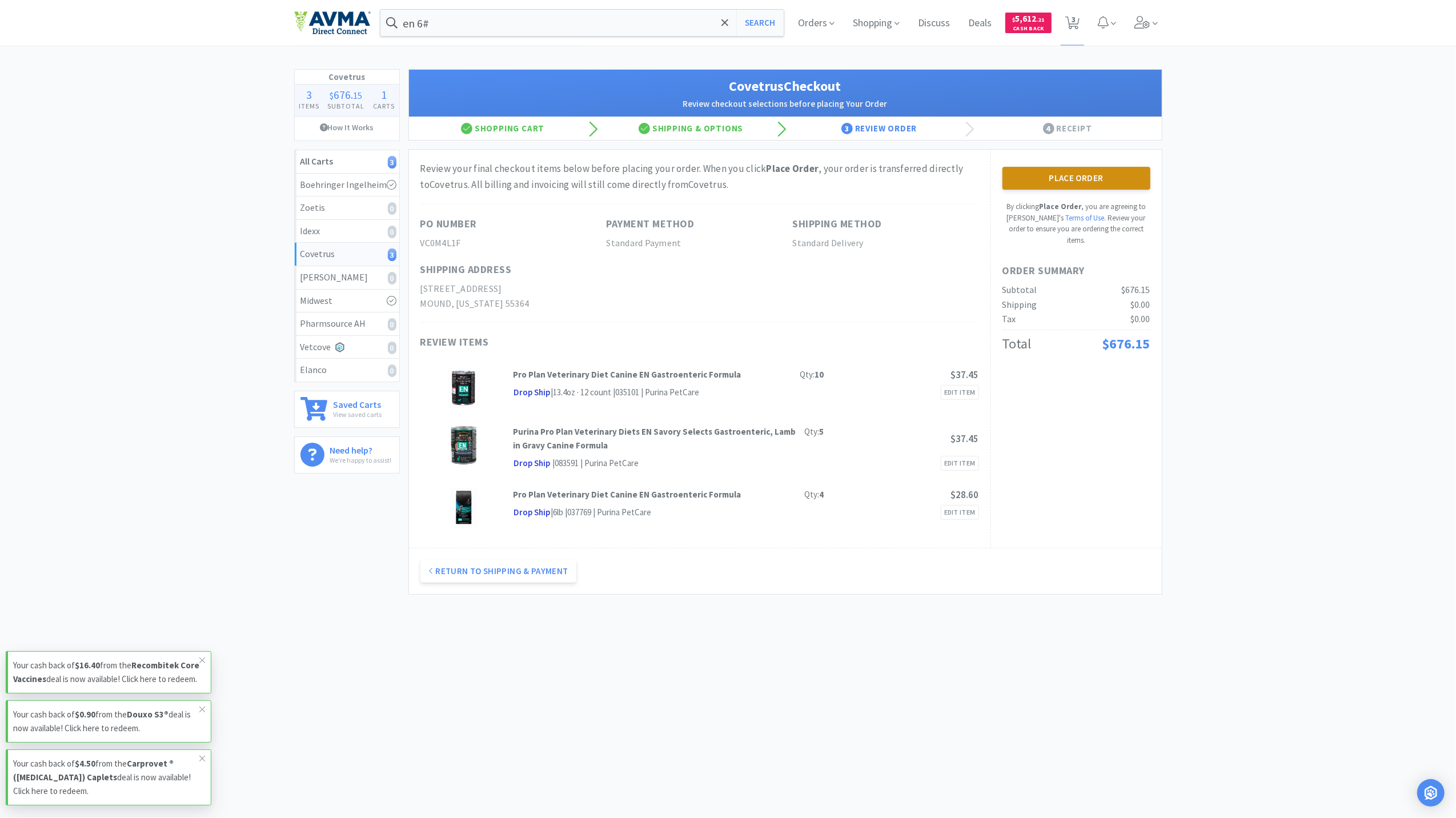
click at [1068, 179] on button "Place Order" at bounding box center [1076, 178] width 148 height 23
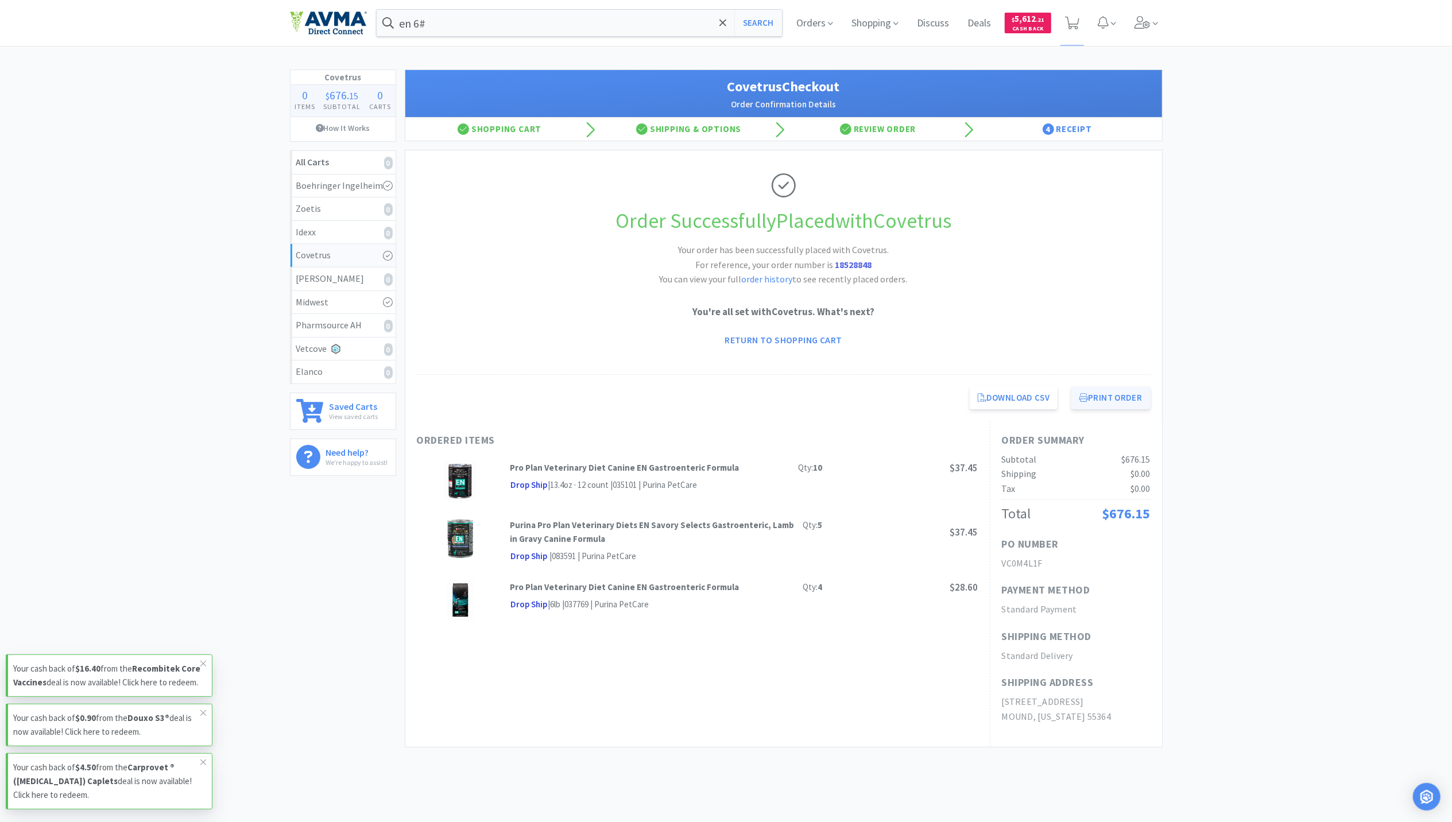
click at [1093, 405] on button "Print Order" at bounding box center [1110, 397] width 79 height 23
click at [351, 28] on img at bounding box center [328, 23] width 77 height 24
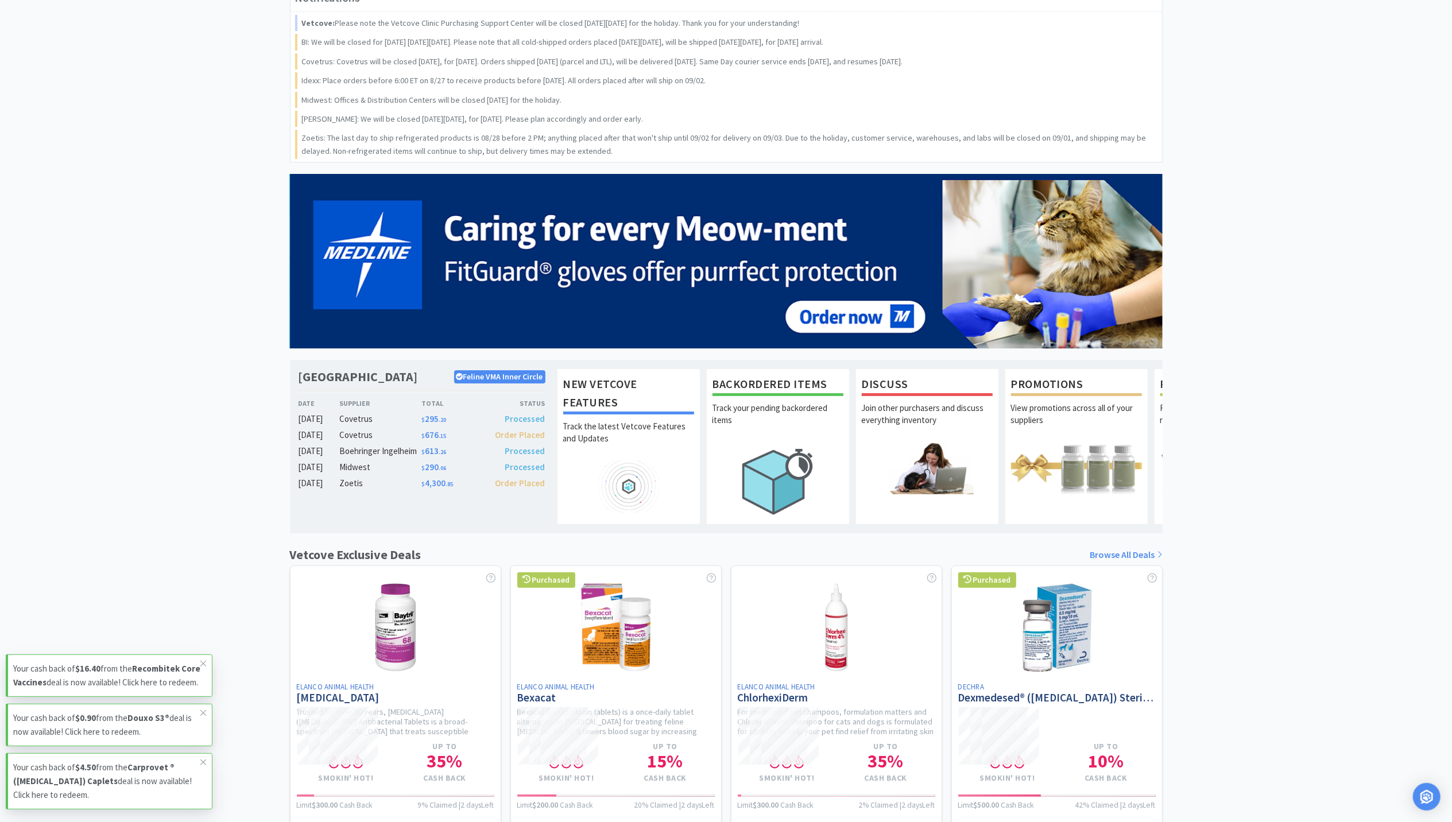
scroll to position [76, 0]
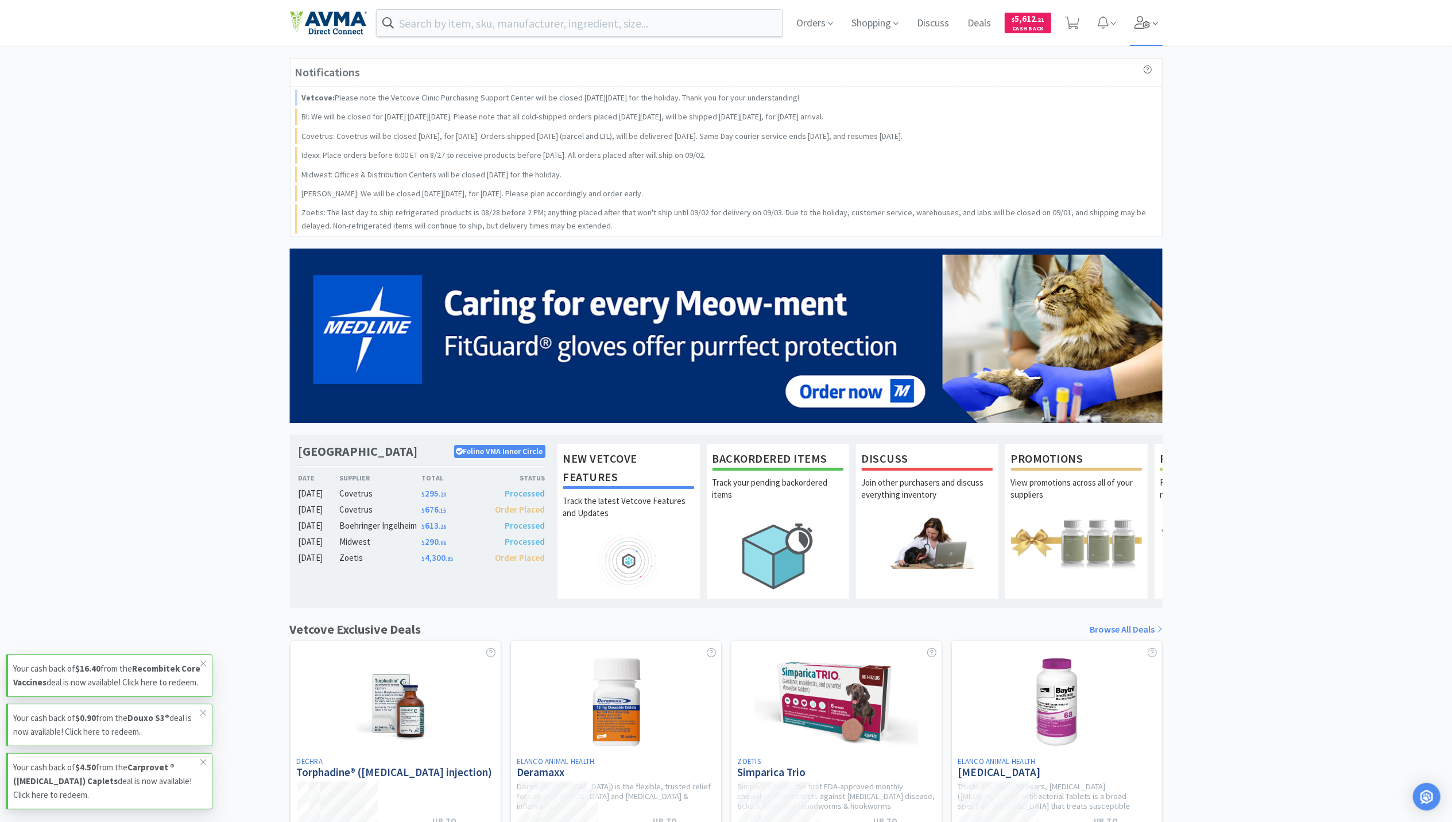
click at [1143, 28] on span at bounding box center [1146, 23] width 33 height 46
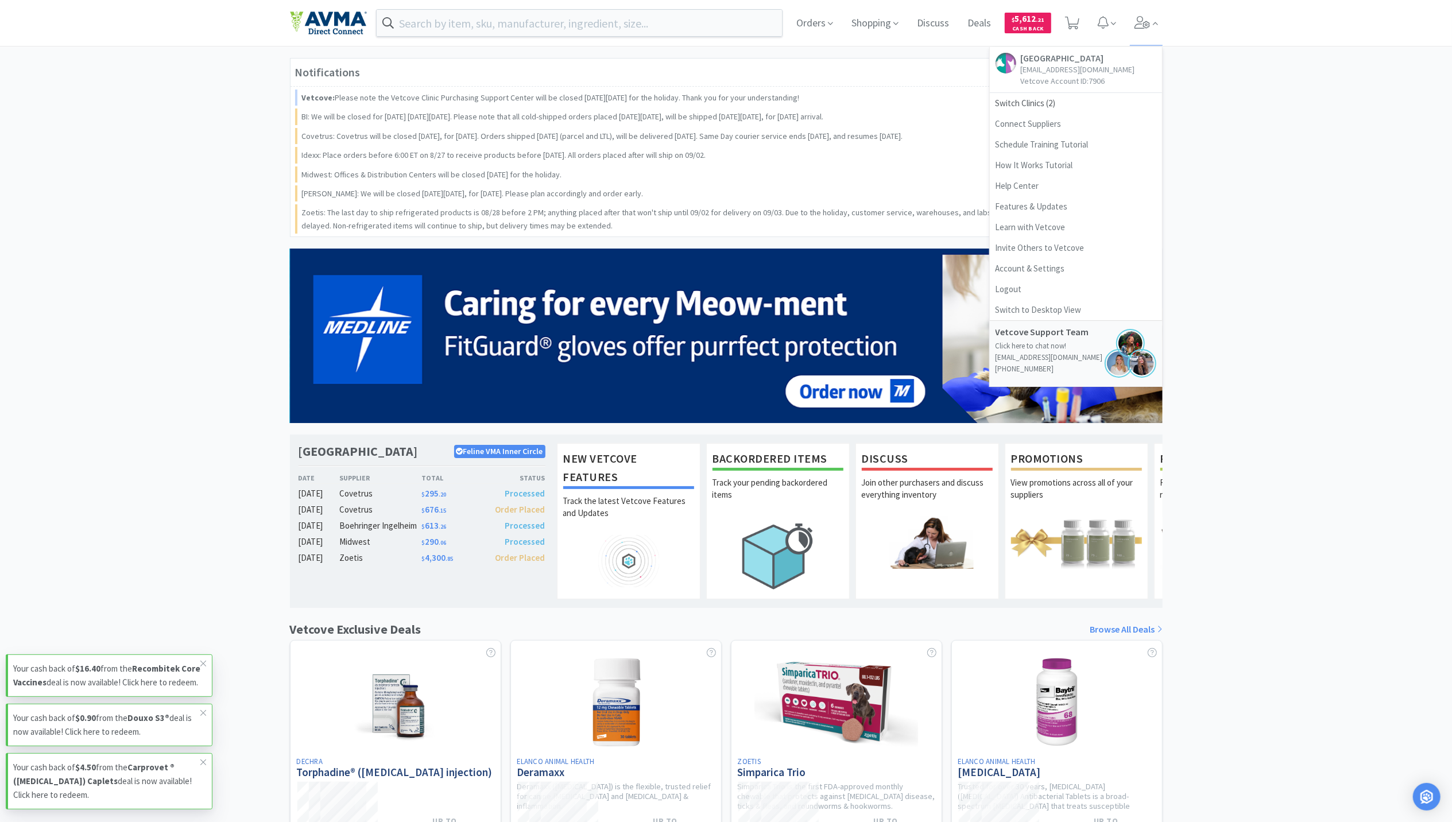
click at [1373, 273] on div "Notifications Vetcove: Please note the Vetcove Clinic Purchasing Support Center…" at bounding box center [726, 590] width 1452 height 1065
